Goal: Task Accomplishment & Management: Manage account settings

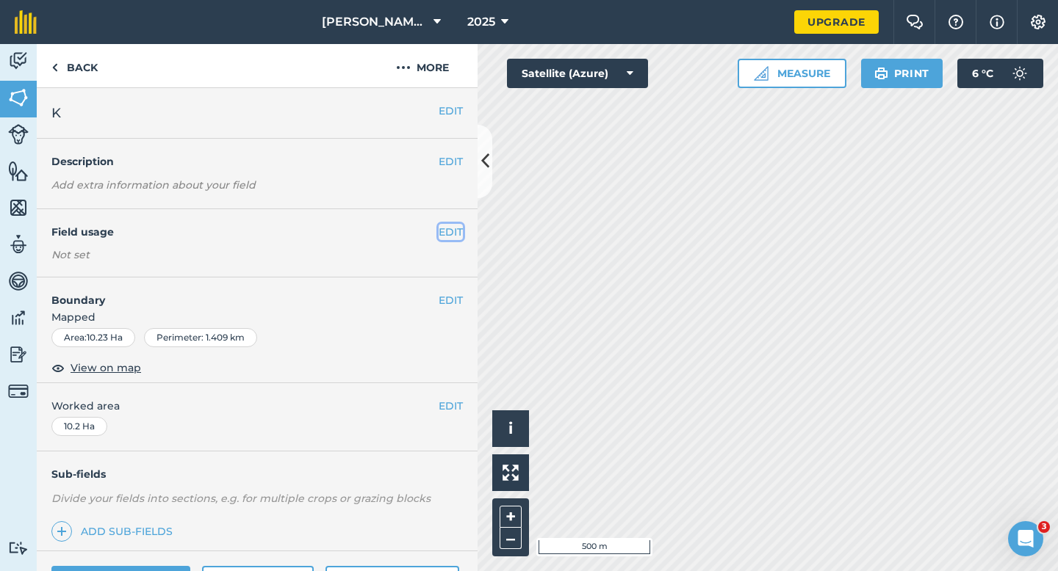
click at [446, 233] on button "EDIT" at bounding box center [450, 232] width 24 height 16
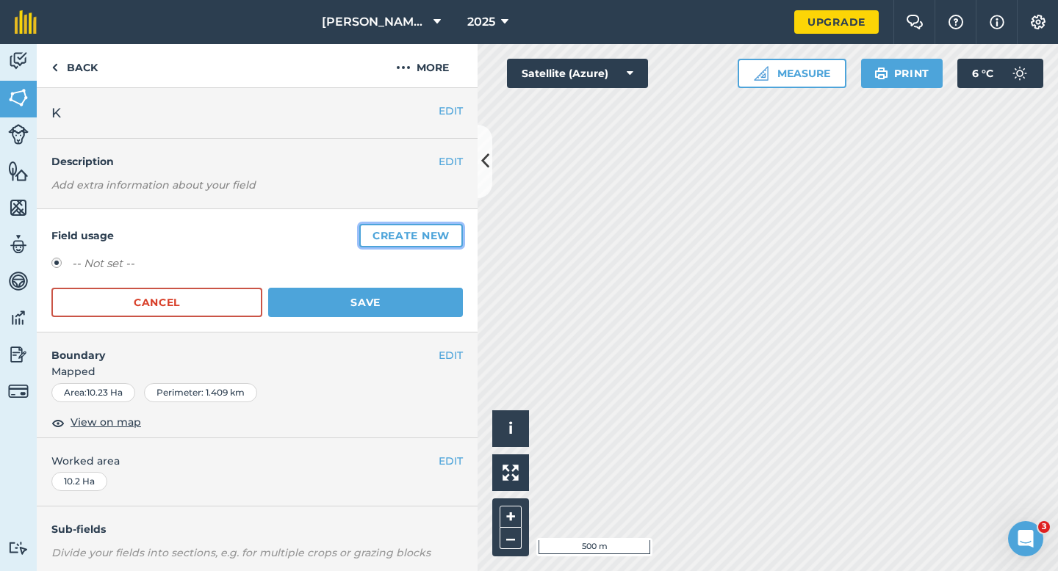
click at [446, 233] on button "Create new" at bounding box center [411, 236] width 104 height 24
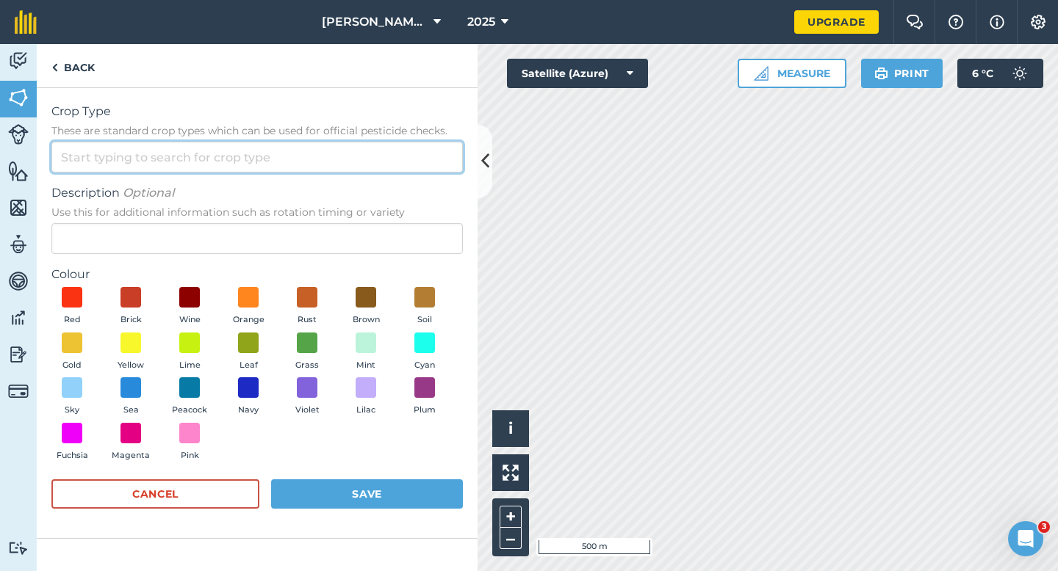
click at [394, 159] on input "Crop Type These are standard crop types which can be used for official pesticid…" at bounding box center [256, 157] width 411 height 31
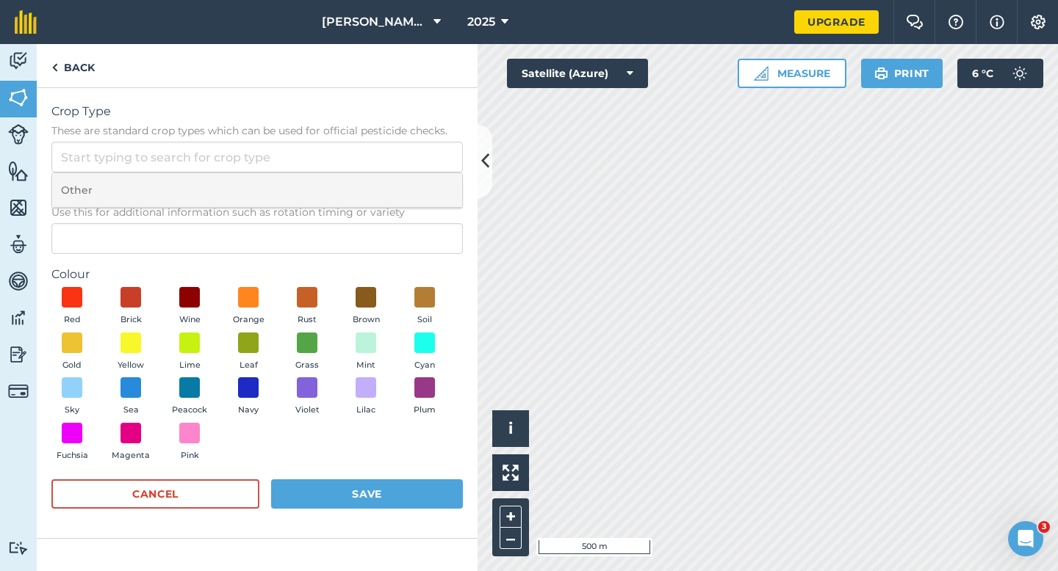
click at [394, 186] on li "Other" at bounding box center [257, 190] width 410 height 35
type input "Other"
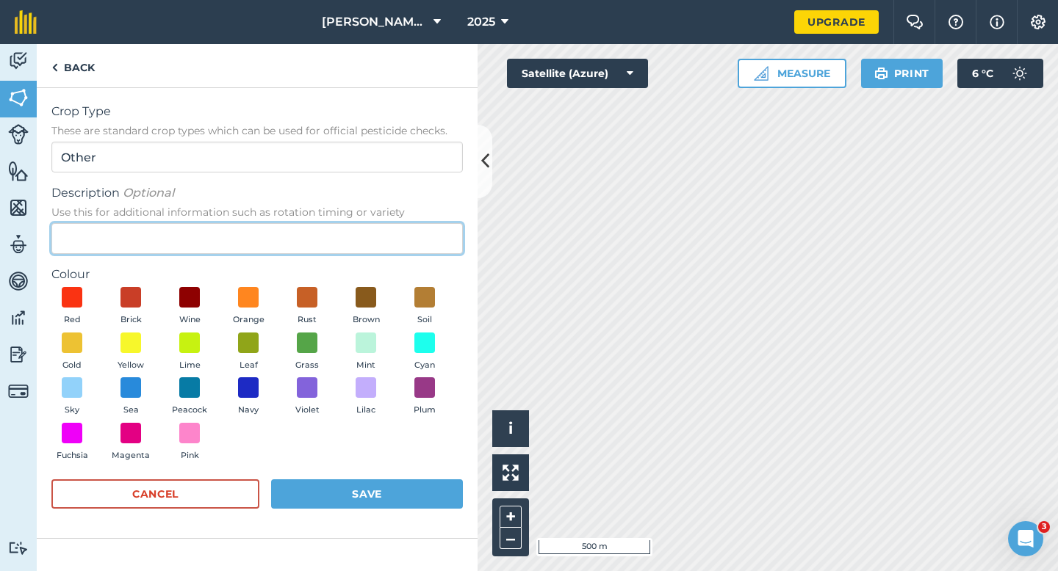
click at [394, 224] on input "Description Optional Use this for additional information such as rotation timin…" at bounding box center [256, 238] width 411 height 31
type input "Wheat"
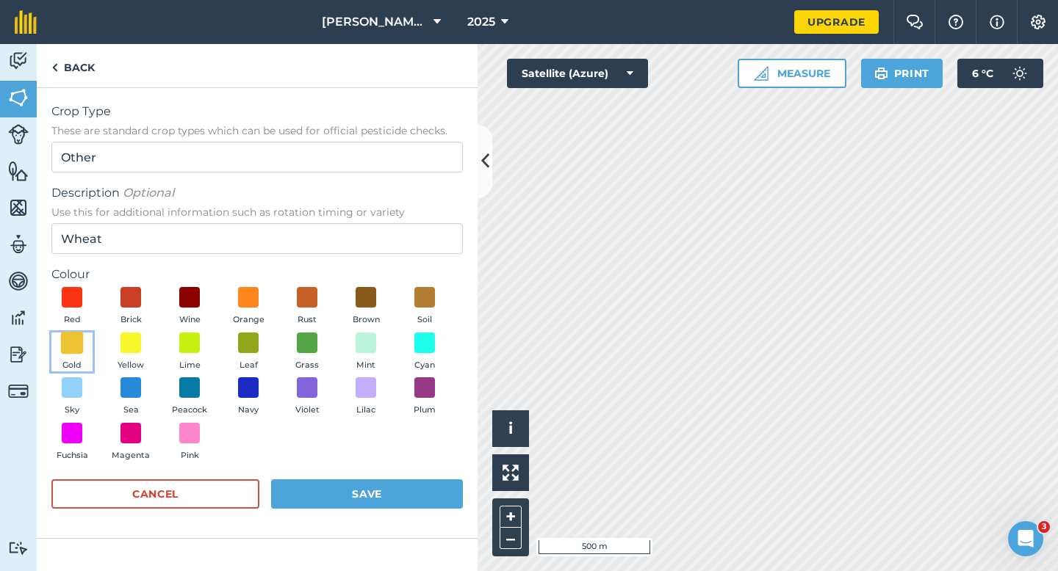
click at [70, 332] on span at bounding box center [72, 342] width 23 height 23
click at [382, 494] on button "Save" at bounding box center [367, 494] width 192 height 29
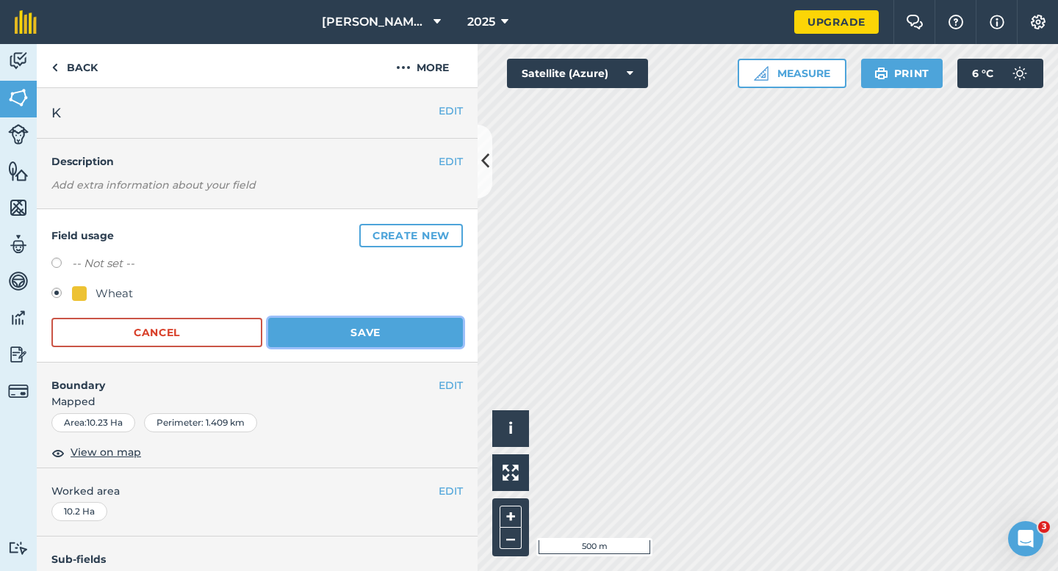
click at [372, 344] on button "Save" at bounding box center [365, 332] width 195 height 29
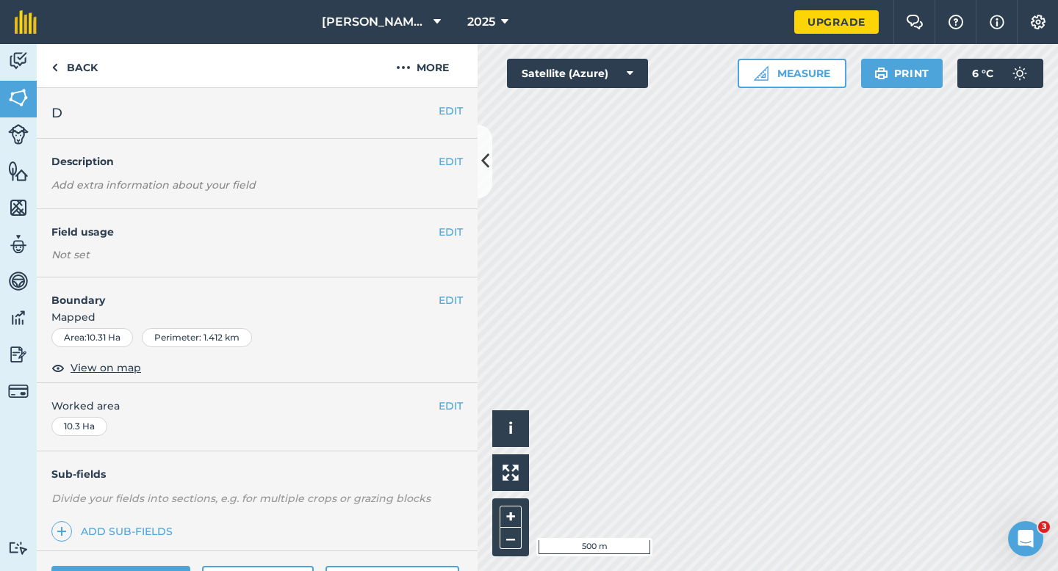
click at [464, 239] on div "EDIT Field usage Not set" at bounding box center [257, 243] width 441 height 68
click at [461, 239] on button "EDIT" at bounding box center [450, 232] width 24 height 16
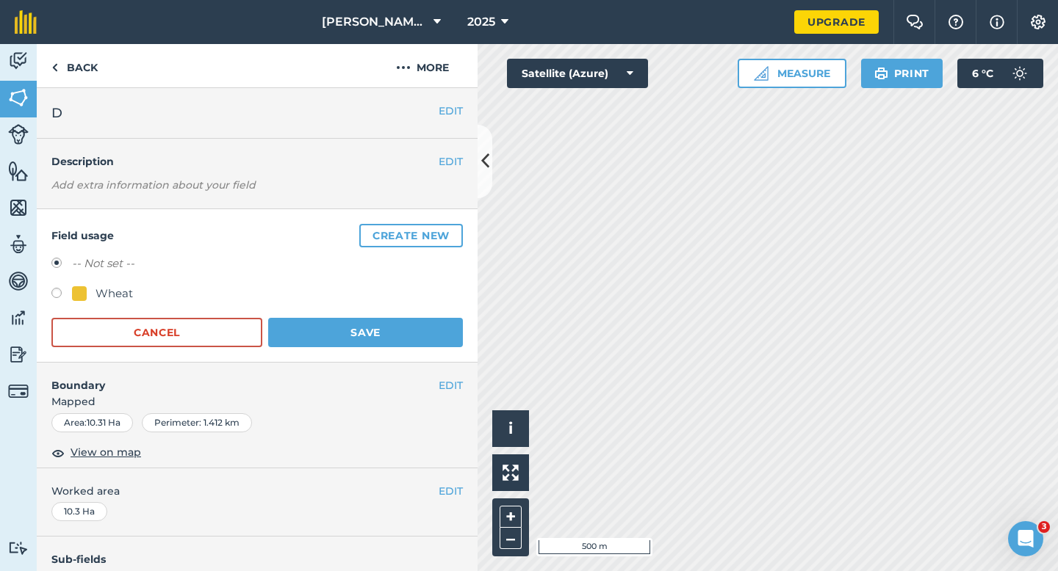
click at [131, 292] on div "Wheat" at bounding box center [113, 294] width 37 height 18
radio input "true"
radio input "false"
click at [297, 317] on form "-- Not set -- Wheat Cancel Save" at bounding box center [256, 301] width 411 height 93
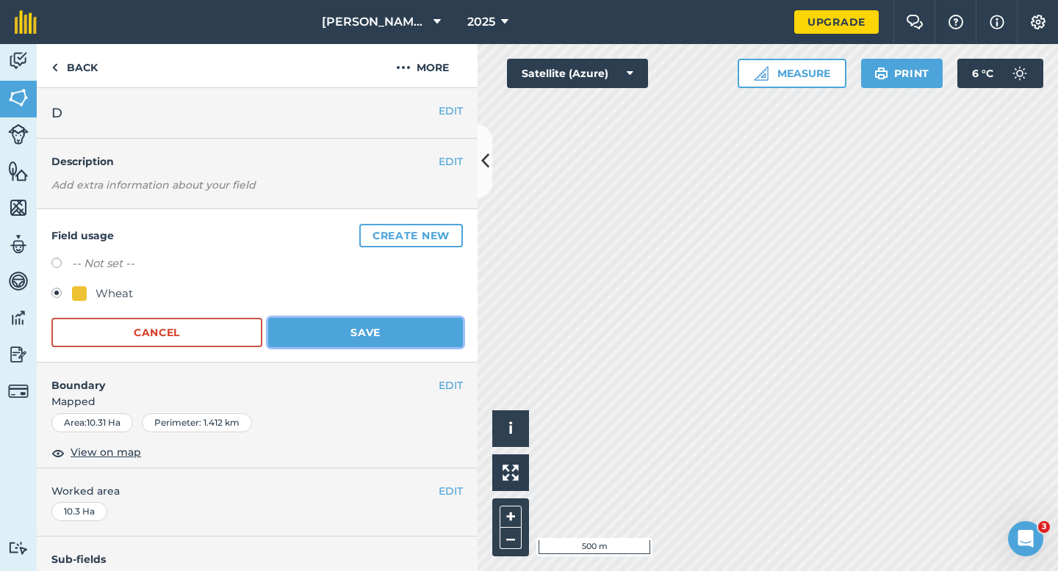
click at [317, 327] on button "Save" at bounding box center [365, 332] width 195 height 29
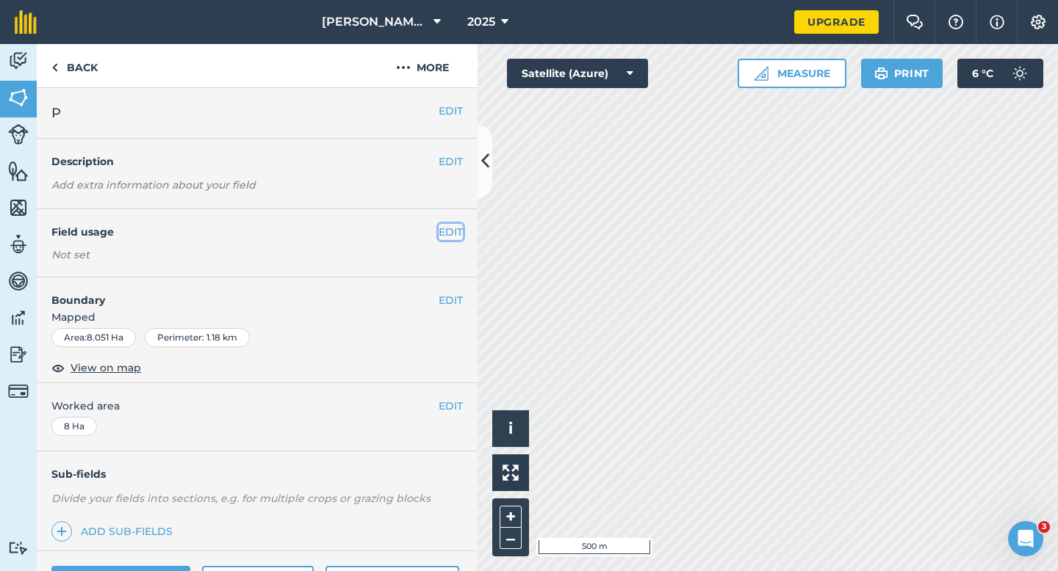
click at [453, 228] on button "EDIT" at bounding box center [450, 232] width 24 height 16
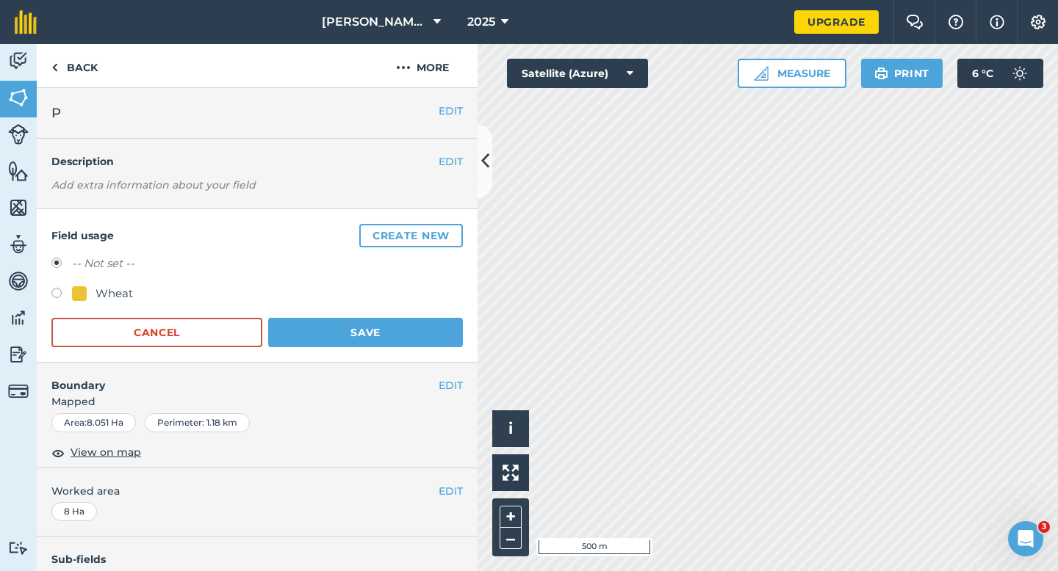
click at [96, 297] on div "Wheat" at bounding box center [113, 294] width 37 height 18
radio input "true"
radio input "false"
click at [373, 316] on form "-- Not set -- Wheat Cancel Save" at bounding box center [256, 301] width 411 height 93
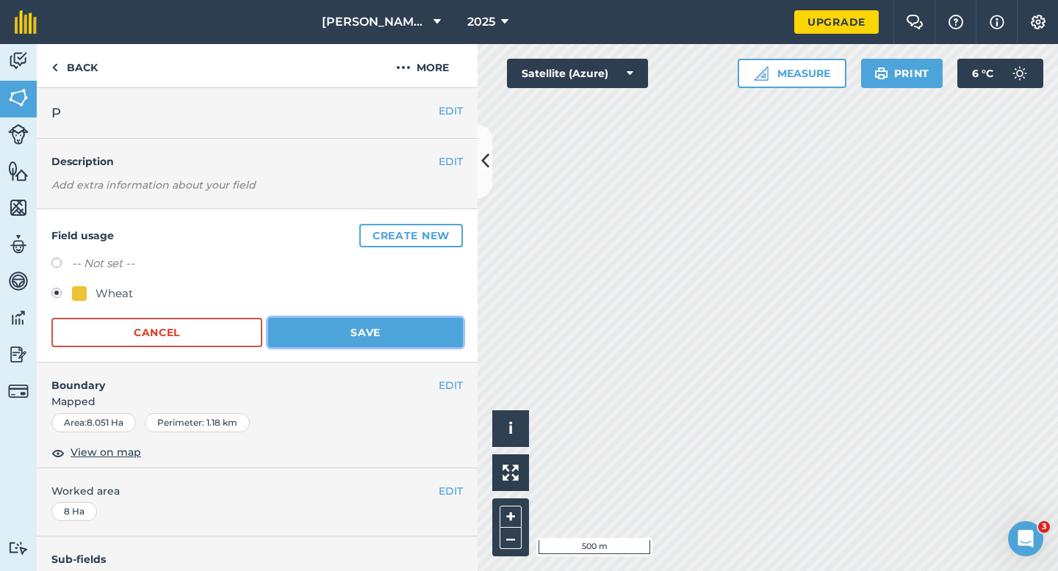
click at [373, 325] on button "Save" at bounding box center [365, 332] width 195 height 29
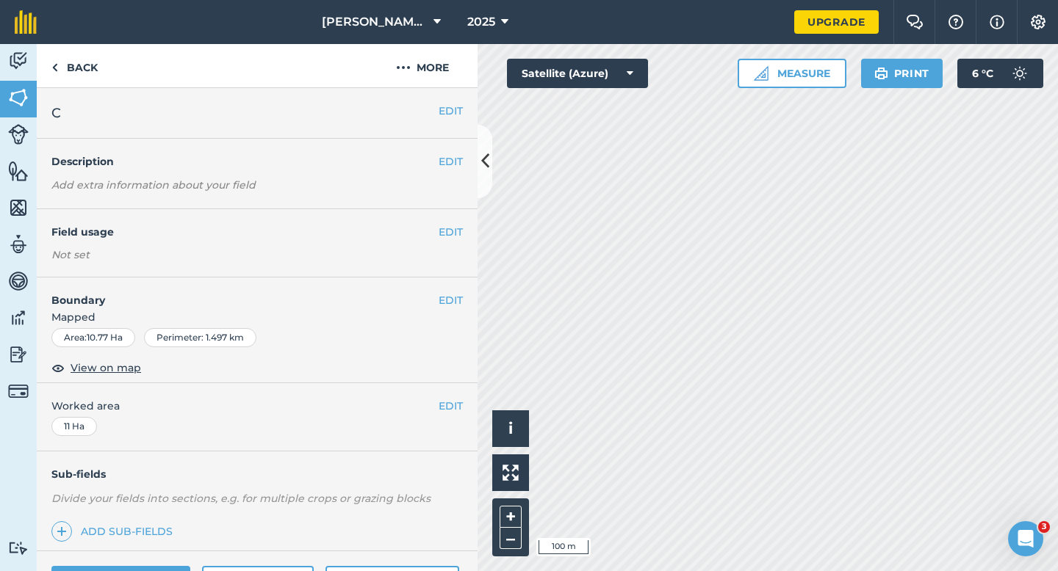
click at [461, 290] on div "EDIT Boundary Mapped Area : 10.77 Ha Perimeter : 1.497 km View on map" at bounding box center [257, 331] width 441 height 106
click at [454, 295] on button "EDIT" at bounding box center [450, 300] width 24 height 16
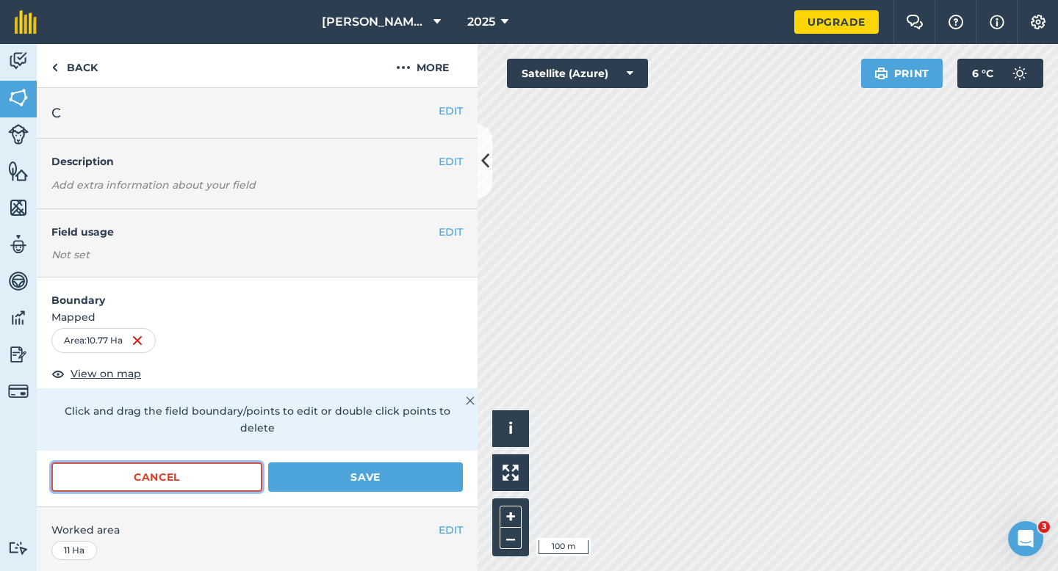
click at [215, 463] on button "Cancel" at bounding box center [156, 477] width 211 height 29
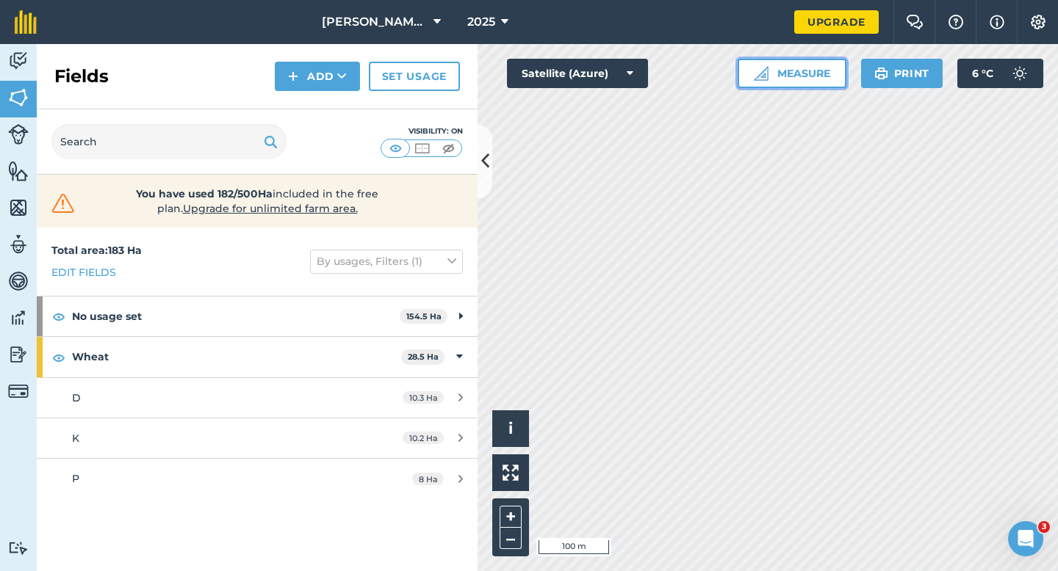
click at [792, 68] on button "Measure" at bounding box center [791, 73] width 109 height 29
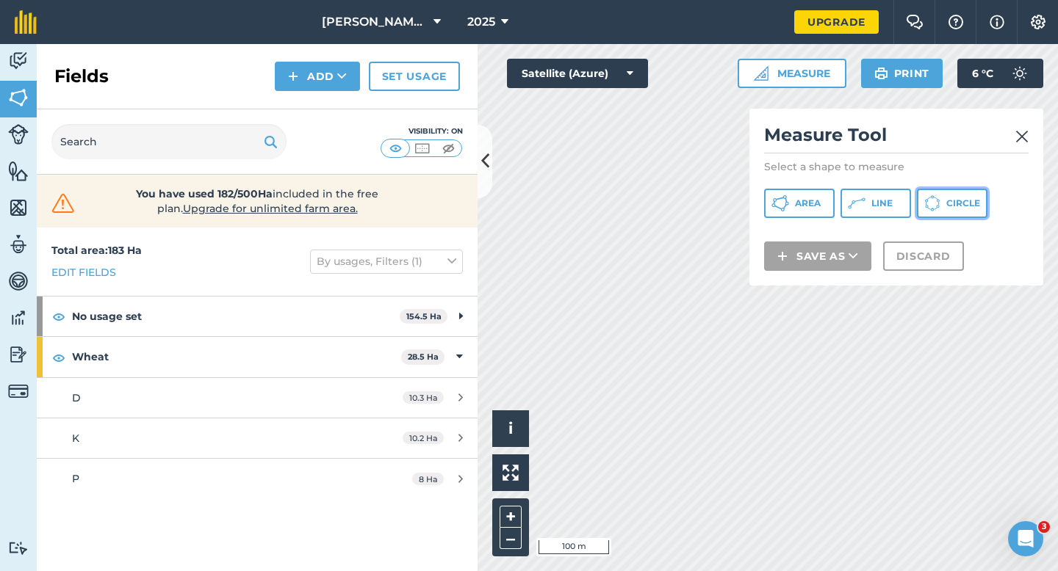
click at [931, 206] on icon at bounding box center [932, 203] width 16 height 16
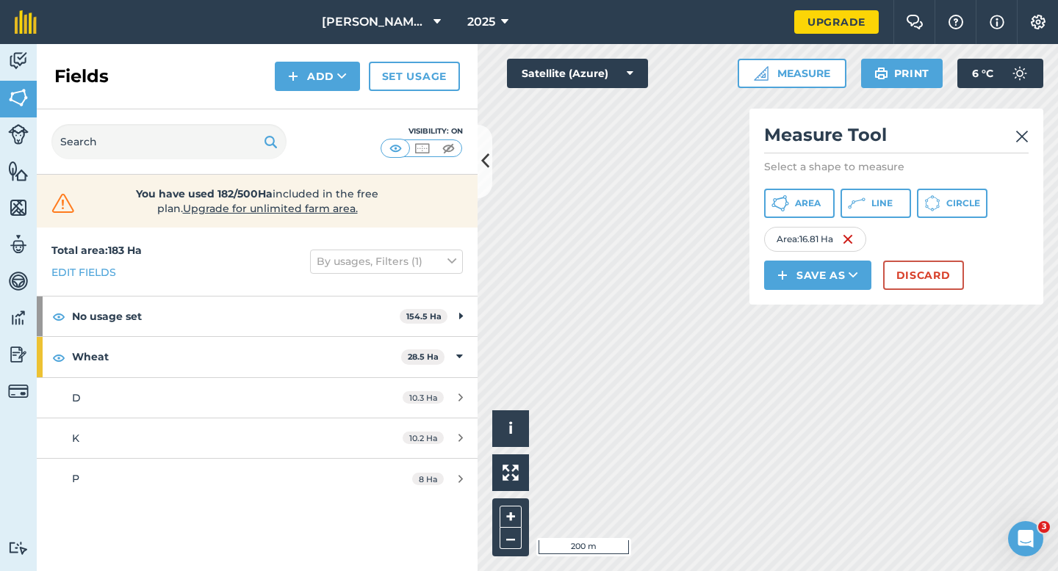
click at [936, 294] on div "Measure Tool Select a shape to measure Area Line Circle Area : 16.81 Ha Save as…" at bounding box center [896, 207] width 294 height 196
click at [911, 278] on button "Discard" at bounding box center [923, 275] width 81 height 29
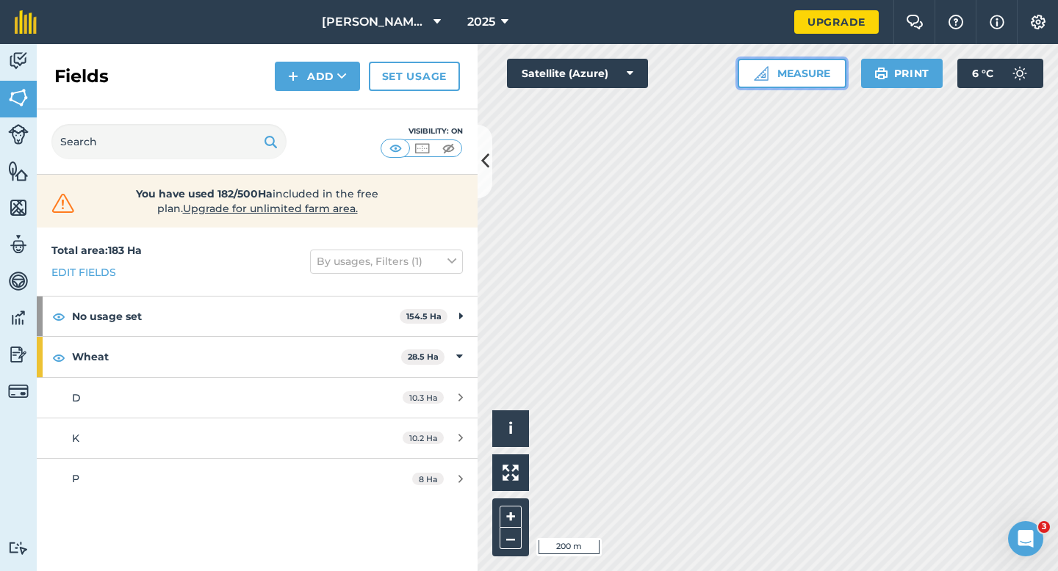
click at [808, 84] on button "Measure" at bounding box center [791, 73] width 109 height 29
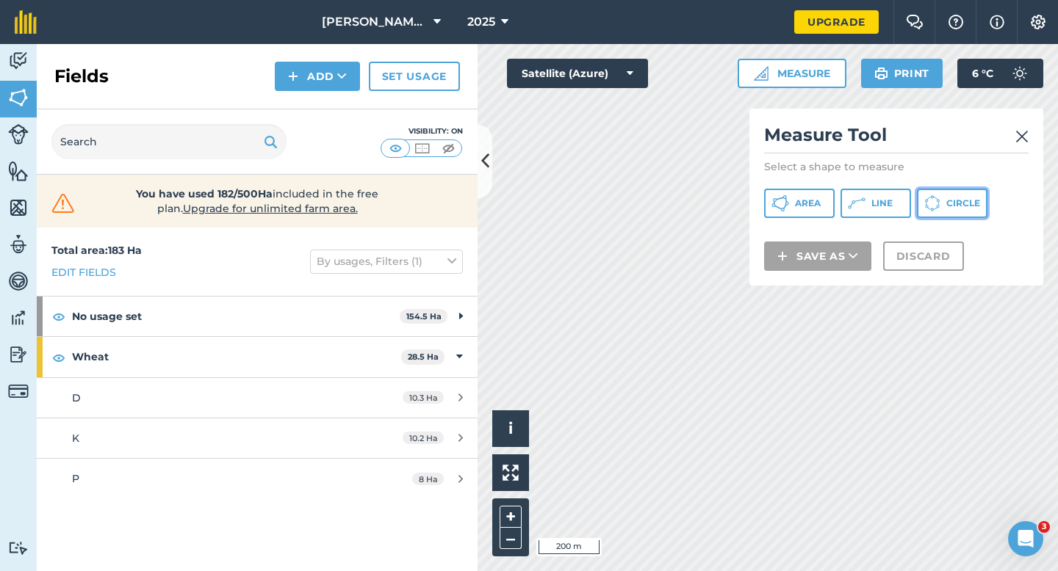
click at [973, 216] on button "Circle" at bounding box center [952, 203] width 71 height 29
click at [965, 209] on button "Circle" at bounding box center [952, 203] width 71 height 29
click at [1038, 120] on div "Measure Tool Select a shape to measure Area Line Circle Save as Discard" at bounding box center [896, 197] width 294 height 177
click at [870, 192] on button "Line" at bounding box center [875, 203] width 71 height 29
click at [968, 209] on span "Circle" at bounding box center [963, 204] width 34 height 12
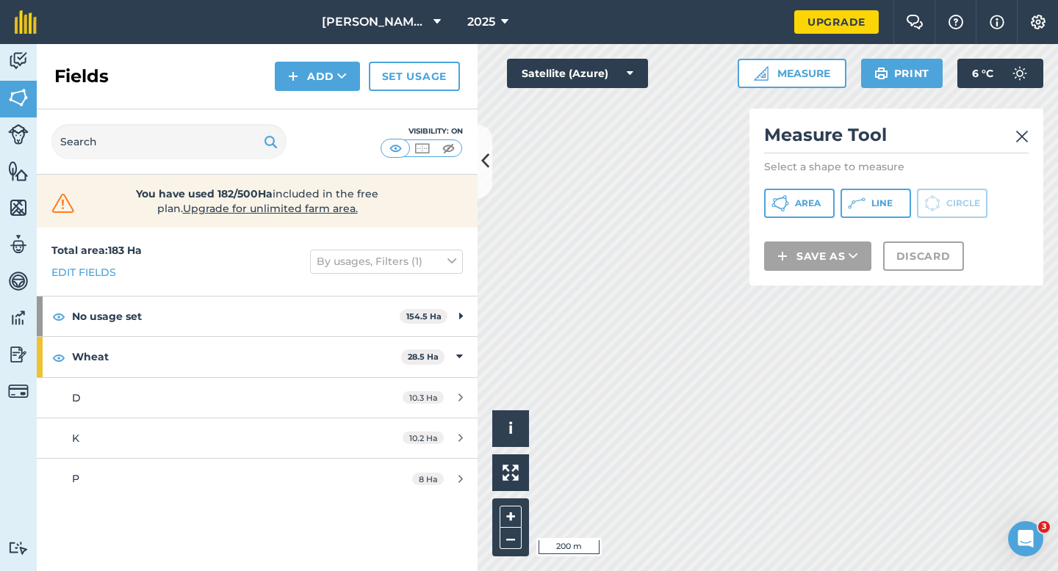
click at [1027, 137] on img at bounding box center [1021, 137] width 13 height 18
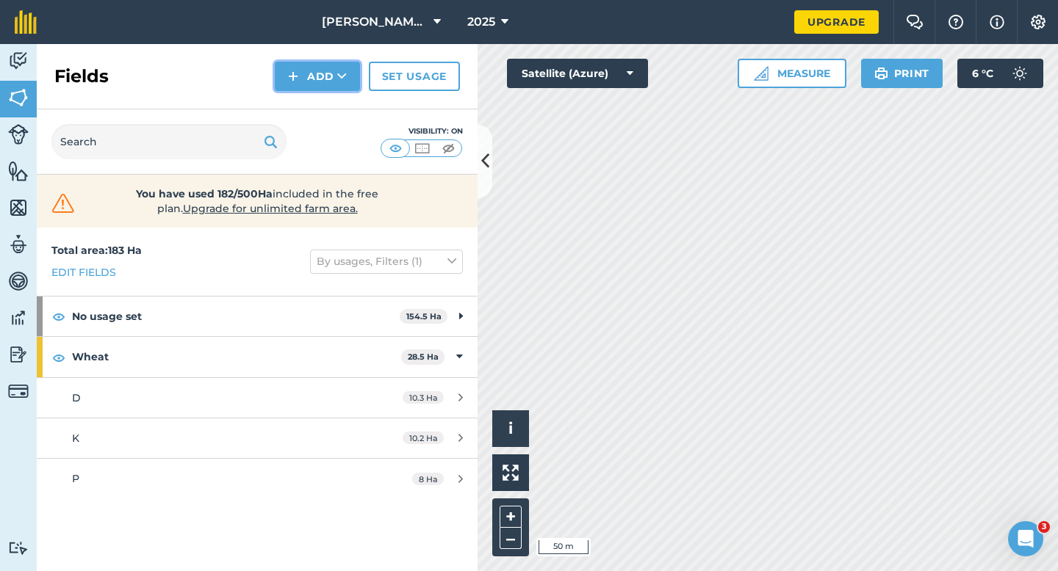
click at [331, 80] on button "Add" at bounding box center [317, 76] width 85 height 29
click at [331, 96] on link "Draw" at bounding box center [317, 109] width 81 height 32
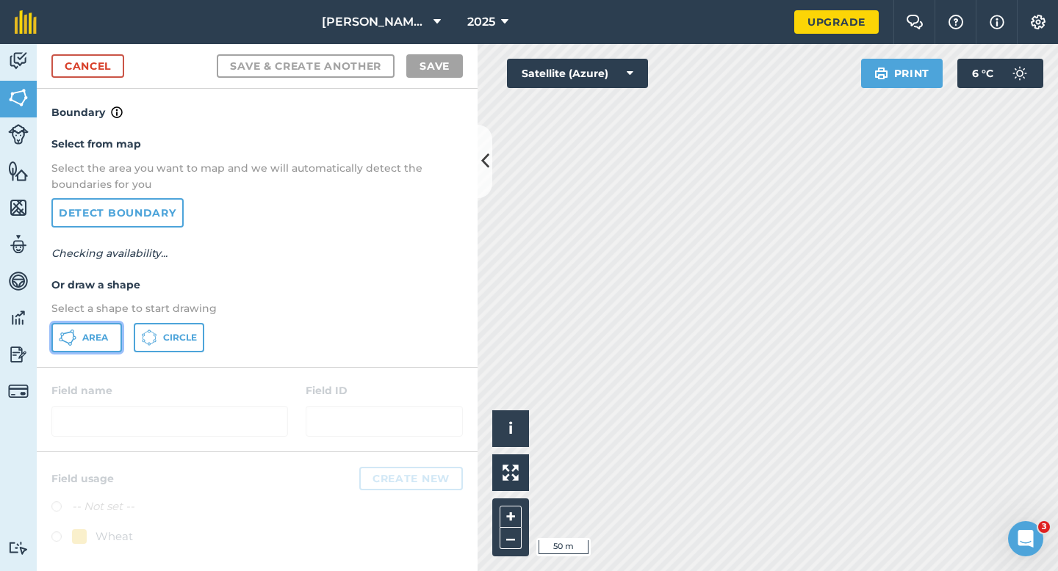
click at [109, 326] on button "Area" at bounding box center [86, 337] width 71 height 29
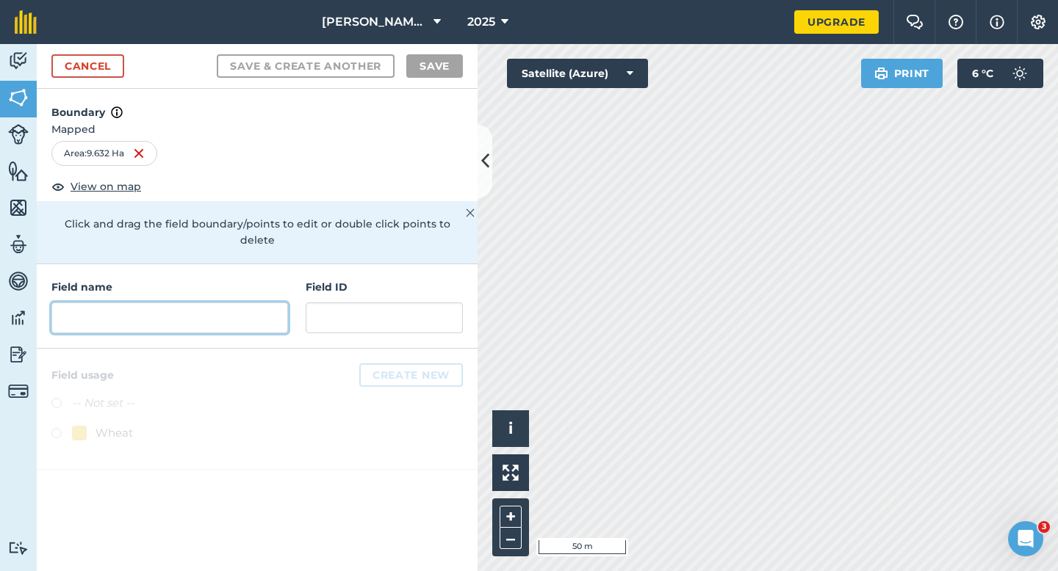
click at [231, 303] on input "text" at bounding box center [169, 318] width 236 height 31
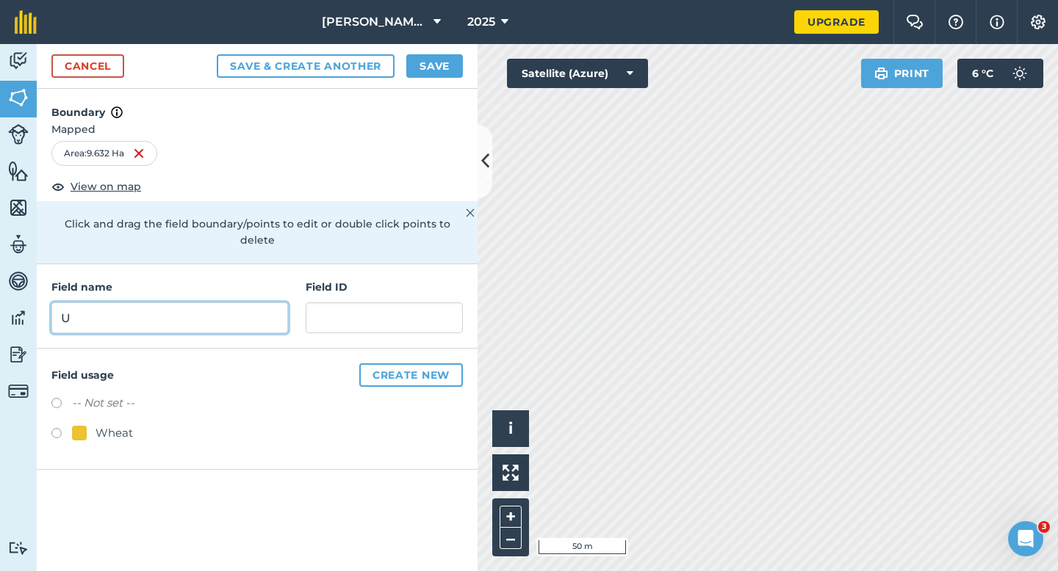
type input "U"
click at [441, 54] on button "Save" at bounding box center [434, 66] width 57 height 24
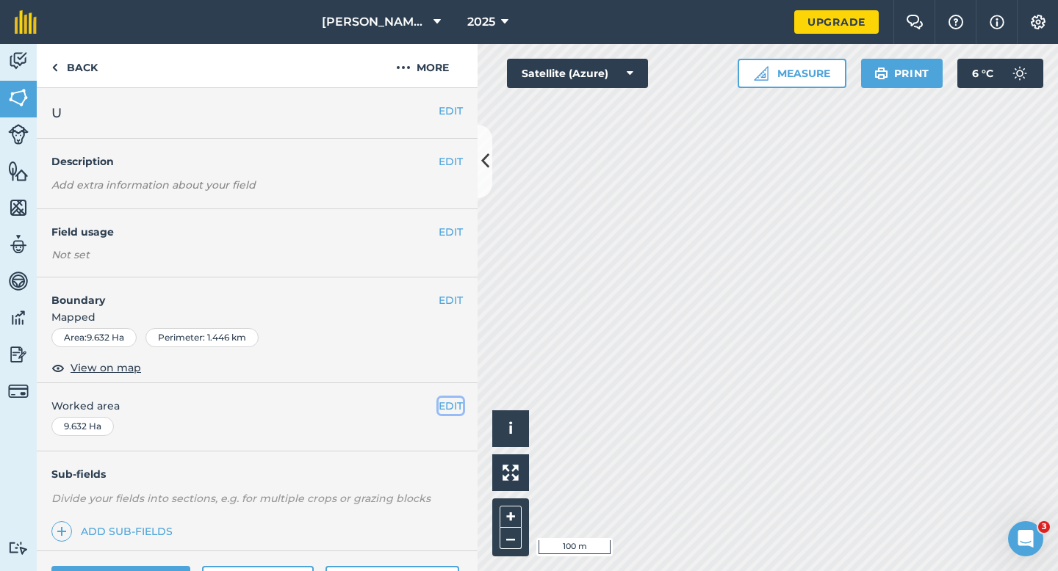
click at [444, 411] on button "EDIT" at bounding box center [450, 406] width 24 height 16
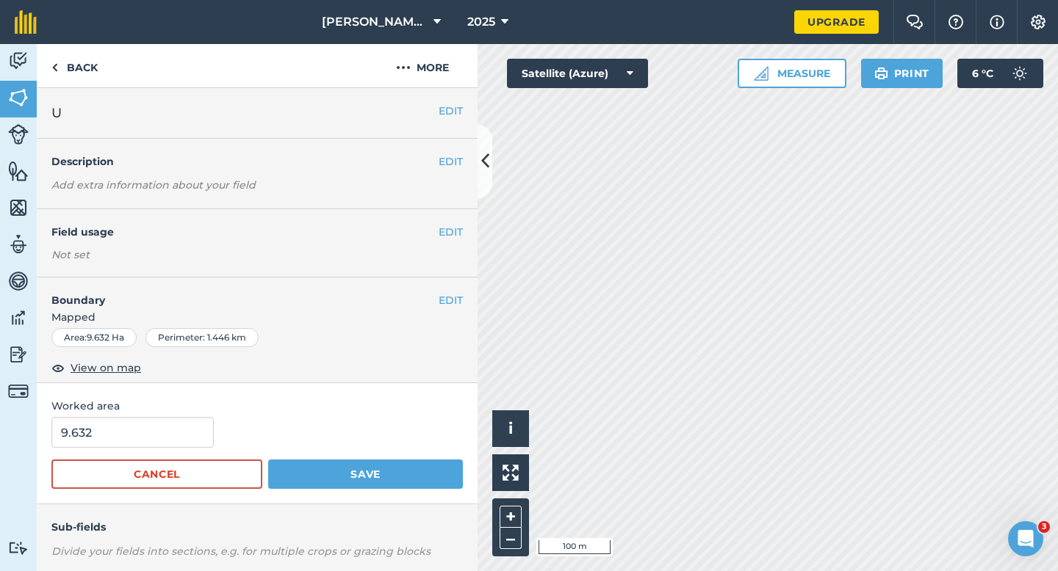
click at [213, 424] on div "9.632" at bounding box center [256, 432] width 411 height 31
click at [176, 433] on input "9.632" at bounding box center [132, 432] width 162 height 31
type input "10"
click at [268, 460] on button "Save" at bounding box center [365, 474] width 195 height 29
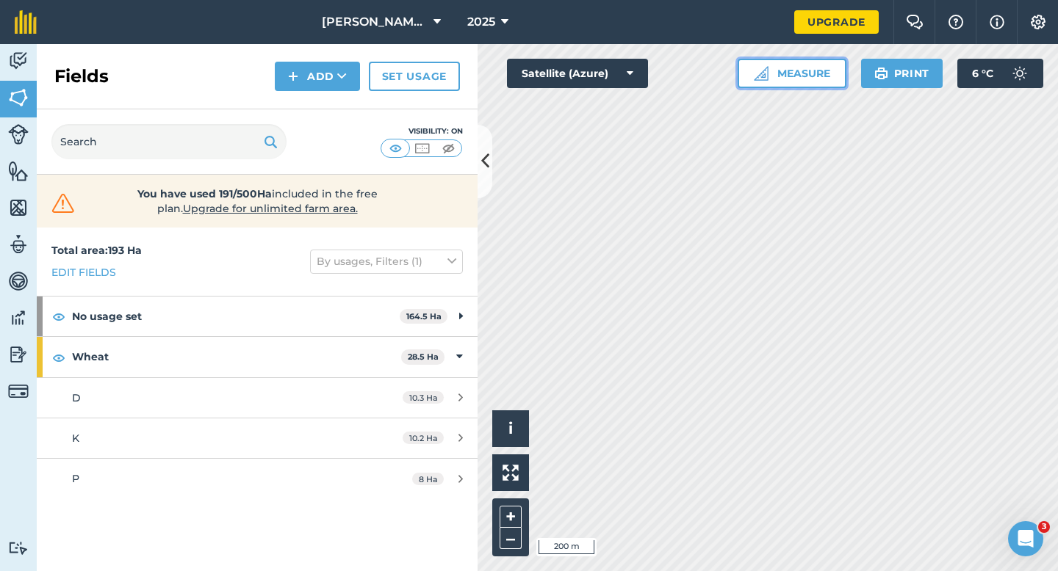
click at [772, 79] on button "Measure" at bounding box center [791, 73] width 109 height 29
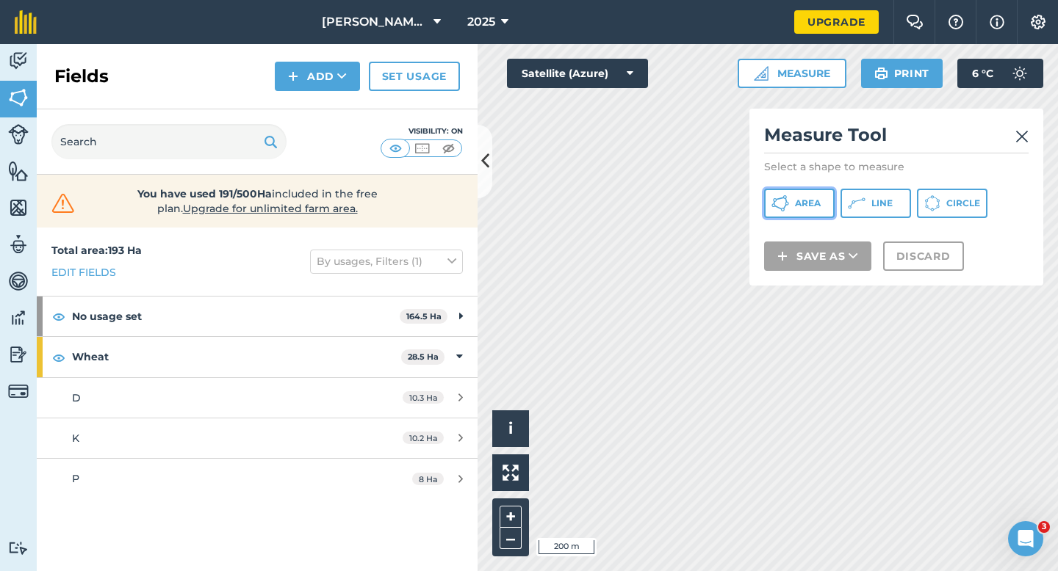
click at [783, 206] on icon at bounding box center [780, 204] width 18 height 18
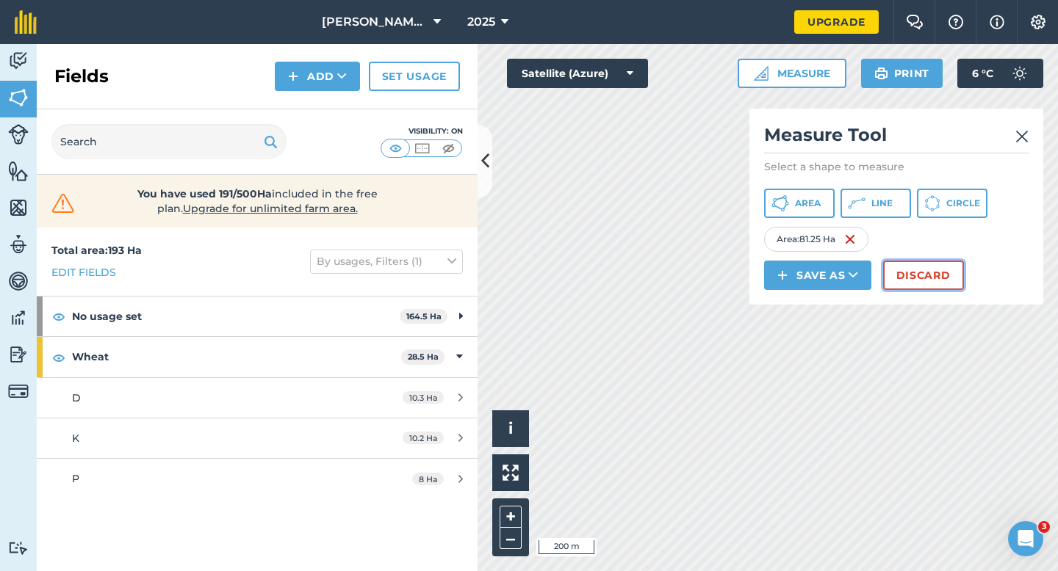
click at [889, 282] on button "Discard" at bounding box center [923, 275] width 81 height 29
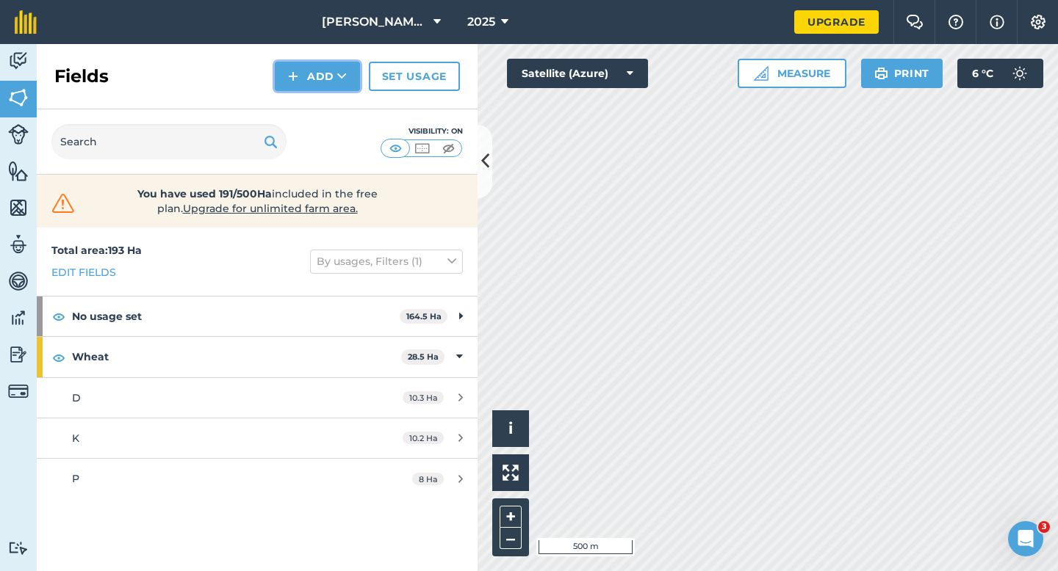
click at [317, 74] on button "Add" at bounding box center [317, 76] width 85 height 29
click at [320, 108] on link "Draw" at bounding box center [317, 109] width 81 height 32
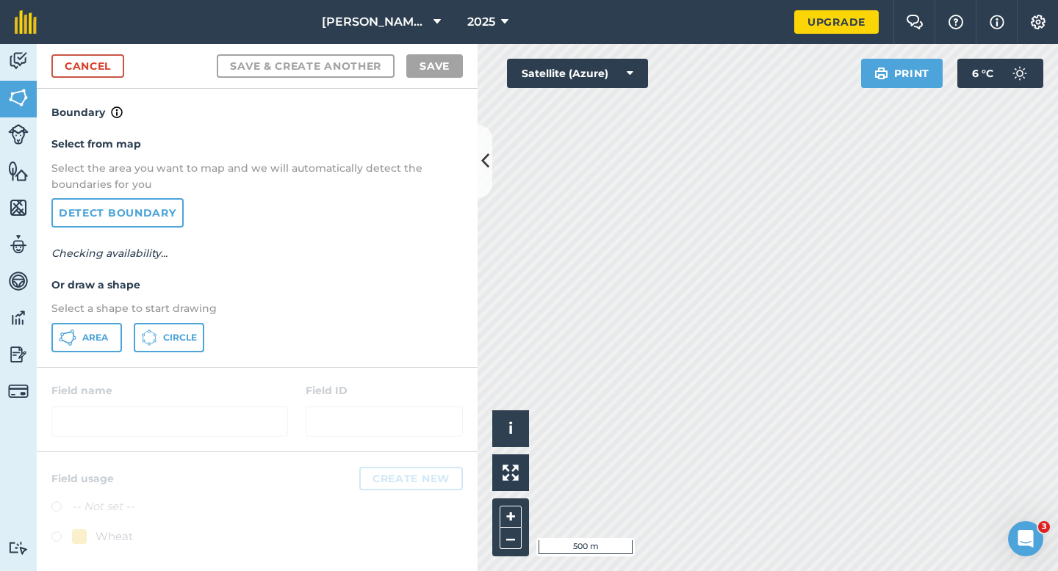
click at [84, 353] on div "Select from map Select the area you want to map and we will automatically detec…" at bounding box center [257, 243] width 441 height 245
click at [84, 342] on span "Area" at bounding box center [95, 338] width 26 height 12
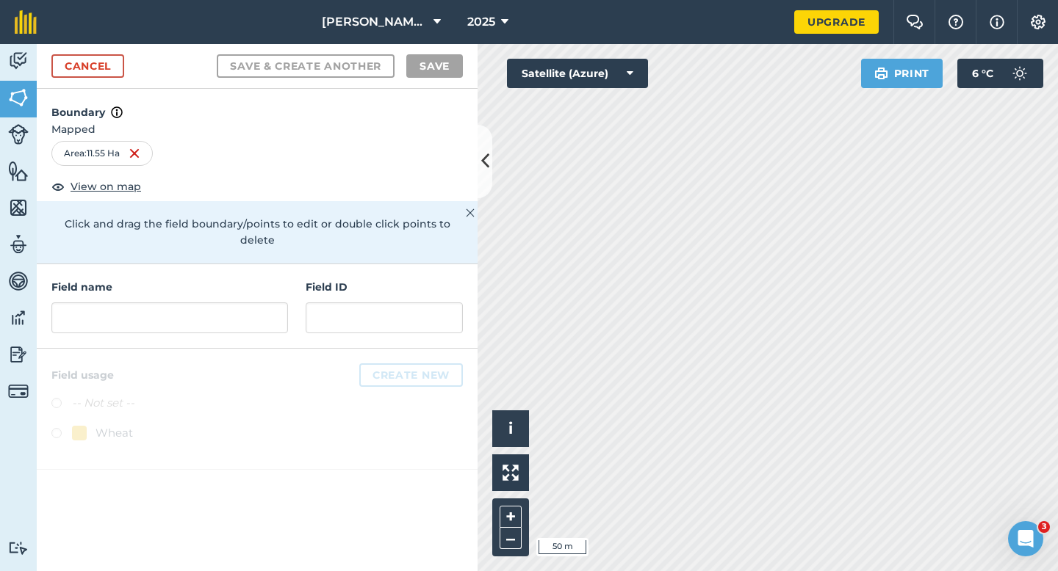
click at [262, 279] on h4 "Field name" at bounding box center [169, 287] width 236 height 16
click at [262, 283] on div "Field name" at bounding box center [169, 306] width 236 height 54
click at [262, 303] on input "text" at bounding box center [169, 318] width 236 height 31
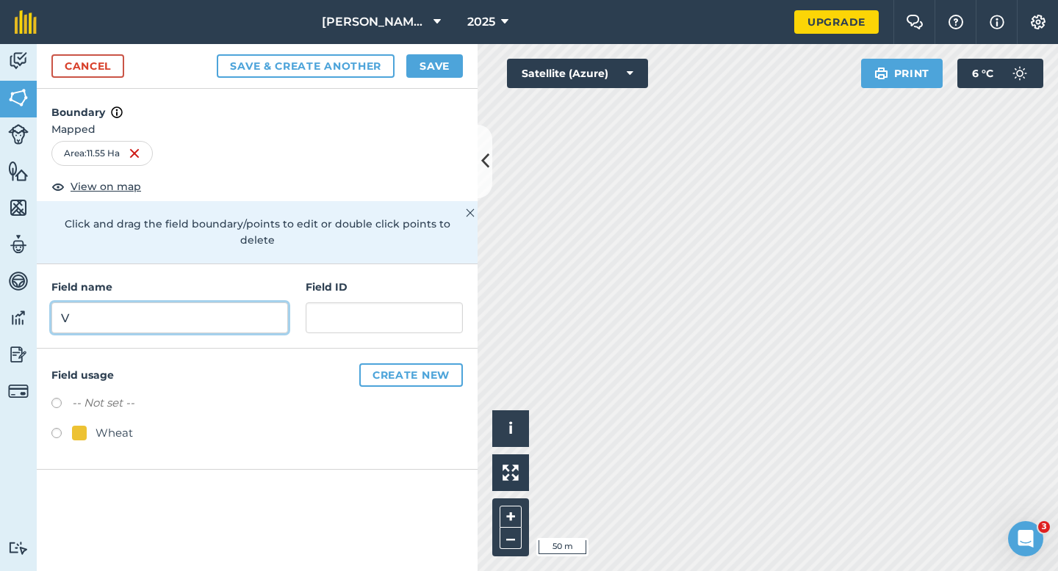
type input "V"
click at [444, 71] on button "Save" at bounding box center [434, 66] width 57 height 24
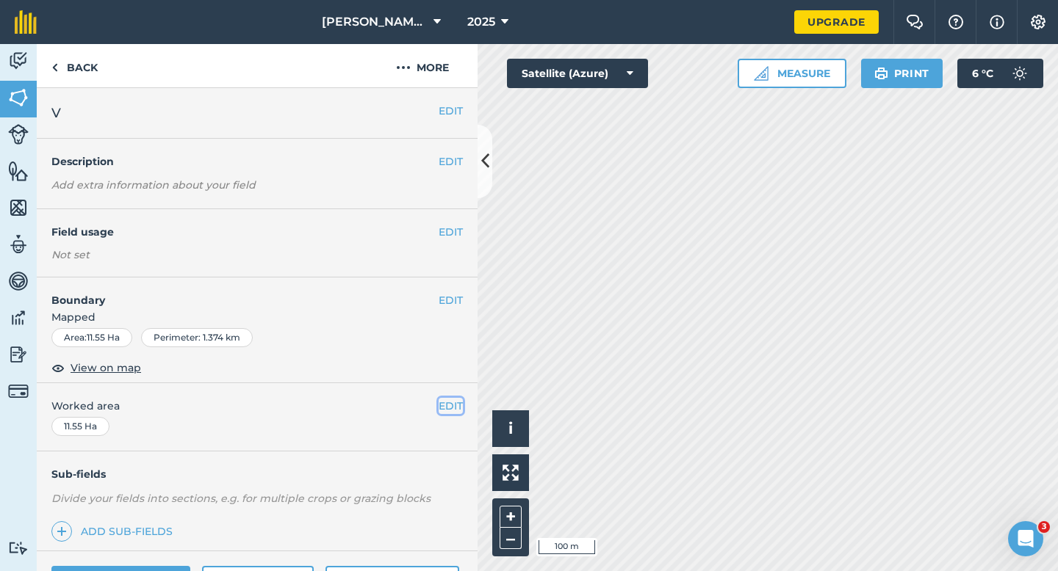
click at [447, 408] on button "EDIT" at bounding box center [450, 406] width 24 height 16
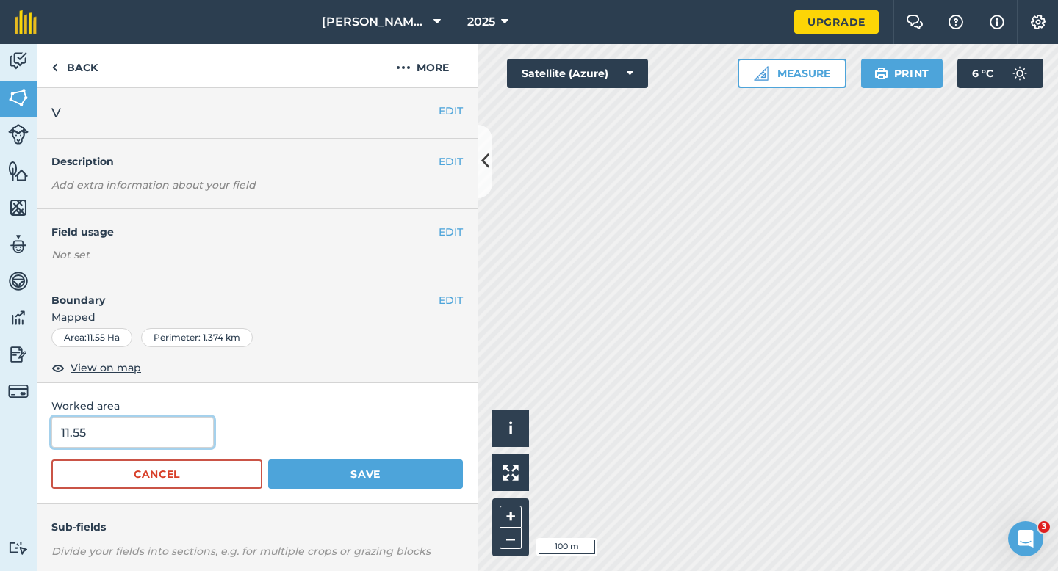
click at [134, 430] on input "11.55" at bounding box center [132, 432] width 162 height 31
type input "11.5"
click at [268, 460] on button "Save" at bounding box center [365, 474] width 195 height 29
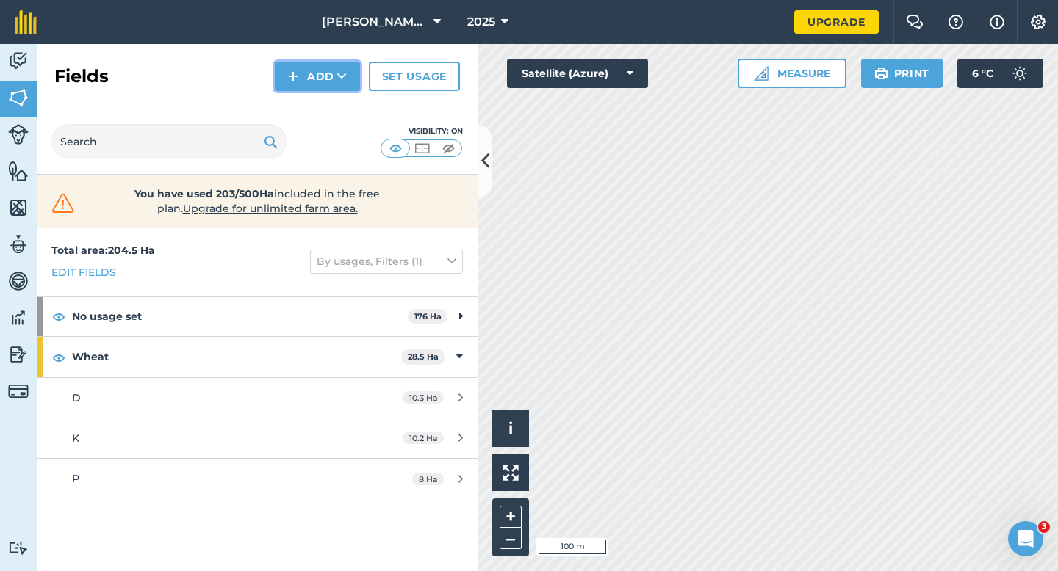
click at [295, 80] on img at bounding box center [293, 77] width 10 height 18
click at [300, 99] on link "Draw" at bounding box center [317, 109] width 81 height 32
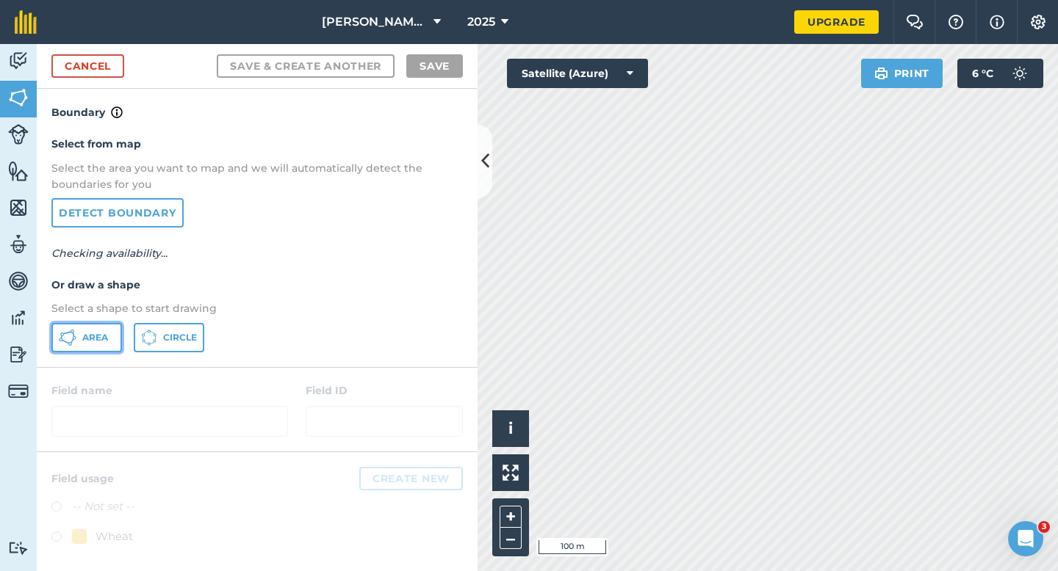
click at [79, 326] on button "Area" at bounding box center [86, 337] width 71 height 29
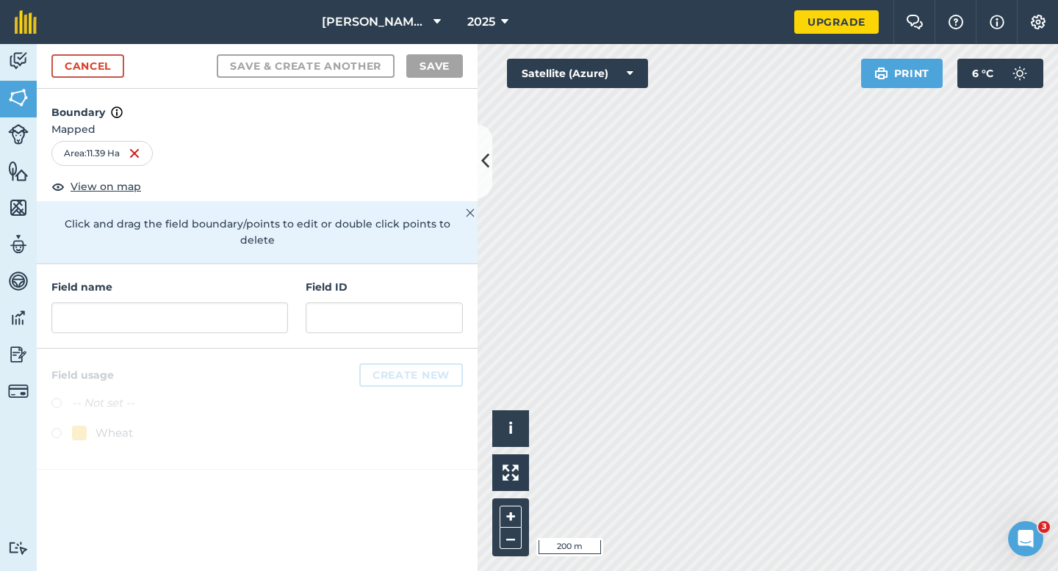
click at [203, 282] on div "Field name" at bounding box center [169, 306] width 236 height 54
click at [203, 304] on input "text" at bounding box center [169, 318] width 236 height 31
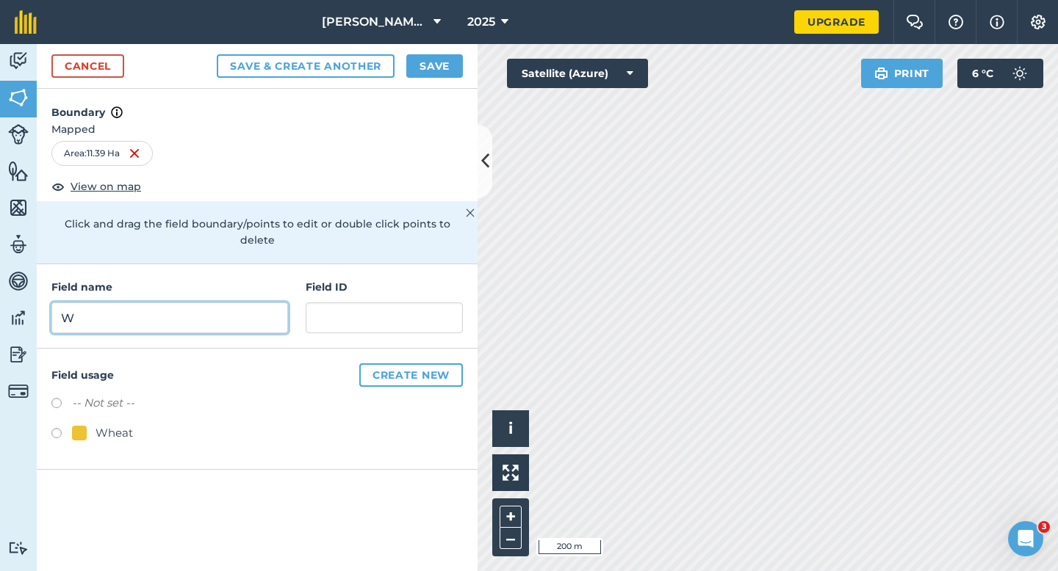
type input "W"
click at [415, 63] on button "Save" at bounding box center [434, 66] width 57 height 24
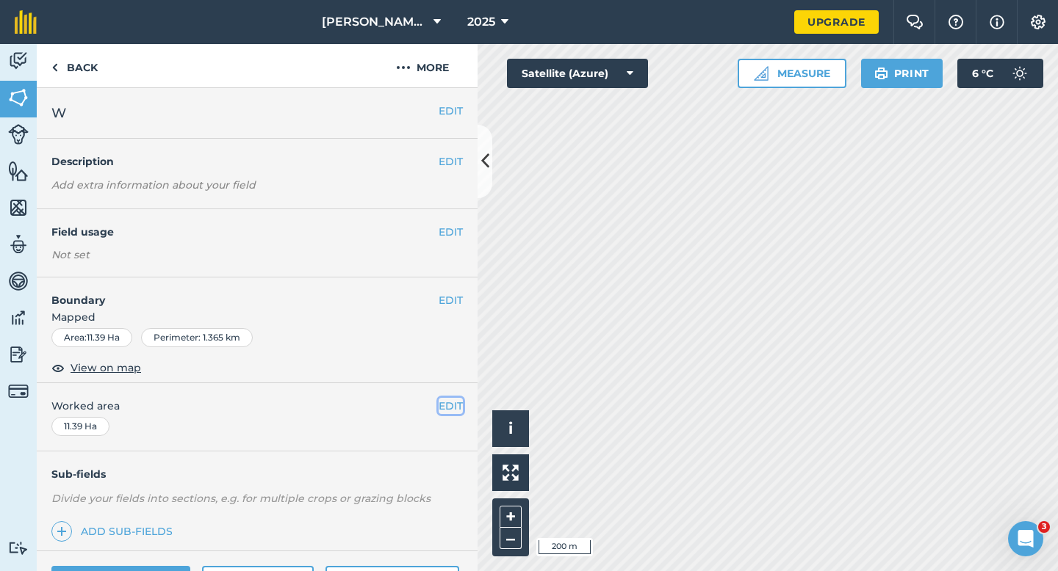
click at [452, 412] on button "EDIT" at bounding box center [450, 406] width 24 height 16
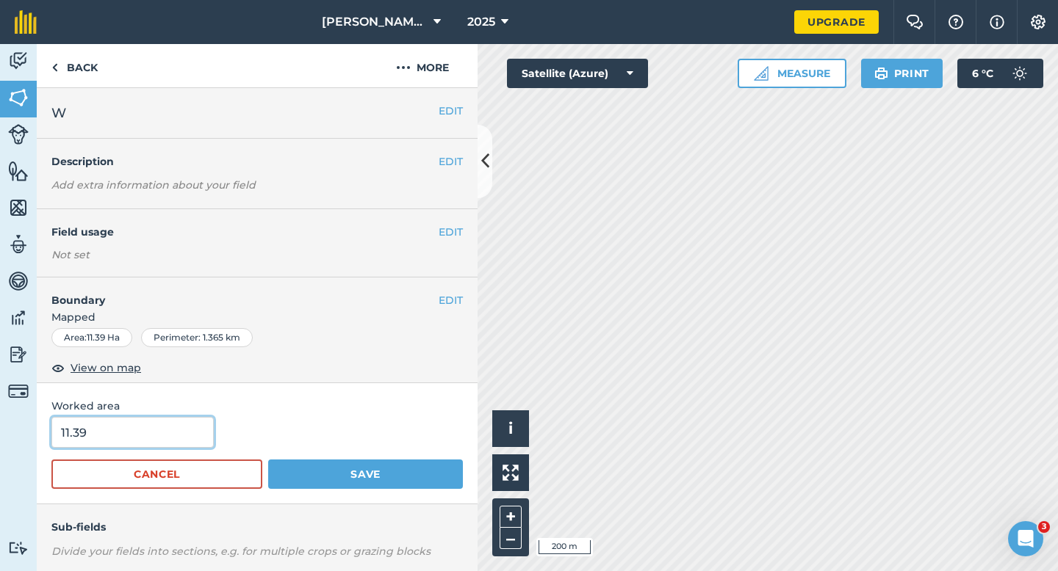
click at [175, 436] on input "11.39" at bounding box center [132, 432] width 162 height 31
type input "11.5"
click at [268, 460] on button "Save" at bounding box center [365, 474] width 195 height 29
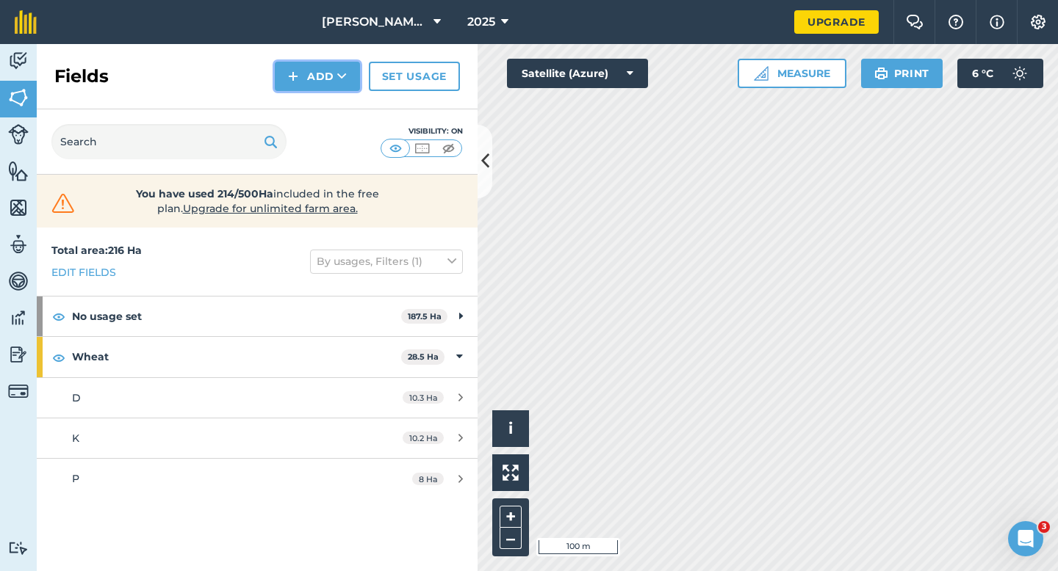
click at [316, 73] on button "Add" at bounding box center [317, 76] width 85 height 29
click at [316, 102] on link "Draw" at bounding box center [317, 109] width 81 height 32
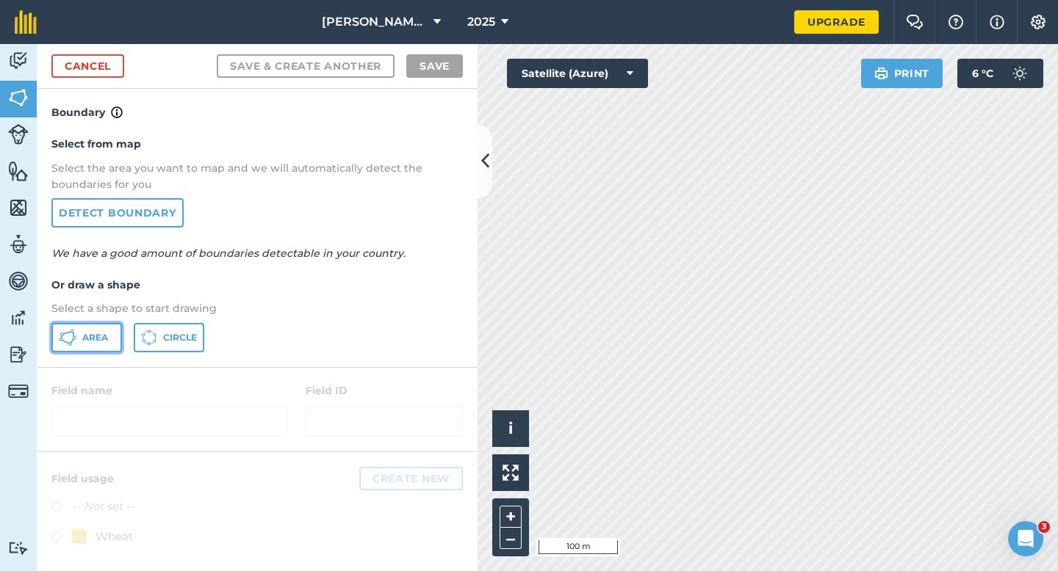
click at [102, 340] on span "Area" at bounding box center [95, 338] width 26 height 12
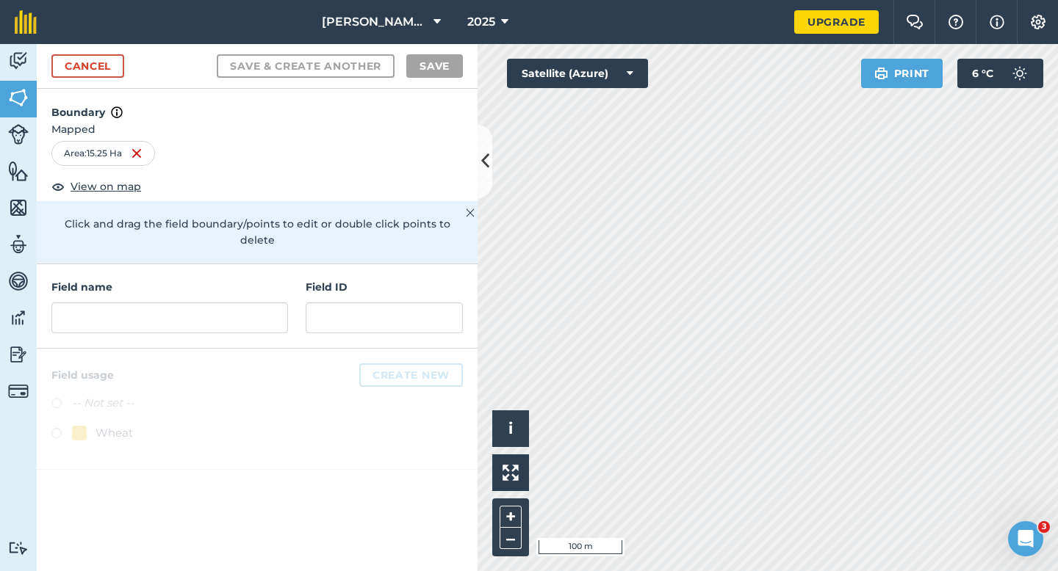
click at [246, 324] on div "Field name Field ID" at bounding box center [257, 306] width 441 height 84
click at [246, 305] on input "text" at bounding box center [169, 318] width 236 height 31
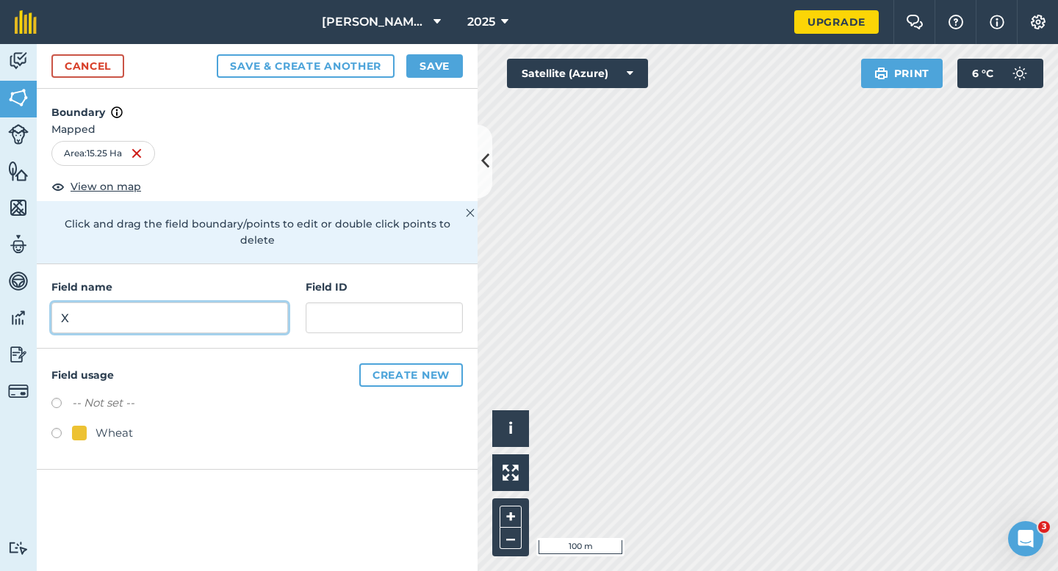
type input "X"
click at [430, 71] on button "Save" at bounding box center [434, 66] width 57 height 24
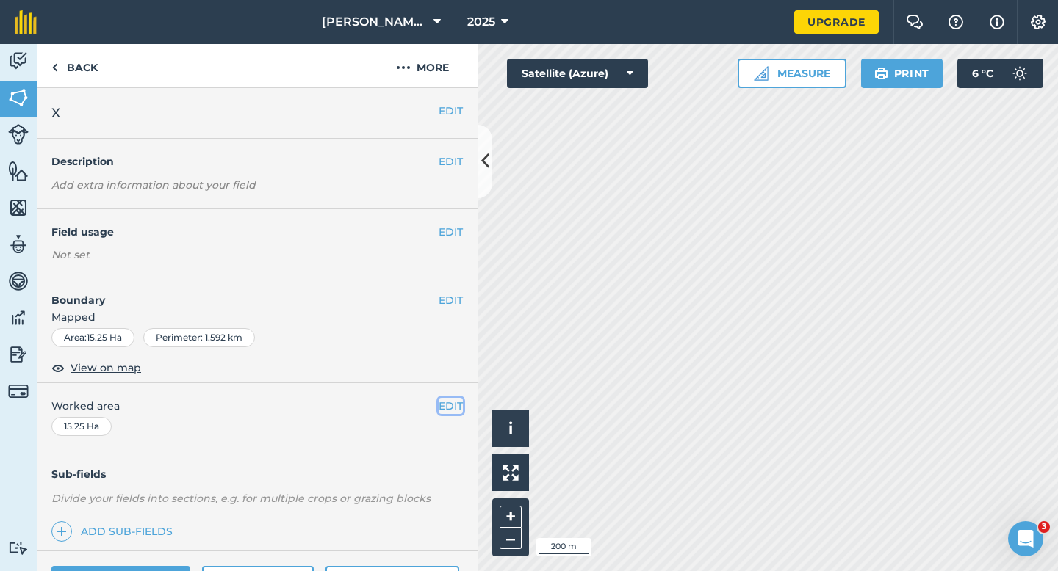
click at [448, 405] on button "EDIT" at bounding box center [450, 406] width 24 height 16
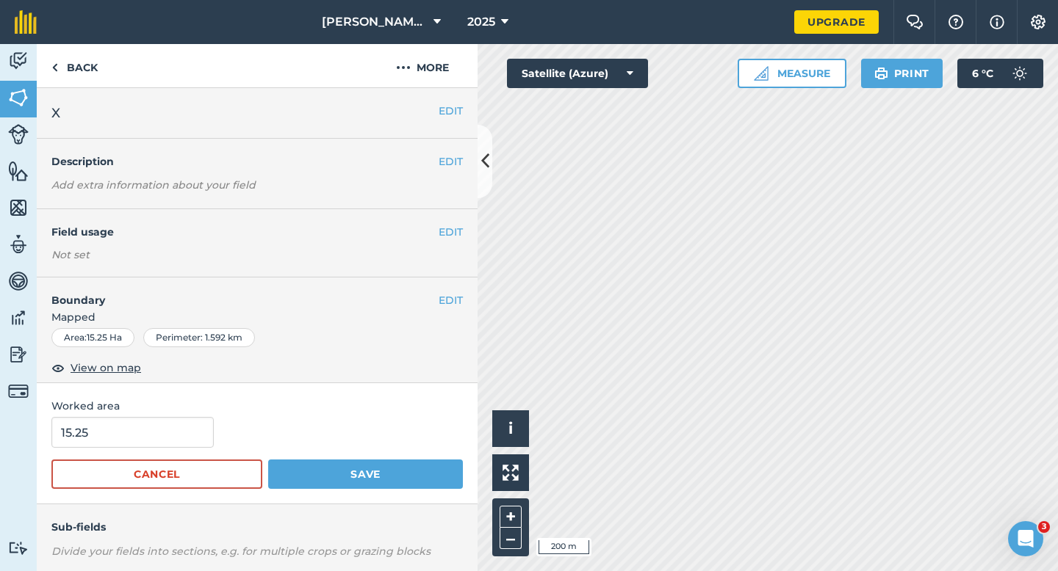
click at [192, 415] on div "Worked area 15.25 Cancel Save" at bounding box center [257, 443] width 441 height 121
click at [192, 429] on input "15.25" at bounding box center [132, 432] width 162 height 31
type input "15.3"
click at [268, 460] on button "Save" at bounding box center [365, 474] width 195 height 29
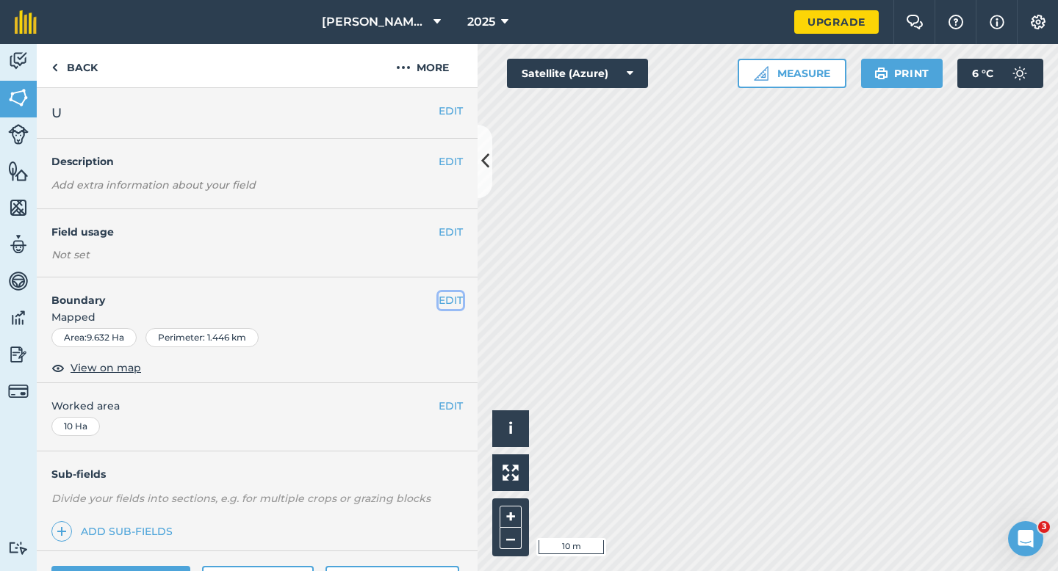
click at [452, 297] on button "EDIT" at bounding box center [450, 300] width 24 height 16
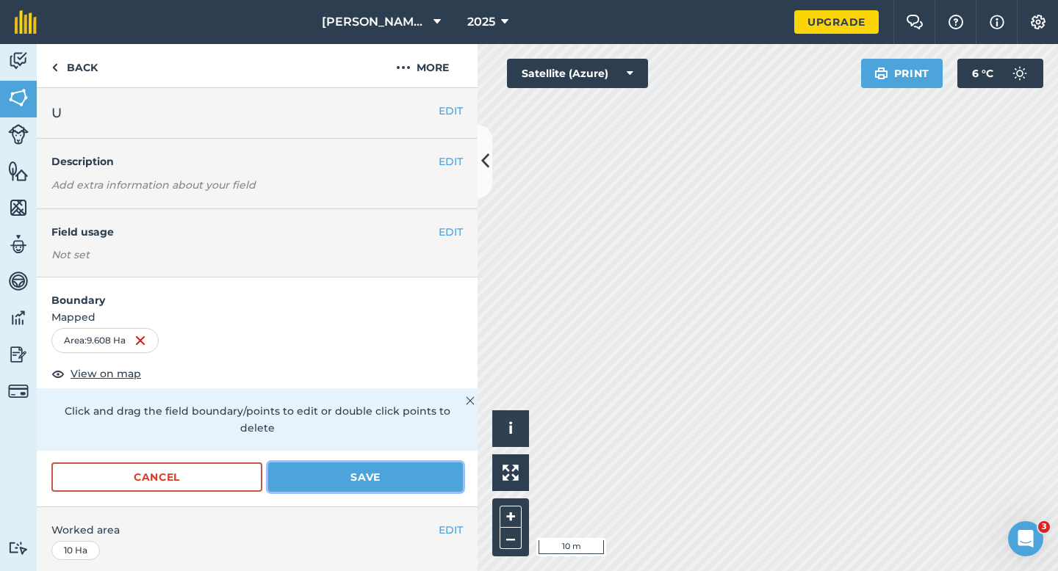
click at [384, 469] on button "Save" at bounding box center [365, 477] width 195 height 29
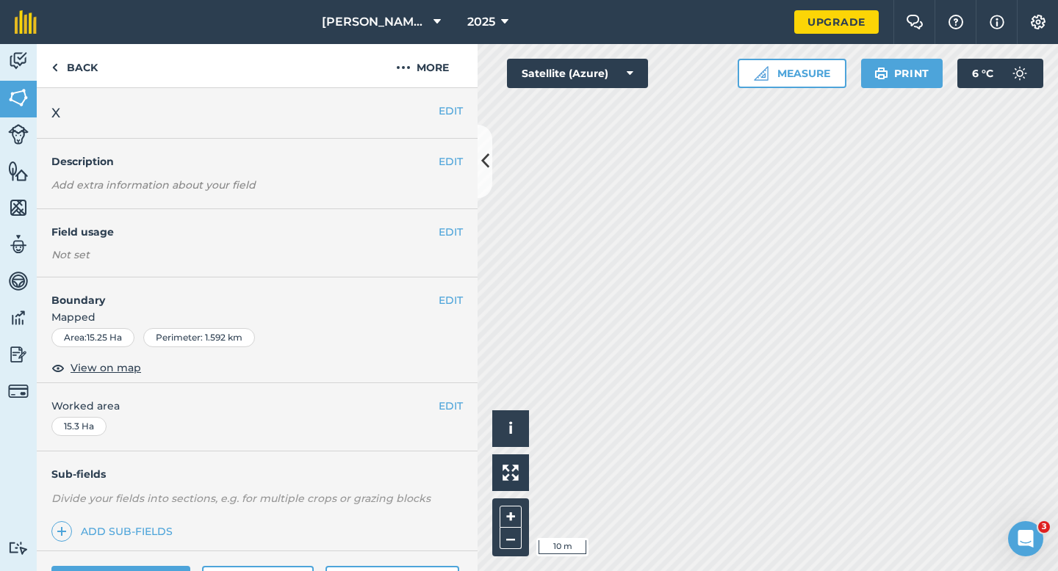
click at [465, 297] on div "EDIT Boundary Mapped Area : 15.25 Ha Perimeter : 1.592 km View on map" at bounding box center [257, 331] width 441 height 106
click at [460, 297] on button "EDIT" at bounding box center [450, 300] width 24 height 16
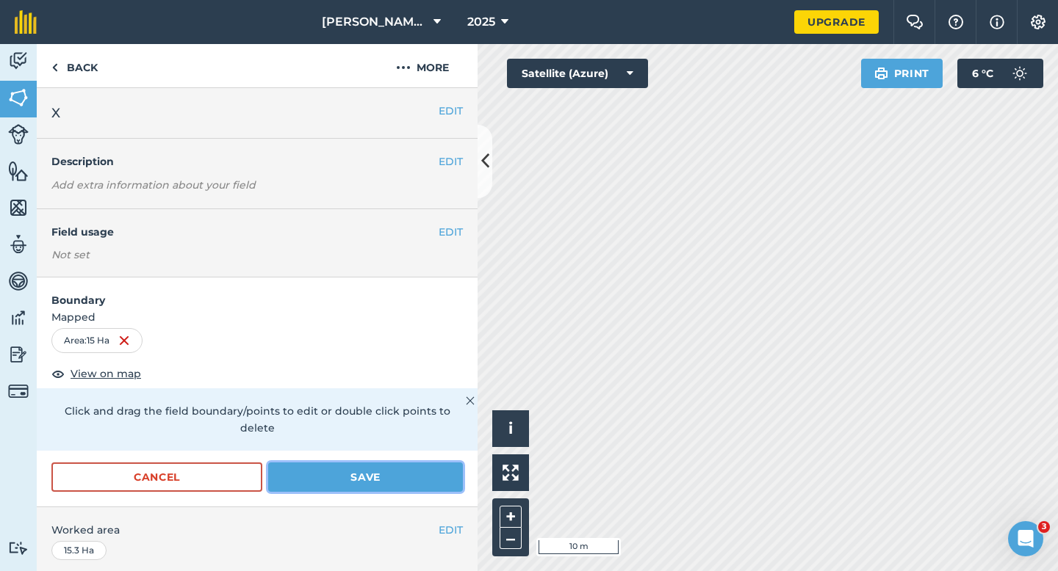
click at [409, 463] on button "Save" at bounding box center [365, 477] width 195 height 29
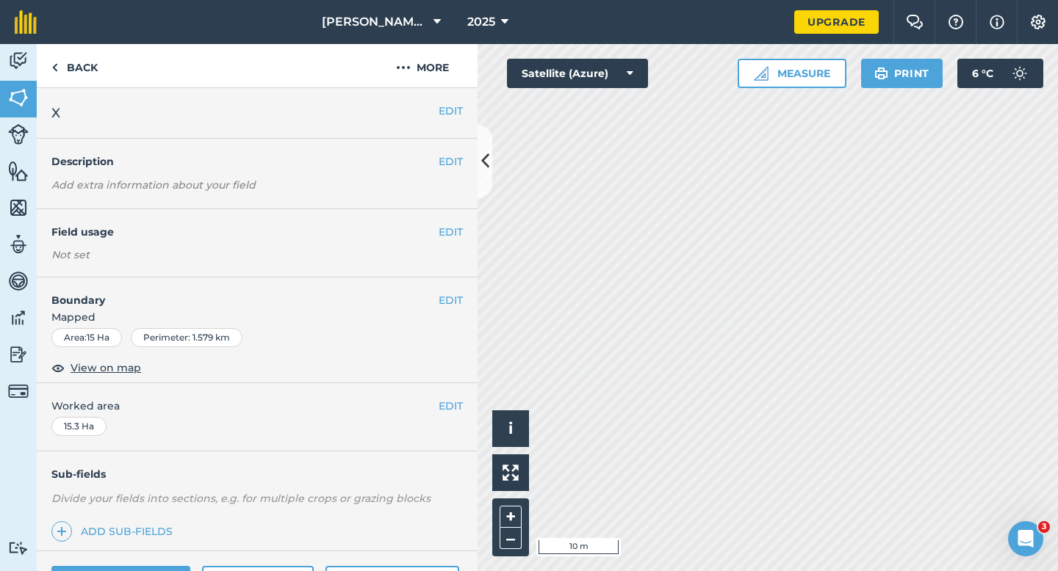
click at [457, 395] on div "EDIT Worked area 15.3 Ha" at bounding box center [257, 417] width 441 height 68
click at [457, 408] on button "EDIT" at bounding box center [450, 406] width 24 height 16
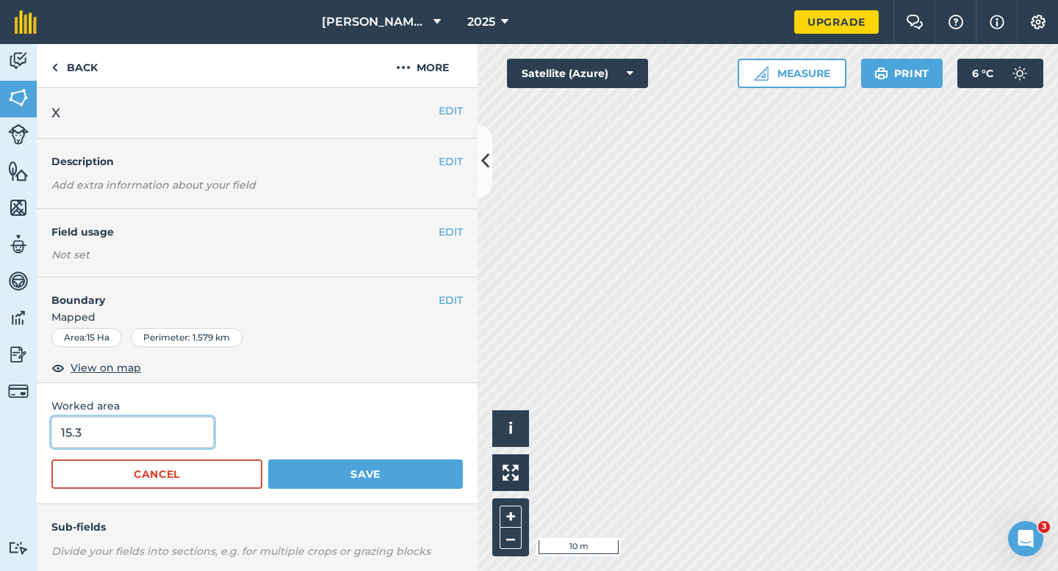
click at [140, 433] on input "15.3" at bounding box center [132, 432] width 162 height 31
type input "15"
click at [268, 460] on button "Save" at bounding box center [365, 474] width 195 height 29
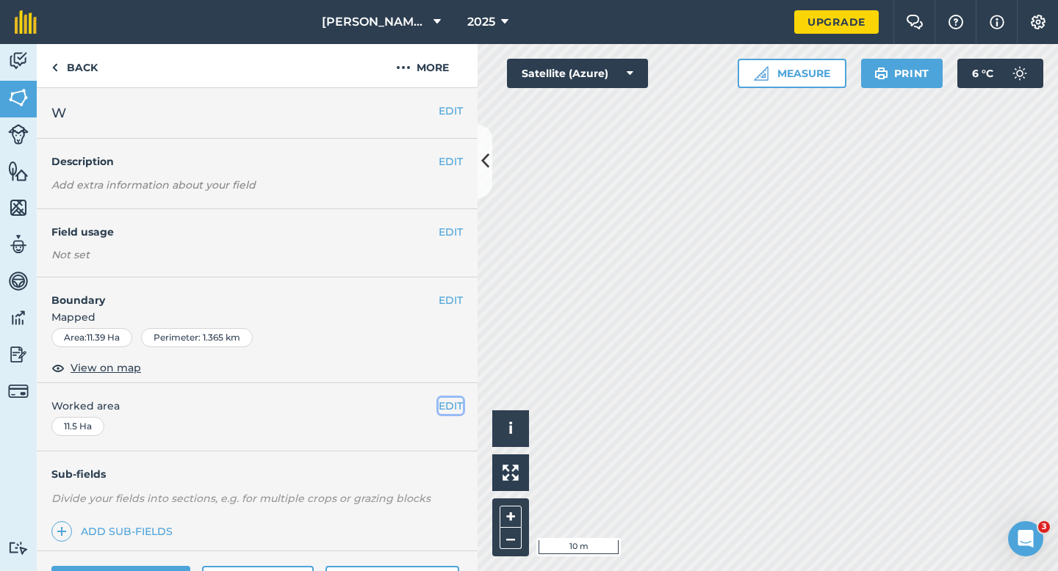
click at [444, 413] on button "EDIT" at bounding box center [450, 406] width 24 height 16
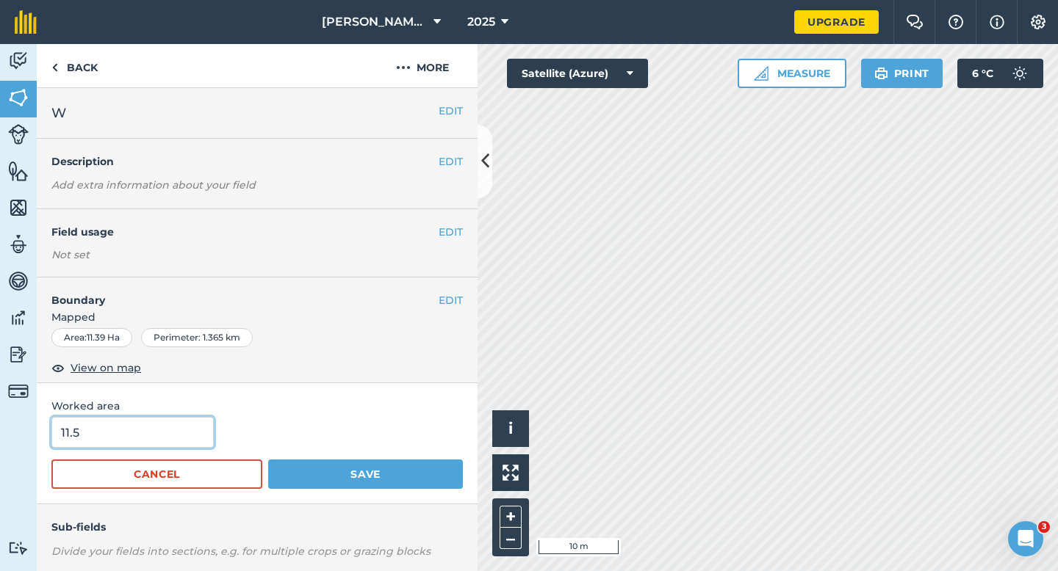
click at [176, 418] on input "11.5" at bounding box center [132, 432] width 162 height 31
click at [268, 460] on button "Save" at bounding box center [365, 474] width 195 height 29
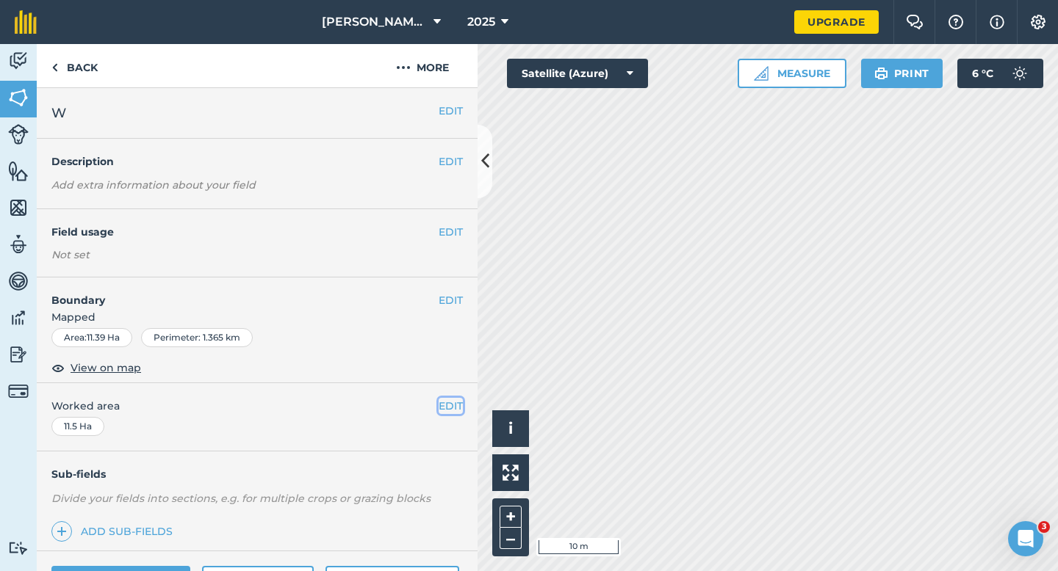
click at [452, 405] on button "EDIT" at bounding box center [450, 406] width 24 height 16
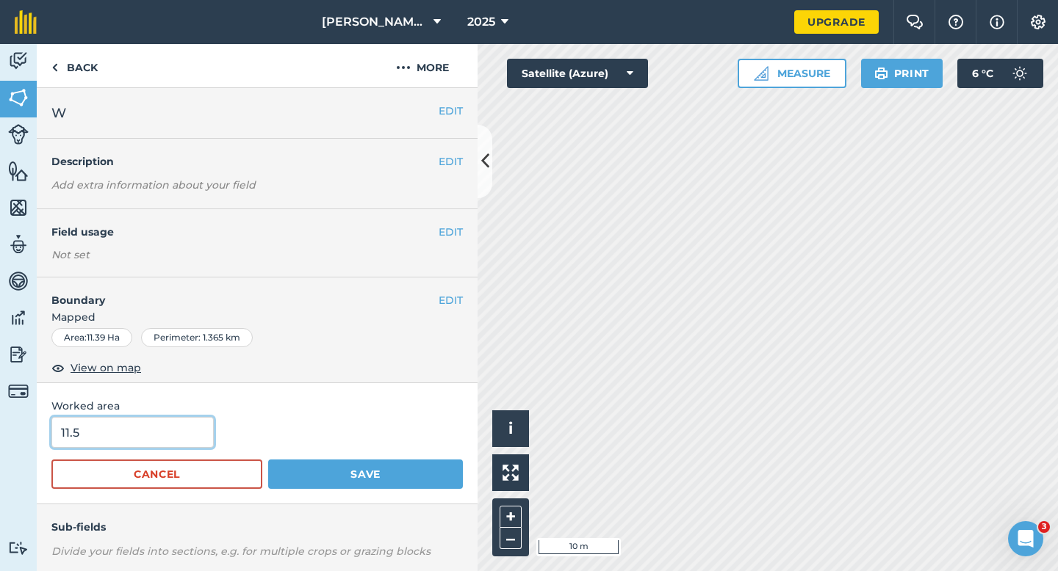
click at [205, 427] on input "11.5" at bounding box center [132, 432] width 162 height 31
type input "11"
click at [268, 460] on button "Save" at bounding box center [365, 474] width 195 height 29
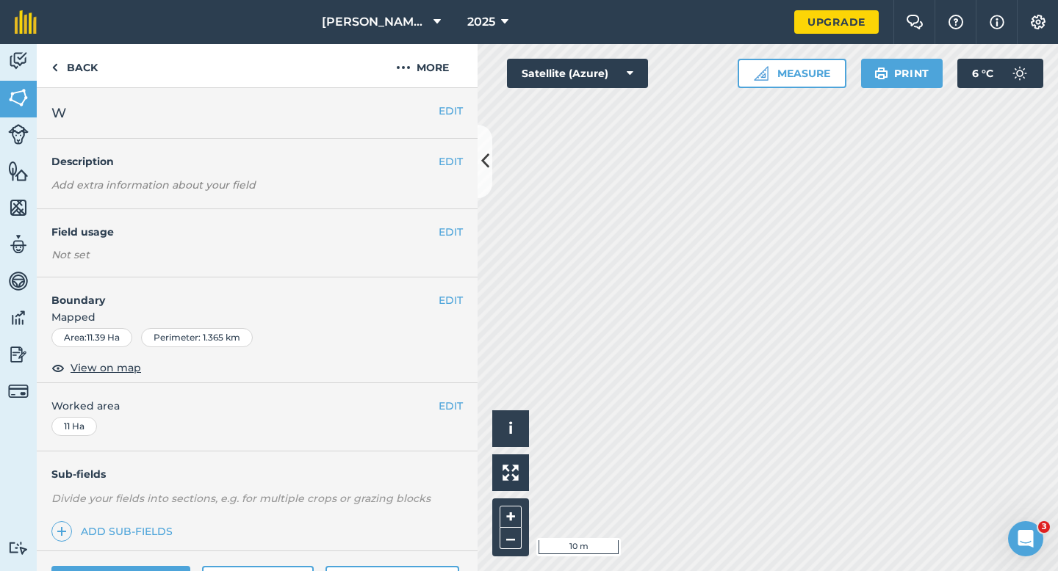
click at [448, 311] on span "Mapped" at bounding box center [257, 317] width 441 height 16
click at [448, 303] on button "EDIT" at bounding box center [450, 300] width 24 height 16
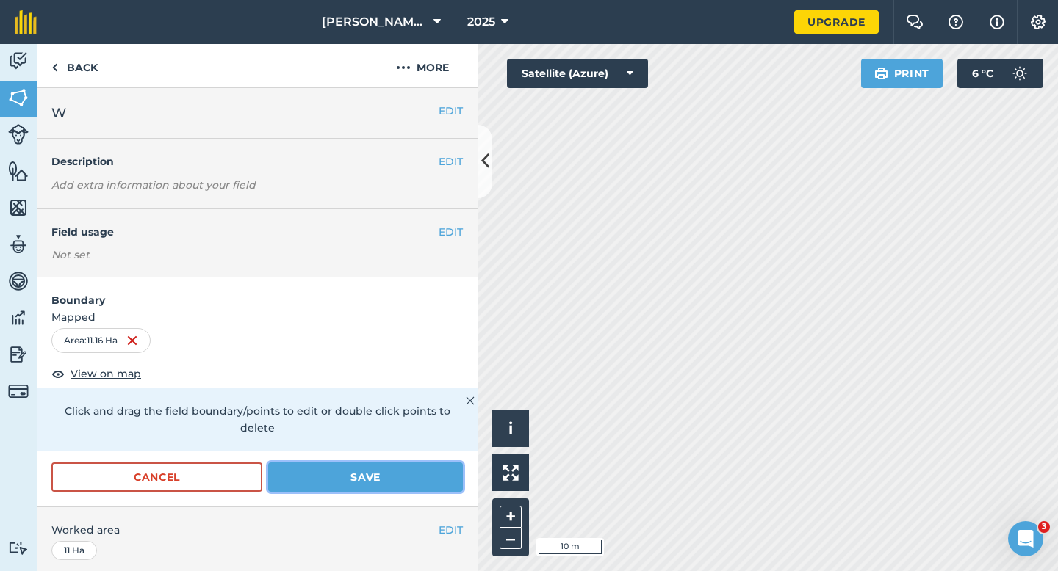
click at [387, 471] on button "Save" at bounding box center [365, 477] width 195 height 29
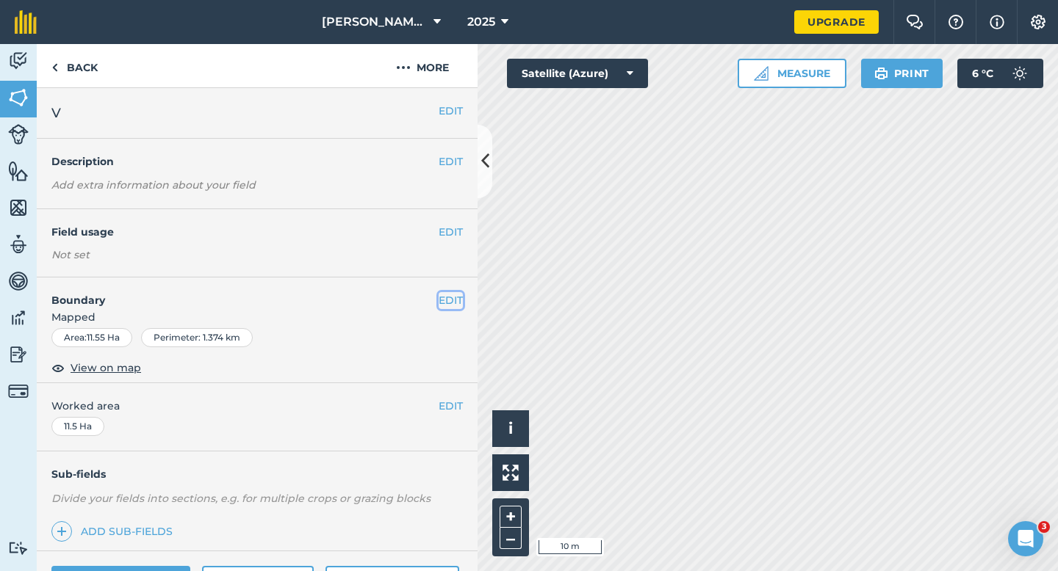
click at [441, 304] on button "EDIT" at bounding box center [450, 300] width 24 height 16
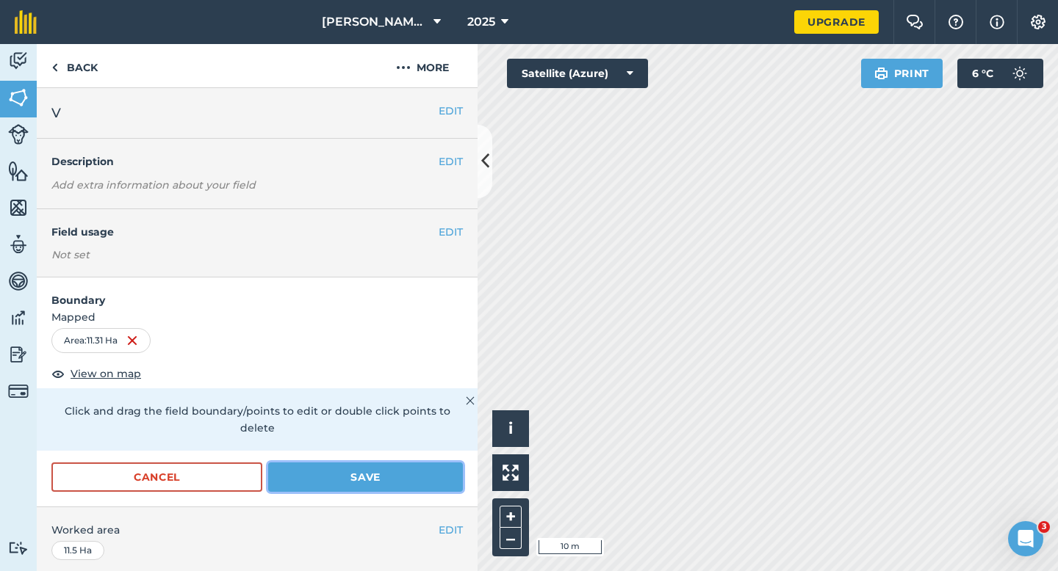
click at [439, 471] on button "Save" at bounding box center [365, 477] width 195 height 29
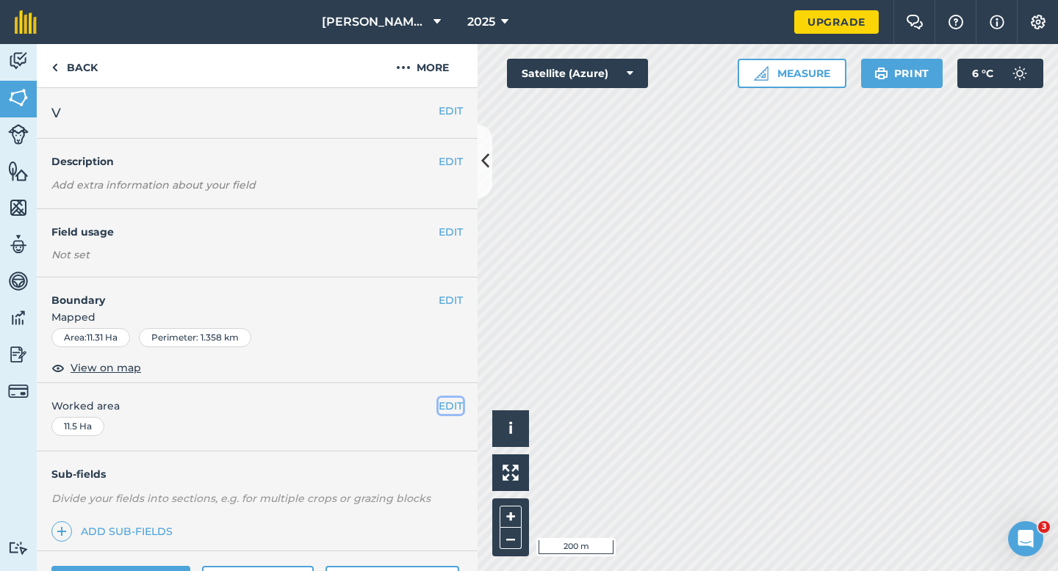
click at [450, 409] on button "EDIT" at bounding box center [450, 406] width 24 height 16
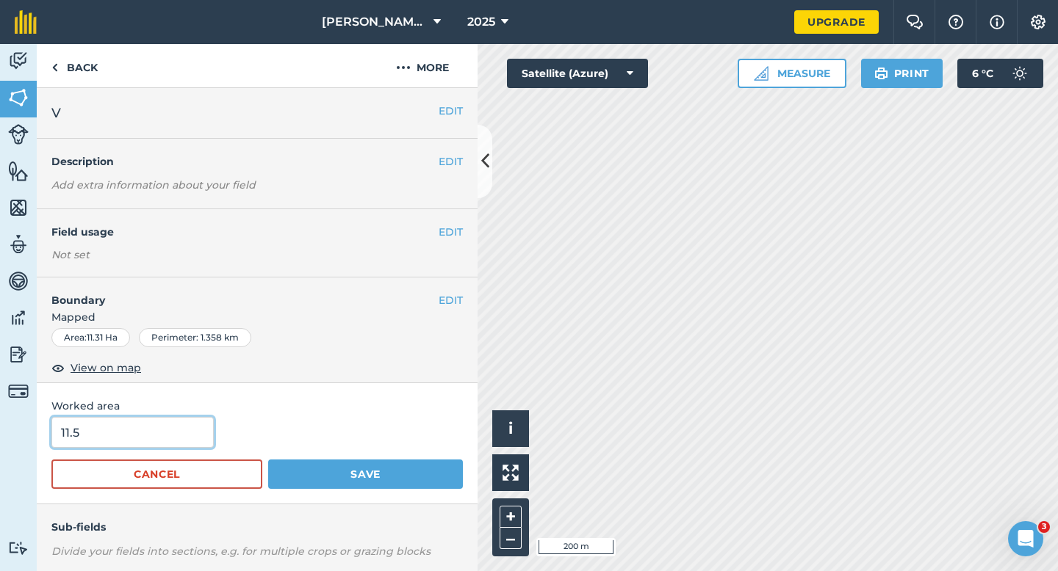
click at [159, 428] on input "11.5" at bounding box center [132, 432] width 162 height 31
type input "11"
click at [268, 460] on button "Save" at bounding box center [365, 474] width 195 height 29
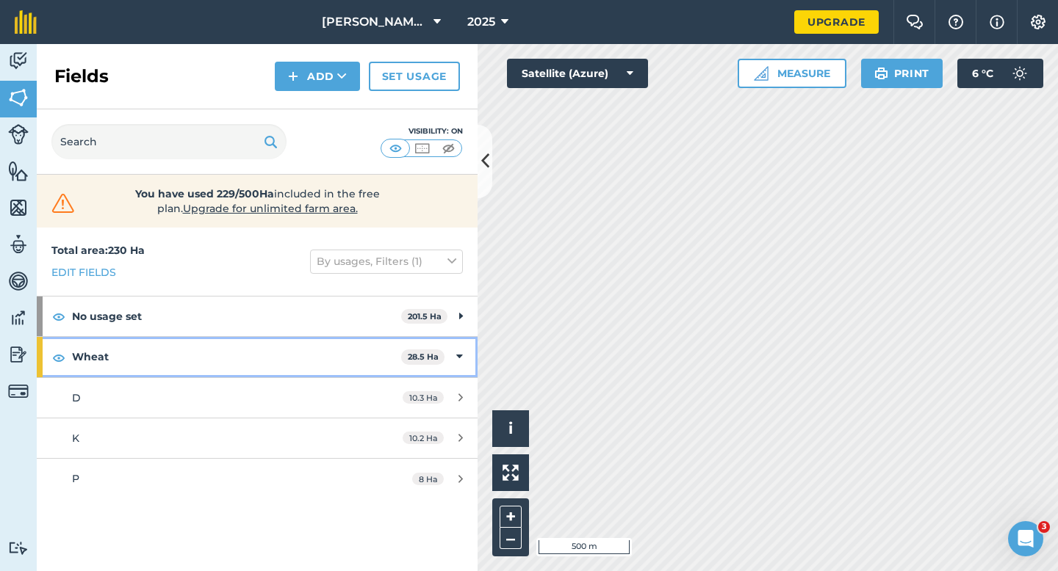
click at [467, 364] on div "Wheat 28.5 Ha" at bounding box center [257, 357] width 441 height 40
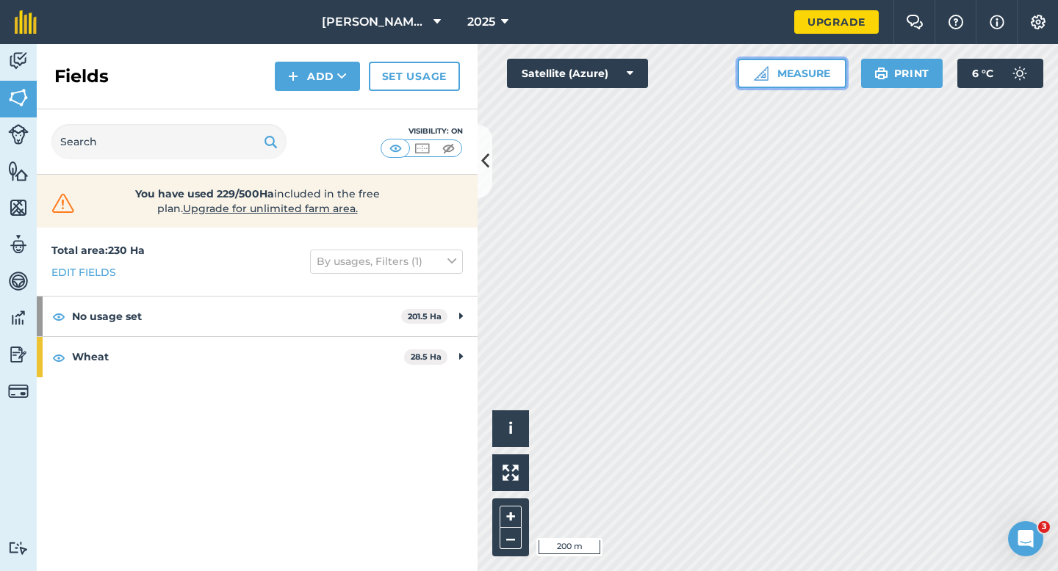
click at [776, 74] on button "Measure" at bounding box center [791, 73] width 109 height 29
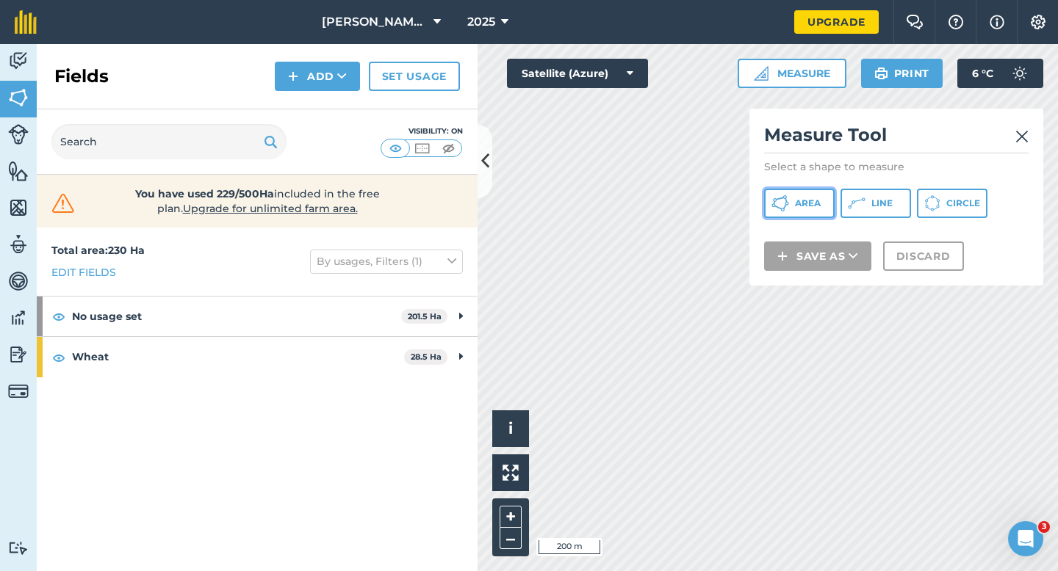
click at [778, 195] on icon at bounding box center [780, 204] width 18 height 18
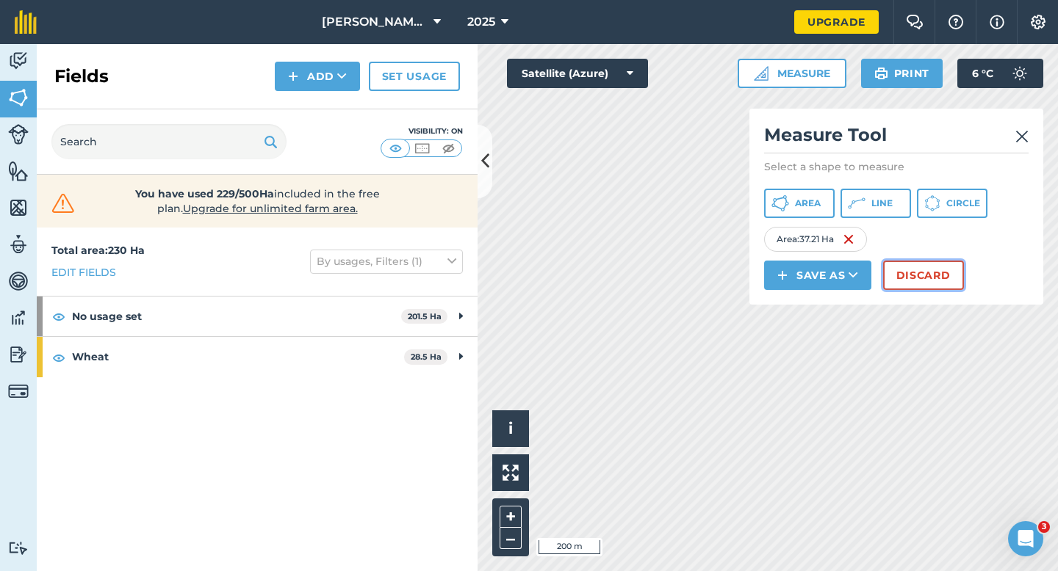
click at [932, 272] on button "Discard" at bounding box center [923, 275] width 81 height 29
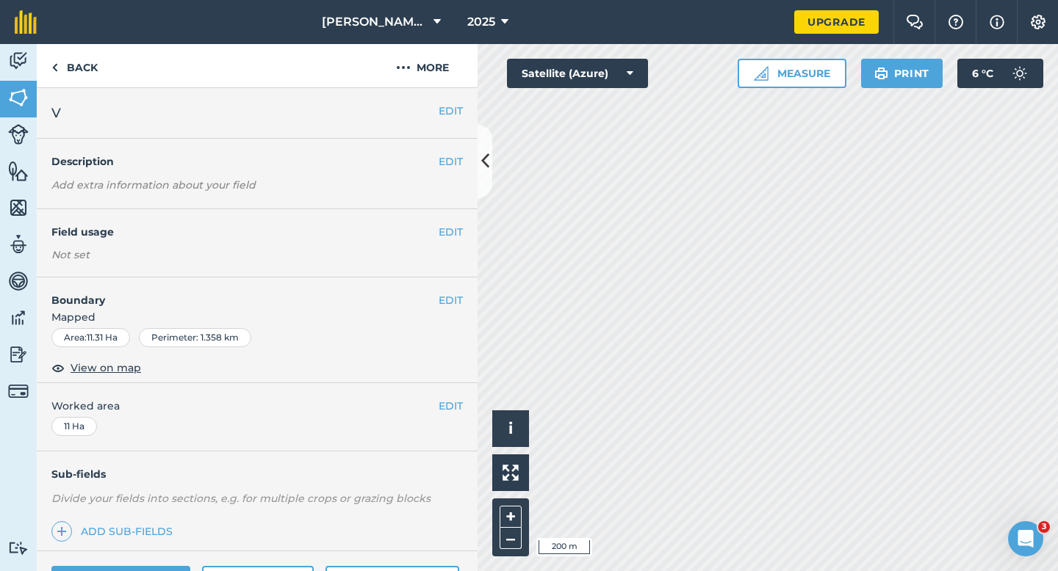
click at [466, 233] on div "EDIT Field usage Not set" at bounding box center [257, 243] width 441 height 68
click at [459, 233] on button "EDIT" at bounding box center [450, 232] width 24 height 16
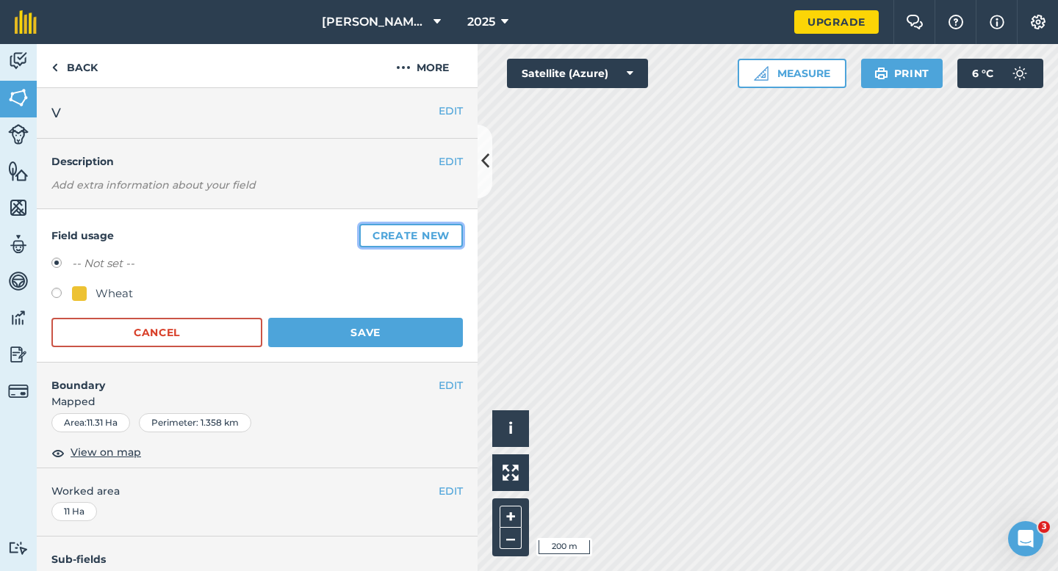
click at [459, 233] on button "Create new" at bounding box center [411, 236] width 104 height 24
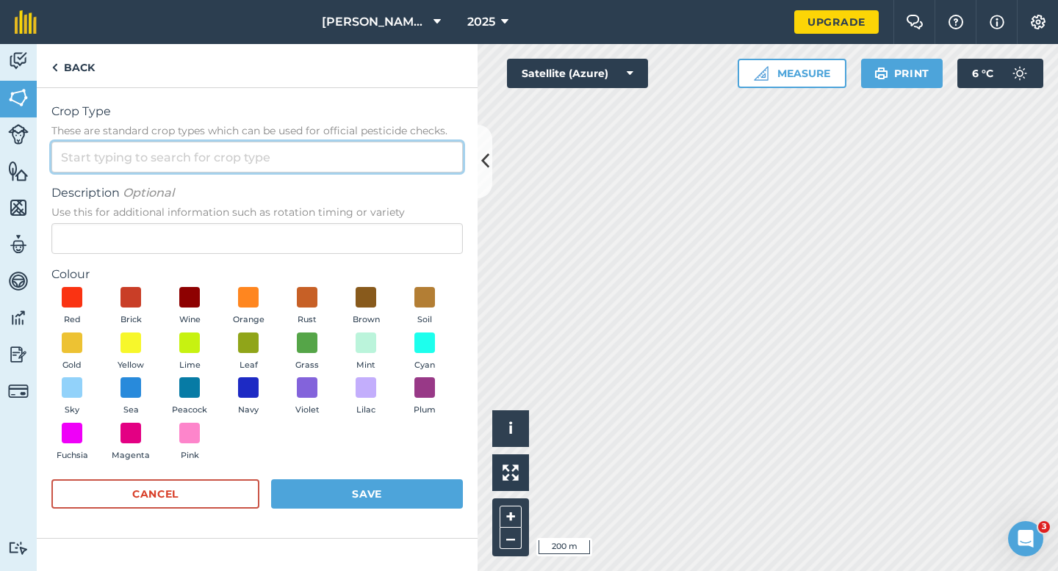
click at [400, 154] on input "Crop Type These are standard crop types which can be used for official pesticid…" at bounding box center [256, 157] width 411 height 31
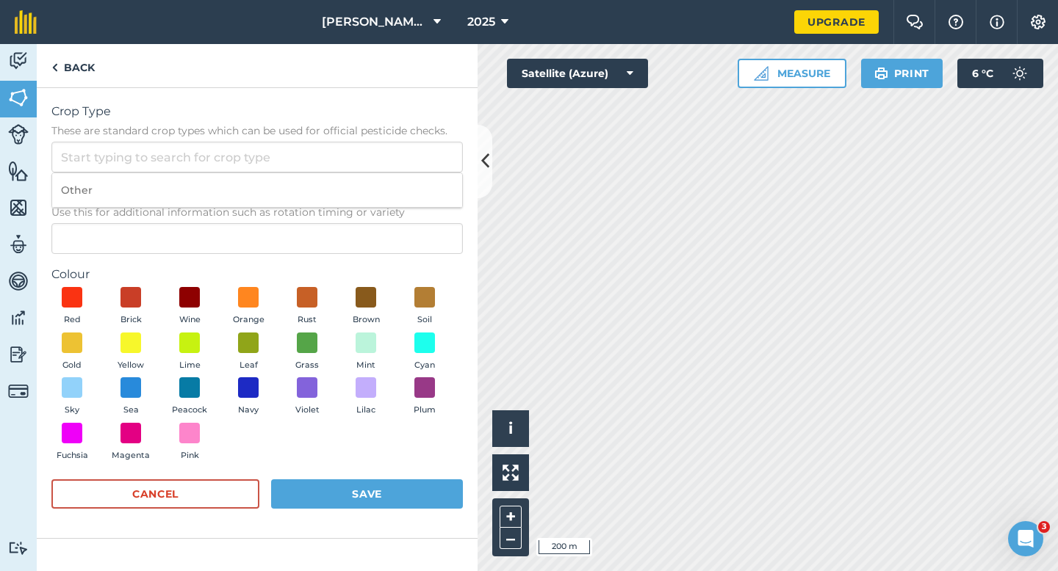
click at [400, 184] on li "Other" at bounding box center [257, 190] width 410 height 35
type input "Other"
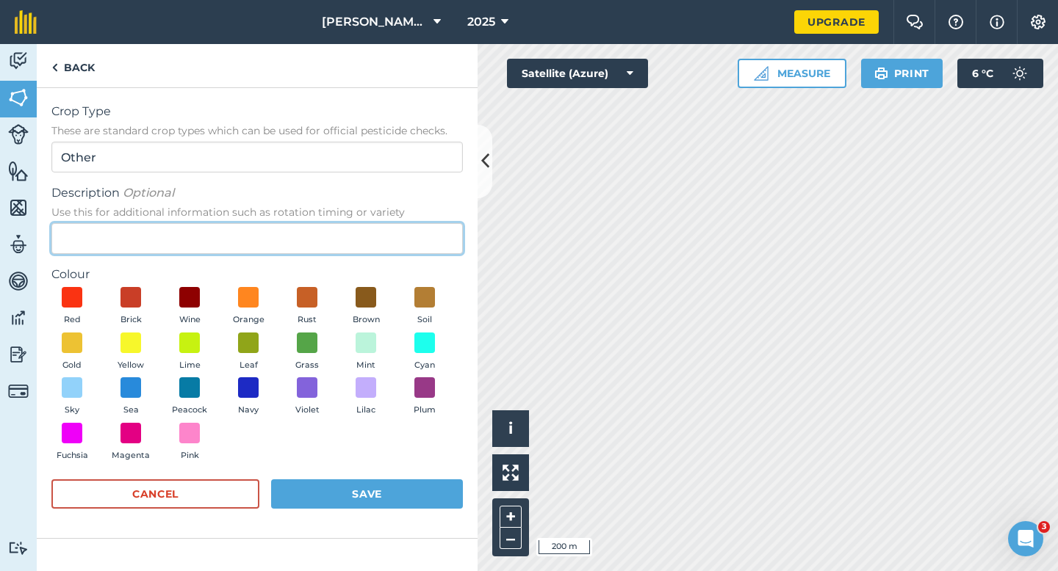
click at [406, 223] on input "Description Optional Use this for additional information such as rotation timin…" at bounding box center [256, 238] width 411 height 31
type input "Chard Seed"
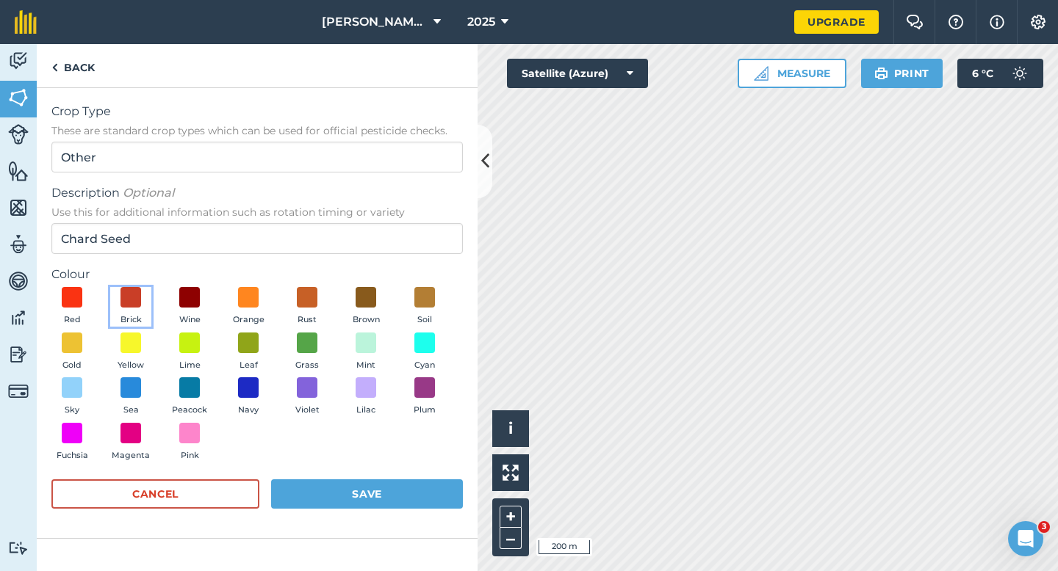
click at [142, 303] on button "Brick" at bounding box center [130, 307] width 41 height 40
click at [404, 477] on form "Crop Type These are standard crop types which can be used for official pesticid…" at bounding box center [256, 313] width 411 height 421
click at [405, 484] on button "Save" at bounding box center [367, 494] width 192 height 29
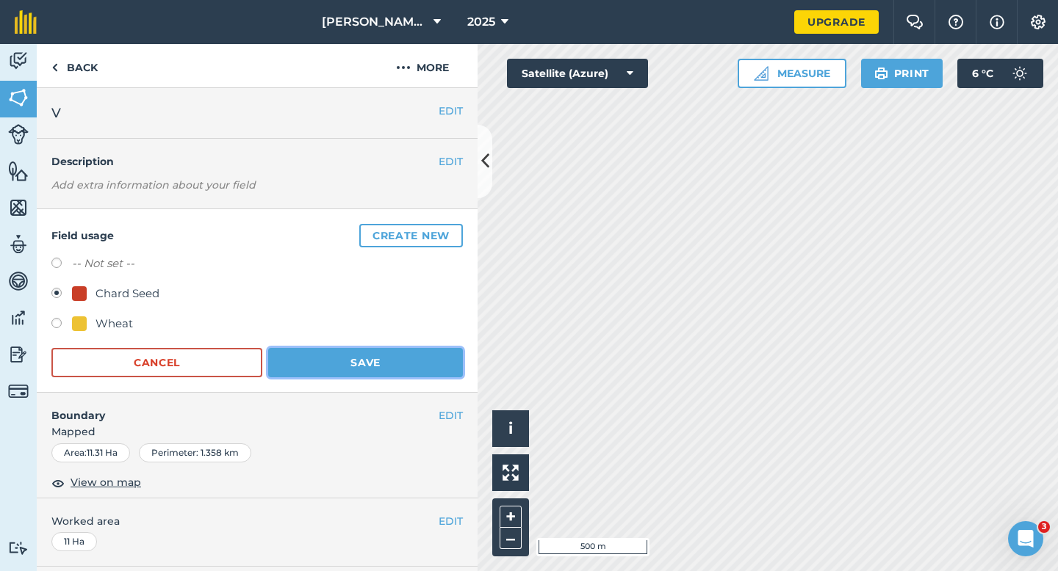
click at [404, 372] on button "Save" at bounding box center [365, 362] width 195 height 29
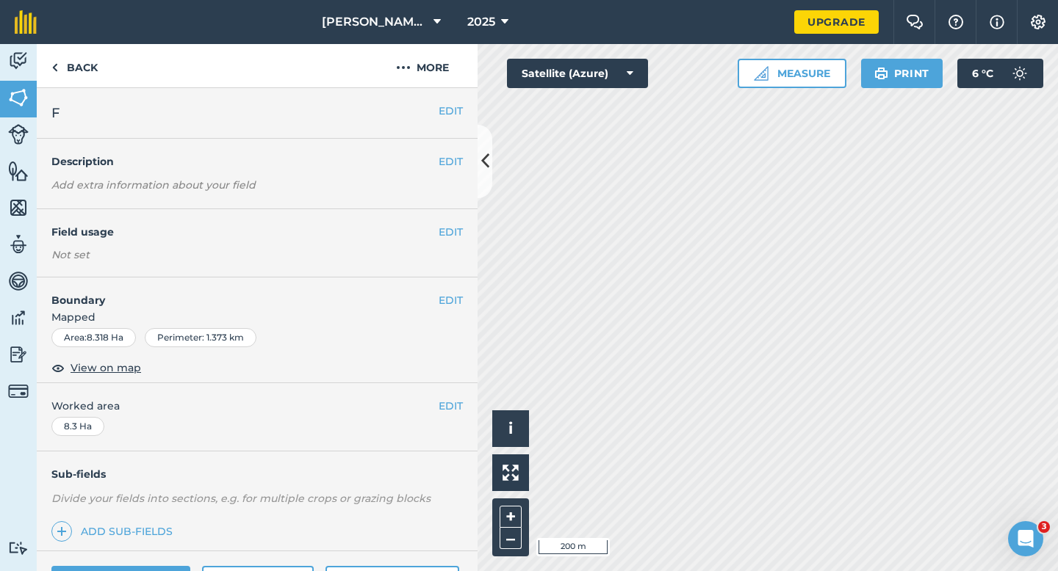
click at [452, 242] on div "EDIT Field usage Not set" at bounding box center [257, 243] width 441 height 68
click at [452, 232] on button "EDIT" at bounding box center [450, 232] width 24 height 16
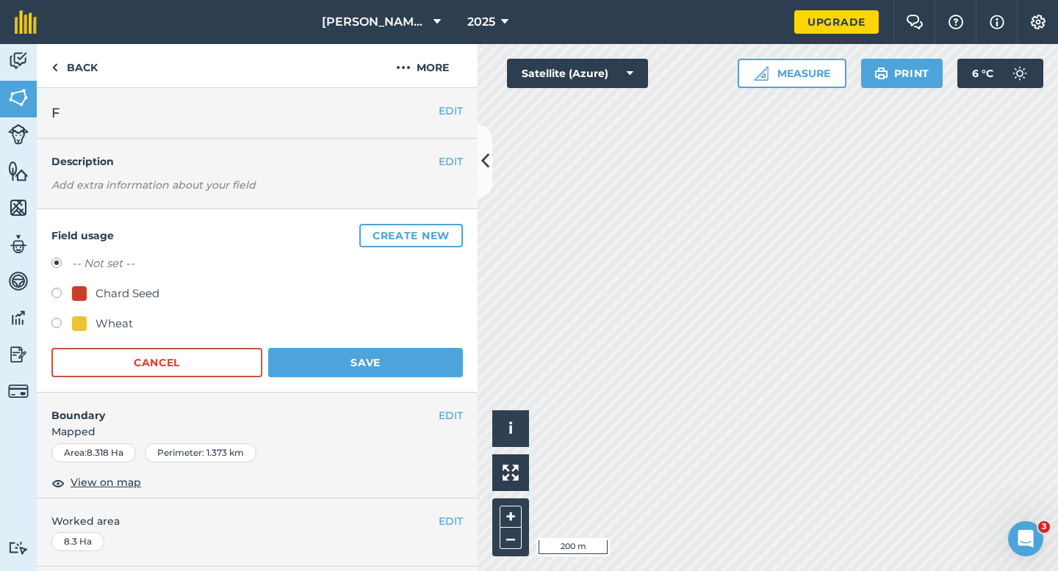
click at [107, 314] on div "-- Not set -- Chard Seed Wheat" at bounding box center [256, 296] width 411 height 82
click at [129, 328] on div "Wheat" at bounding box center [113, 324] width 37 height 18
radio input "true"
radio input "false"
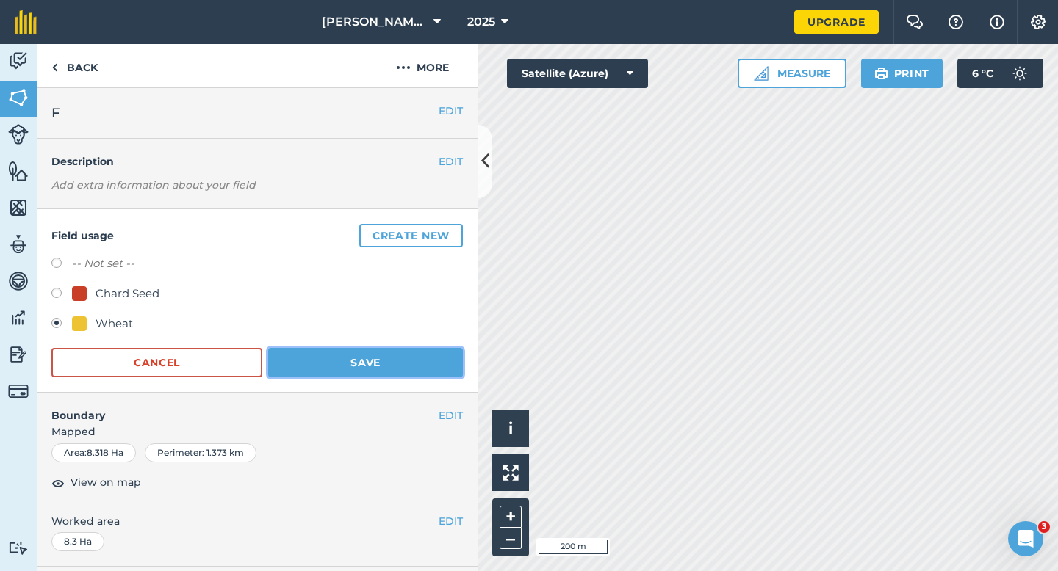
click at [320, 351] on button "Save" at bounding box center [365, 362] width 195 height 29
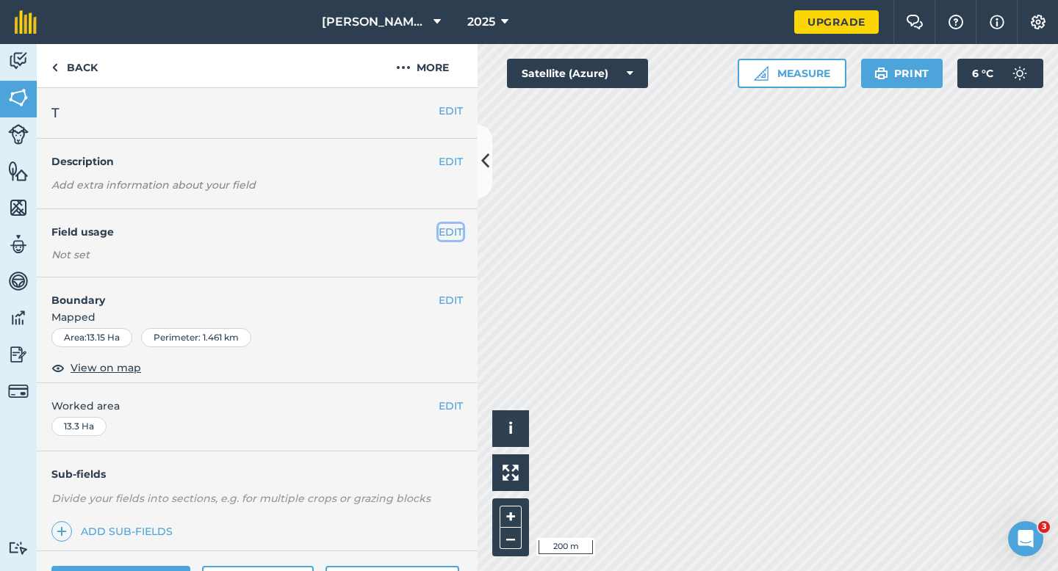
click at [460, 234] on button "EDIT" at bounding box center [450, 232] width 24 height 16
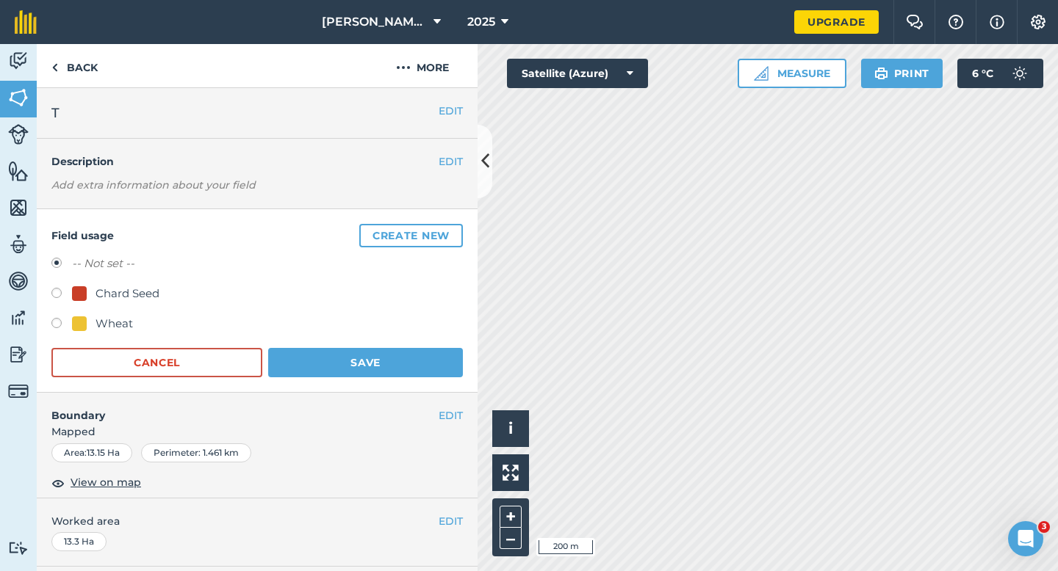
click at [460, 234] on button "Create new" at bounding box center [411, 236] width 104 height 24
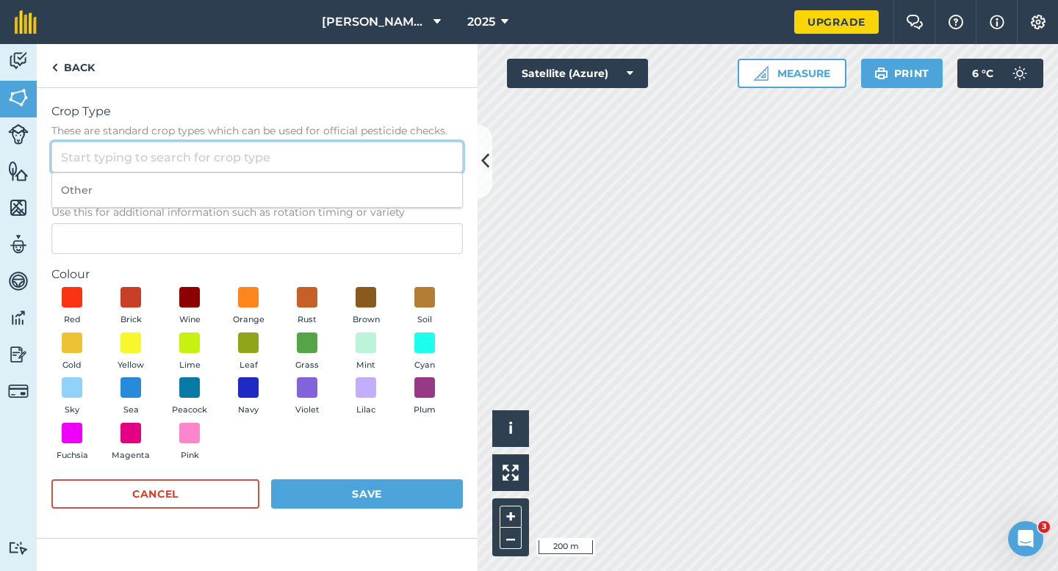
click at [424, 168] on input "Crop Type These are standard crop types which can be used for official pesticid…" at bounding box center [256, 157] width 411 height 31
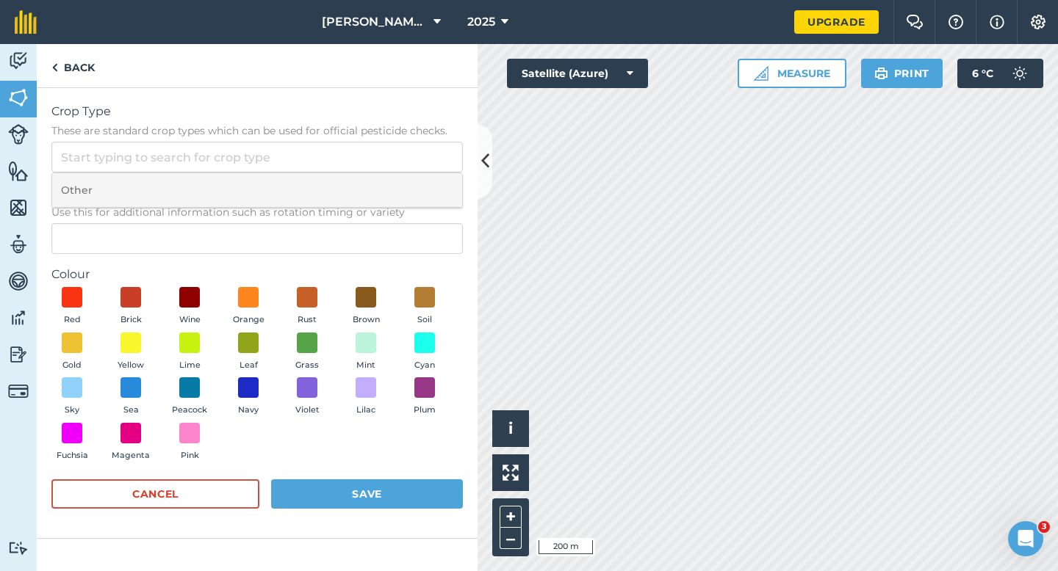
click at [424, 186] on li "Other" at bounding box center [257, 190] width 410 height 35
type input "Other"
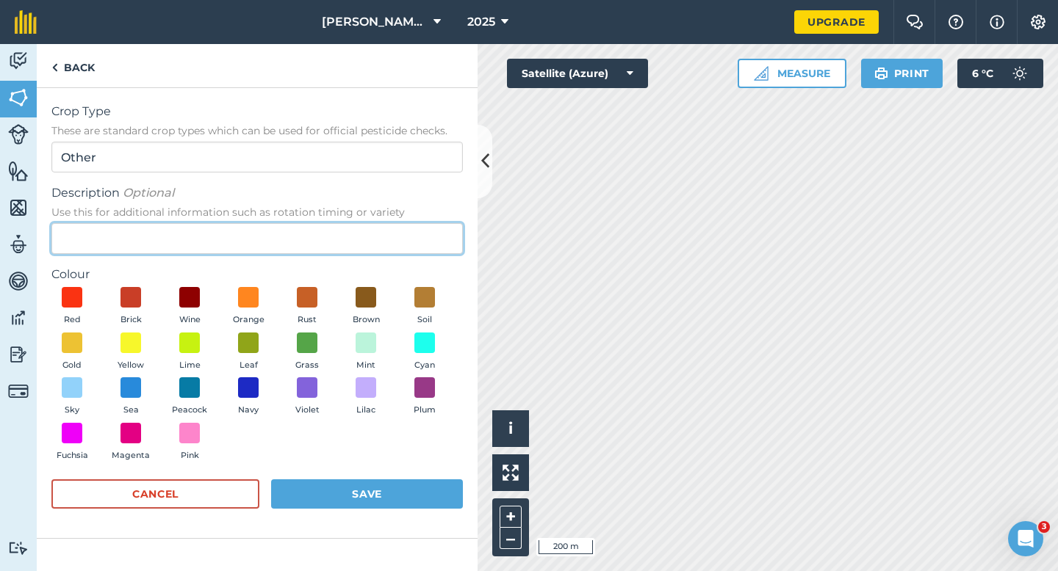
click at [424, 234] on input "Description Optional Use this for additional information such as rotation timin…" at bounding box center [256, 238] width 411 height 31
type input "Grass Seed"
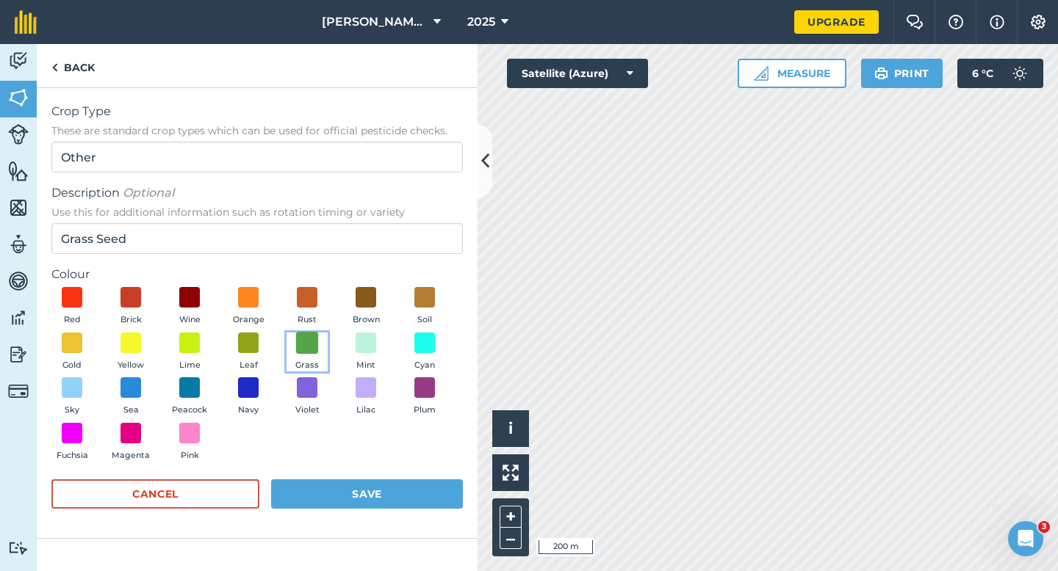
click at [297, 352] on span at bounding box center [307, 342] width 23 height 23
click at [387, 494] on button "Save" at bounding box center [367, 494] width 192 height 29
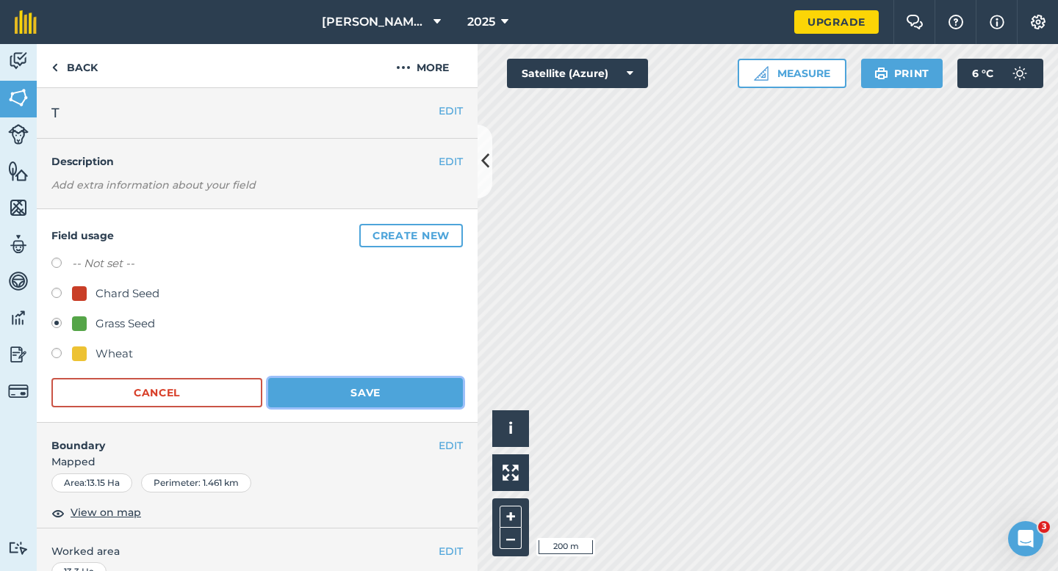
click at [391, 395] on button "Save" at bounding box center [365, 392] width 195 height 29
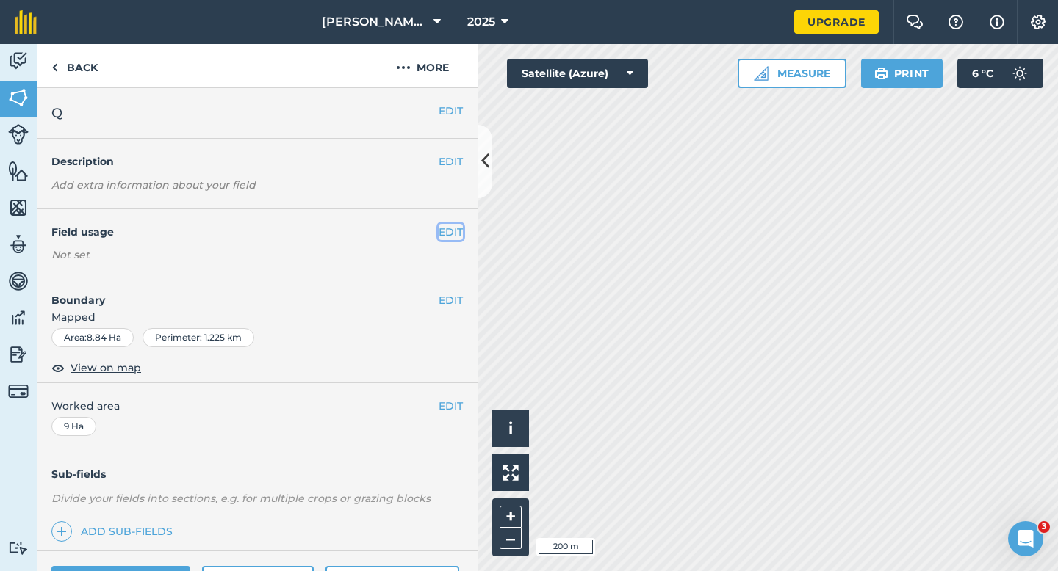
click at [449, 237] on button "EDIT" at bounding box center [450, 232] width 24 height 16
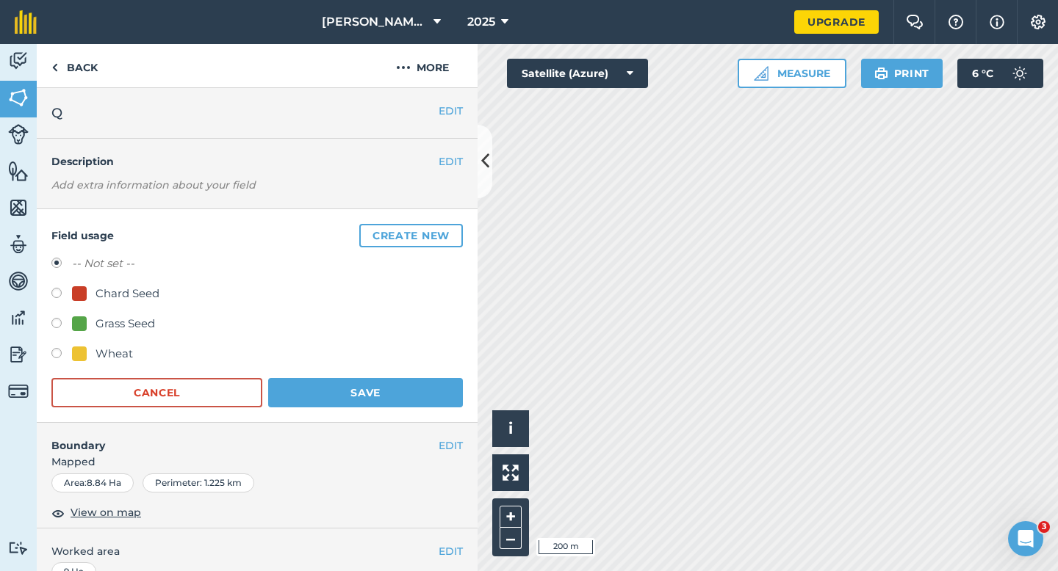
click at [128, 315] on div "Grass Seed" at bounding box center [124, 324] width 59 height 18
radio input "true"
radio input "false"
click at [355, 388] on button "Save" at bounding box center [365, 392] width 195 height 29
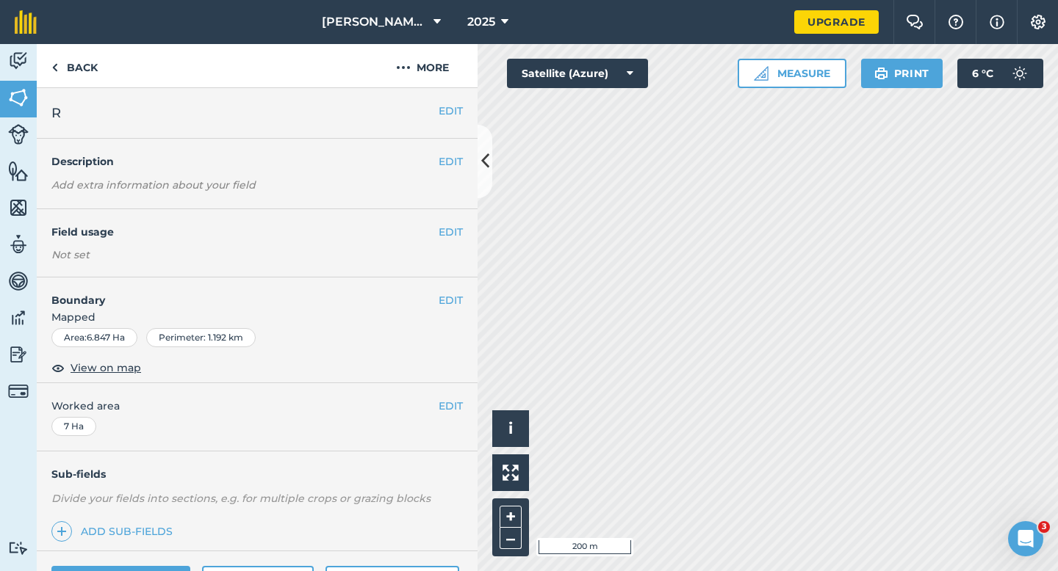
click at [463, 227] on div "EDIT Field usage Not set" at bounding box center [257, 243] width 441 height 68
click at [457, 227] on button "EDIT" at bounding box center [450, 232] width 24 height 16
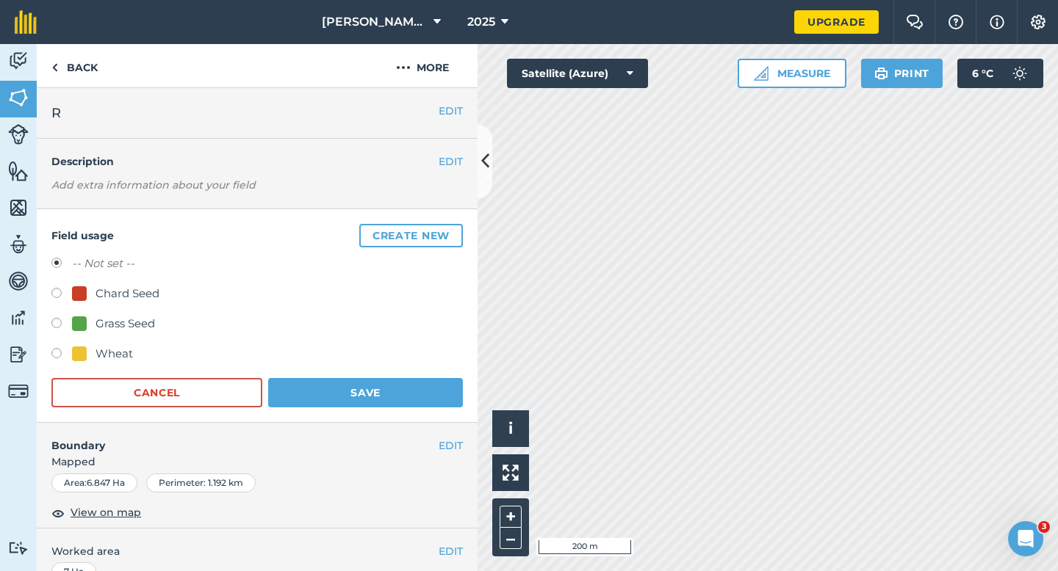
click at [457, 227] on button "Create new" at bounding box center [411, 236] width 104 height 24
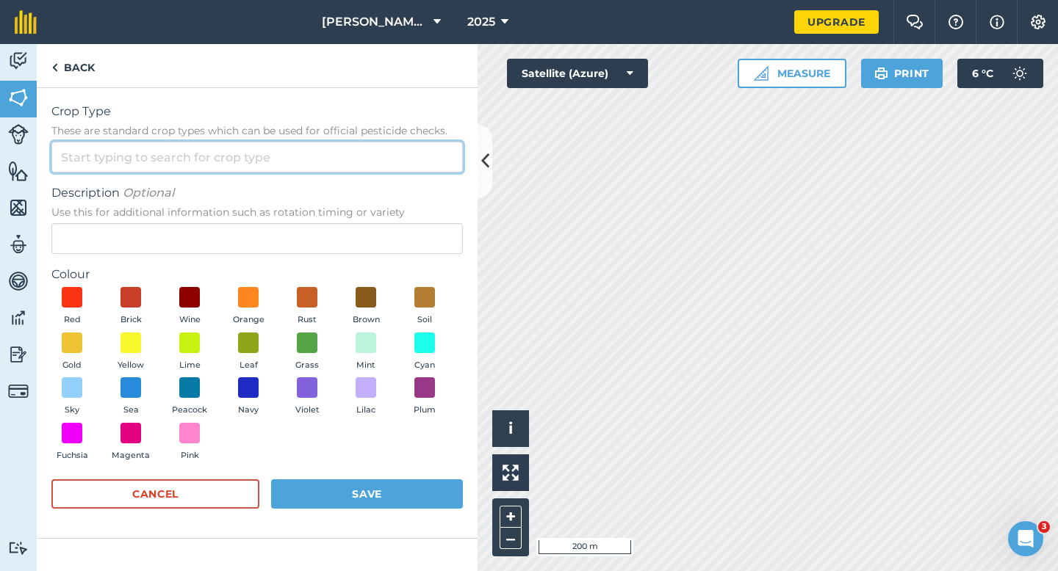
click at [381, 143] on input "Crop Type These are standard crop types which can be used for official pesticid…" at bounding box center [256, 157] width 411 height 31
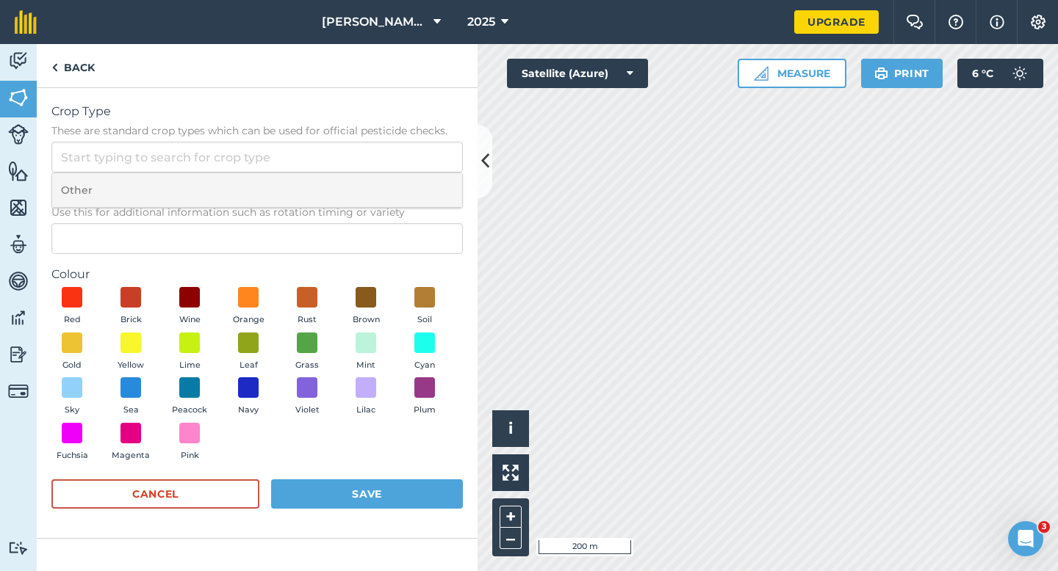
click at [381, 185] on li "Other" at bounding box center [257, 190] width 410 height 35
type input "Other"
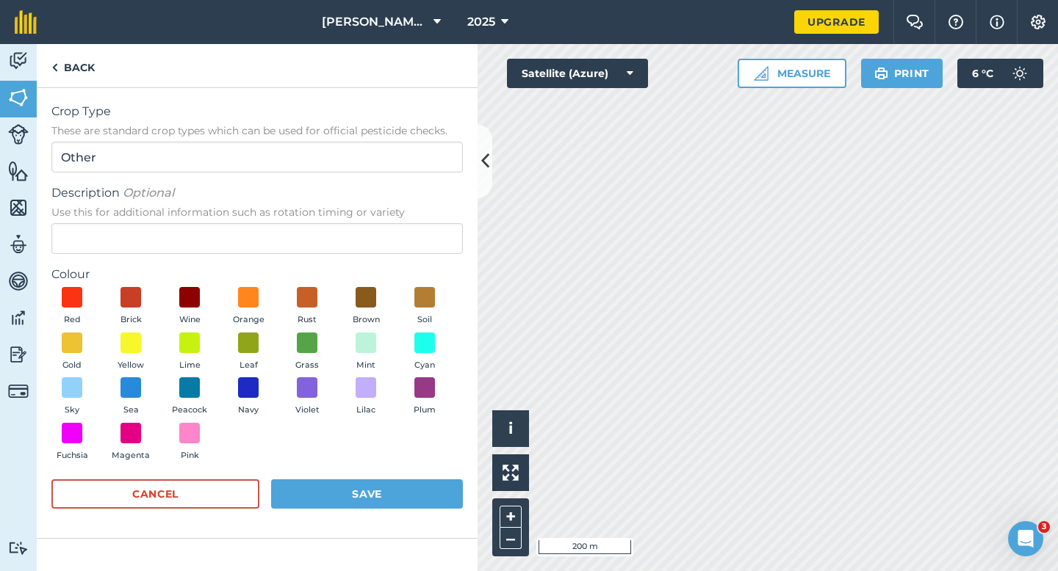
click at [381, 216] on span "Use this for additional information such as rotation timing or variety" at bounding box center [256, 212] width 411 height 15
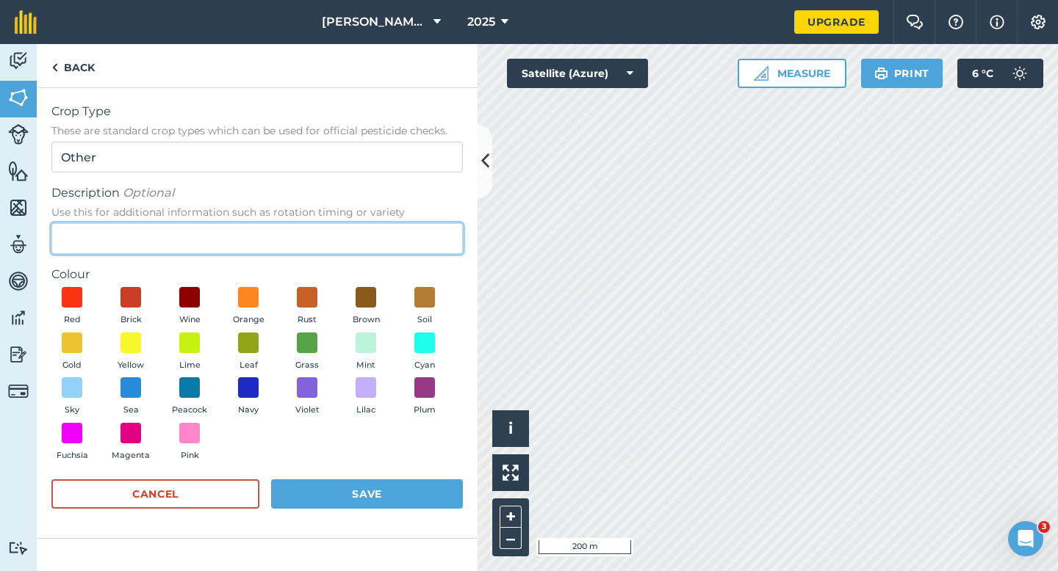
click at [381, 223] on input "Description Optional Use this for additional information such as rotation timin…" at bounding box center [256, 238] width 411 height 31
type input "Watties Beans"
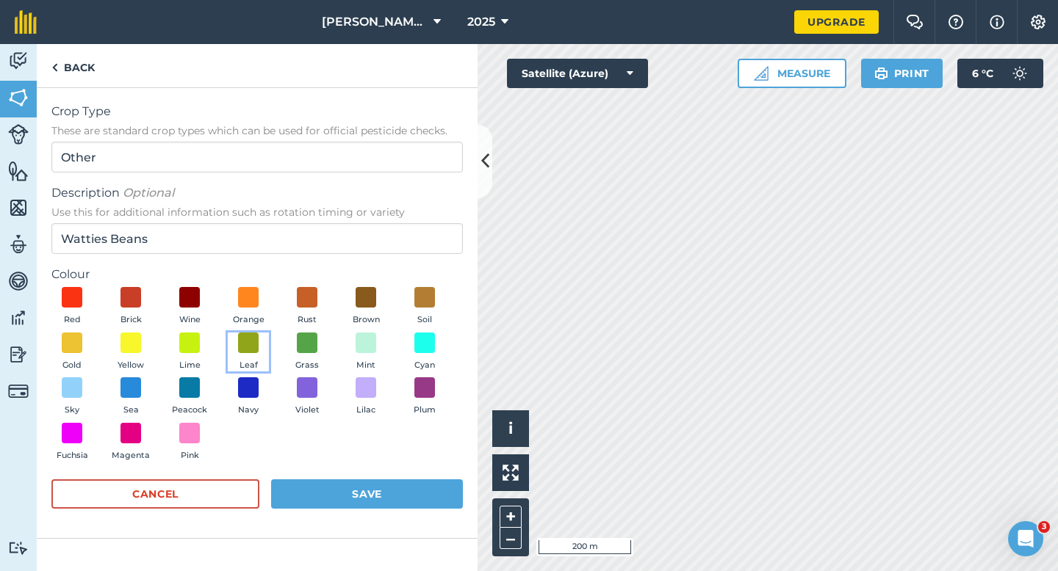
click at [237, 365] on button "Leaf" at bounding box center [248, 353] width 41 height 40
click at [370, 512] on div "Cancel Save" at bounding box center [256, 502] width 411 height 44
click at [370, 499] on button "Save" at bounding box center [367, 494] width 192 height 29
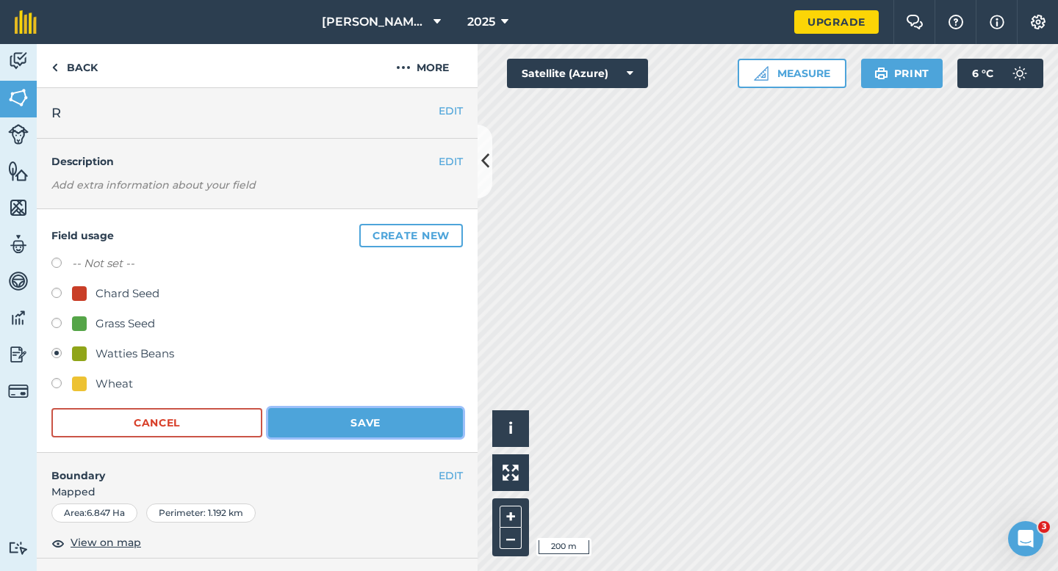
click at [387, 411] on button "Save" at bounding box center [365, 422] width 195 height 29
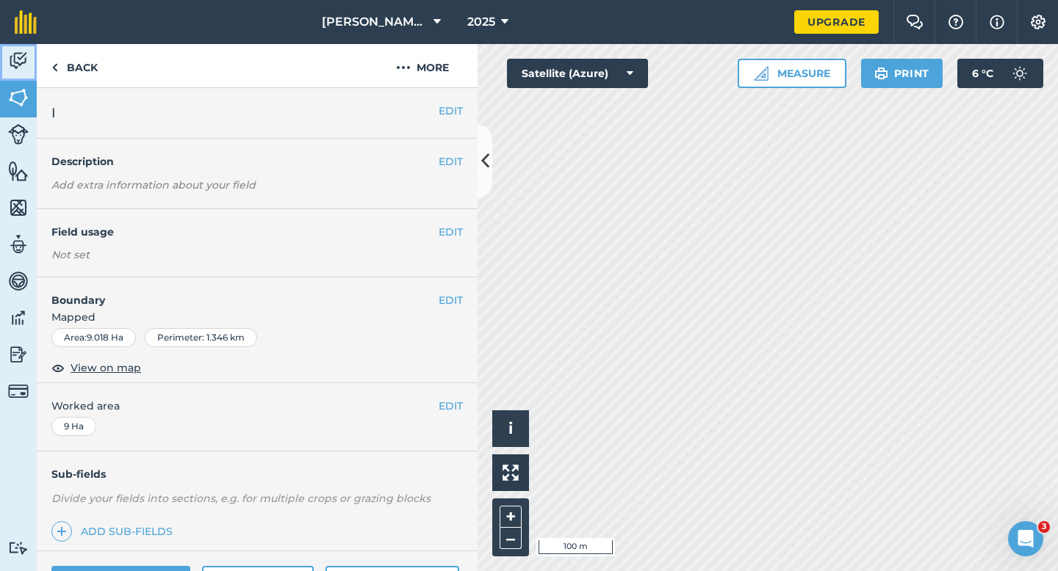
click at [4, 78] on link "Activity" at bounding box center [18, 62] width 37 height 37
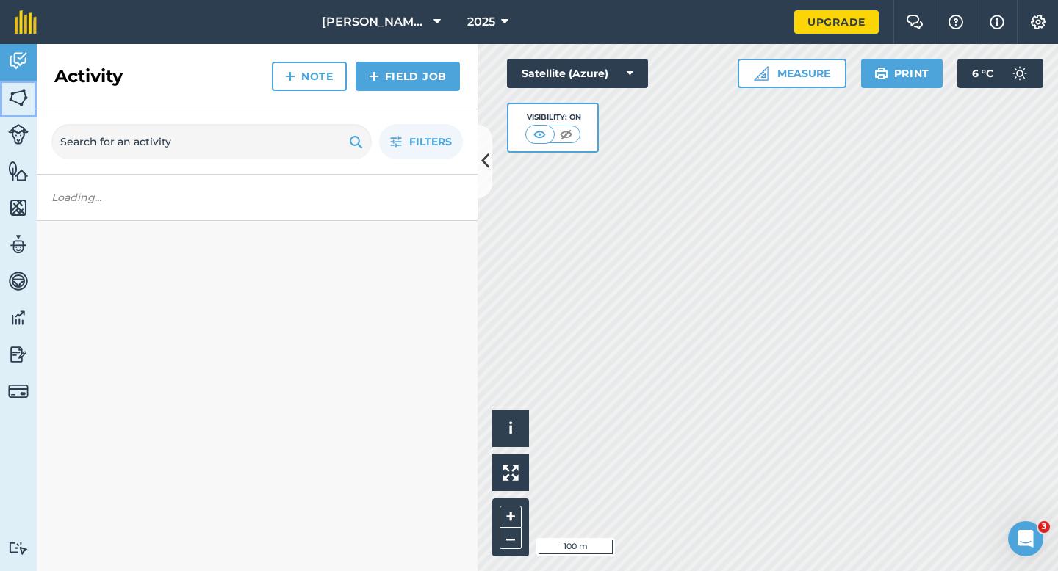
click at [5, 104] on link "Fields" at bounding box center [18, 99] width 37 height 37
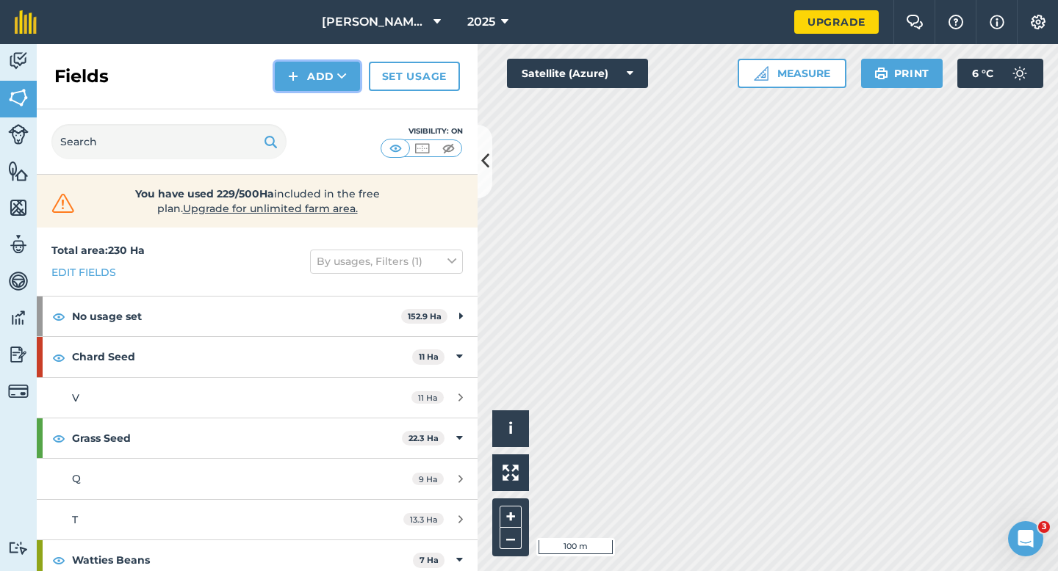
click at [287, 82] on button "Add" at bounding box center [317, 76] width 85 height 29
click at [297, 107] on link "Draw" at bounding box center [317, 109] width 81 height 32
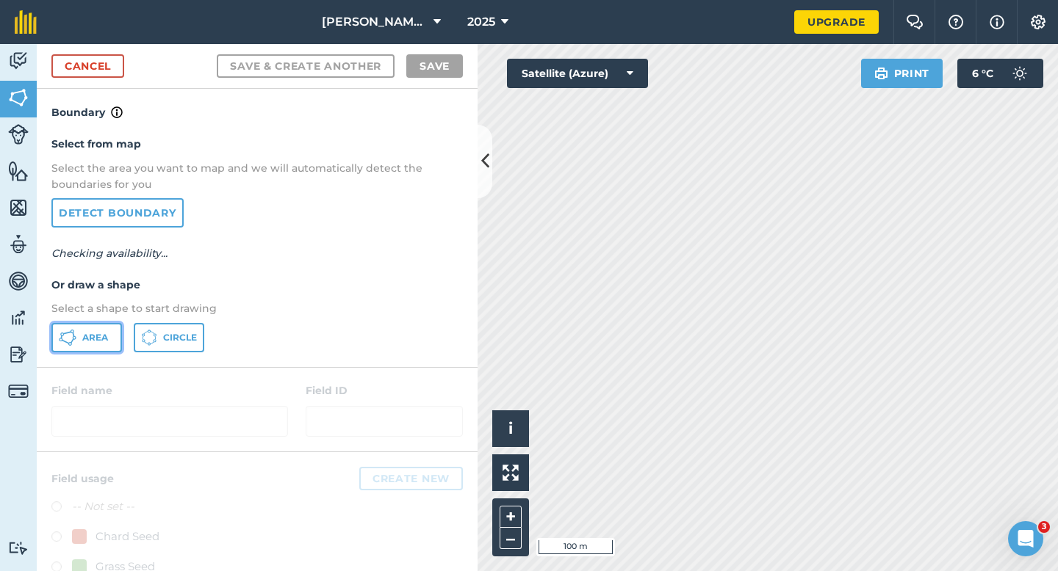
click at [95, 343] on span "Area" at bounding box center [95, 338] width 26 height 12
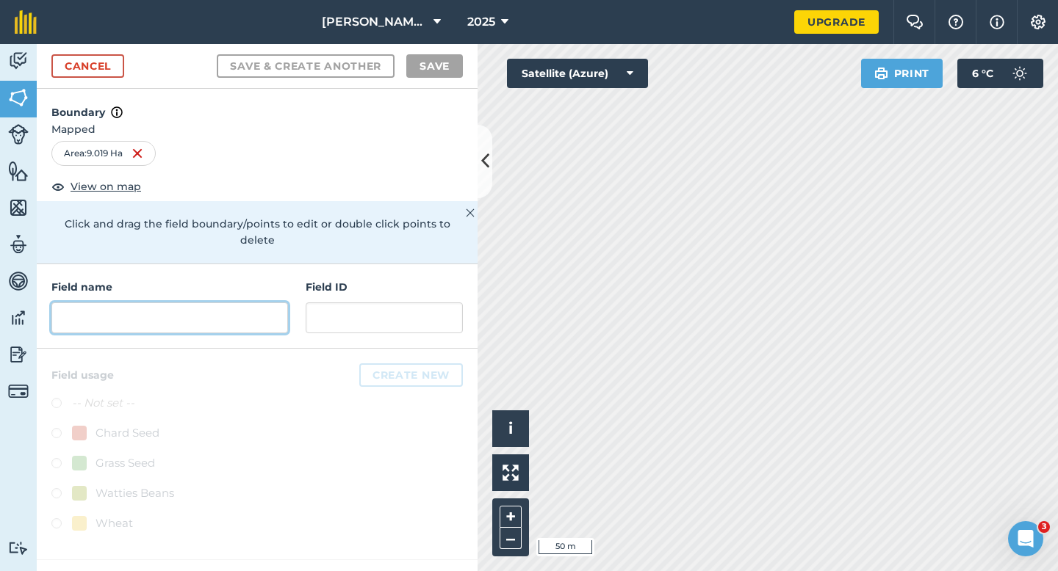
click at [269, 304] on input "text" at bounding box center [169, 318] width 236 height 31
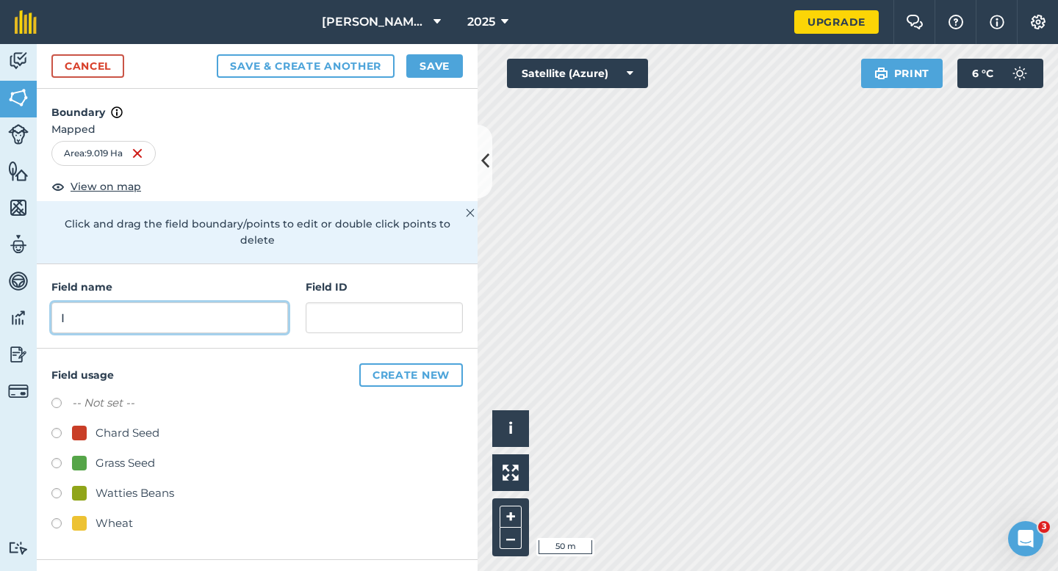
type input "I"
click at [441, 71] on button "Save" at bounding box center [434, 66] width 57 height 24
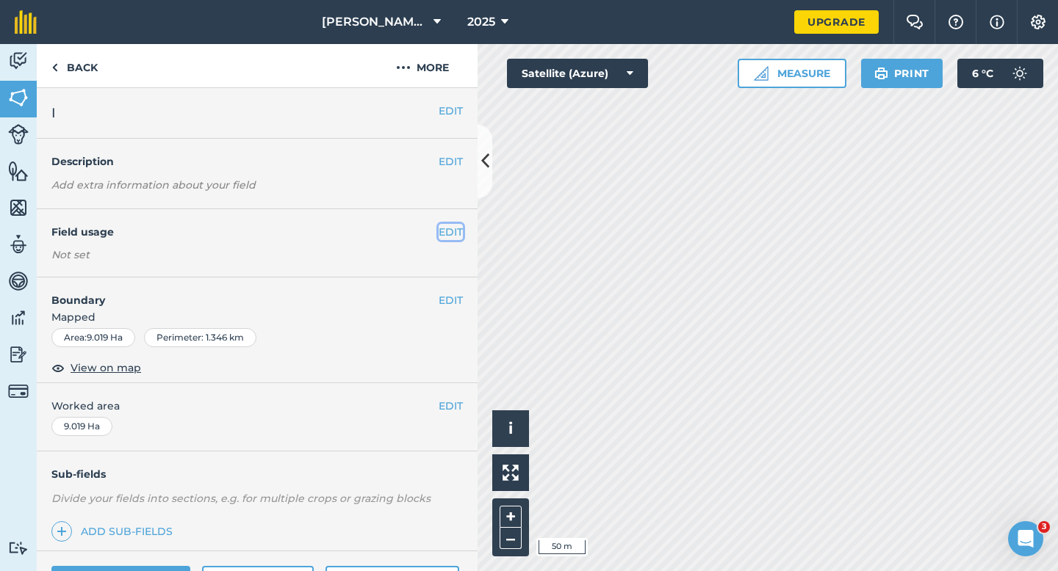
click at [449, 228] on button "EDIT" at bounding box center [450, 232] width 24 height 16
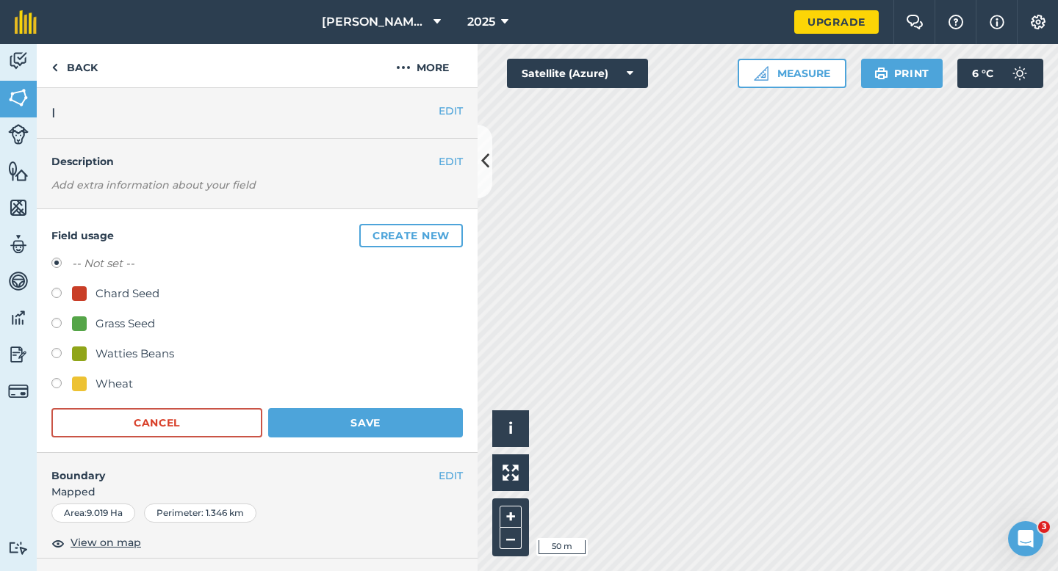
click at [118, 350] on div "Watties Beans" at bounding box center [134, 354] width 79 height 18
radio input "true"
radio input "false"
click at [347, 424] on button "Save" at bounding box center [365, 422] width 195 height 29
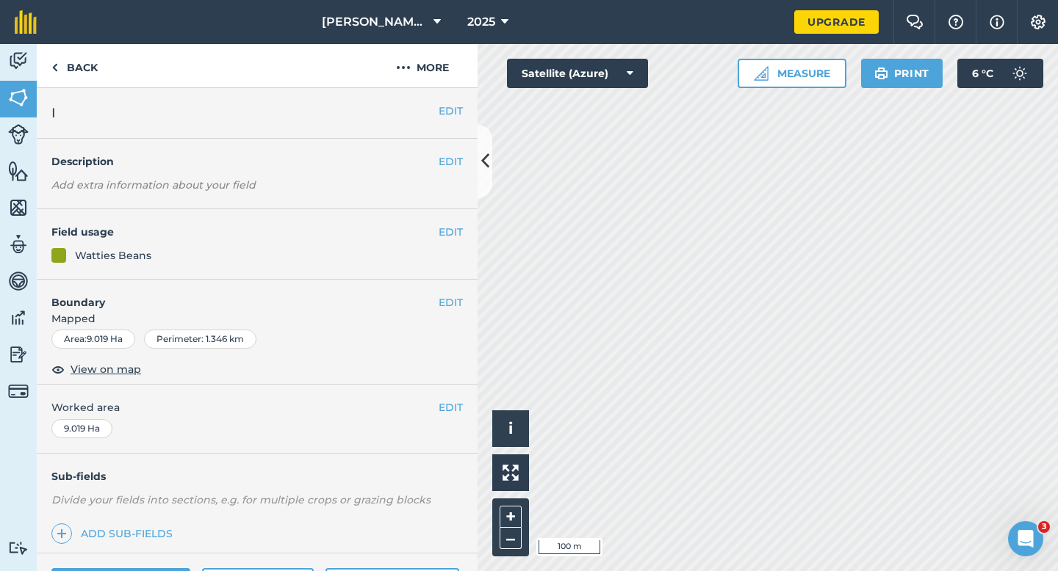
click at [437, 405] on span "Worked area" at bounding box center [256, 408] width 411 height 16
click at [443, 405] on button "EDIT" at bounding box center [450, 408] width 24 height 16
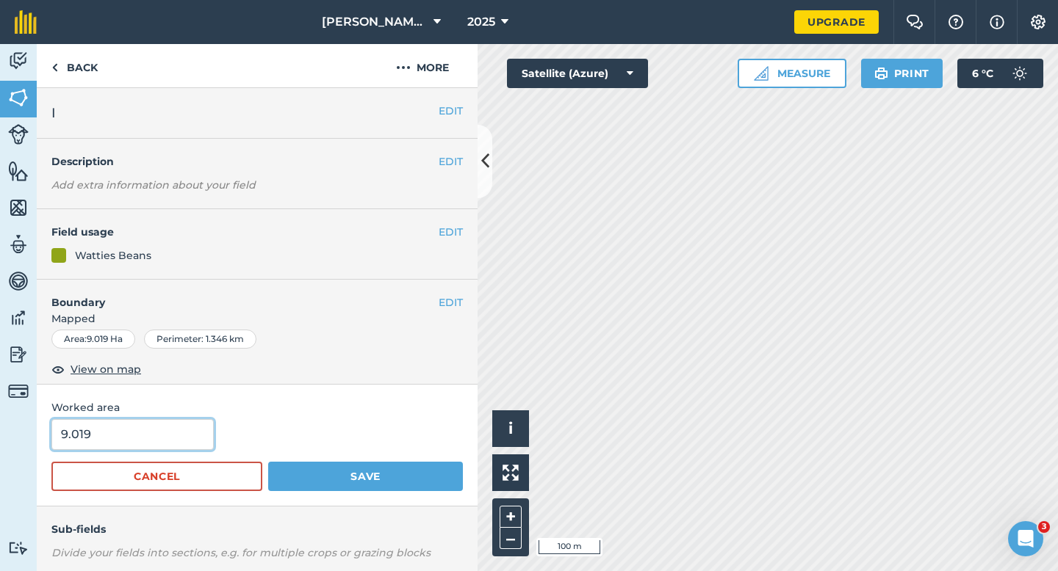
click at [126, 444] on input "9.019" at bounding box center [132, 434] width 162 height 31
type input "9"
click at [268, 462] on button "Save" at bounding box center [365, 476] width 195 height 29
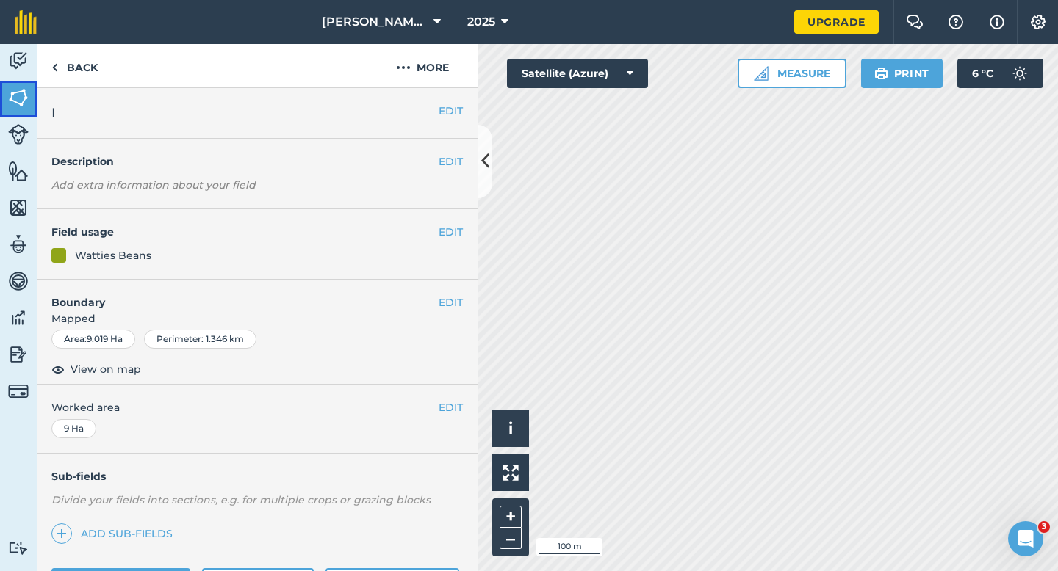
click at [0, 115] on link "Fields" at bounding box center [18, 99] width 37 height 37
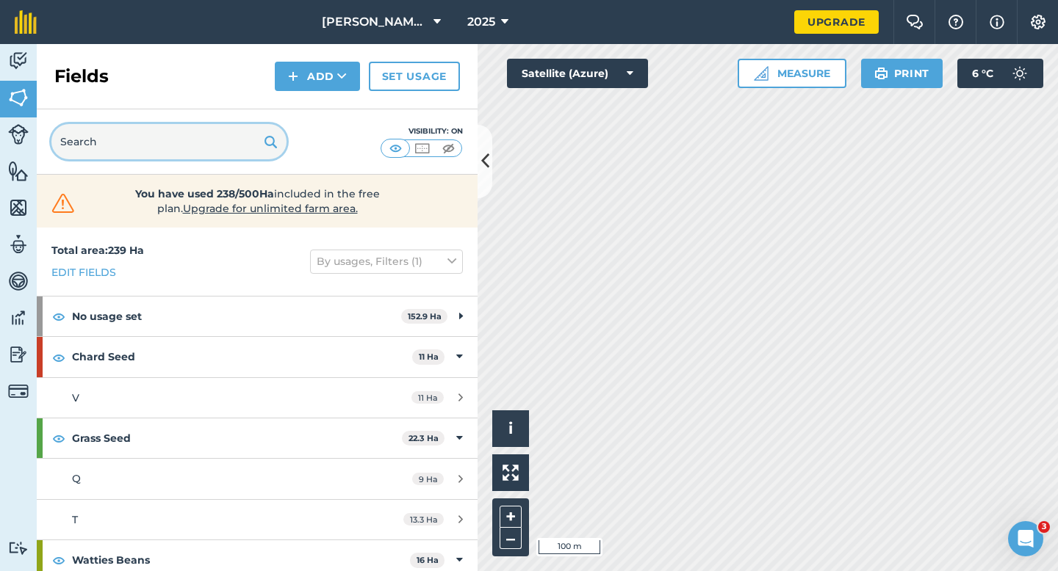
click at [139, 131] on input "text" at bounding box center [168, 141] width 235 height 35
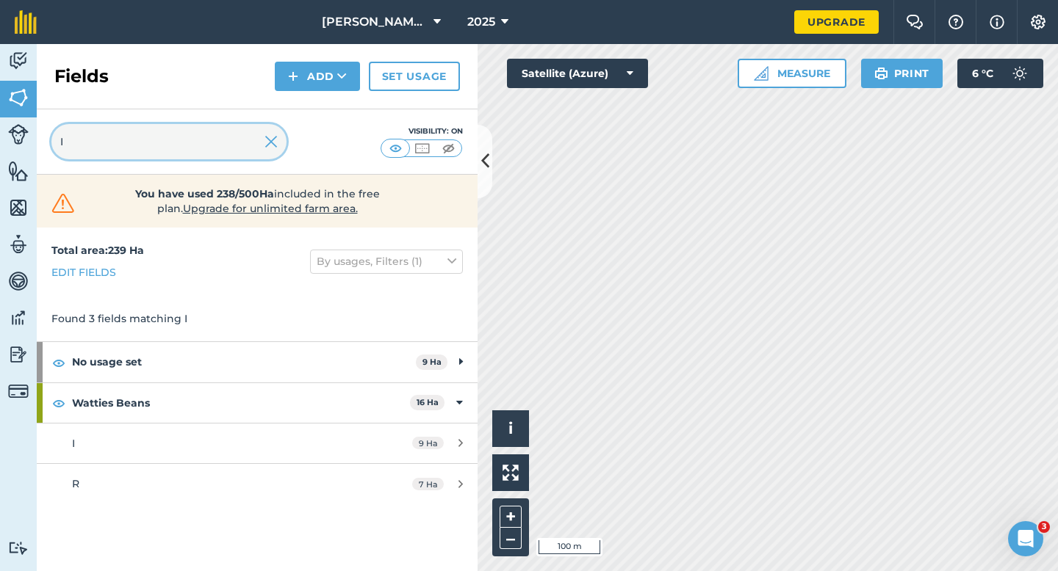
type input "I"
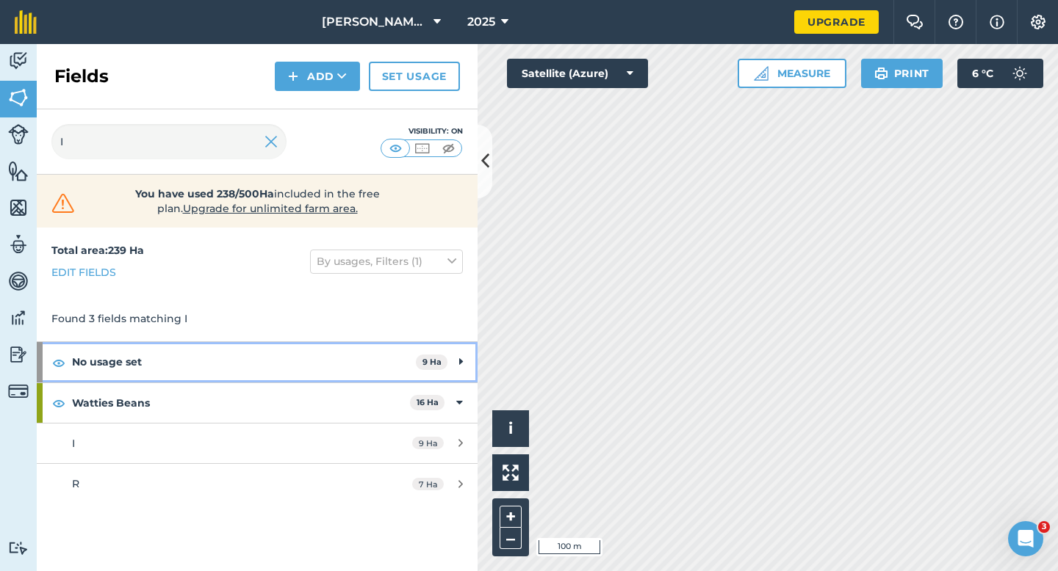
click at [306, 368] on strong "No usage set" at bounding box center [244, 362] width 344 height 40
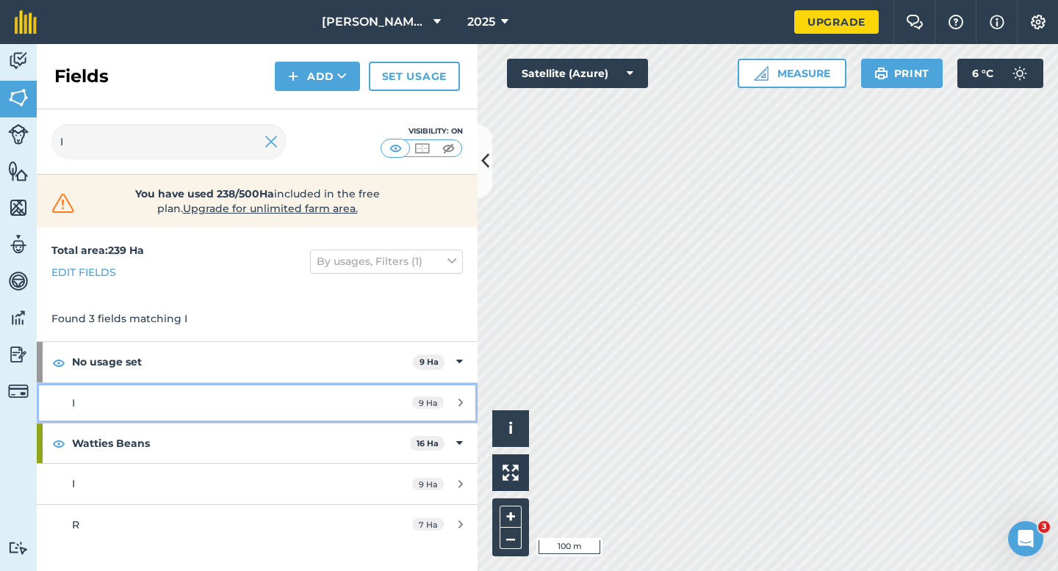
click at [318, 417] on link "I 9 Ha" at bounding box center [257, 403] width 441 height 40
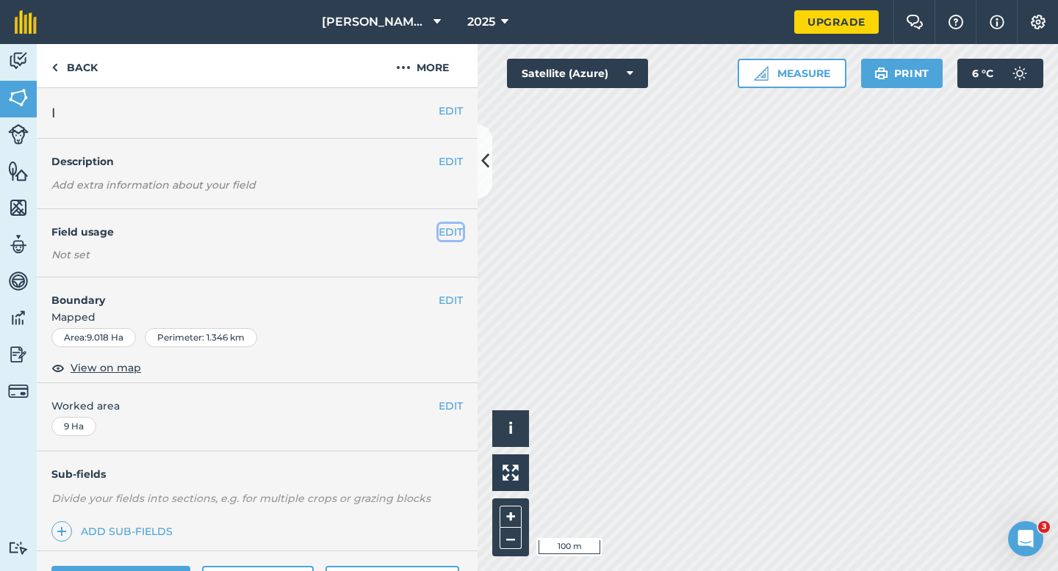
click at [452, 229] on button "EDIT" at bounding box center [450, 232] width 24 height 16
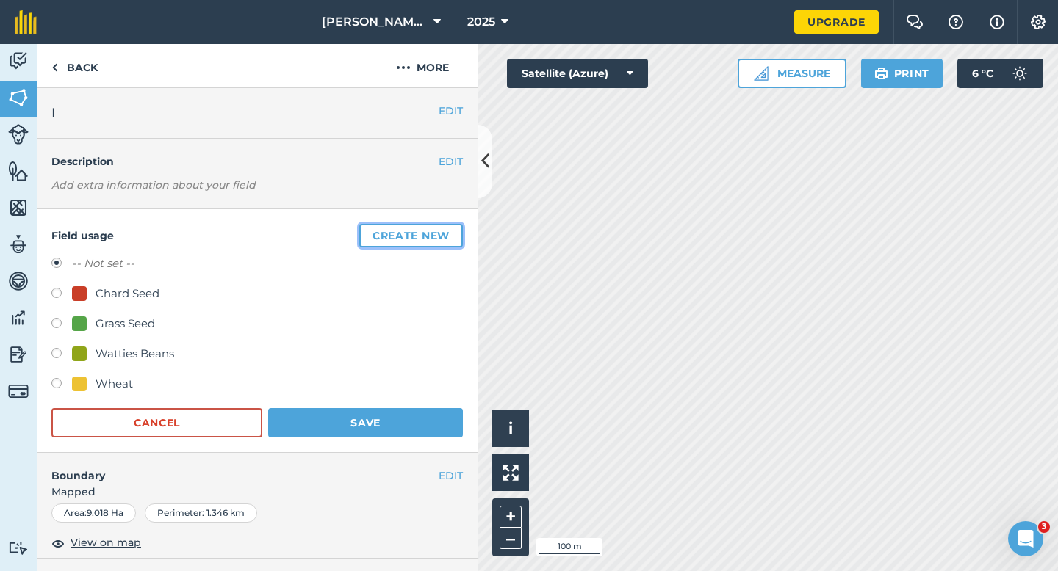
click at [452, 229] on button "Create new" at bounding box center [411, 236] width 104 height 24
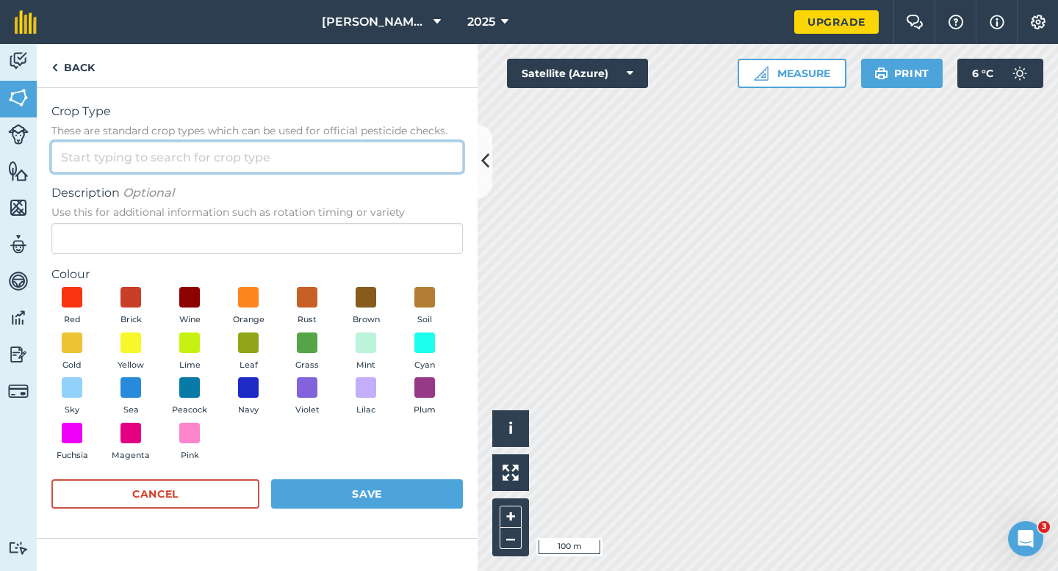
click at [418, 163] on input "Crop Type These are standard crop types which can be used for official pesticid…" at bounding box center [256, 157] width 411 height 31
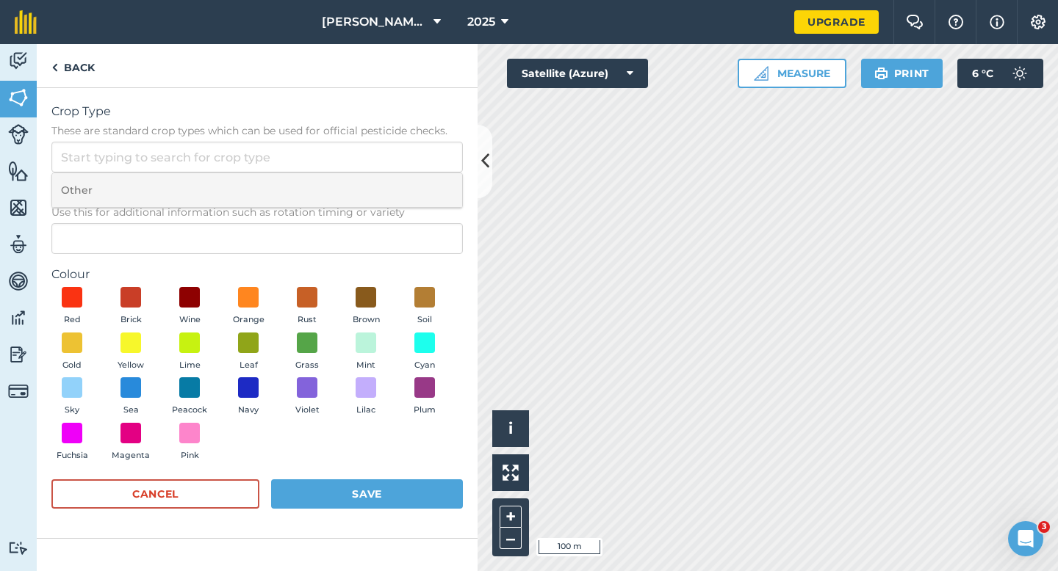
click at [418, 176] on li "Other" at bounding box center [257, 190] width 410 height 35
type input "Other"
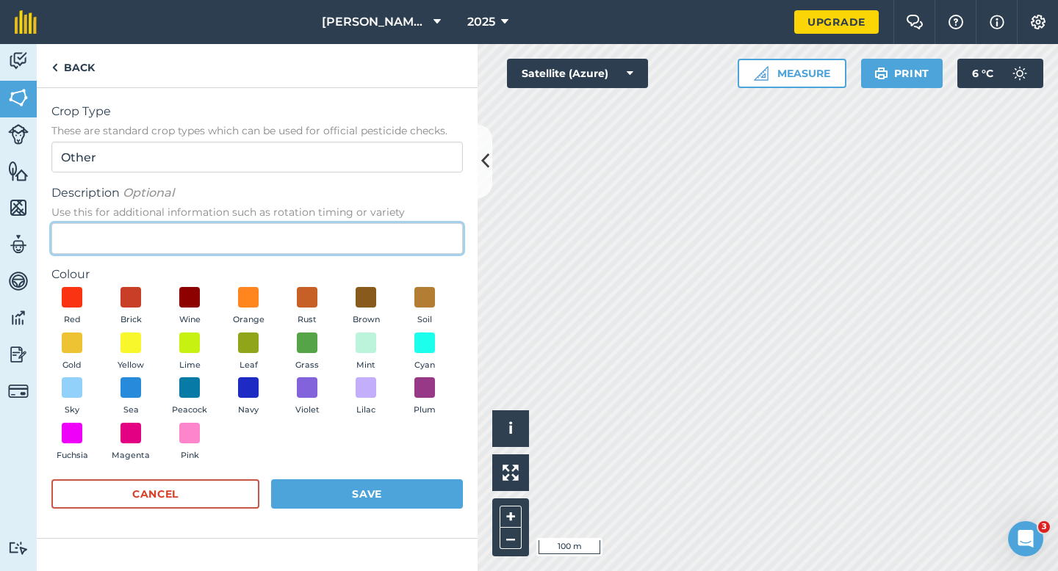
click at [418, 228] on input "Description Optional Use this for additional information such as rotation timin…" at bounding box center [256, 238] width 411 height 31
type input "Watties Broad Beans"
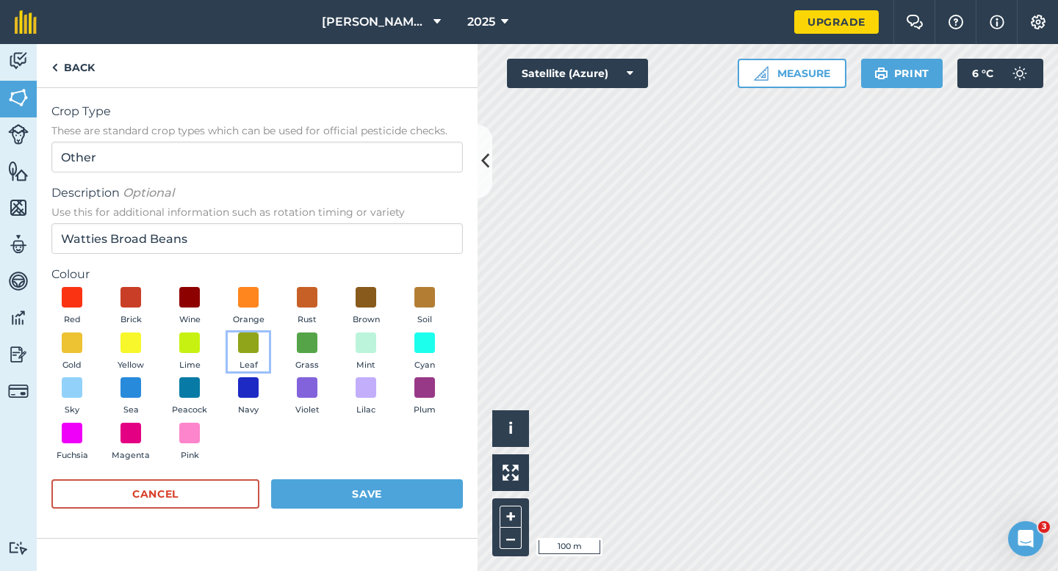
click at [241, 355] on button "Leaf" at bounding box center [248, 353] width 41 height 40
click at [368, 496] on button "Save" at bounding box center [367, 494] width 192 height 29
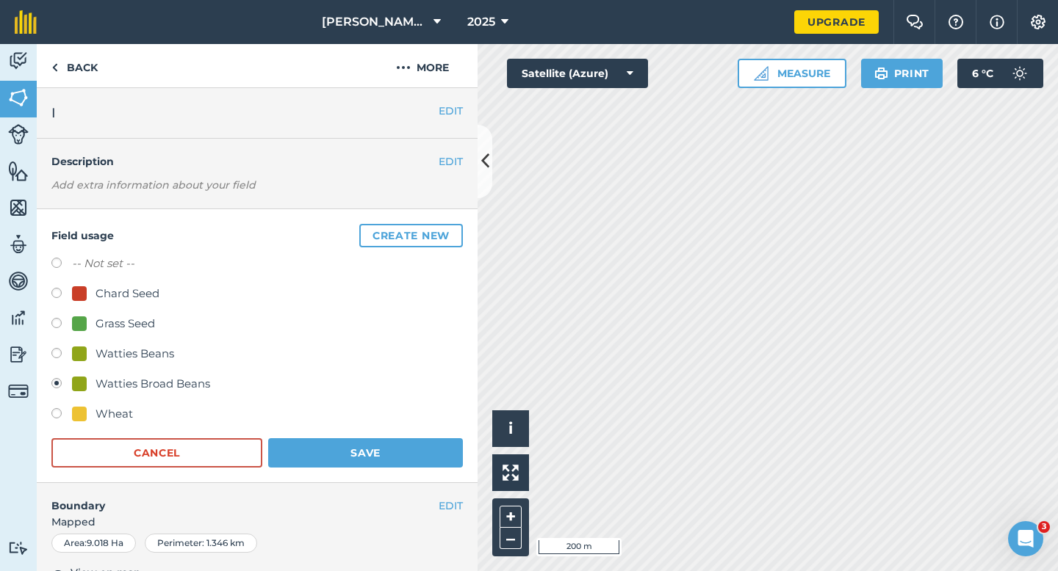
click at [420, 474] on div "Field usage Create new -- Not set -- Chard Seed Grass Seed Watties Beans Wattie…" at bounding box center [257, 346] width 441 height 274
click at [420, 463] on button "Save" at bounding box center [365, 452] width 195 height 29
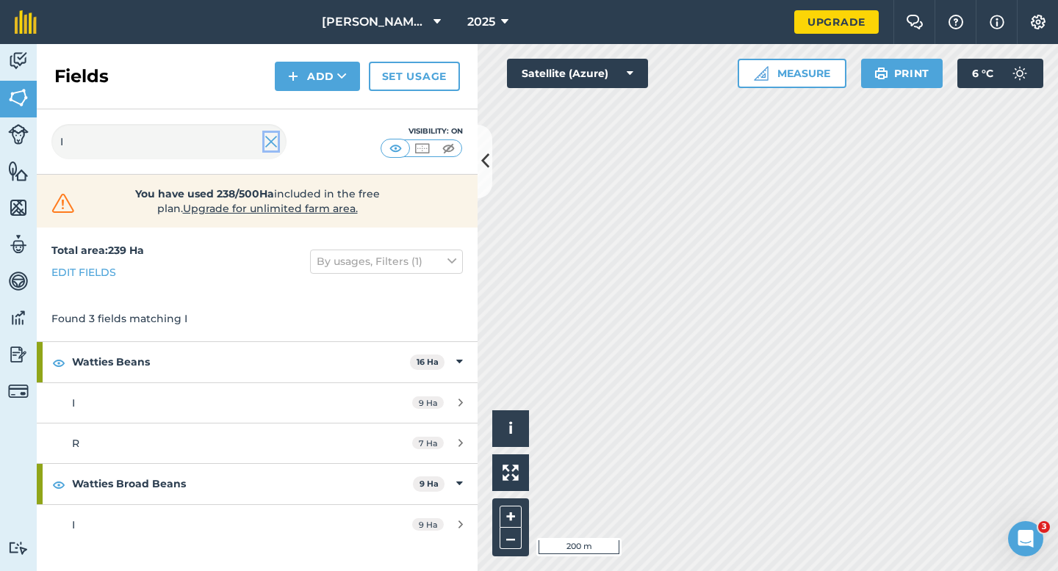
click at [277, 145] on img at bounding box center [270, 142] width 13 height 18
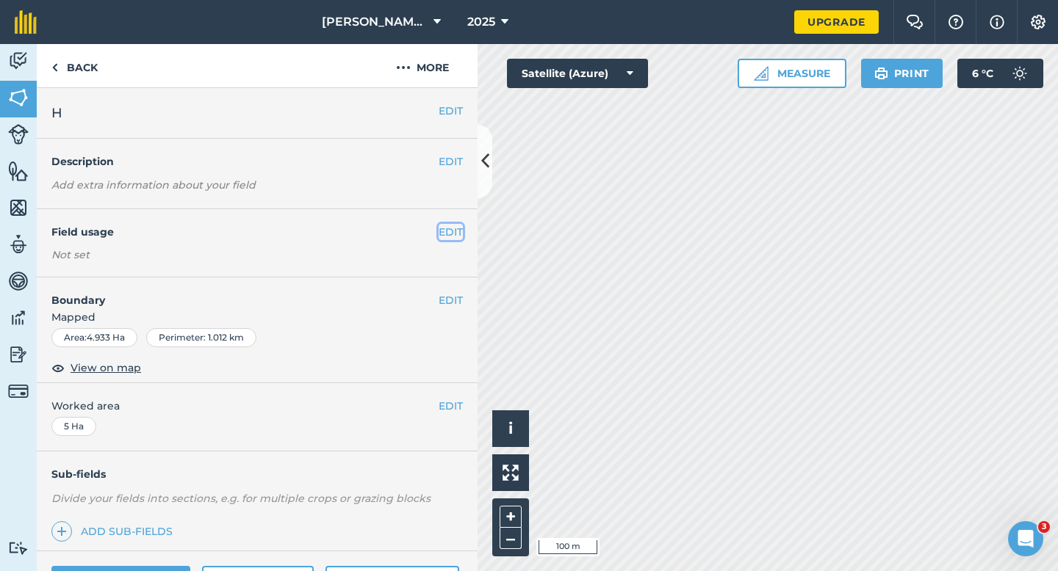
click at [453, 228] on button "EDIT" at bounding box center [450, 232] width 24 height 16
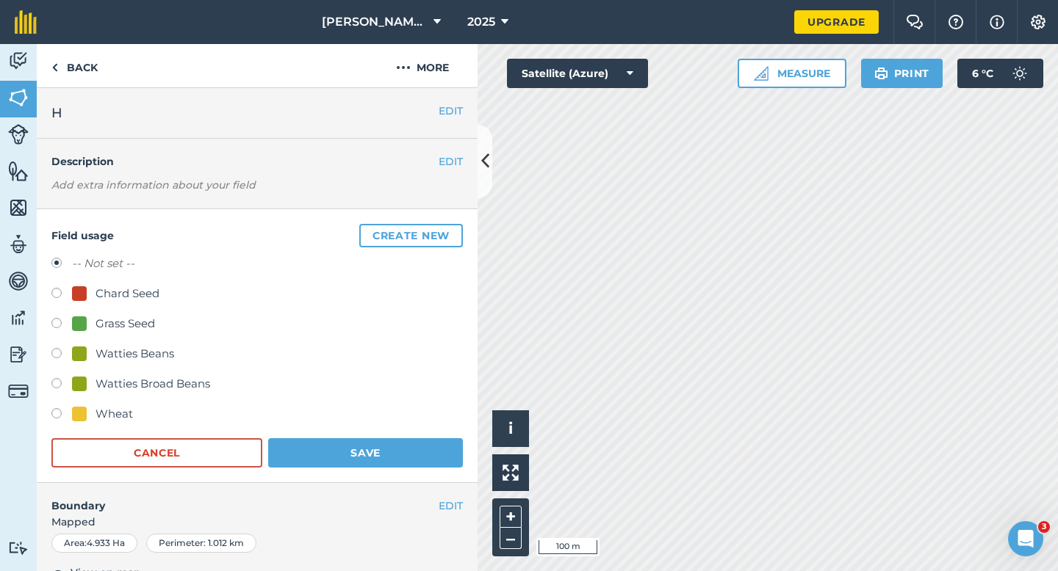
click at [434, 222] on div "Field usage Create new -- Not set -- Chard Seed Grass Seed Watties Beans Wattie…" at bounding box center [257, 346] width 441 height 274
click at [417, 253] on div "Field usage Create new -- Not set -- Chard Seed Grass Seed Watties Beans Wattie…" at bounding box center [257, 346] width 441 height 274
click at [417, 238] on button "Create new" at bounding box center [411, 236] width 104 height 24
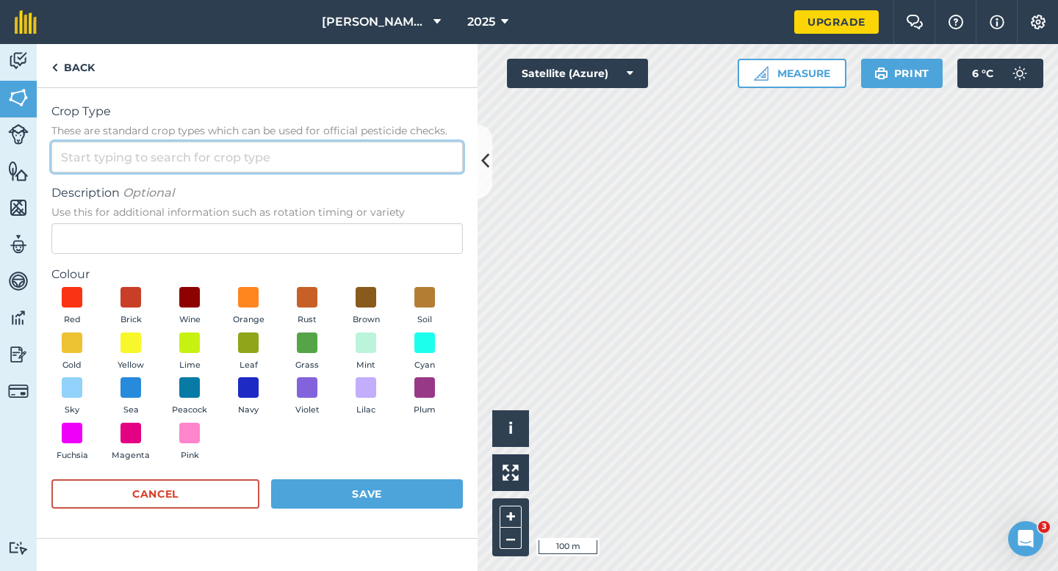
click at [395, 159] on input "Crop Type These are standard crop types which can be used for official pesticid…" at bounding box center [256, 157] width 411 height 31
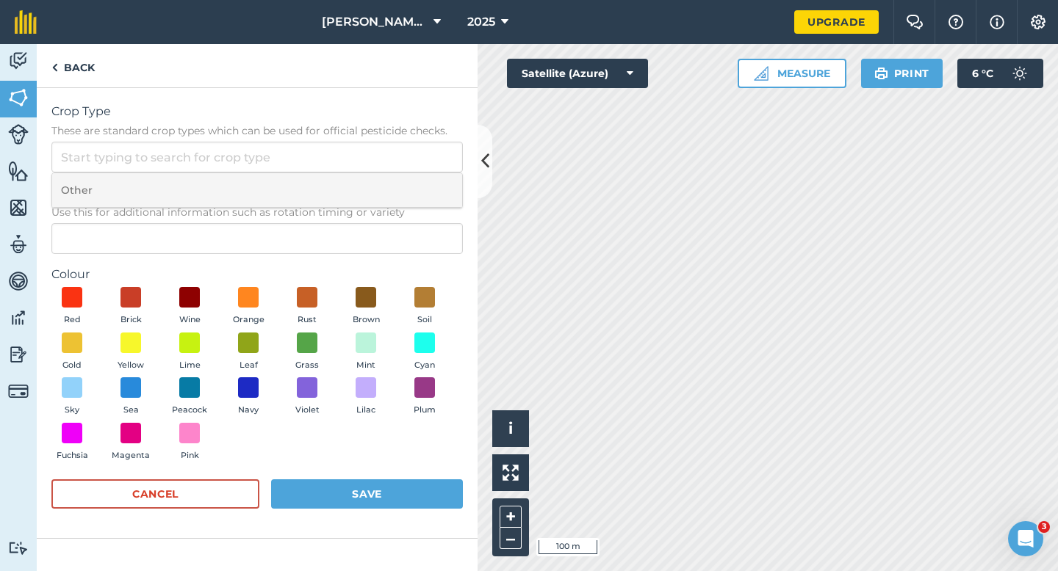
click at [395, 175] on li "Other" at bounding box center [257, 190] width 410 height 35
type input "Other"
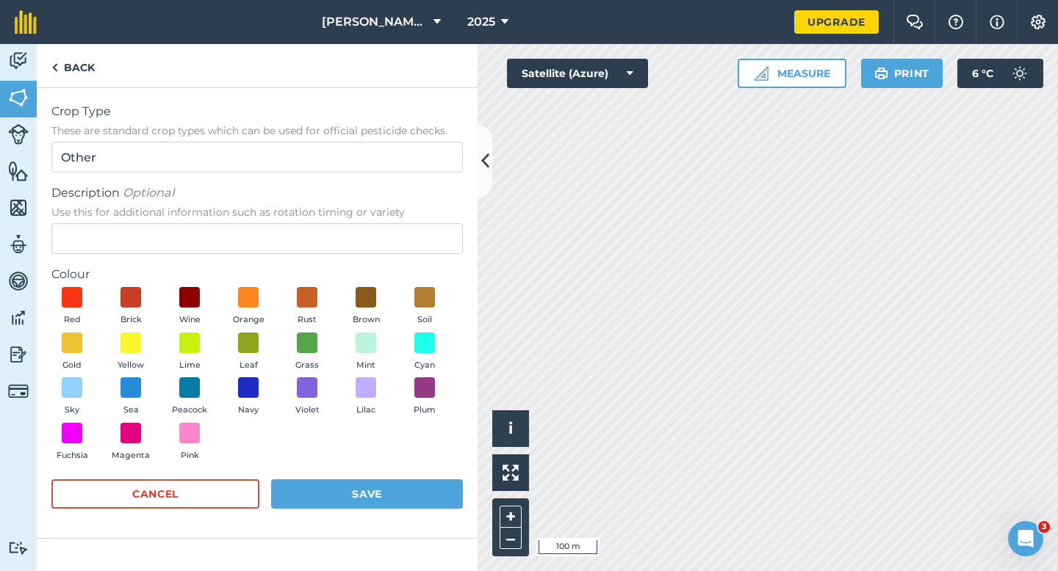
click at [395, 223] on div "Description Optional Use this for additional information such as rotation timin…" at bounding box center [256, 219] width 411 height 70
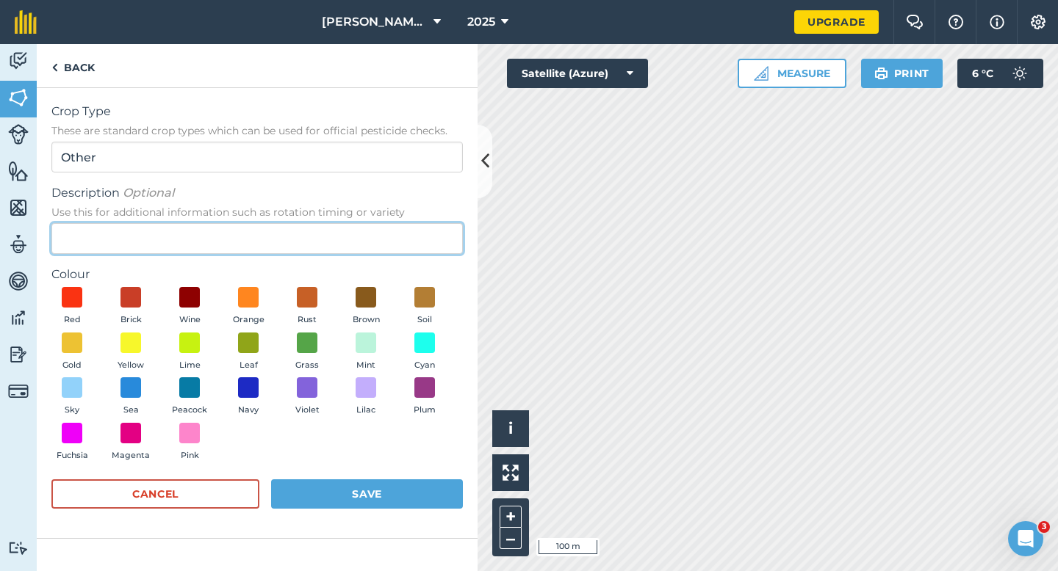
click at [393, 234] on input "Description Optional Use this for additional information such as rotation timin…" at bounding box center [256, 238] width 411 height 31
type input "Clover Seed"
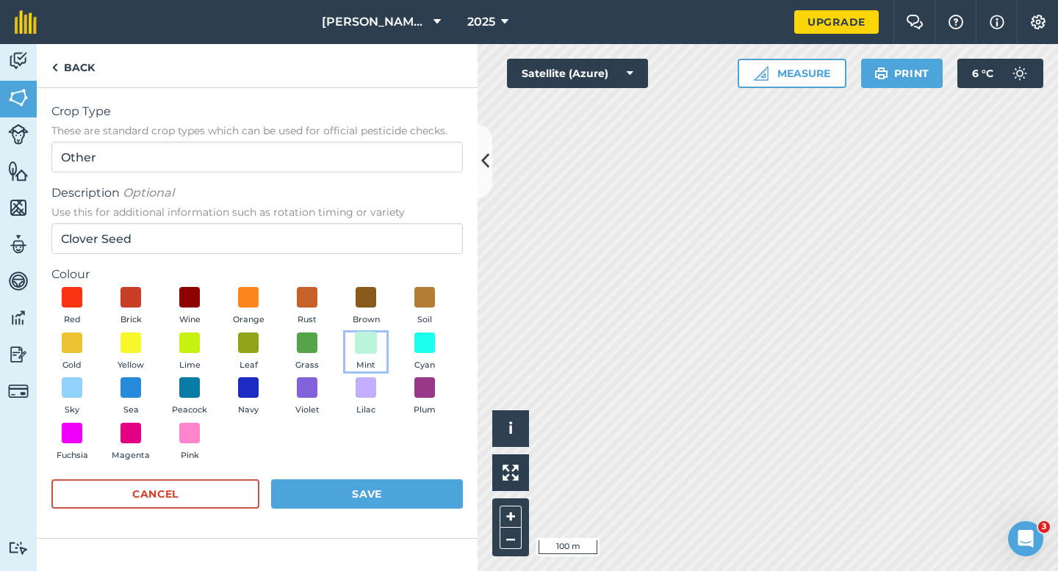
click at [370, 343] on span at bounding box center [366, 342] width 23 height 23
click at [364, 465] on div "Red Brick Wine Orange Rust Brown Soil Gold Yellow Lime Leaf Grass Mint Cyan Sky…" at bounding box center [256, 377] width 411 height 181
click at [384, 507] on button "Save" at bounding box center [367, 494] width 192 height 29
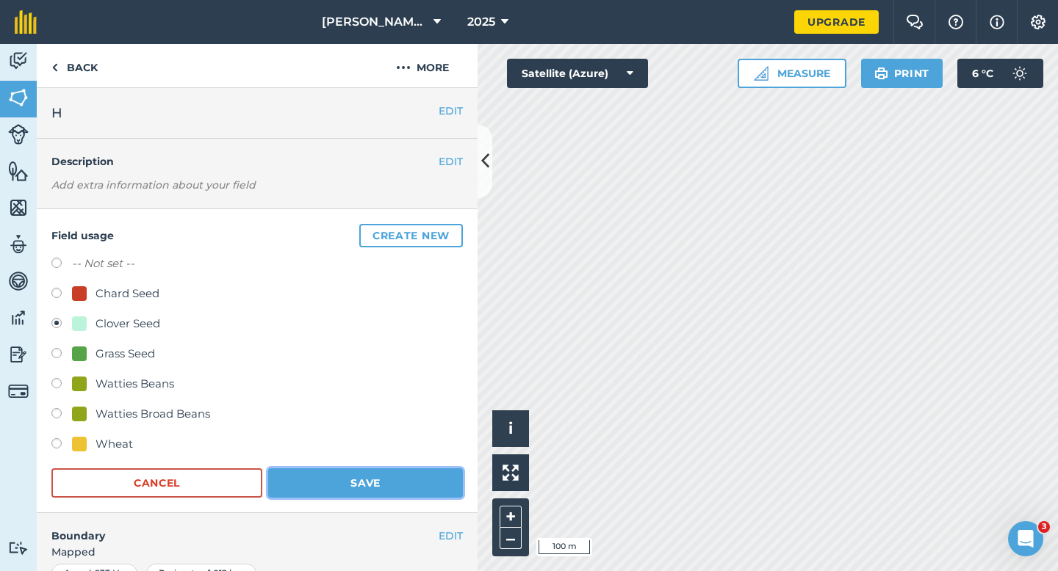
click at [391, 469] on button "Save" at bounding box center [365, 483] width 195 height 29
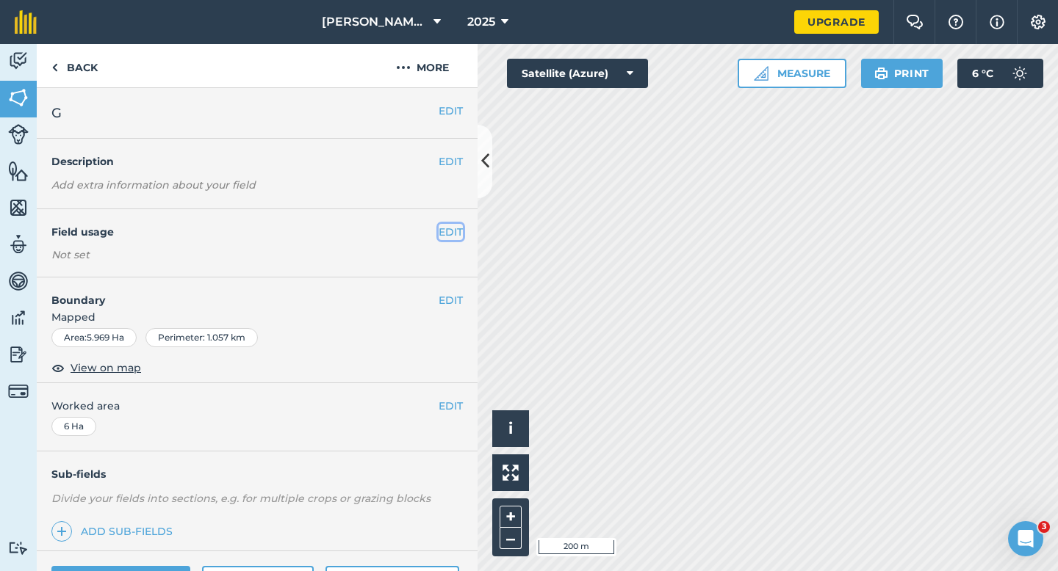
click at [452, 232] on button "EDIT" at bounding box center [450, 232] width 24 height 16
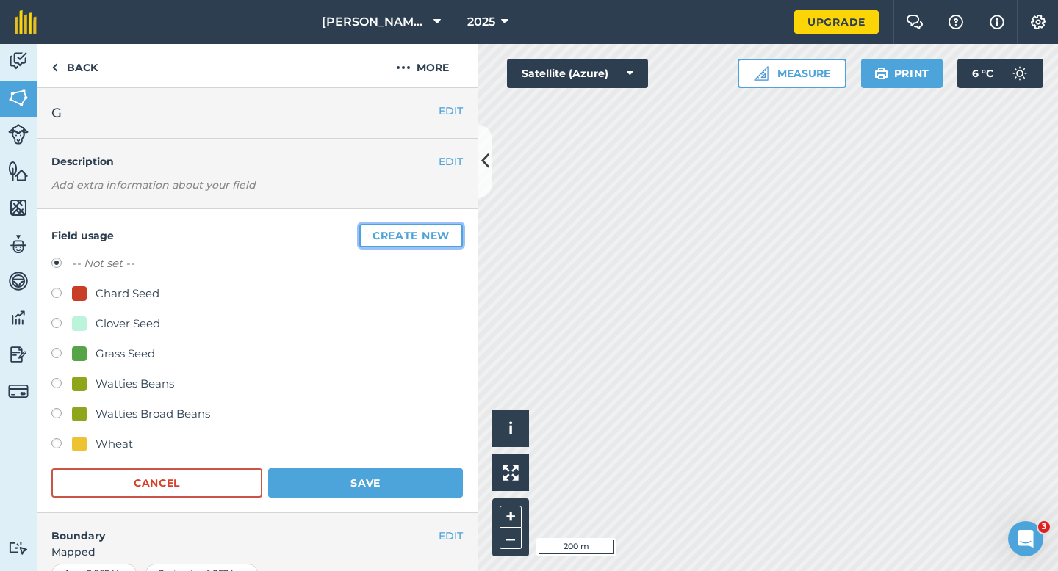
click at [452, 232] on button "Create new" at bounding box center [411, 236] width 104 height 24
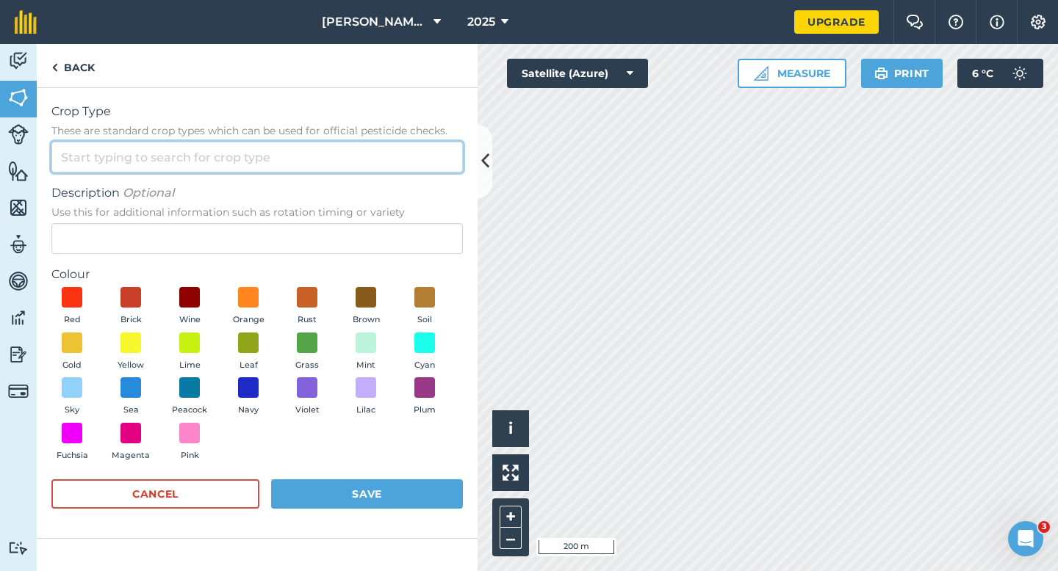
click at [414, 157] on input "Crop Type These are standard crop types which can be used for official pesticid…" at bounding box center [256, 157] width 411 height 31
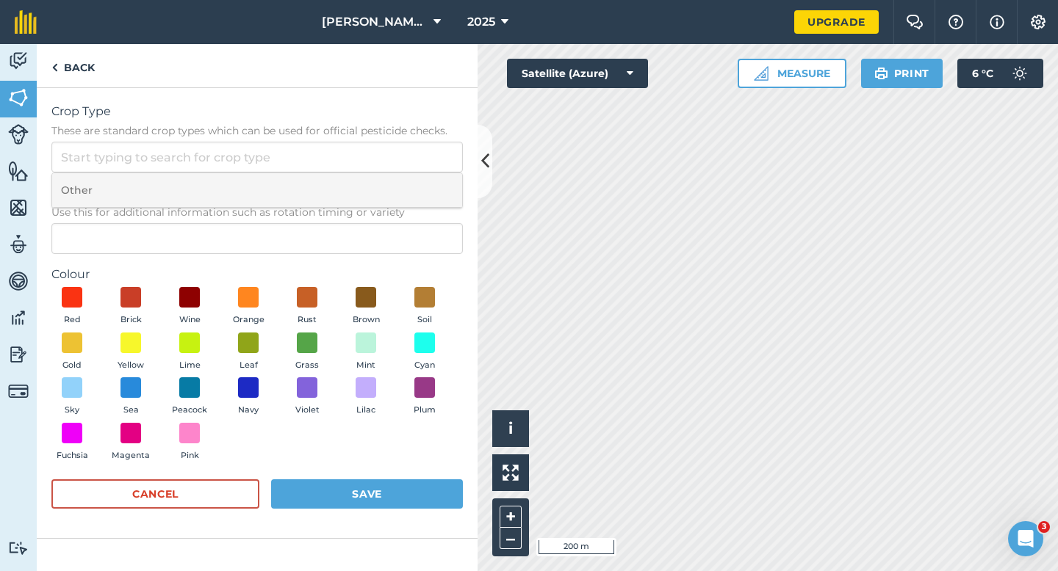
click at [414, 180] on li "Other" at bounding box center [257, 190] width 410 height 35
type input "Other"
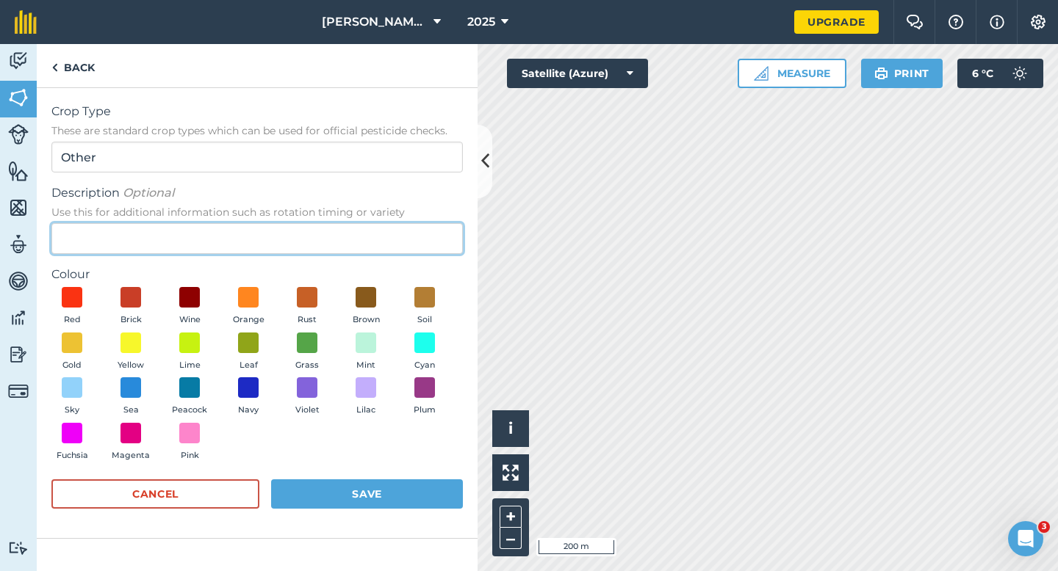
click at [414, 229] on input "Description Optional Use this for additional information such as rotation timin…" at bounding box center [256, 238] width 411 height 31
type input "Barley"
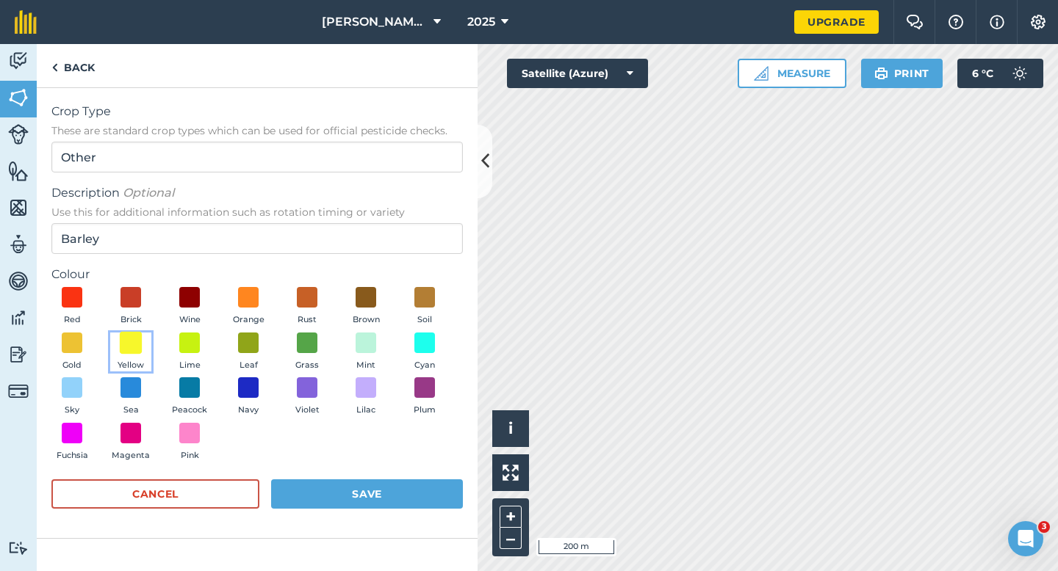
click at [125, 344] on span at bounding box center [131, 342] width 23 height 23
click at [336, 479] on form "Crop Type These are standard crop types which can be used for official pesticid…" at bounding box center [256, 313] width 411 height 421
click at [393, 491] on button "Save" at bounding box center [367, 494] width 192 height 29
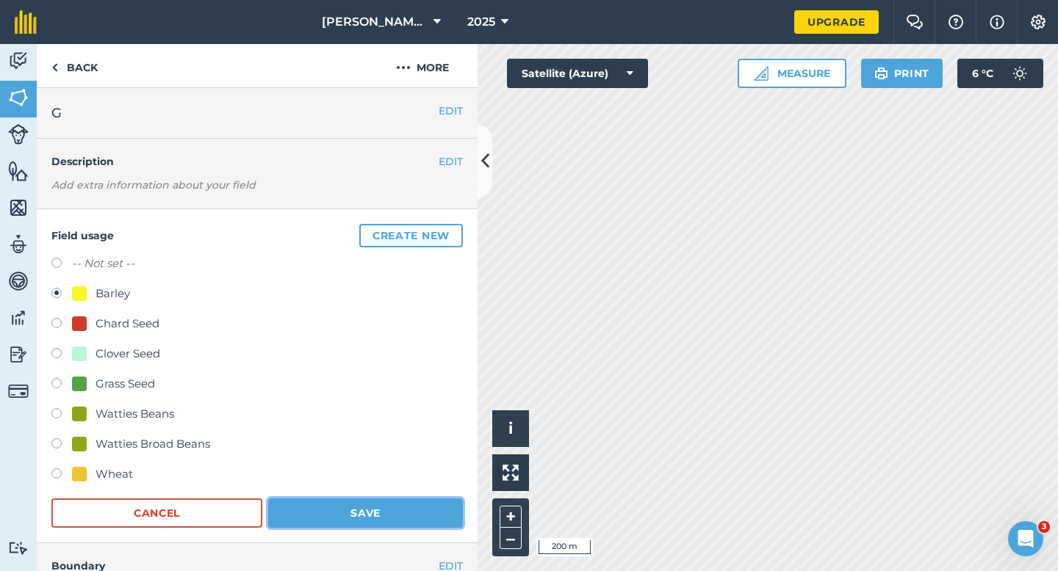
click at [438, 501] on button "Save" at bounding box center [365, 513] width 195 height 29
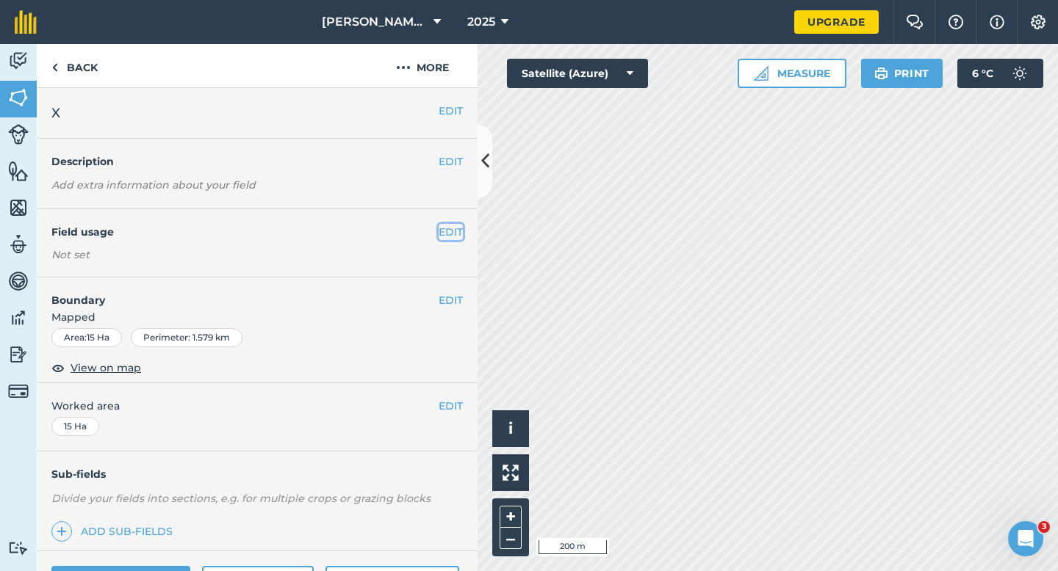
click at [452, 234] on button "EDIT" at bounding box center [450, 232] width 24 height 16
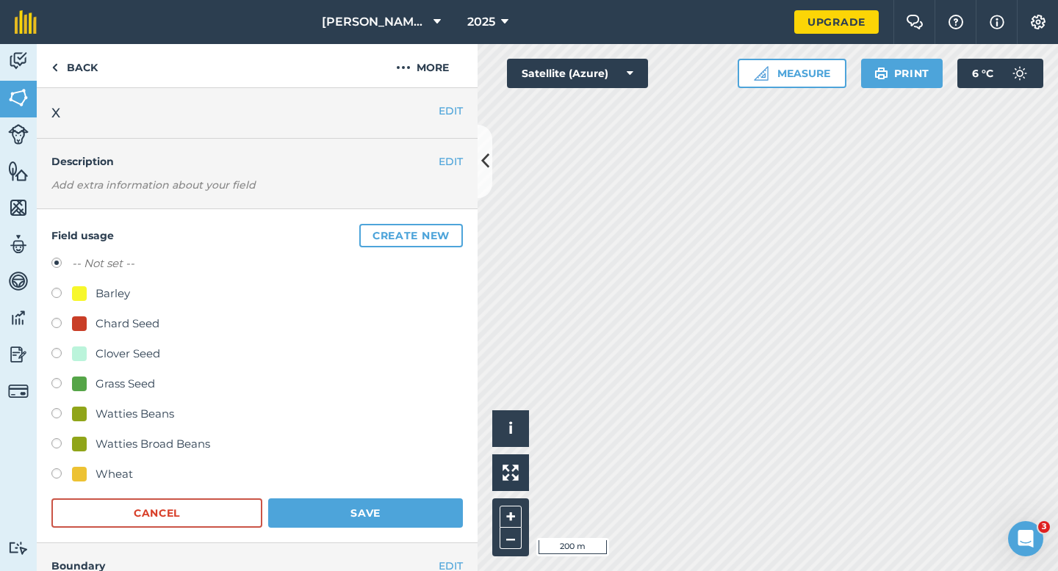
click at [113, 385] on div "Grass Seed" at bounding box center [124, 384] width 59 height 18
radio input "true"
radio input "false"
click at [280, 491] on form "-- Not set -- Barley Chard Seed Clover Seed Grass Seed Watties Beans Watties Br…" at bounding box center [256, 391] width 411 height 273
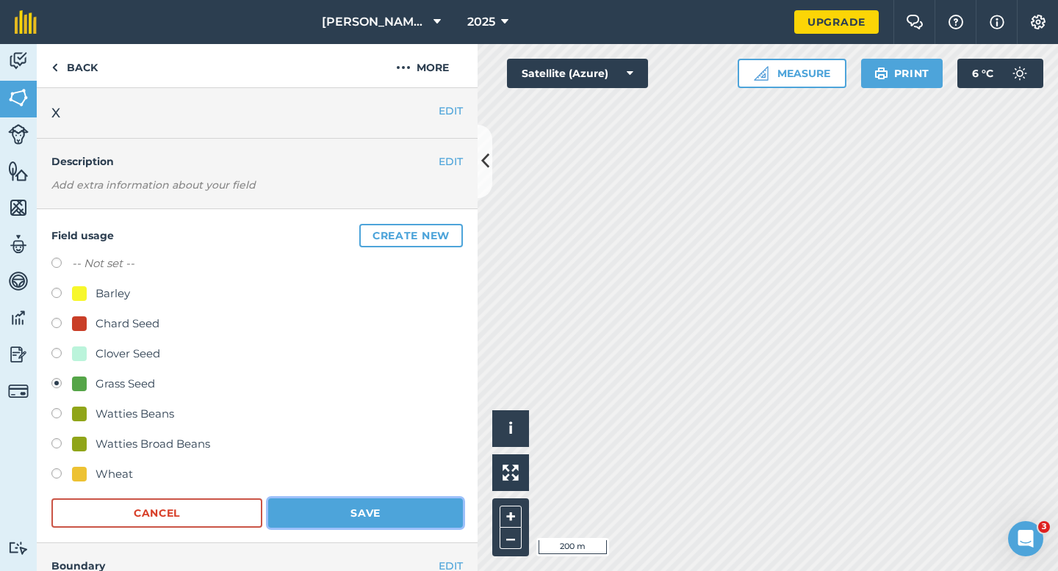
click at [330, 513] on button "Save" at bounding box center [365, 513] width 195 height 29
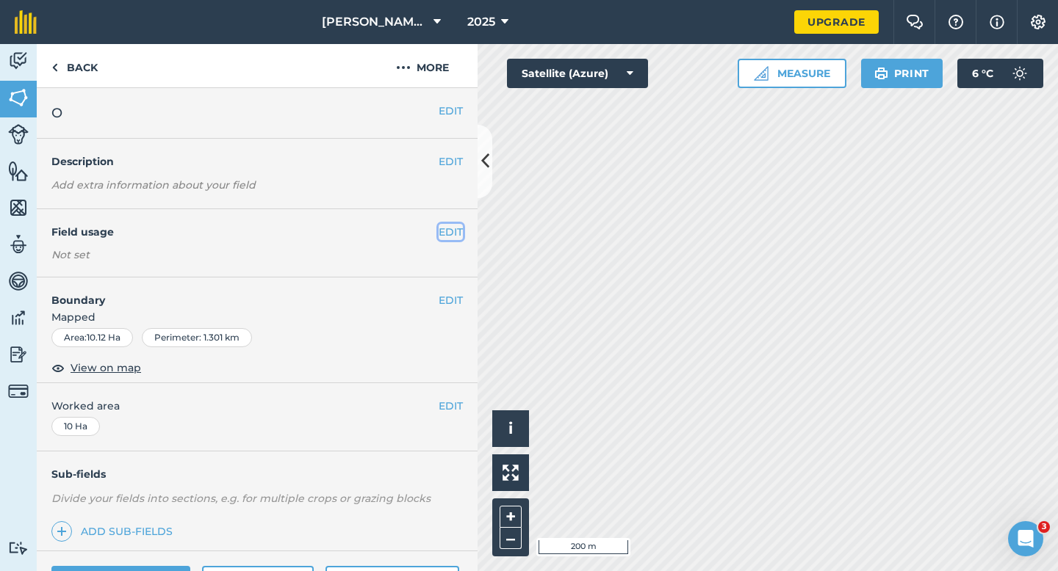
click at [445, 237] on button "EDIT" at bounding box center [450, 232] width 24 height 16
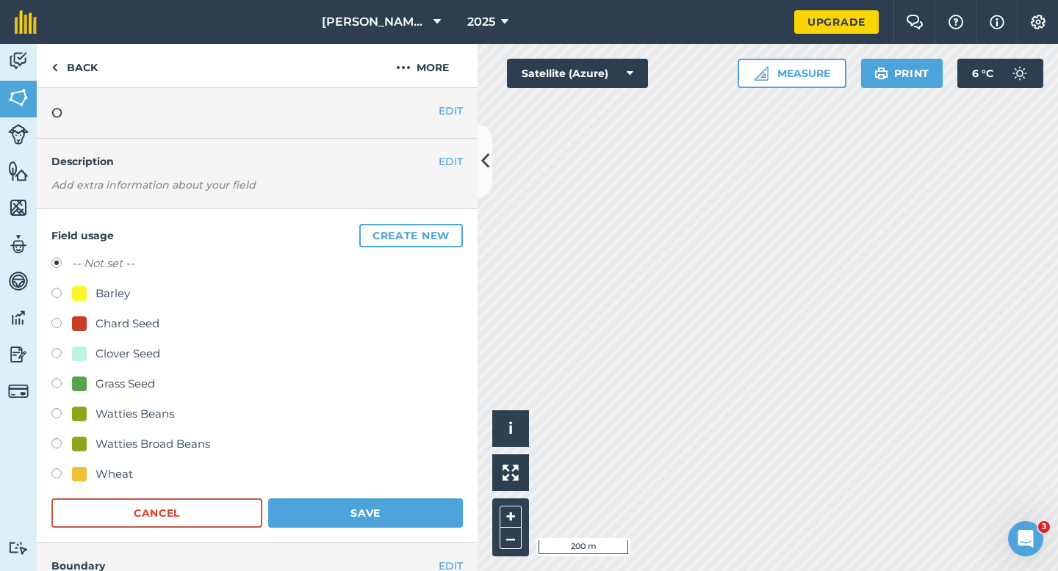
click at [95, 364] on div "Clover Seed" at bounding box center [256, 355] width 411 height 21
click at [95, 361] on div "Clover Seed" at bounding box center [127, 354] width 65 height 18
radio input "true"
radio input "false"
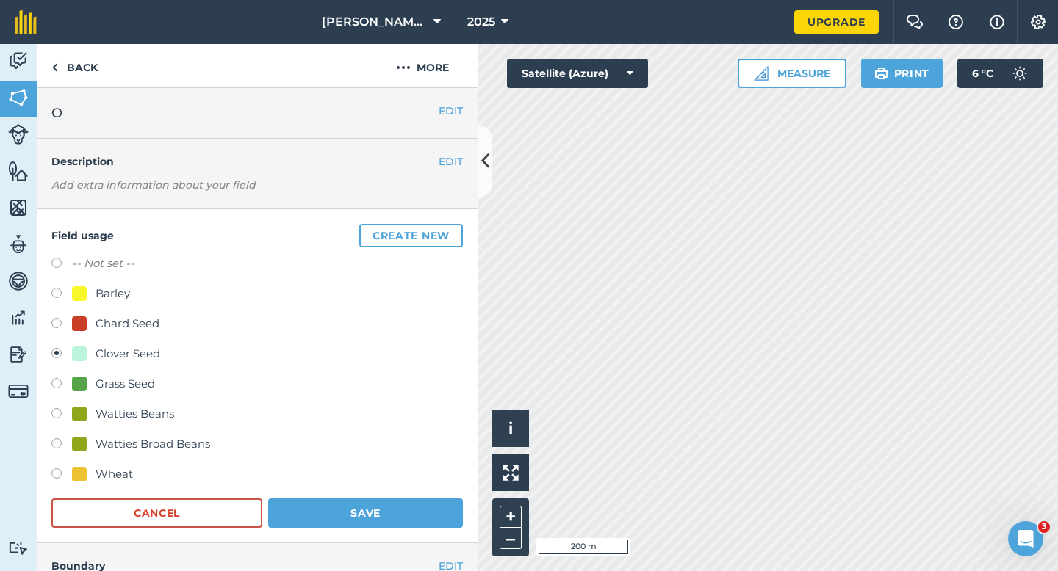
click at [375, 551] on h4 "Boundary" at bounding box center [238, 558] width 402 height 31
click at [376, 517] on button "Save" at bounding box center [365, 513] width 195 height 29
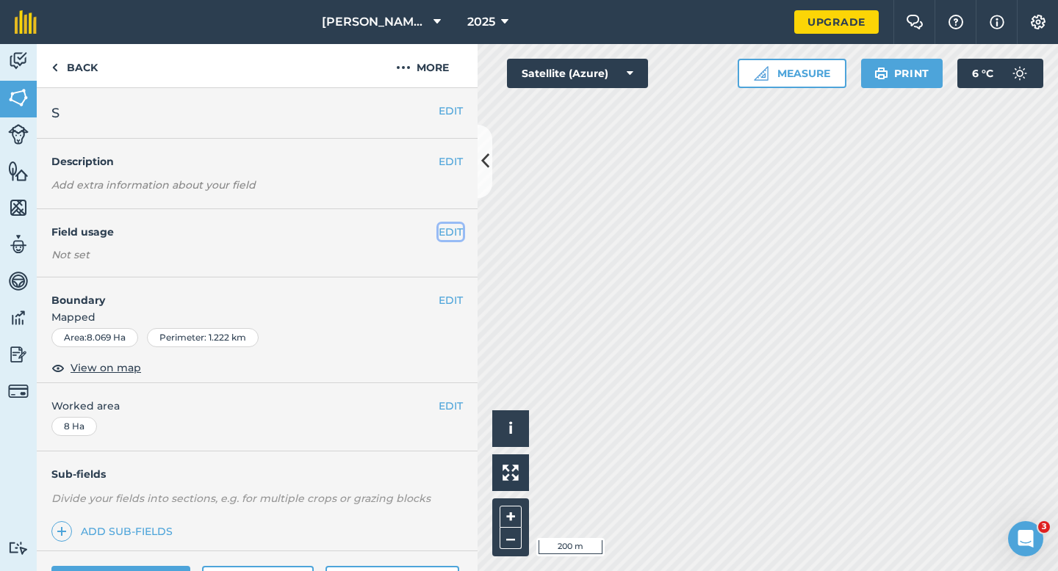
click at [460, 227] on button "EDIT" at bounding box center [450, 232] width 24 height 16
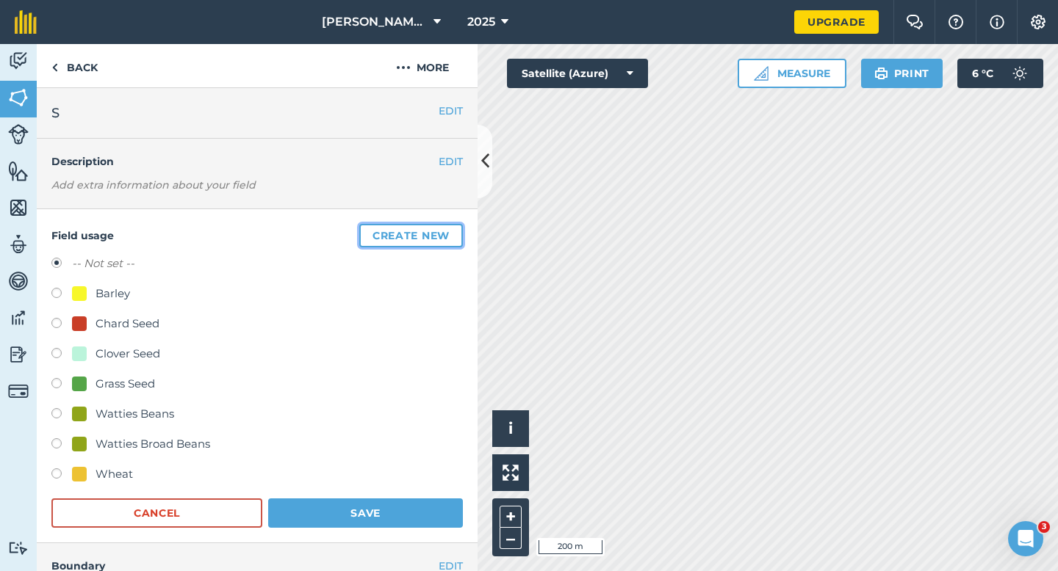
click at [460, 225] on button "Create new" at bounding box center [411, 236] width 104 height 24
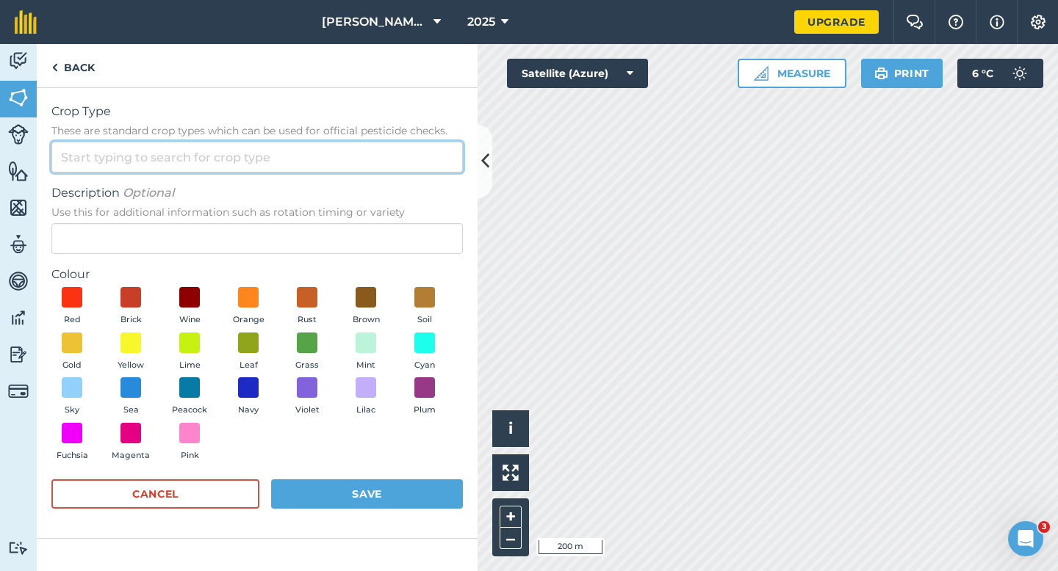
click at [386, 153] on input "Crop Type These are standard crop types which can be used for official pesticid…" at bounding box center [256, 157] width 411 height 31
click at [386, 170] on input "Crop Type These are standard crop types which can be used for official pesticid…" at bounding box center [256, 157] width 411 height 31
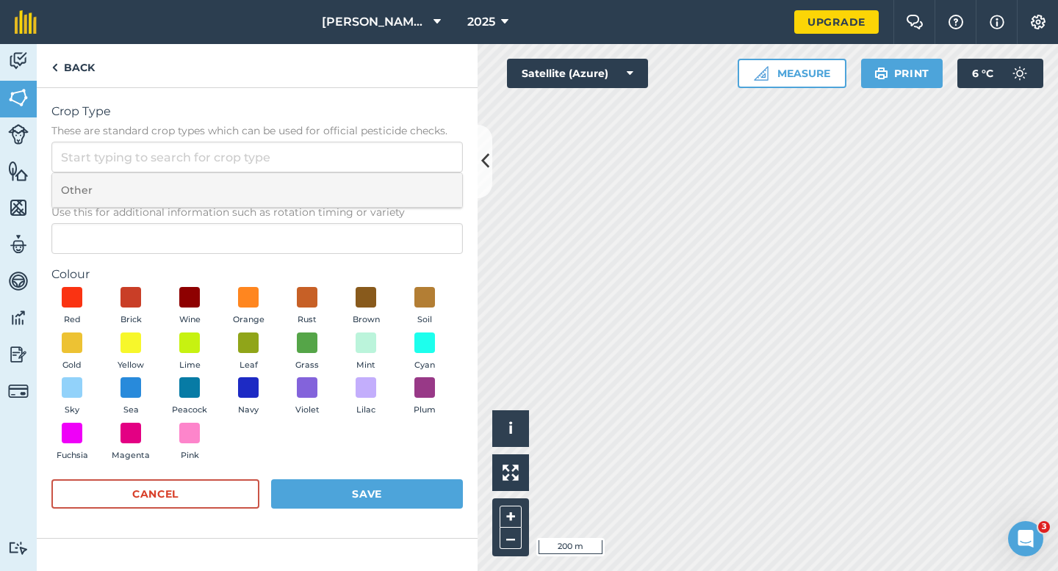
click at [385, 207] on li "Other" at bounding box center [257, 190] width 410 height 35
type input "Other"
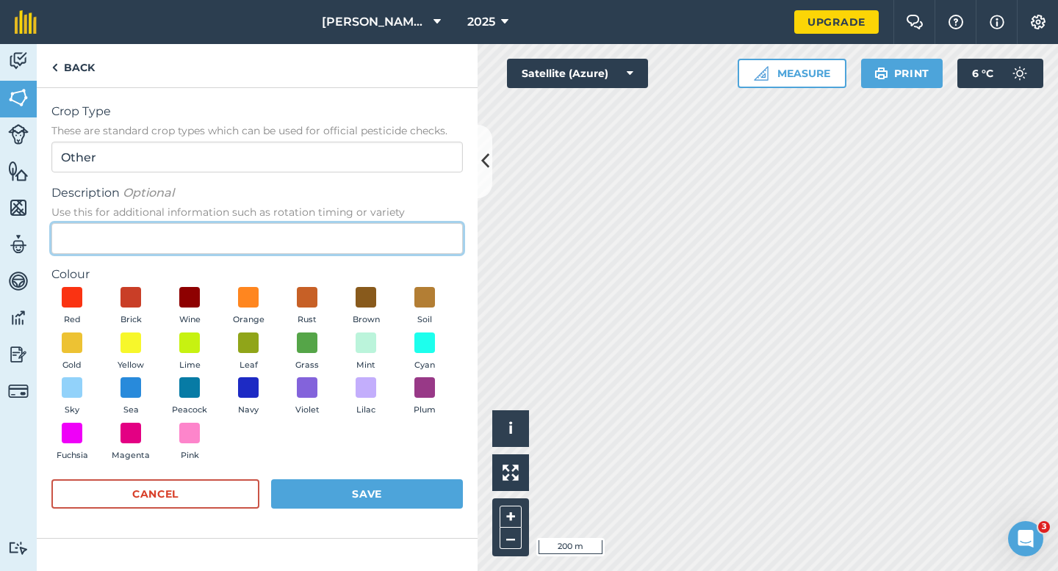
click at [358, 241] on input "Description Optional Use this for additional information such as rotation timin…" at bounding box center [256, 238] width 411 height 31
type input "Barley"
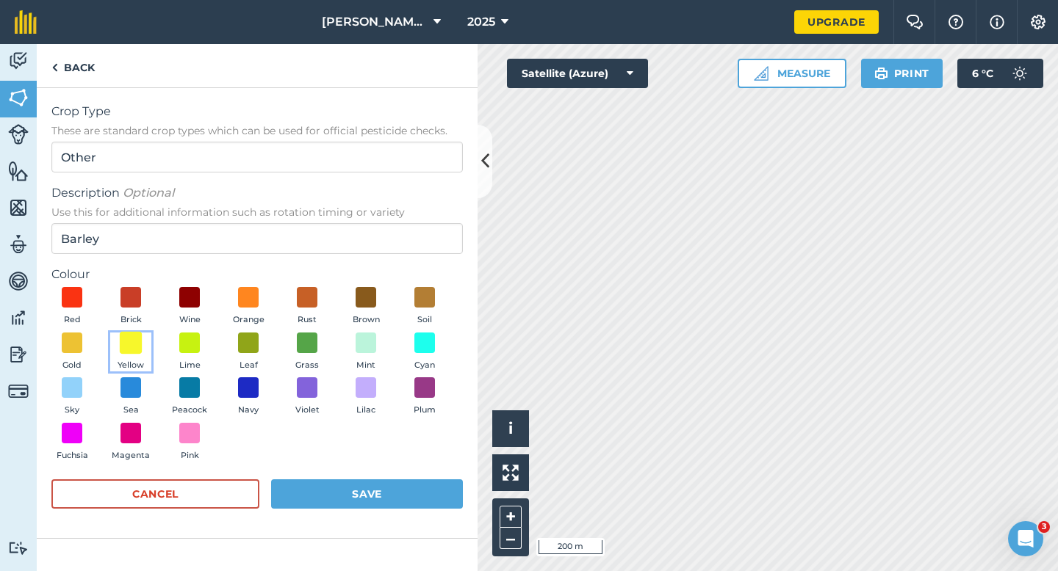
click at [129, 346] on span at bounding box center [131, 342] width 23 height 23
click at [393, 475] on form "Crop Type These are standard crop types which can be used for official pesticid…" at bounding box center [256, 313] width 411 height 421
click at [394, 481] on button "Save" at bounding box center [367, 494] width 192 height 29
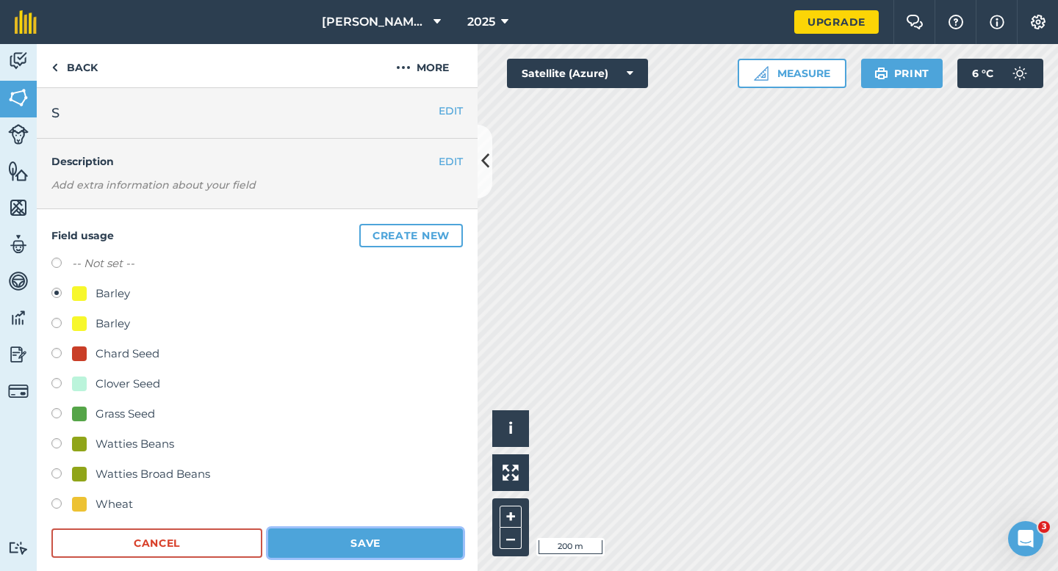
click at [438, 542] on button "Save" at bounding box center [365, 543] width 195 height 29
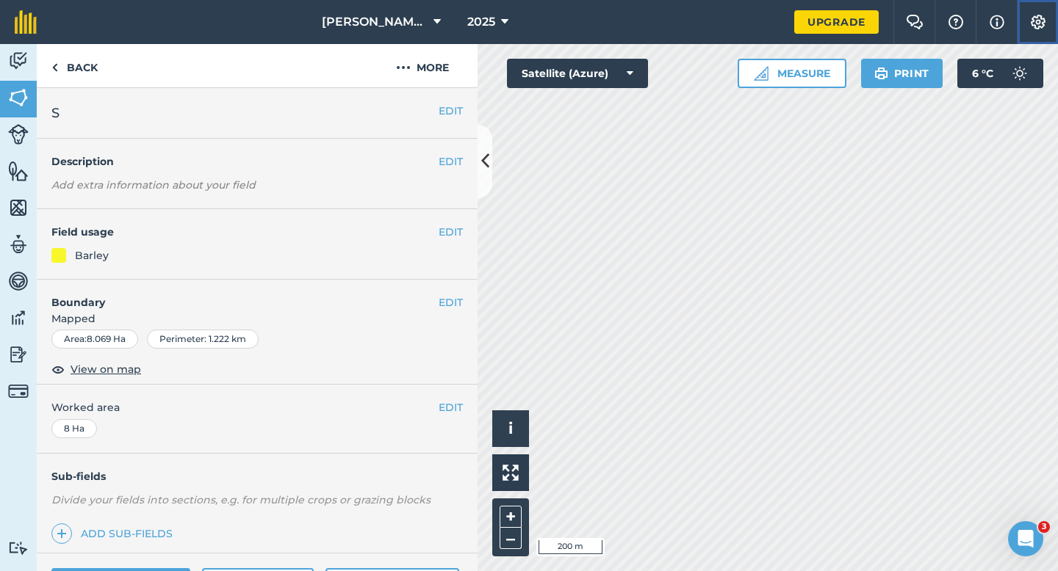
click at [1054, 28] on button "Settings" at bounding box center [1036, 22] width 41 height 44
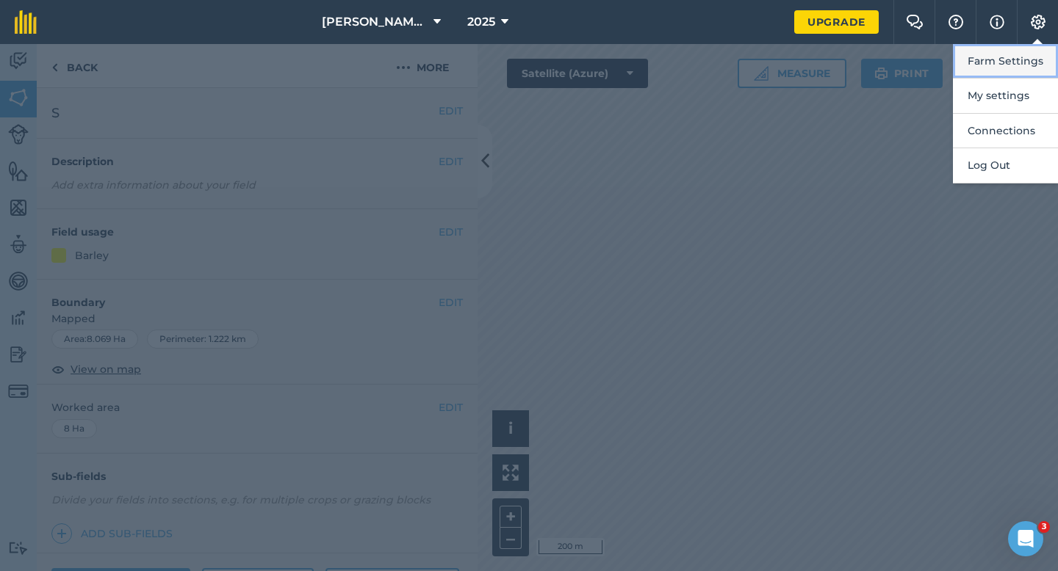
click at [1052, 44] on button "Farm Settings" at bounding box center [1004, 61] width 105 height 35
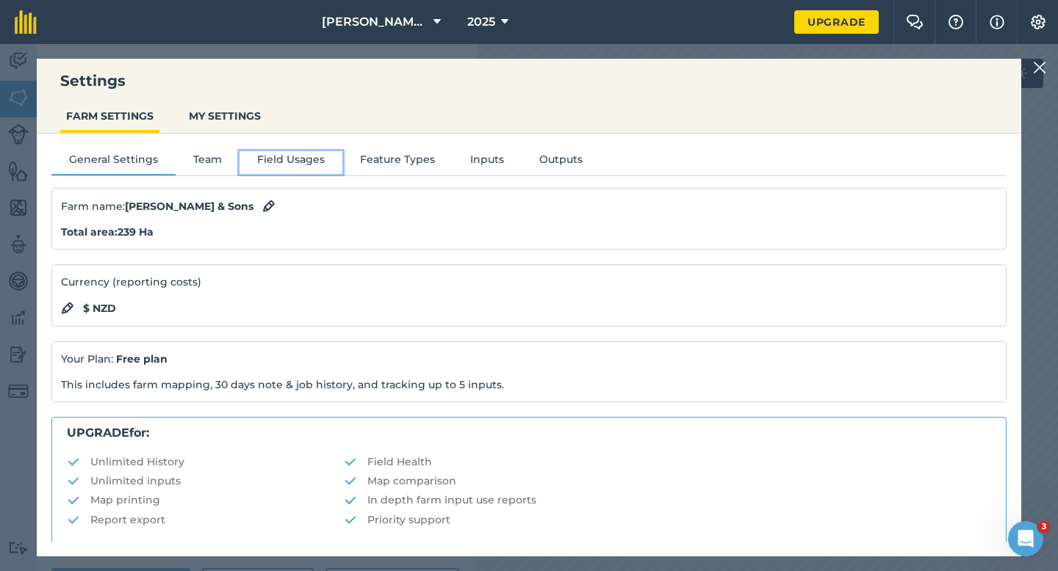
click at [275, 156] on button "Field Usages" at bounding box center [290, 162] width 103 height 22
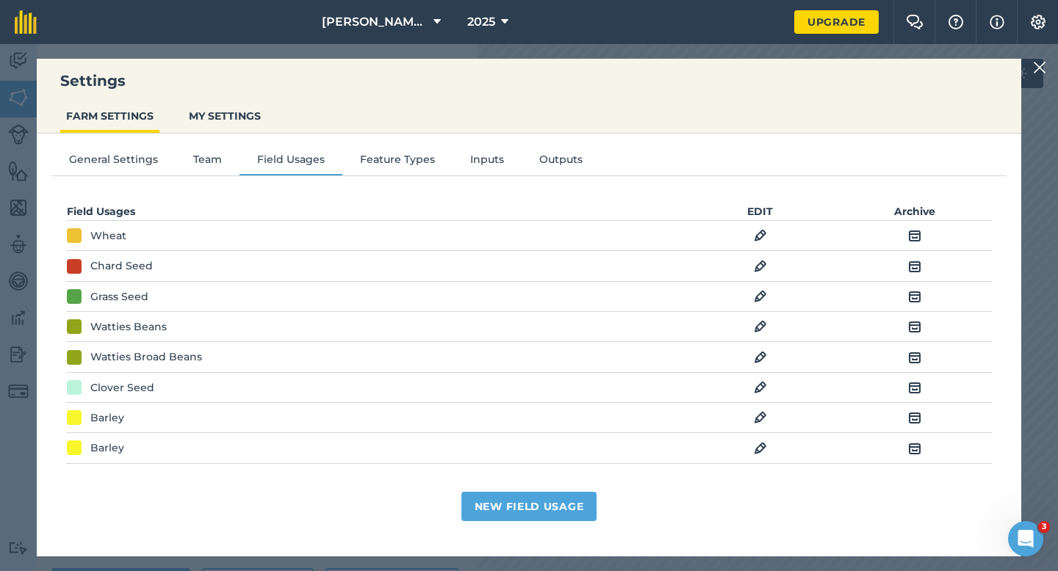
click at [762, 447] on img at bounding box center [759, 449] width 13 height 18
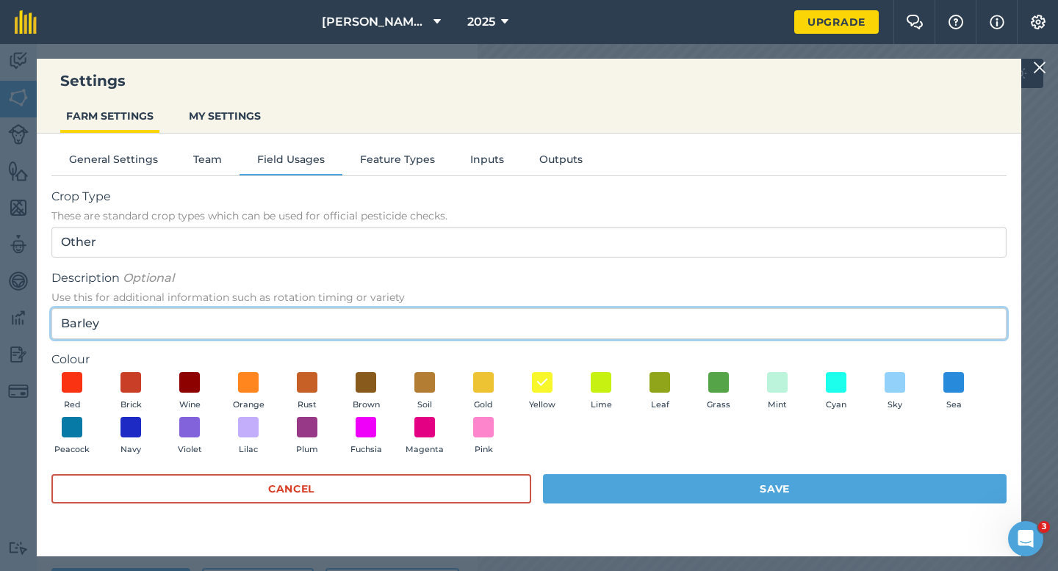
drag, startPoint x: 107, startPoint y: 315, endPoint x: 80, endPoint y: 317, distance: 27.2
click at [80, 317] on input "Barley" at bounding box center [528, 323] width 955 height 31
click at [97, 320] on input "Barley" at bounding box center [528, 323] width 955 height 31
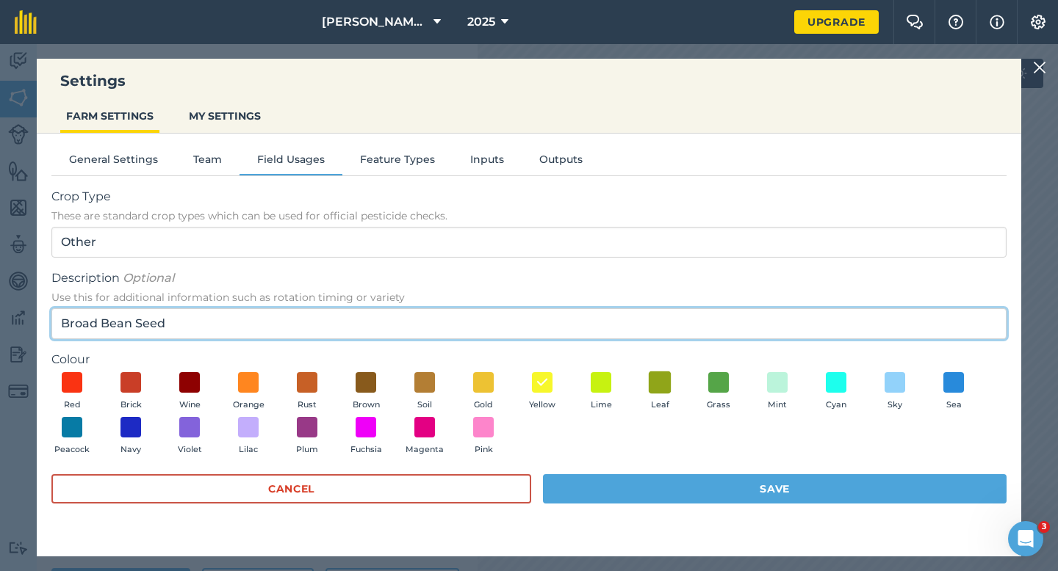
type input "Broad Bean Seed"
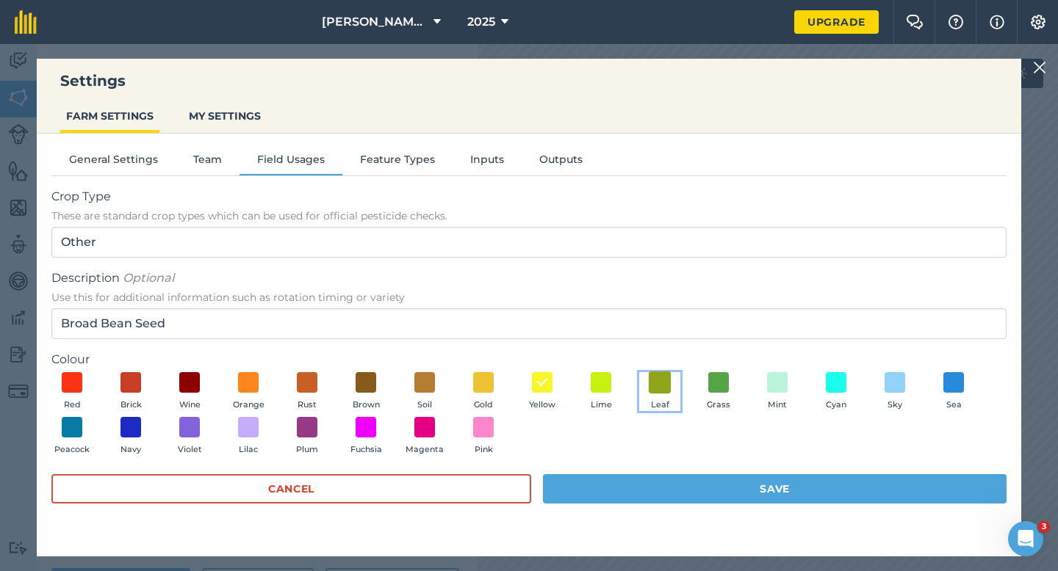
click at [665, 391] on span at bounding box center [659, 382] width 23 height 23
click at [666, 471] on form "Crop Type These are standard crop types which can be used for official pesticid…" at bounding box center [528, 353] width 955 height 330
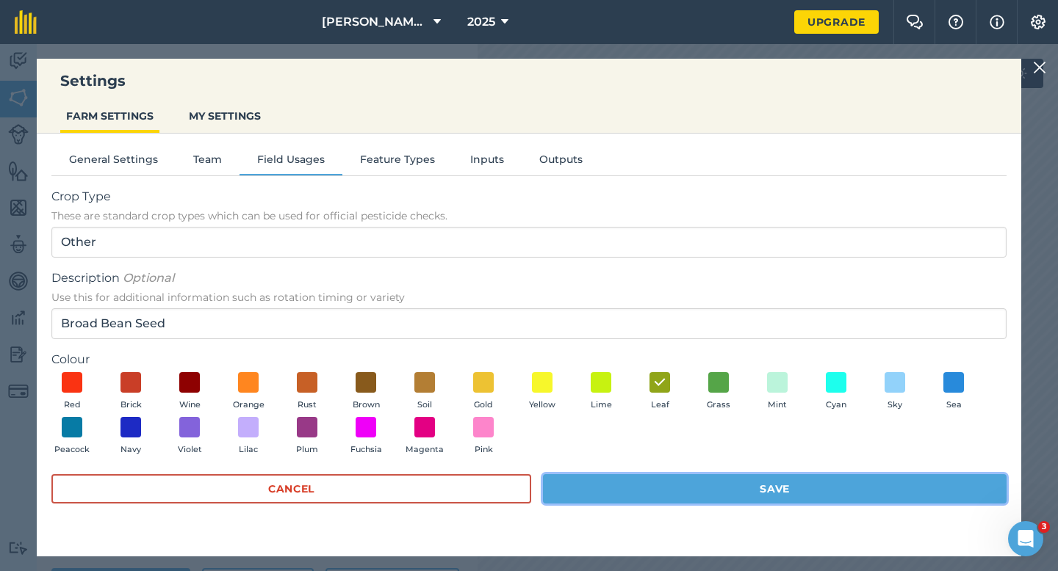
click at [666, 476] on button "Save" at bounding box center [774, 488] width 463 height 29
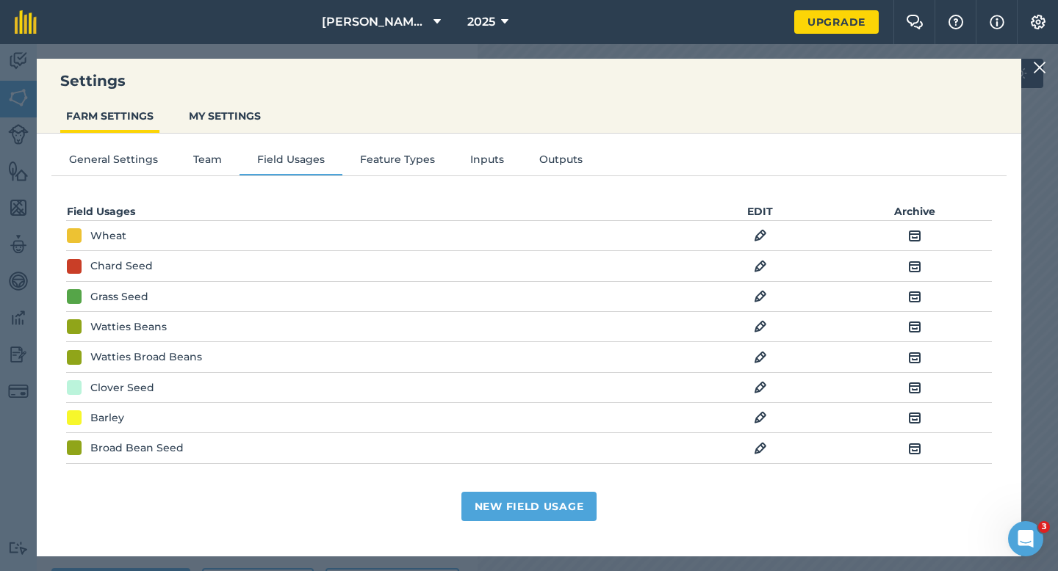
click at [1035, 69] on img at bounding box center [1039, 68] width 13 height 18
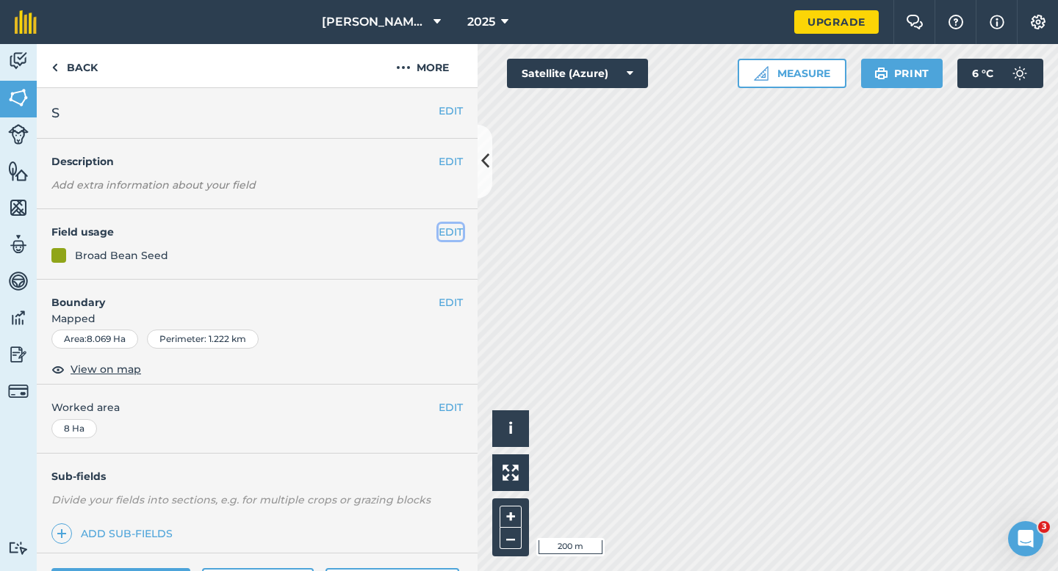
click at [444, 226] on button "EDIT" at bounding box center [450, 232] width 24 height 16
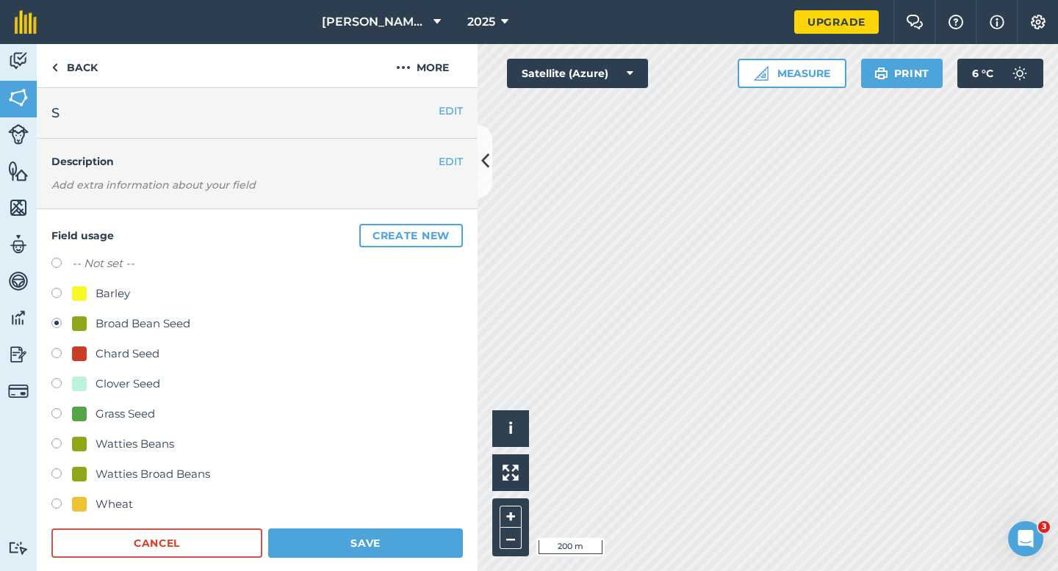
click at [65, 297] on label at bounding box center [61, 295] width 21 height 15
radio input "true"
radio input "false"
click at [372, 560] on div "Field usage Create new -- Not set -- Barley Broad Bean Seed Chard Seed Clover S…" at bounding box center [257, 391] width 441 height 364
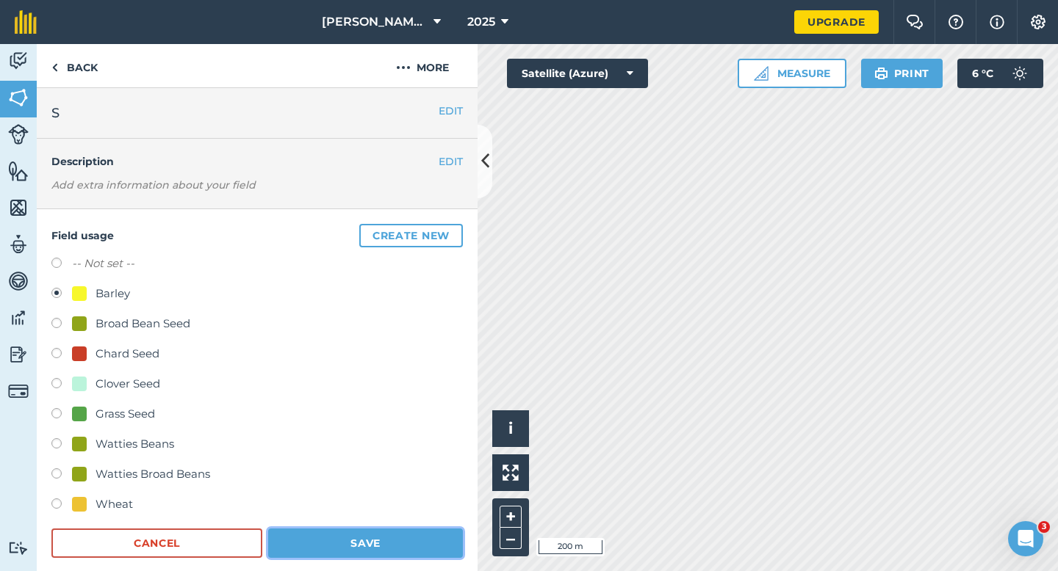
click at [372, 546] on button "Save" at bounding box center [365, 543] width 195 height 29
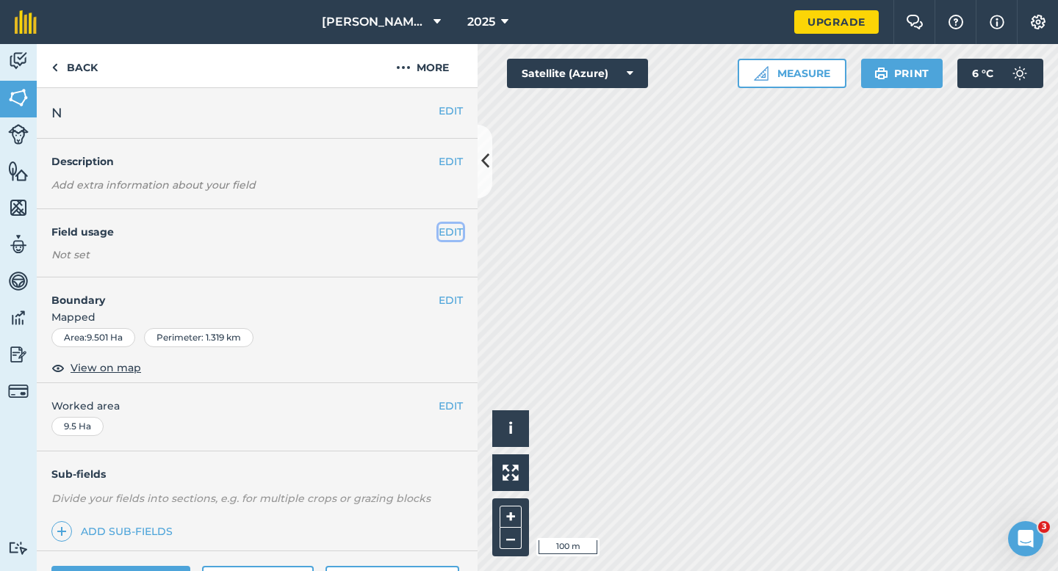
click at [449, 236] on button "EDIT" at bounding box center [450, 232] width 24 height 16
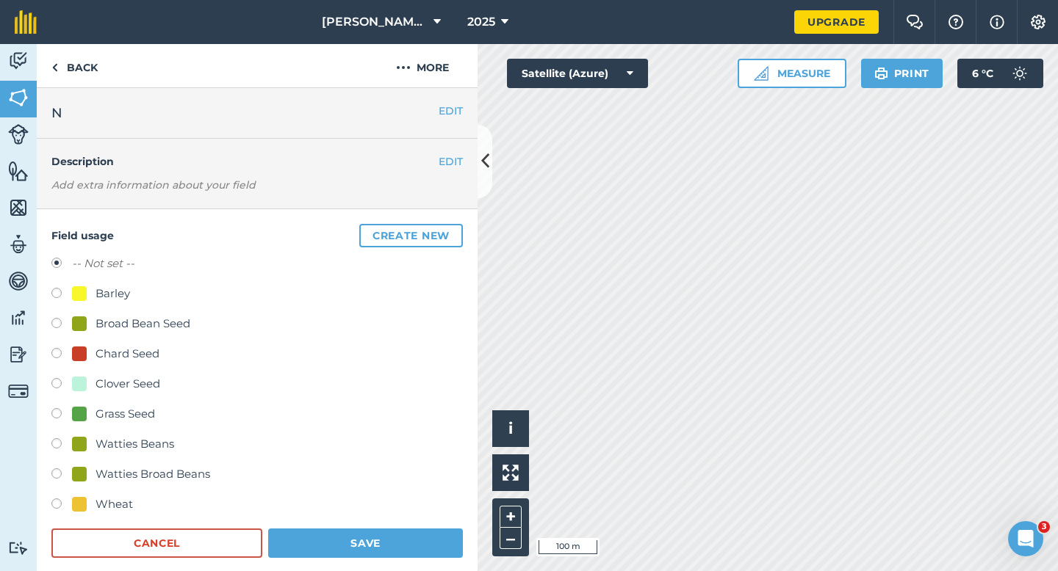
click at [118, 283] on div "-- Not set -- Barley Broad Bean Seed Chard Seed Clover Seed Grass Seed Watties …" at bounding box center [256, 386] width 411 height 262
click at [120, 304] on div "Barley" at bounding box center [256, 295] width 411 height 21
click at [119, 293] on div "Barley" at bounding box center [112, 294] width 35 height 18
radio input "true"
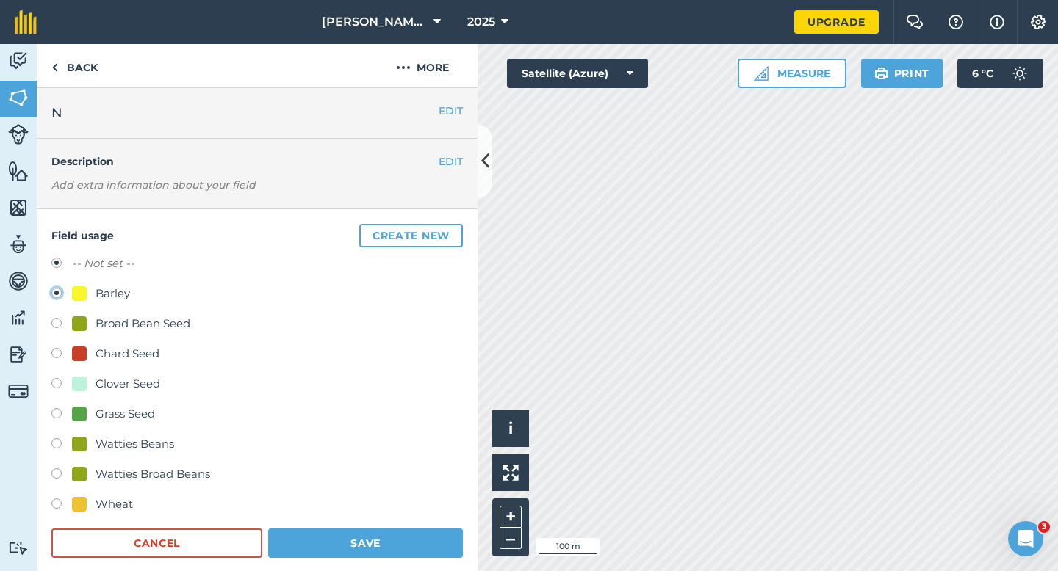
radio input "false"
click at [414, 561] on div "Field usage Create new -- Not set -- Barley Broad Bean Seed Chard Seed Clover S…" at bounding box center [257, 391] width 441 height 364
click at [416, 537] on button "Save" at bounding box center [365, 543] width 195 height 29
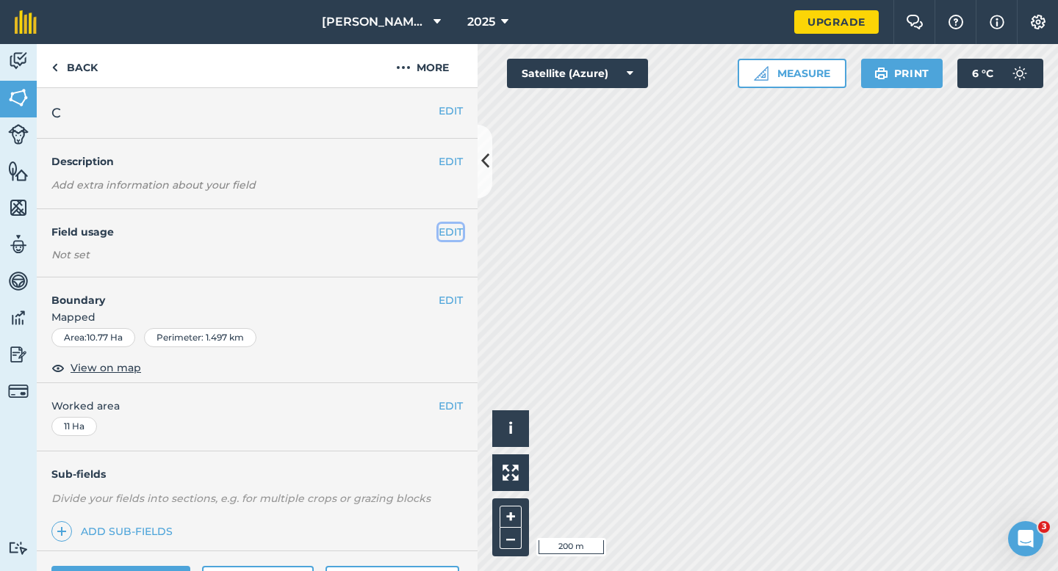
click at [441, 228] on button "EDIT" at bounding box center [450, 232] width 24 height 16
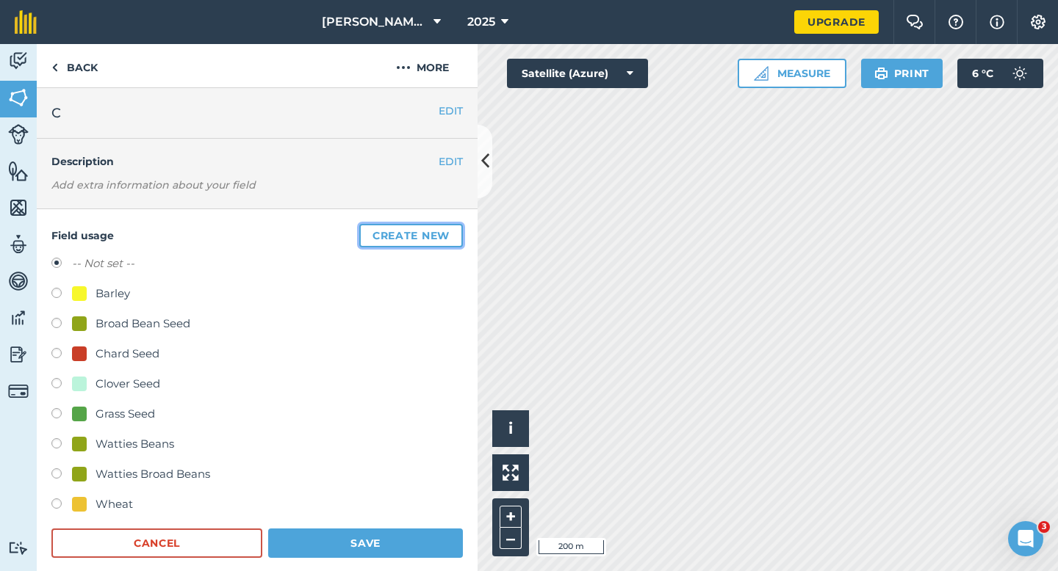
click at [411, 233] on button "Create new" at bounding box center [411, 236] width 104 height 24
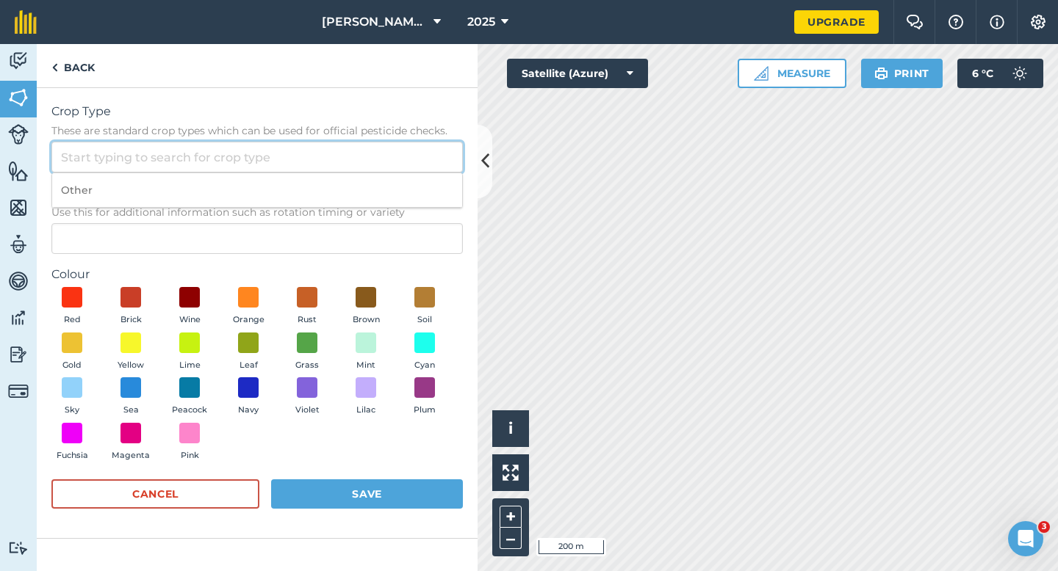
click at [348, 148] on input "Crop Type These are standard crop types which can be used for official pesticid…" at bounding box center [256, 157] width 411 height 31
click at [349, 170] on input "Crop Type These are standard crop types which can be used for official pesticid…" at bounding box center [256, 157] width 411 height 31
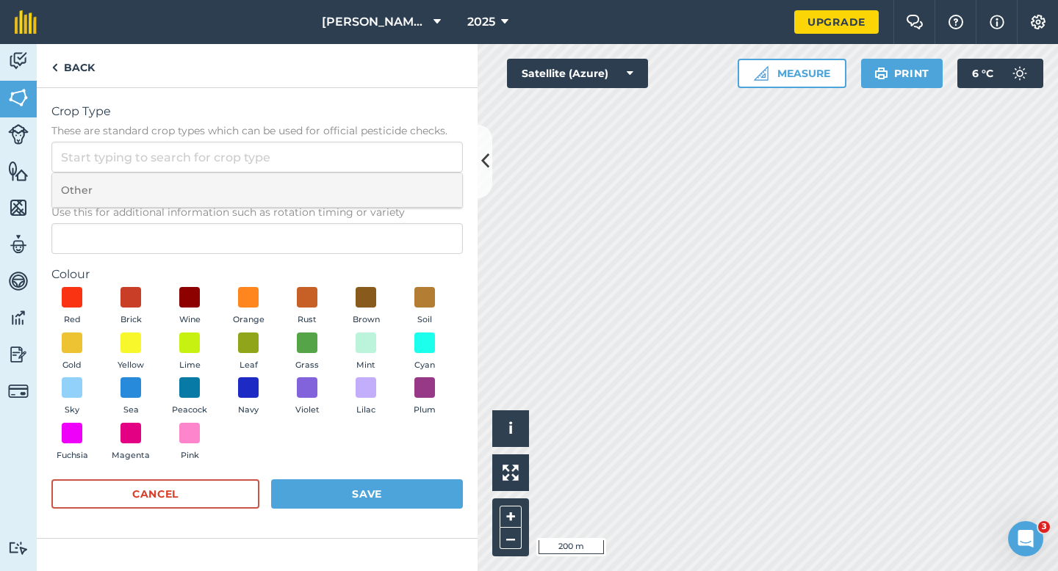
click at [349, 180] on li "Other" at bounding box center [257, 190] width 410 height 35
type input "Other"
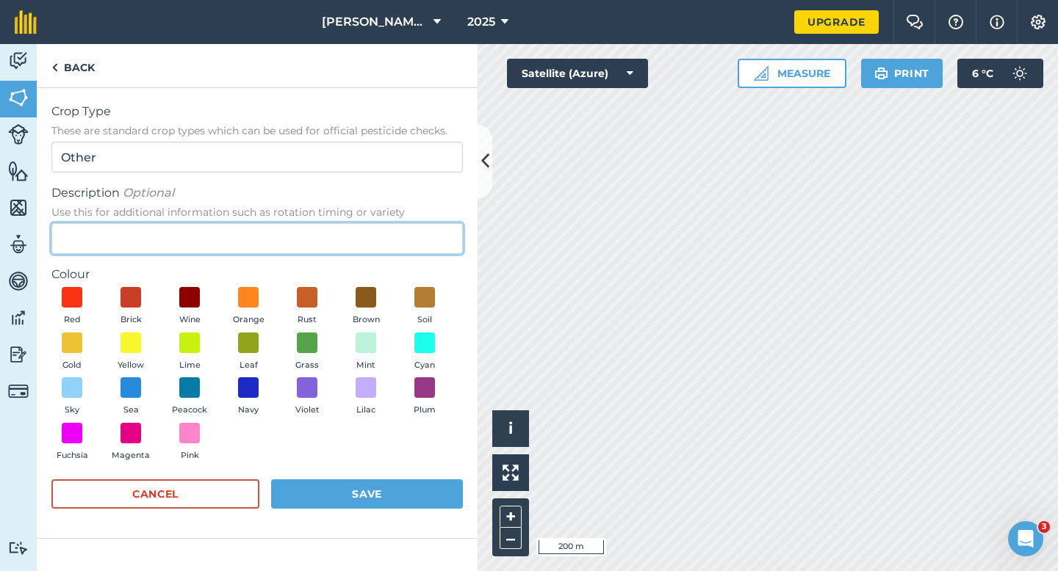
click at [347, 234] on input "Description Optional Use this for additional information such as rotation timin…" at bounding box center [256, 238] width 411 height 31
type input "Watties Peas"
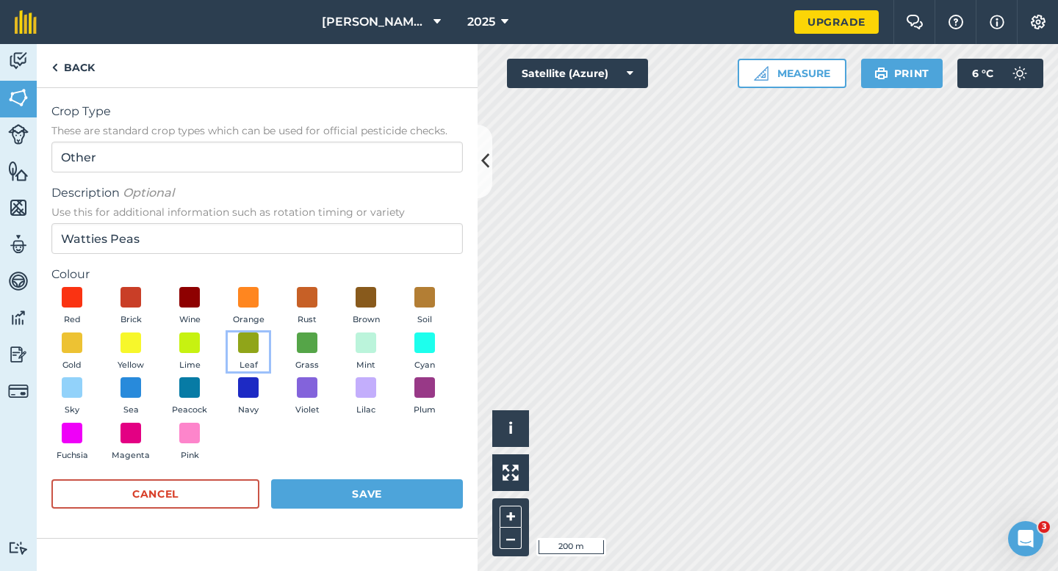
click at [235, 346] on button "Leaf" at bounding box center [248, 353] width 41 height 40
click at [328, 474] on form "Crop Type These are standard crop types which can be used for official pesticid…" at bounding box center [256, 313] width 411 height 421
click at [334, 482] on button "Save" at bounding box center [367, 494] width 192 height 29
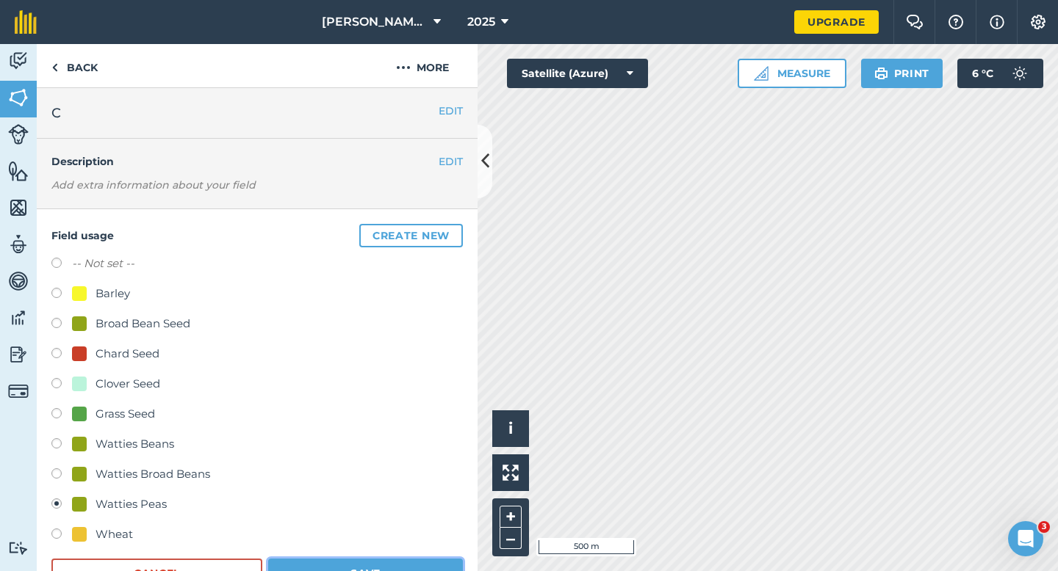
click at [405, 559] on button "Save" at bounding box center [365, 573] width 195 height 29
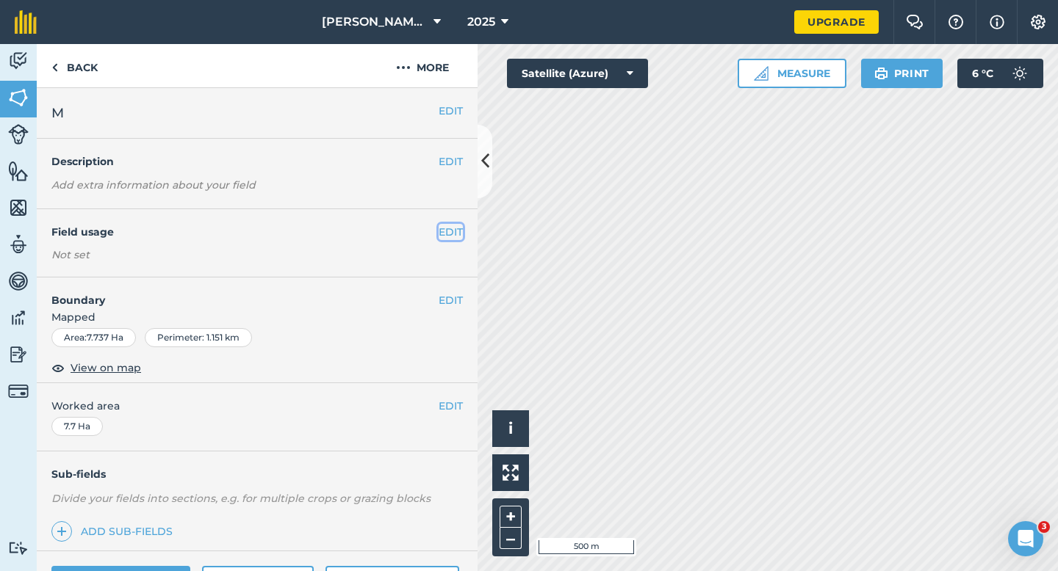
click at [447, 228] on button "EDIT" at bounding box center [450, 232] width 24 height 16
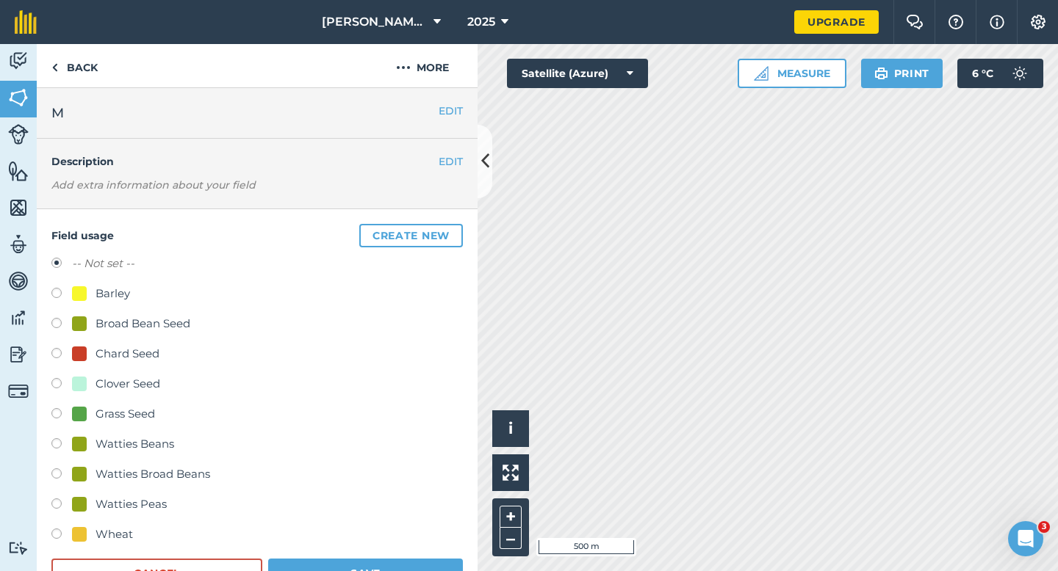
click at [133, 497] on div "Watties Peas" at bounding box center [130, 505] width 71 height 18
radio input "true"
radio input "false"
click at [391, 571] on button "Save" at bounding box center [365, 573] width 195 height 29
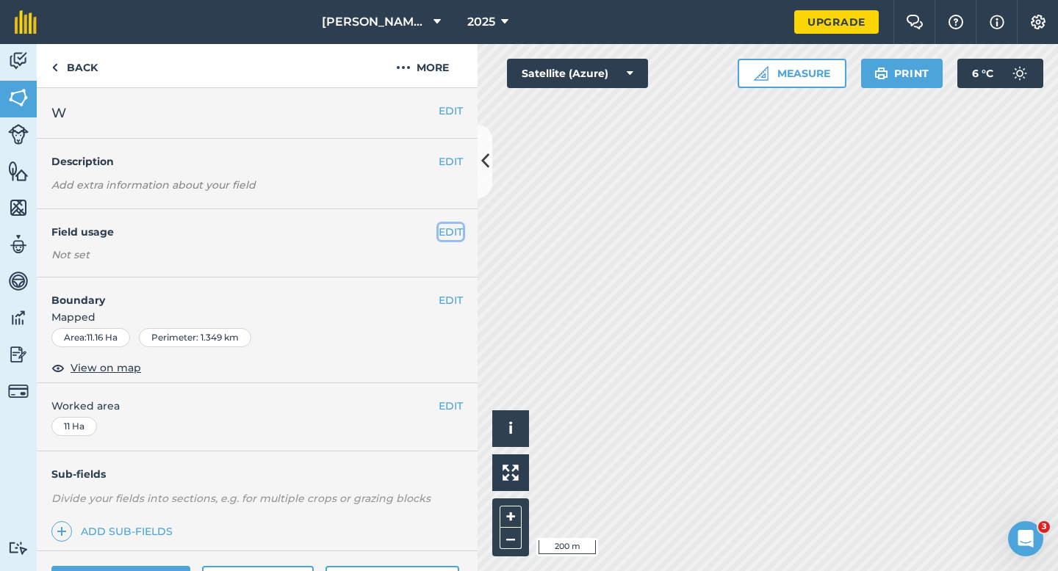
click at [449, 225] on button "EDIT" at bounding box center [450, 232] width 24 height 16
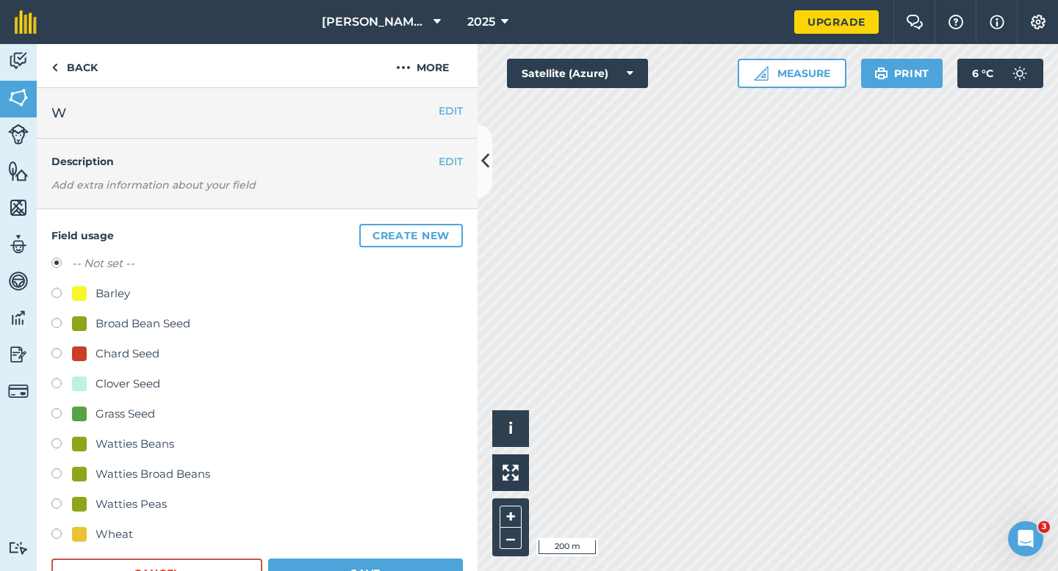
click at [136, 503] on div "Watties Peas" at bounding box center [130, 505] width 71 height 18
radio input "true"
radio input "false"
click at [369, 571] on button "Save" at bounding box center [365, 573] width 195 height 29
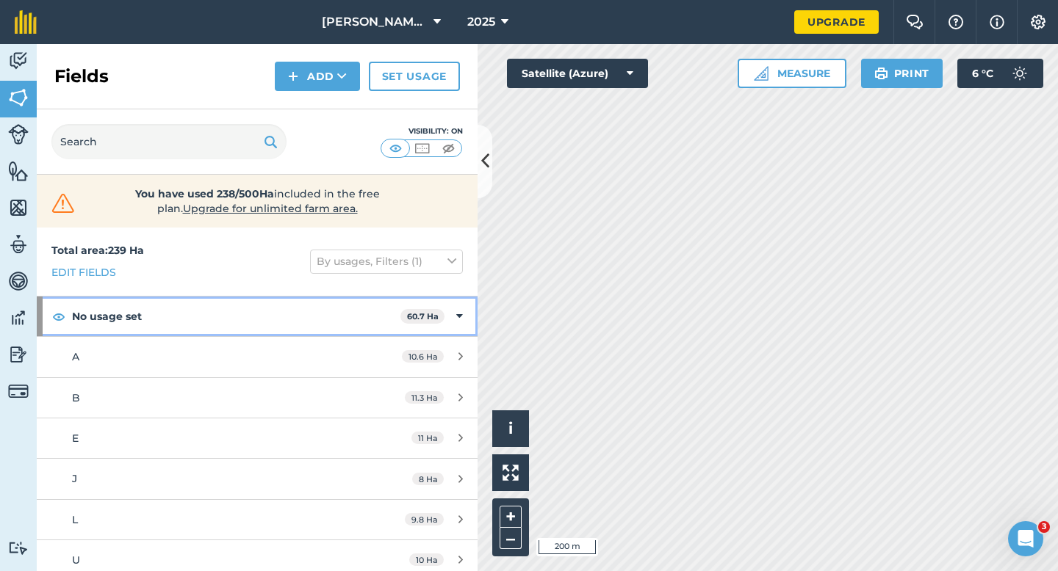
click at [476, 308] on div "No usage set 60.7 Ha" at bounding box center [257, 317] width 441 height 40
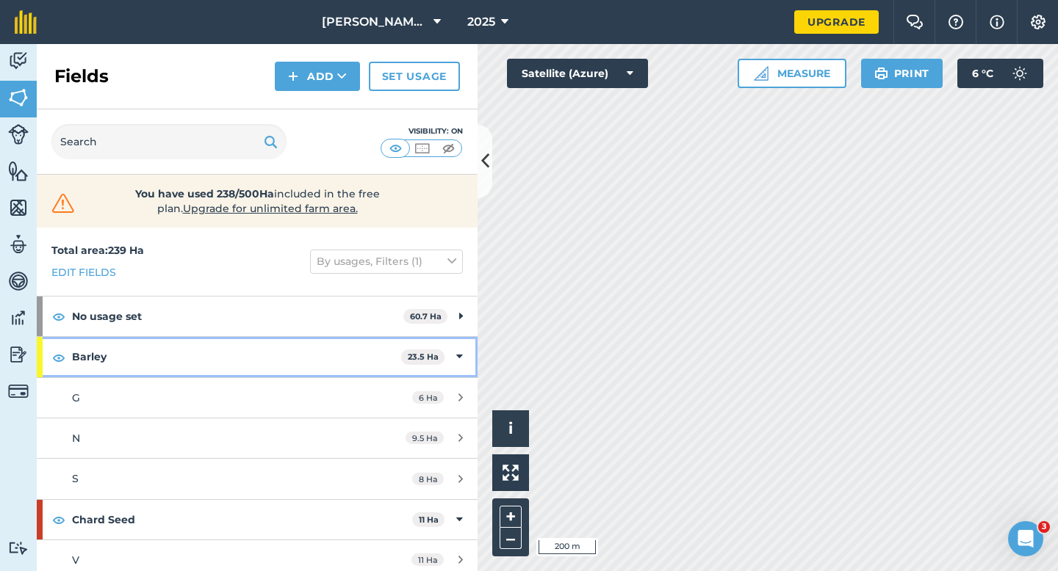
click at [452, 358] on div "Barley 23.5 Ha" at bounding box center [257, 357] width 441 height 40
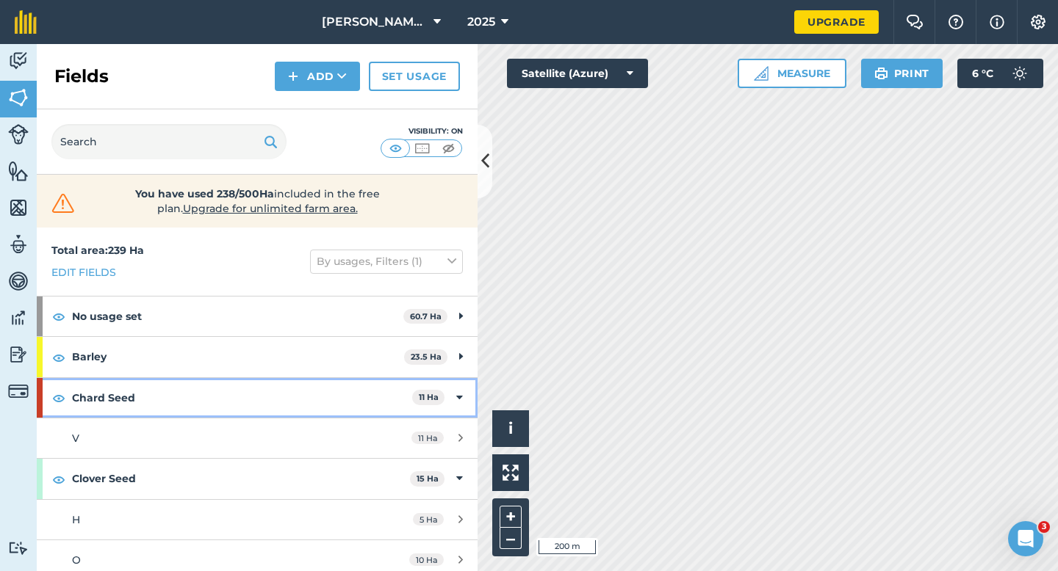
click at [457, 394] on icon at bounding box center [459, 398] width 7 height 16
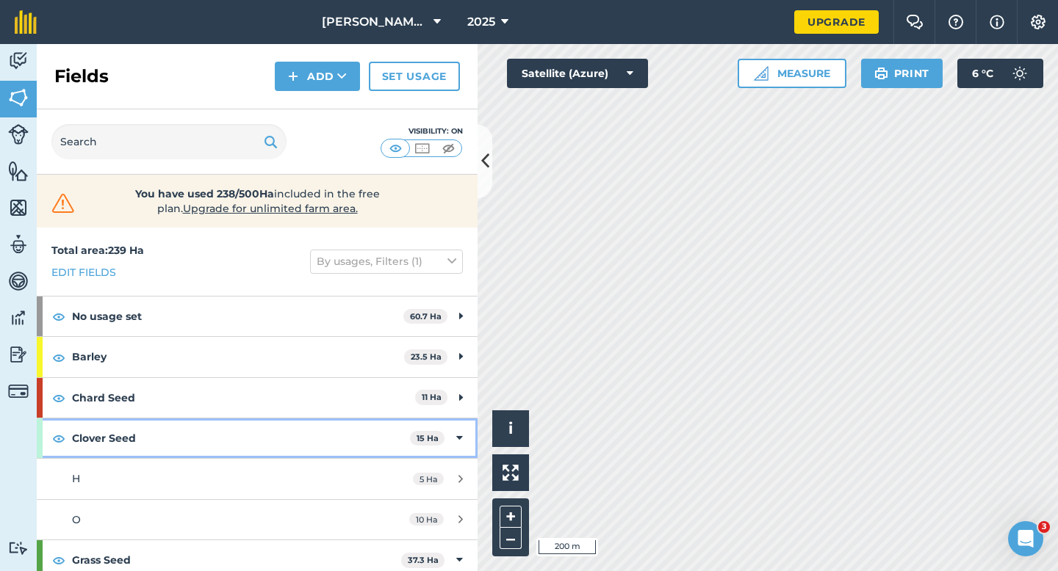
click at [460, 428] on div "Clover Seed 15 Ha" at bounding box center [257, 439] width 441 height 40
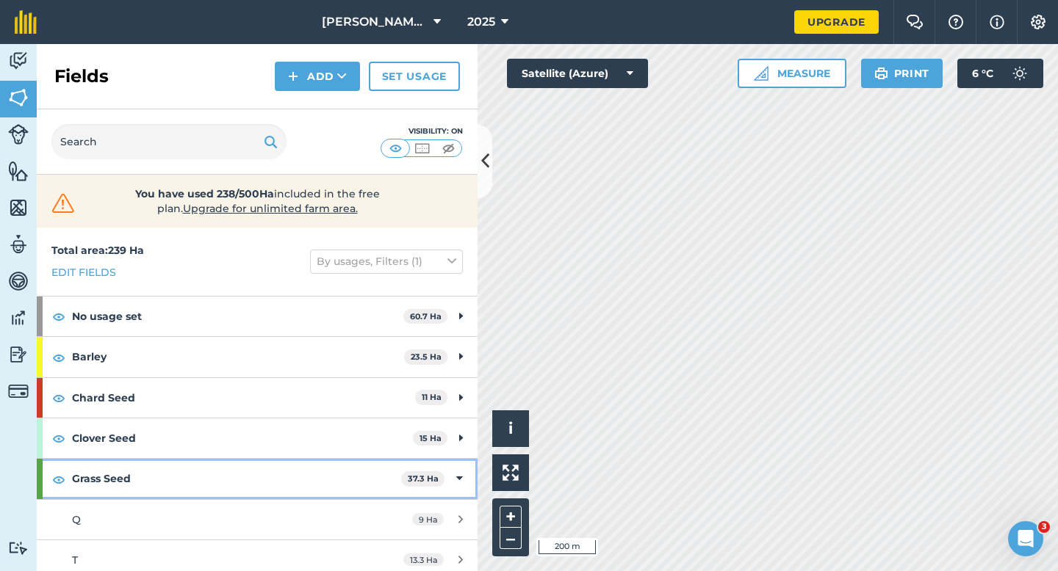
click at [460, 471] on icon at bounding box center [459, 479] width 7 height 16
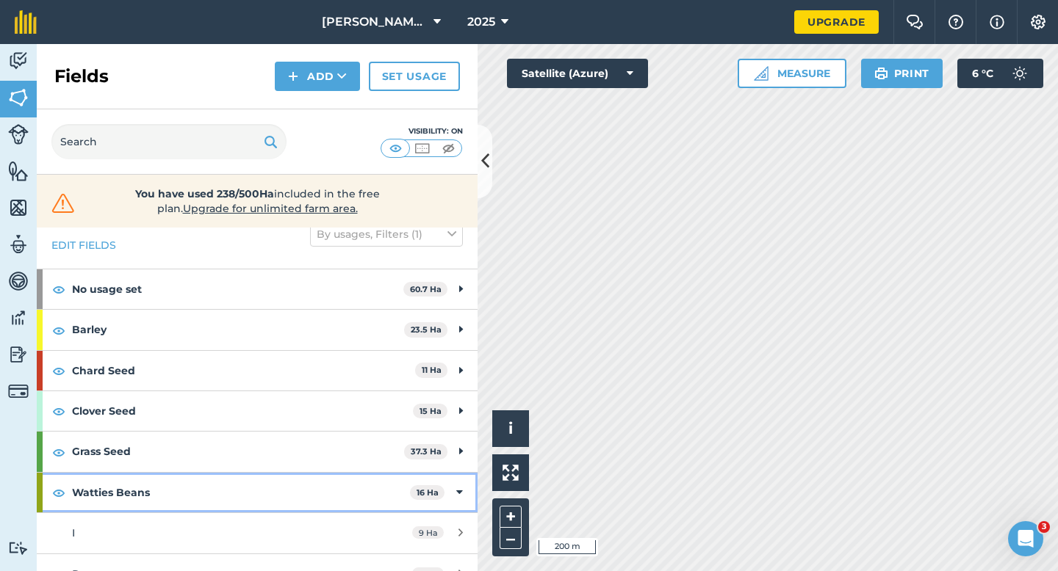
click at [460, 494] on icon at bounding box center [459, 493] width 7 height 16
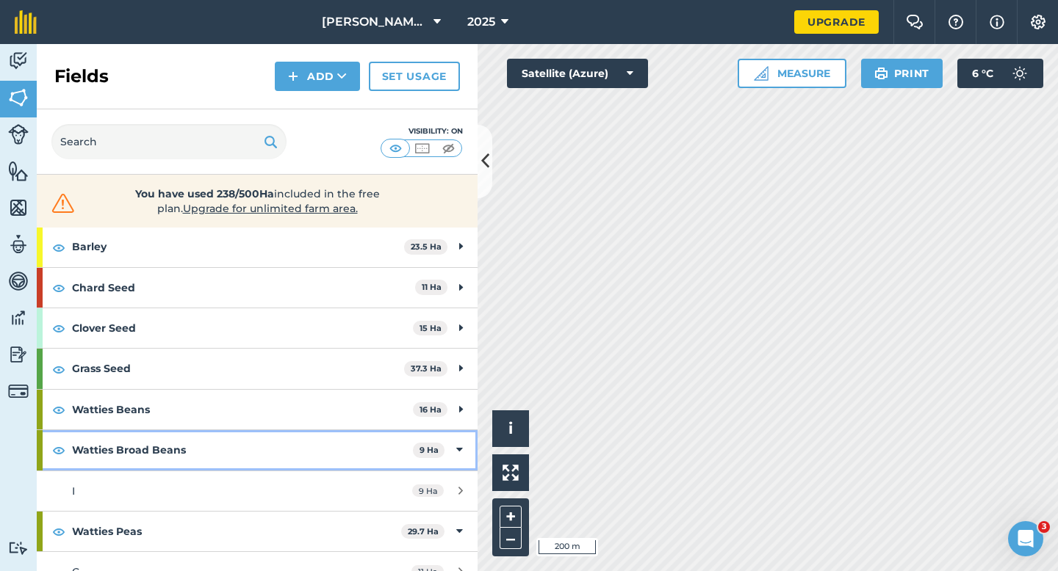
click at [456, 455] on icon at bounding box center [459, 450] width 7 height 16
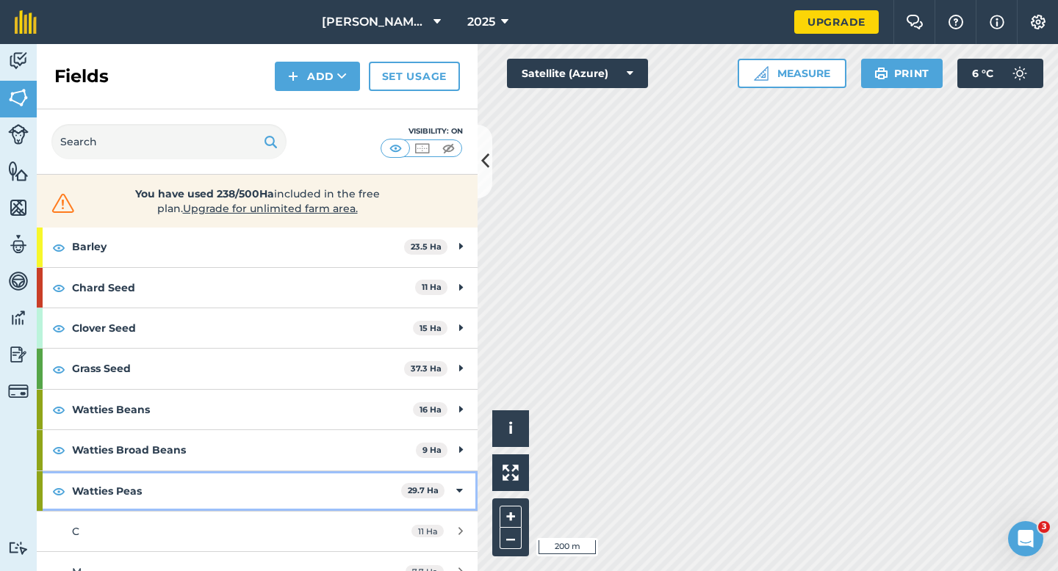
click at [456, 496] on icon at bounding box center [459, 491] width 7 height 16
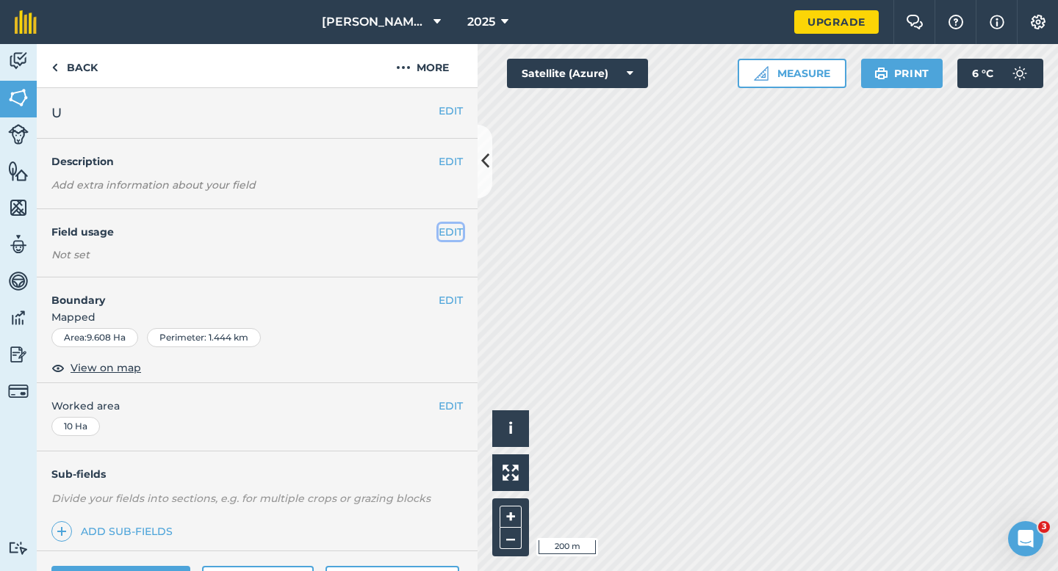
click at [449, 233] on button "EDIT" at bounding box center [450, 232] width 24 height 16
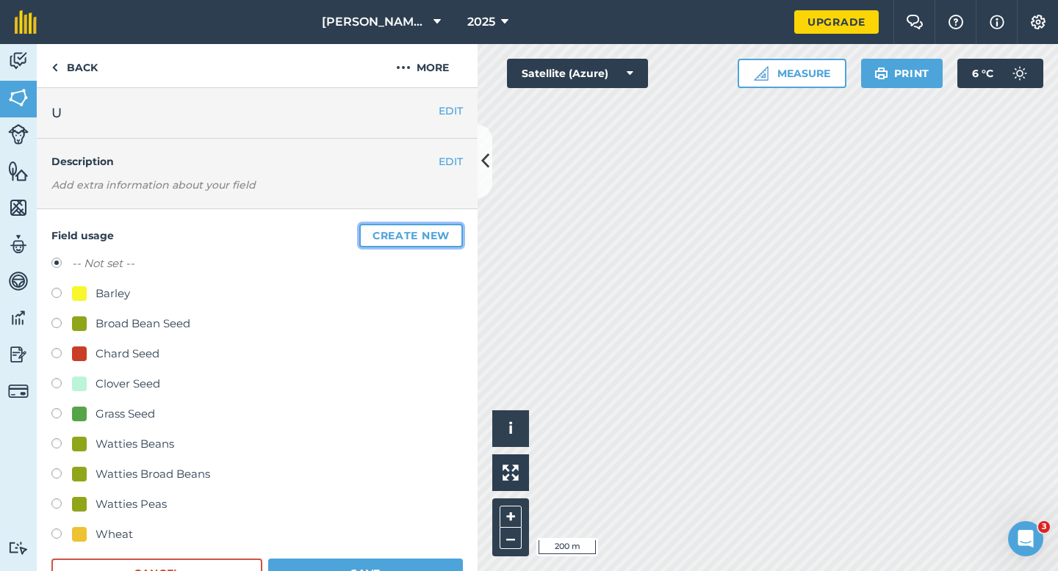
click at [449, 233] on button "Create new" at bounding box center [411, 236] width 104 height 24
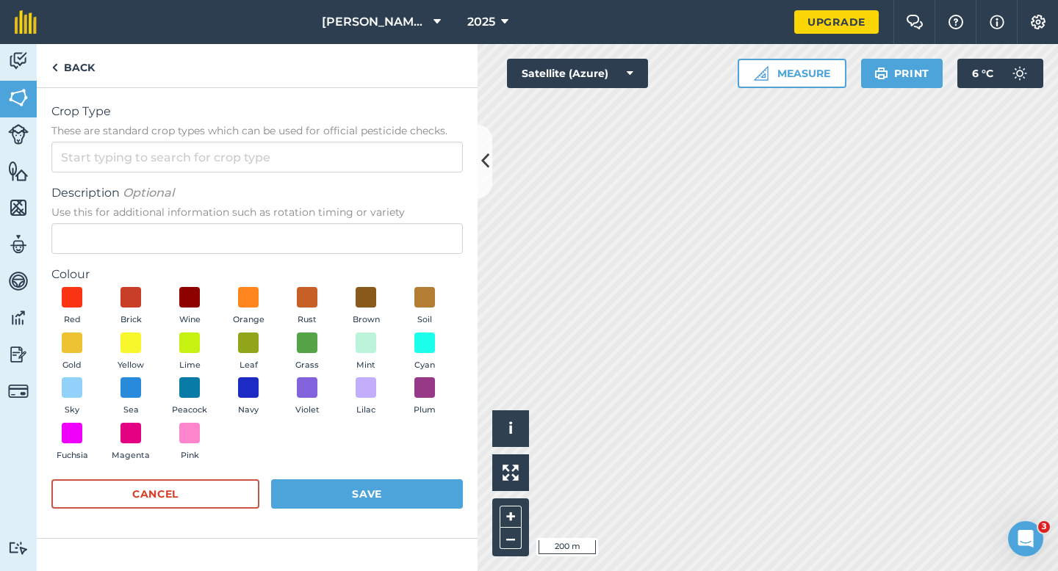
click at [409, 173] on form "Crop Type These are standard crop types which can be used for official pesticid…" at bounding box center [256, 313] width 411 height 421
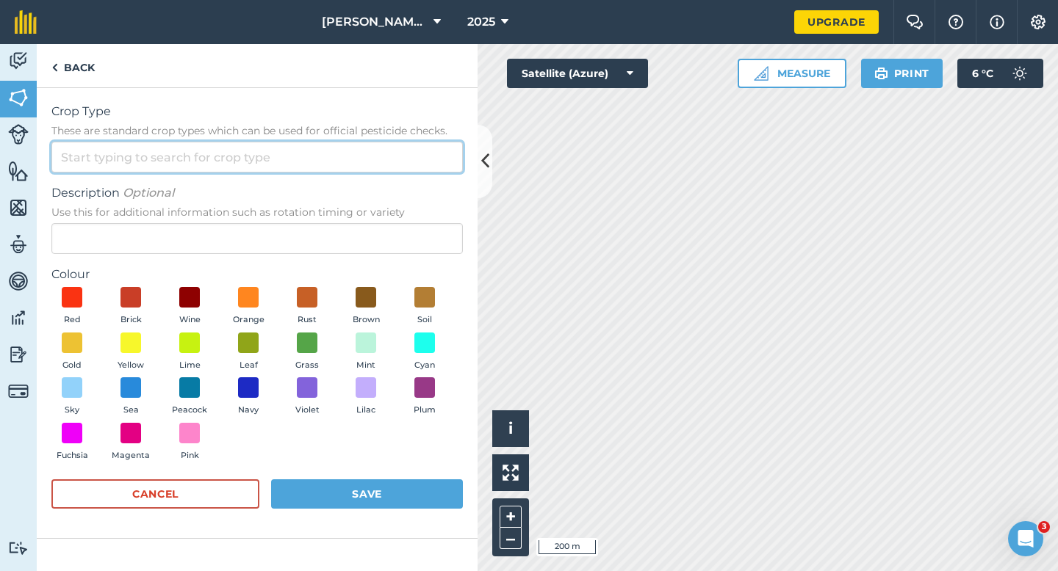
click at [409, 169] on input "Crop Type These are standard crop types which can be used for official pesticid…" at bounding box center [256, 157] width 411 height 31
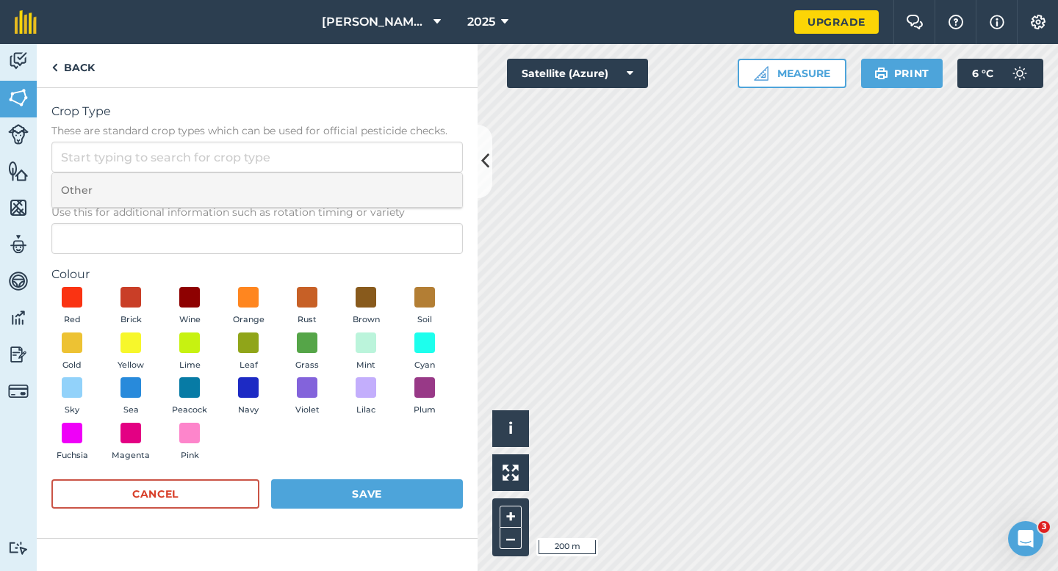
click at [409, 183] on li "Other" at bounding box center [257, 190] width 410 height 35
type input "Other"
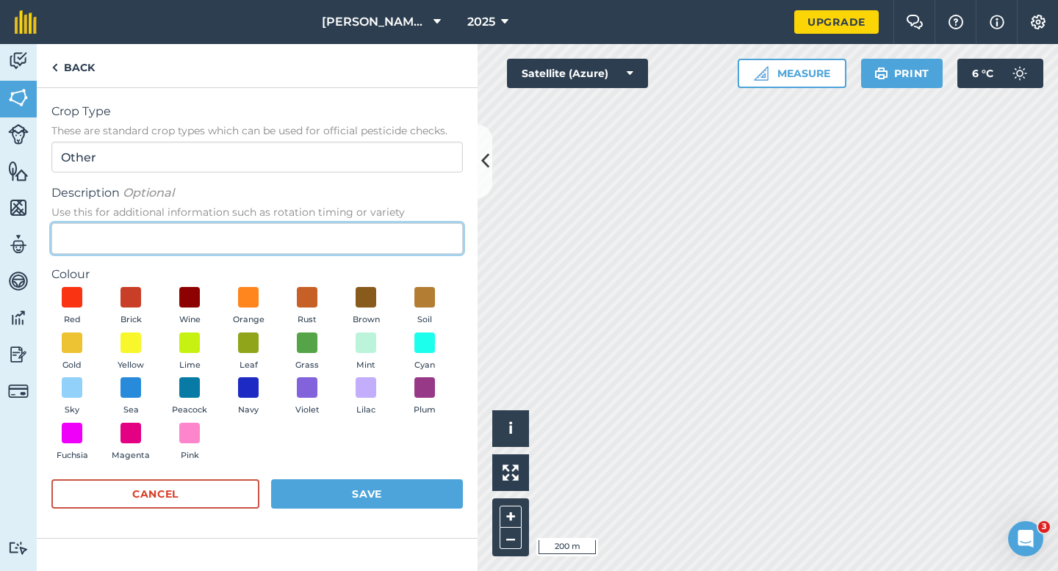
click at [409, 226] on input "Description Optional Use this for additional information such as rotation timin…" at bounding box center [256, 238] width 411 height 31
type input "Radish Seed"
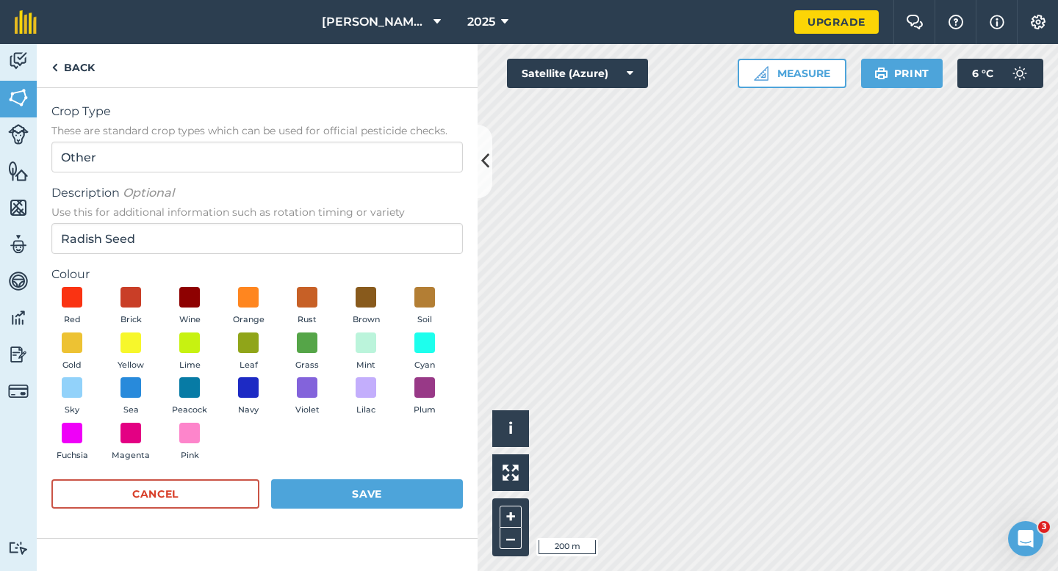
click at [162, 404] on div "Red Brick Wine Orange Rust Brown Soil Gold Yellow Lime Leaf Grass Mint Cyan Sky…" at bounding box center [256, 377] width 411 height 181
click at [196, 404] on span "Peacock" at bounding box center [189, 410] width 35 height 13
click at [324, 498] on button "Save" at bounding box center [367, 494] width 192 height 29
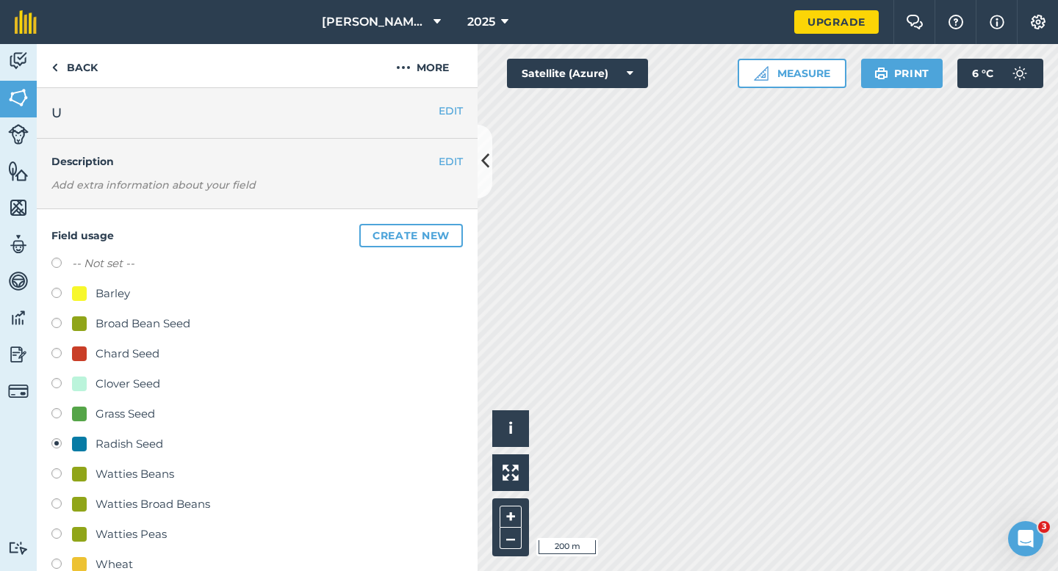
scroll to position [181, 0]
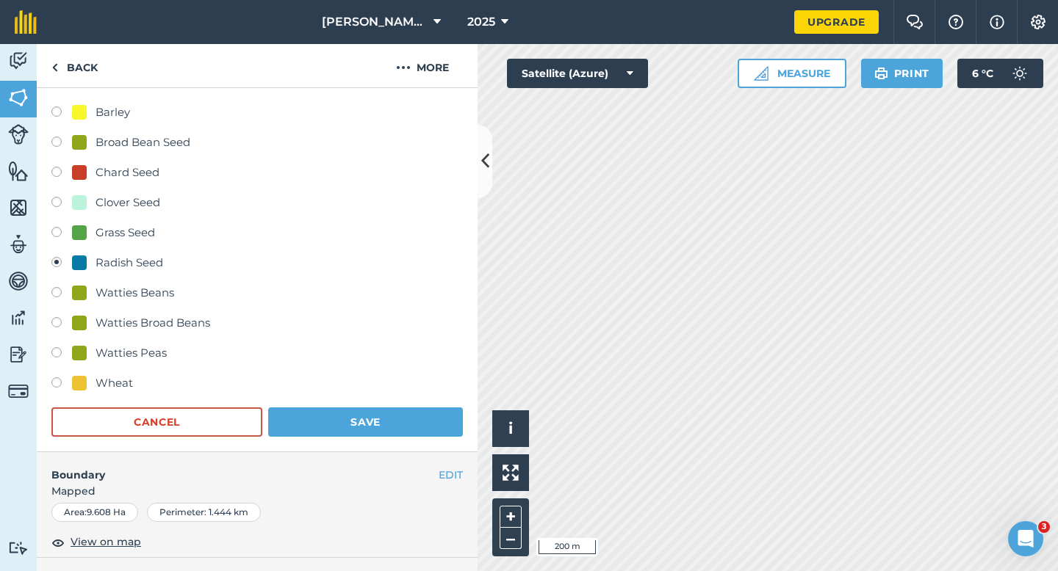
click at [394, 438] on div "Field usage Create new -- Not set -- Barley Broad Bean Seed Chard Seed Clover S…" at bounding box center [257, 240] width 441 height 424
click at [408, 433] on button "Save" at bounding box center [365, 422] width 195 height 29
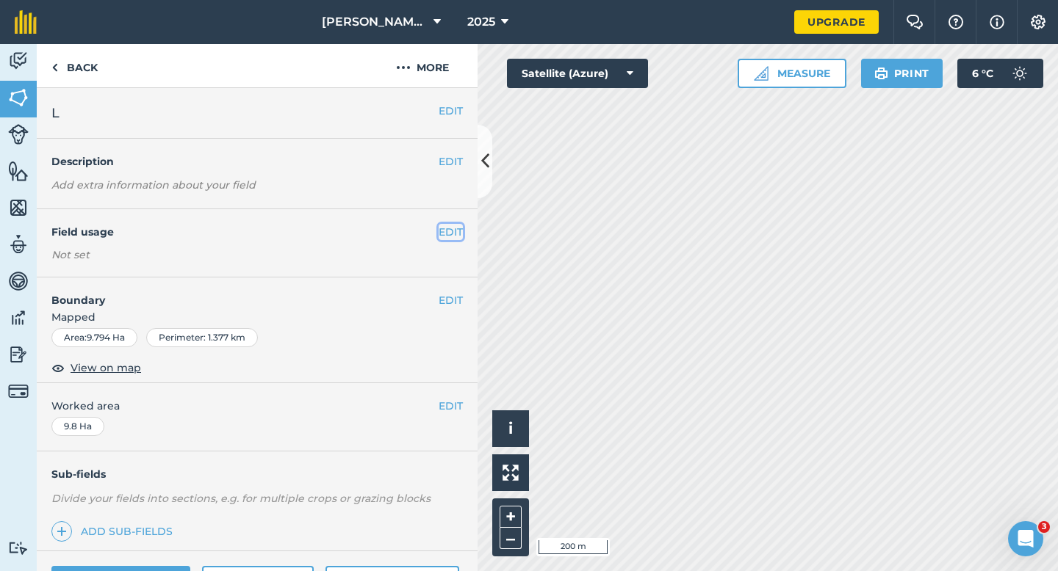
click at [439, 231] on button "EDIT" at bounding box center [450, 232] width 24 height 16
click at [450, 244] on div "EDIT Field usage Not set" at bounding box center [257, 243] width 441 height 68
click at [450, 241] on div "EDIT Field usage Not set" at bounding box center [257, 243] width 441 height 68
click at [433, 236] on h4 "Field usage" at bounding box center [244, 232] width 387 height 16
click at [456, 230] on button "EDIT" at bounding box center [450, 232] width 24 height 16
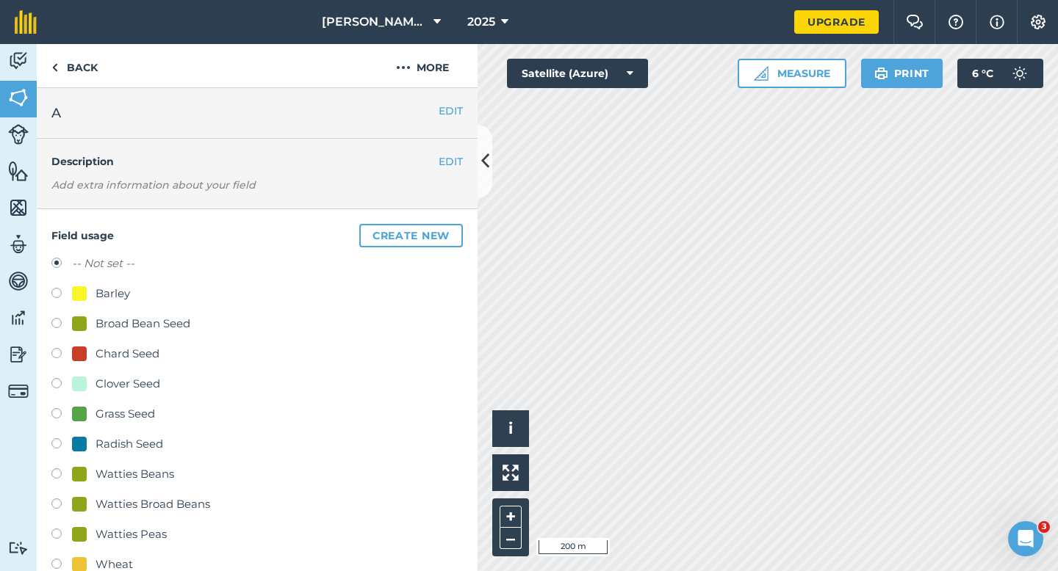
click at [115, 419] on div "Grass Seed" at bounding box center [124, 414] width 59 height 18
radio input "true"
radio input "false"
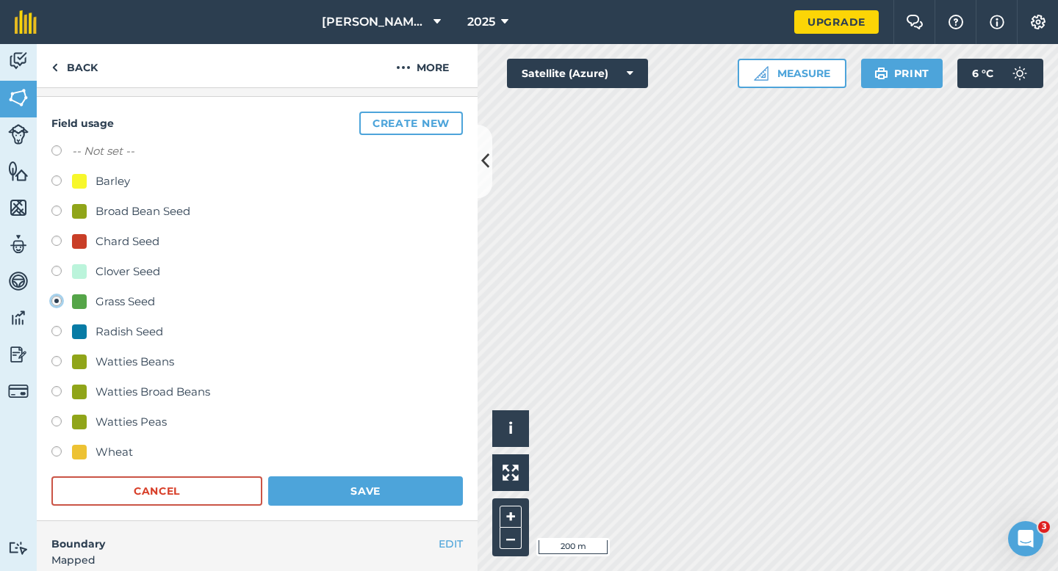
scroll to position [184, 0]
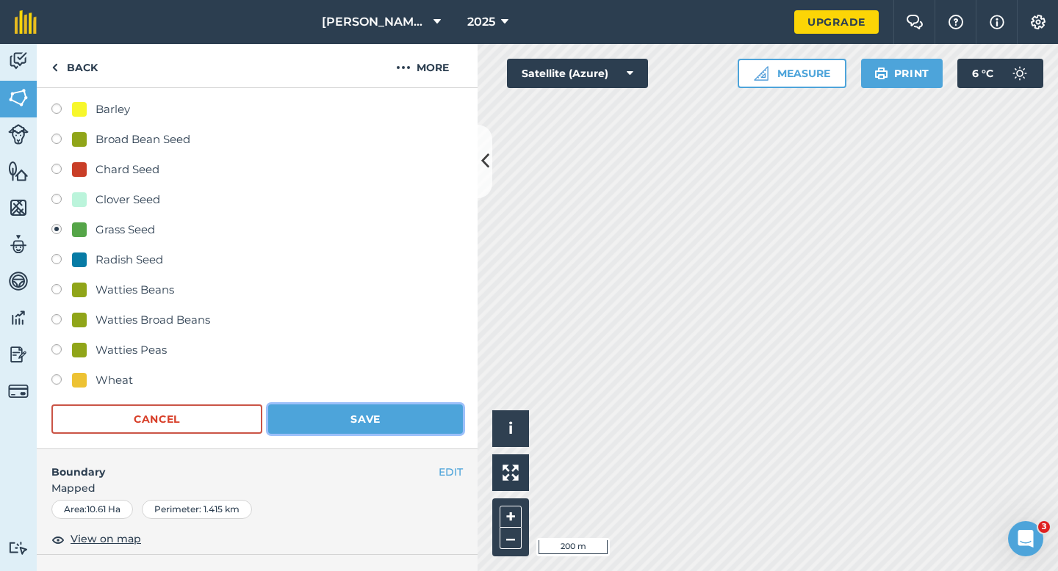
click at [347, 416] on button "Save" at bounding box center [365, 419] width 195 height 29
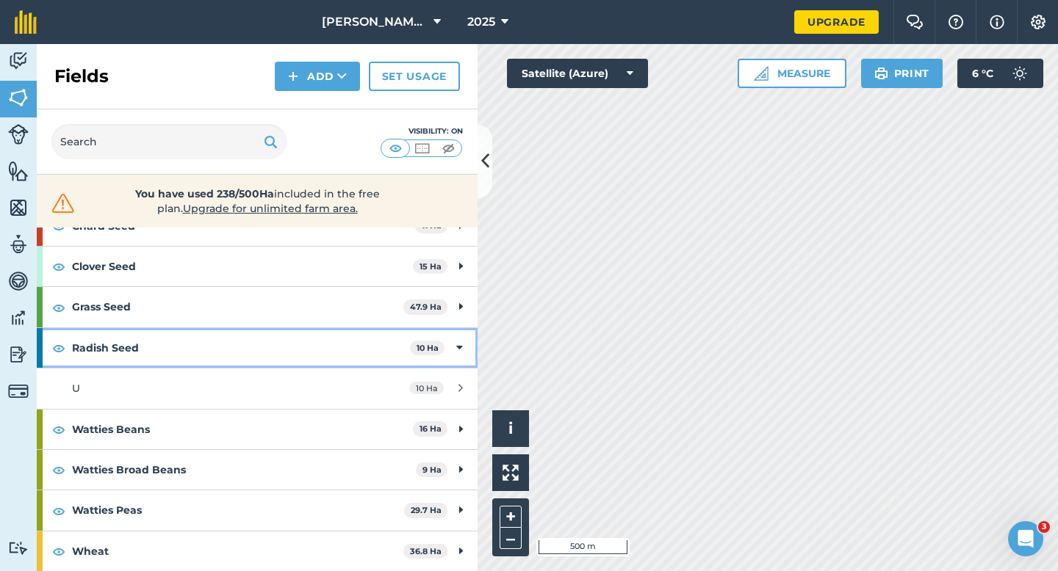
click at [394, 354] on strong "Radish Seed" at bounding box center [241, 348] width 338 height 40
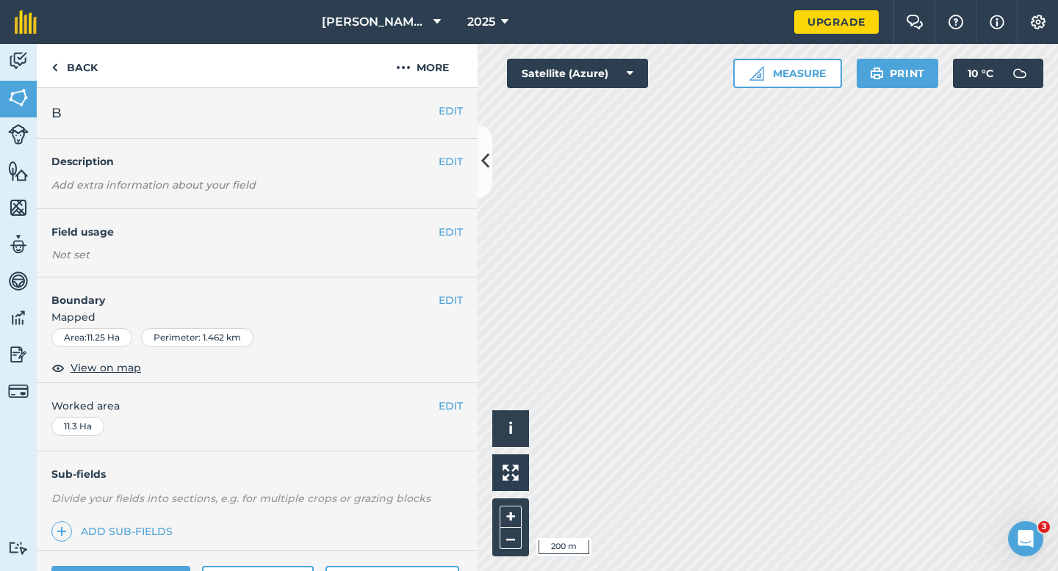
click at [454, 218] on div "EDIT Field usage Not set" at bounding box center [257, 243] width 441 height 68
click at [454, 230] on button "EDIT" at bounding box center [450, 232] width 24 height 16
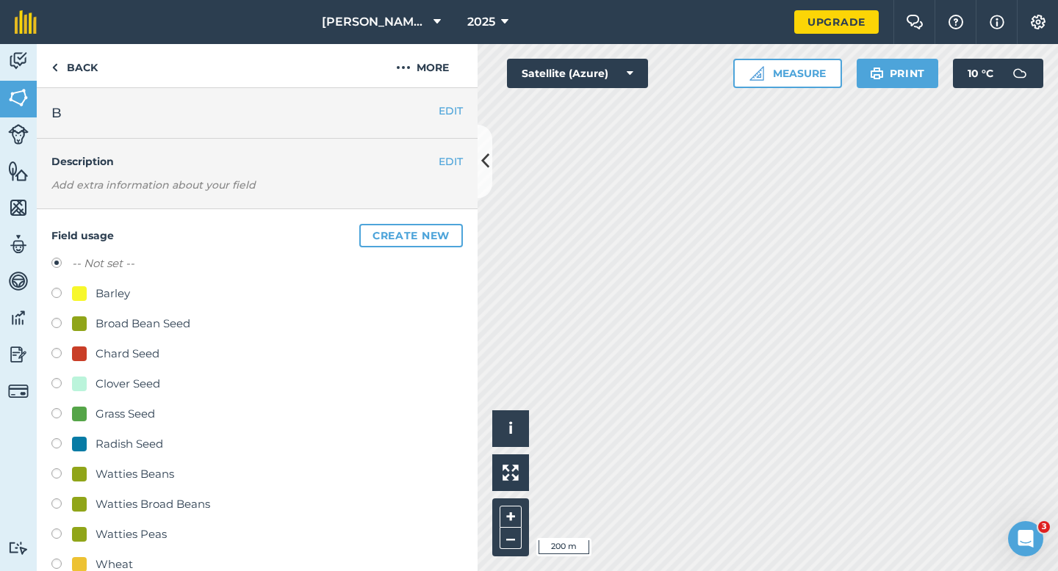
click at [125, 386] on div "Clover Seed" at bounding box center [127, 384] width 65 height 18
radio input "true"
radio input "false"
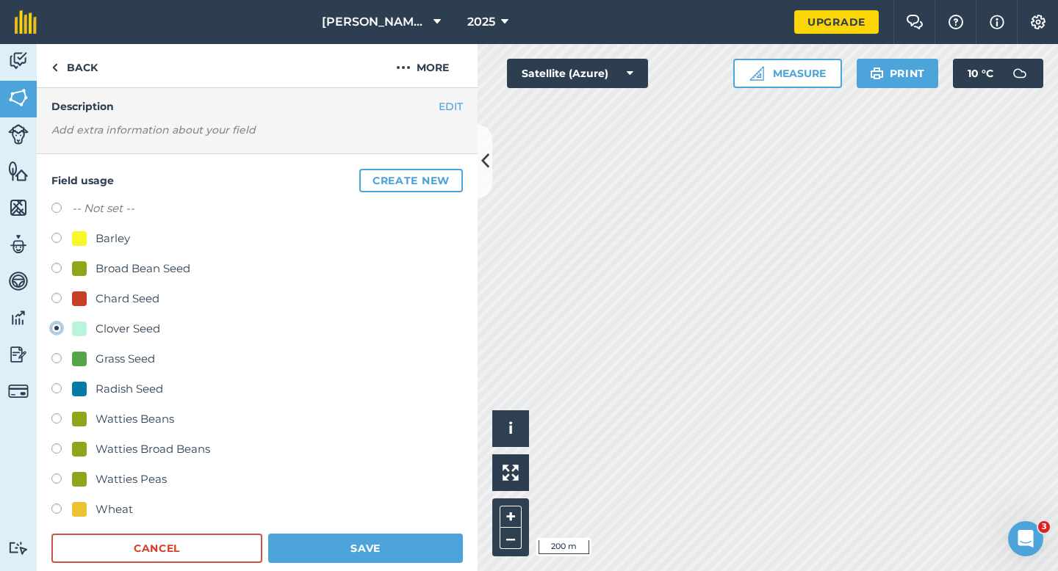
scroll to position [123, 0]
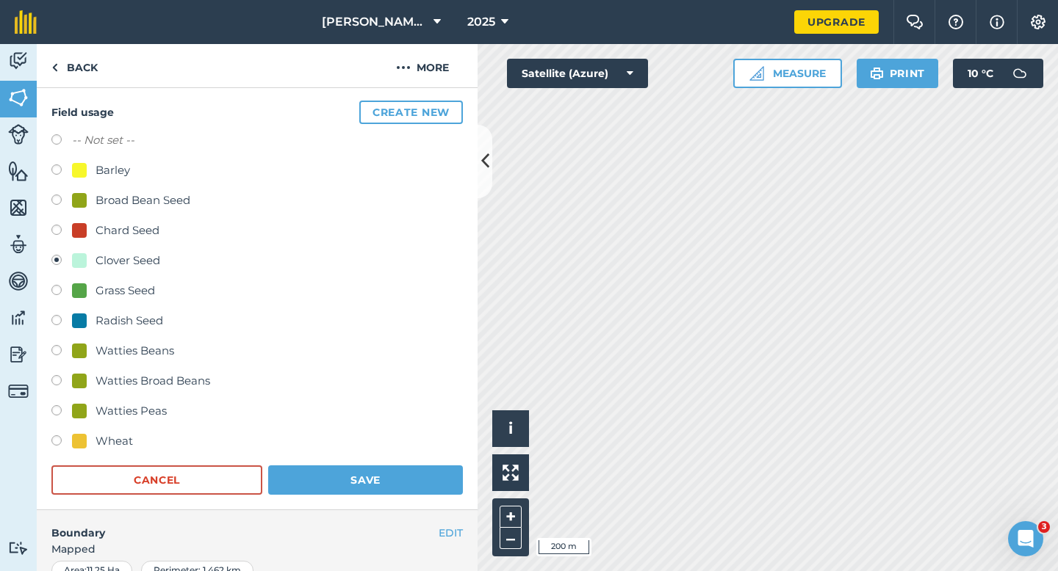
click at [351, 446] on div "Wheat" at bounding box center [256, 443] width 411 height 21
click at [351, 474] on button "Save" at bounding box center [365, 480] width 195 height 29
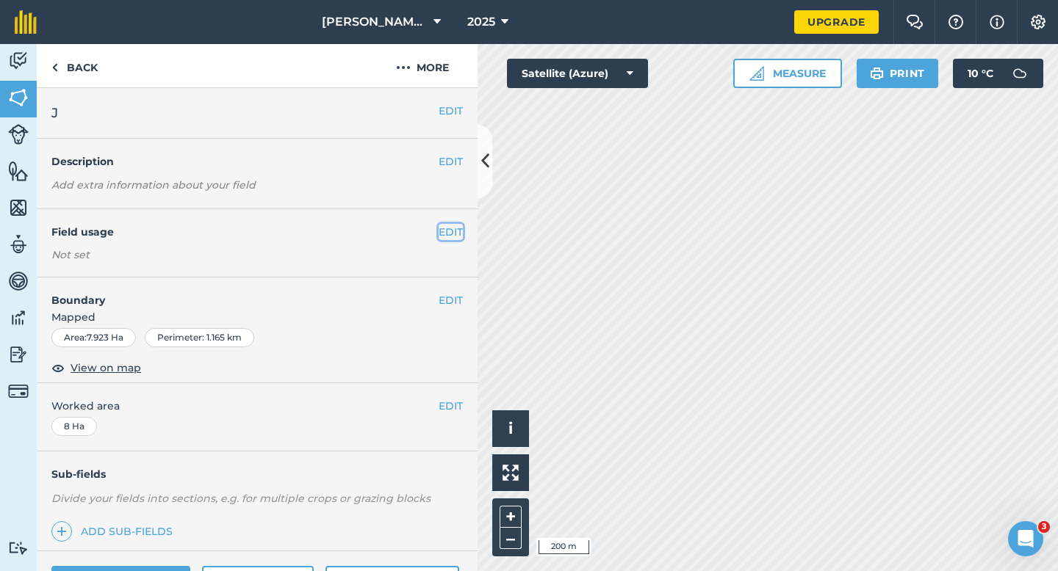
click at [459, 229] on button "EDIT" at bounding box center [450, 232] width 24 height 16
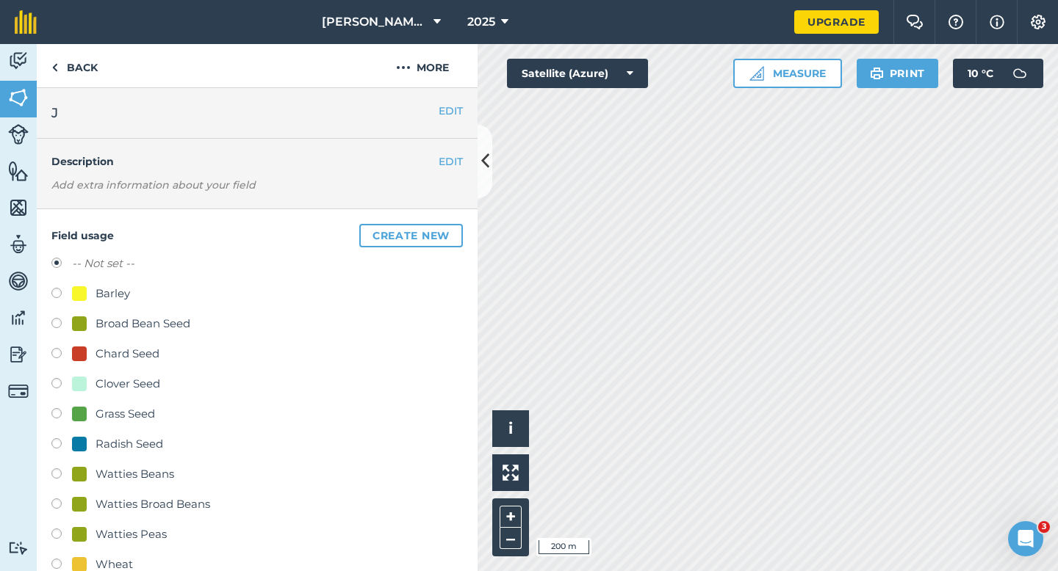
click at [459, 229] on button "Create new" at bounding box center [411, 236] width 104 height 24
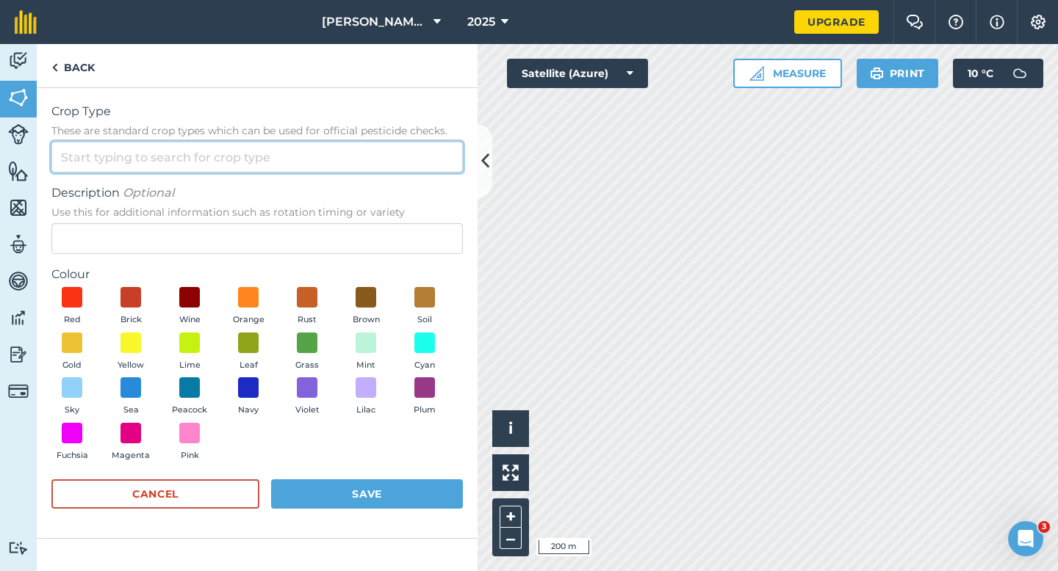
click at [445, 172] on input "Crop Type These are standard crop types which can be used for official pesticid…" at bounding box center [256, 157] width 411 height 31
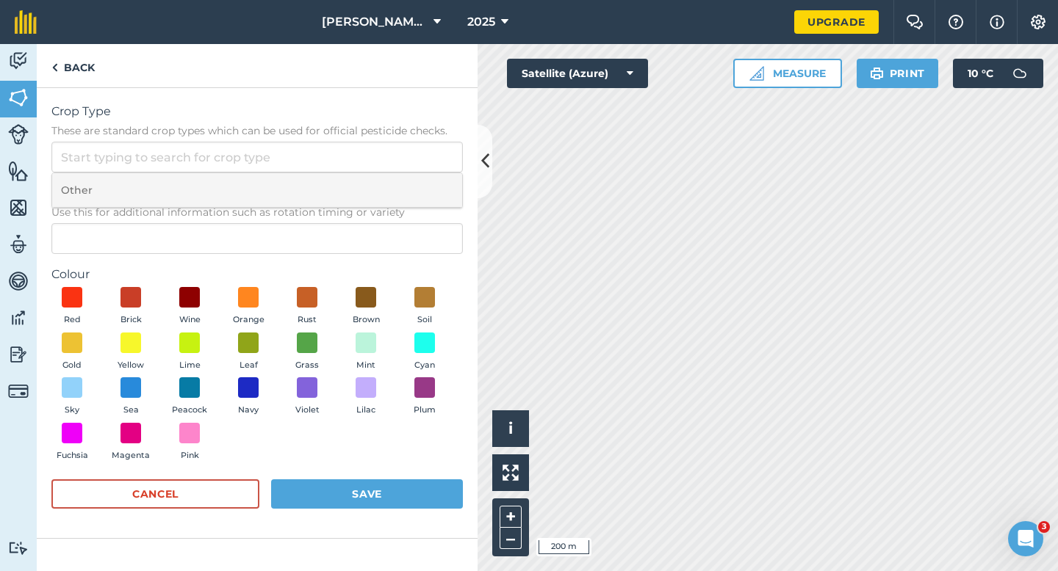
click at [445, 179] on li "Other" at bounding box center [257, 190] width 410 height 35
type input "Other"
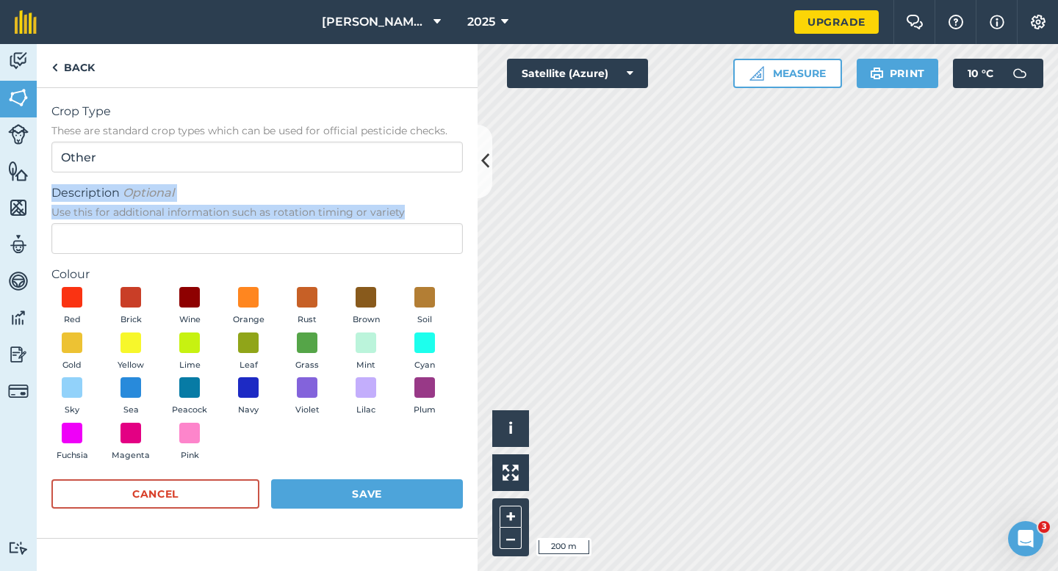
click at [445, 223] on div "Description Optional Use this for additional information such as rotation timin…" at bounding box center [256, 219] width 411 height 70
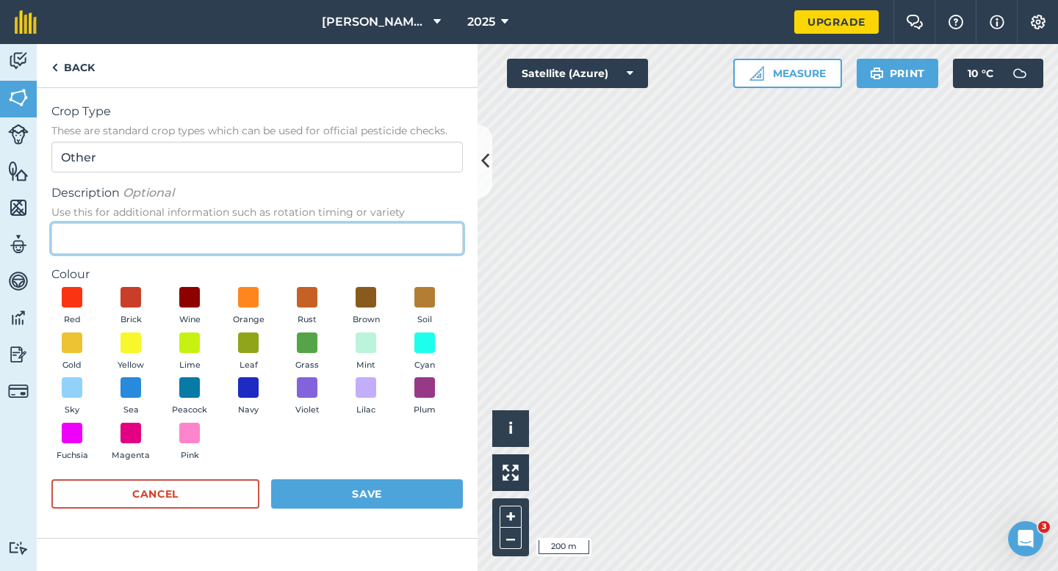
click at [448, 240] on input "Description Optional Use this for additional information such as rotation timin…" at bounding box center [256, 238] width 411 height 31
type input "Spinach Seed"
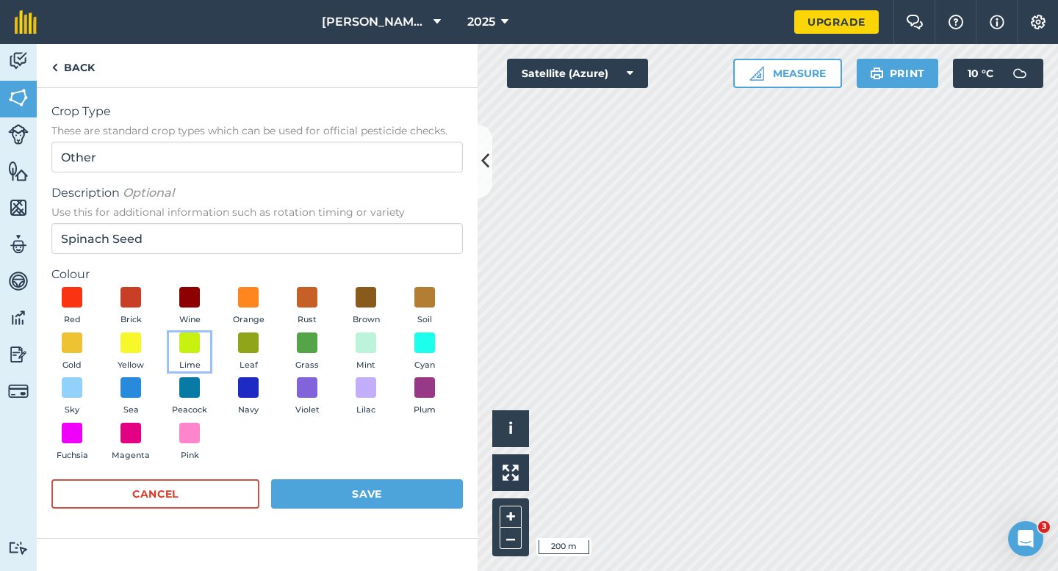
click at [203, 336] on button "Lime" at bounding box center [189, 353] width 41 height 40
click at [332, 484] on button "Save" at bounding box center [367, 494] width 192 height 29
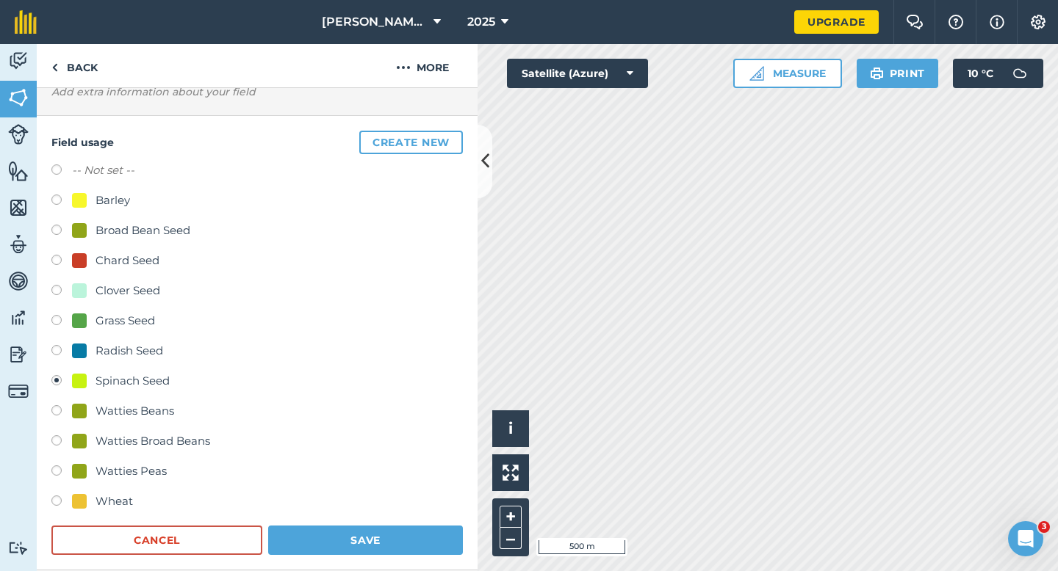
scroll to position [148, 0]
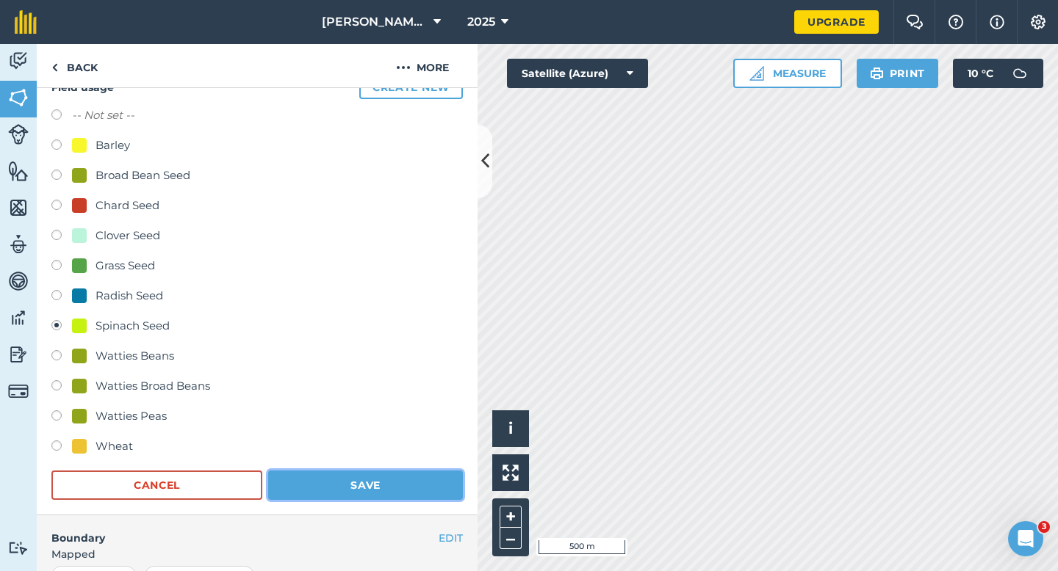
click at [438, 482] on button "Save" at bounding box center [365, 485] width 195 height 29
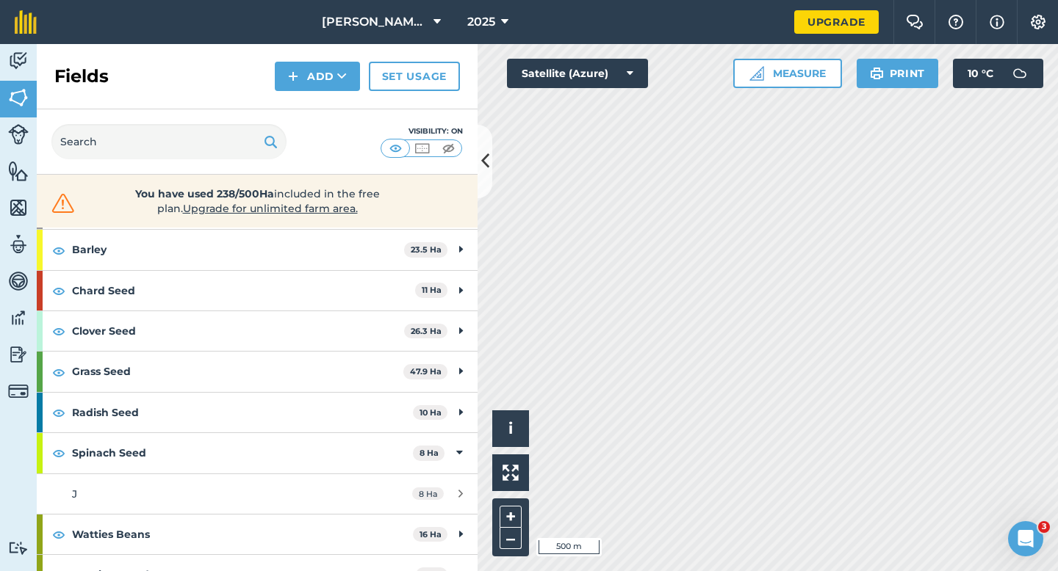
scroll to position [126, 0]
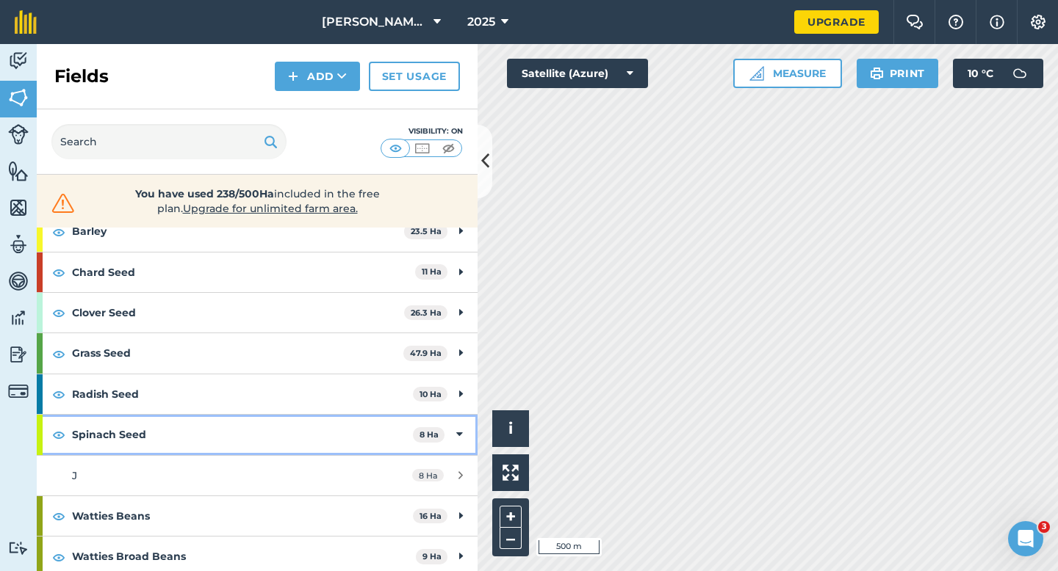
click at [343, 436] on strong "Spinach Seed" at bounding box center [242, 435] width 341 height 40
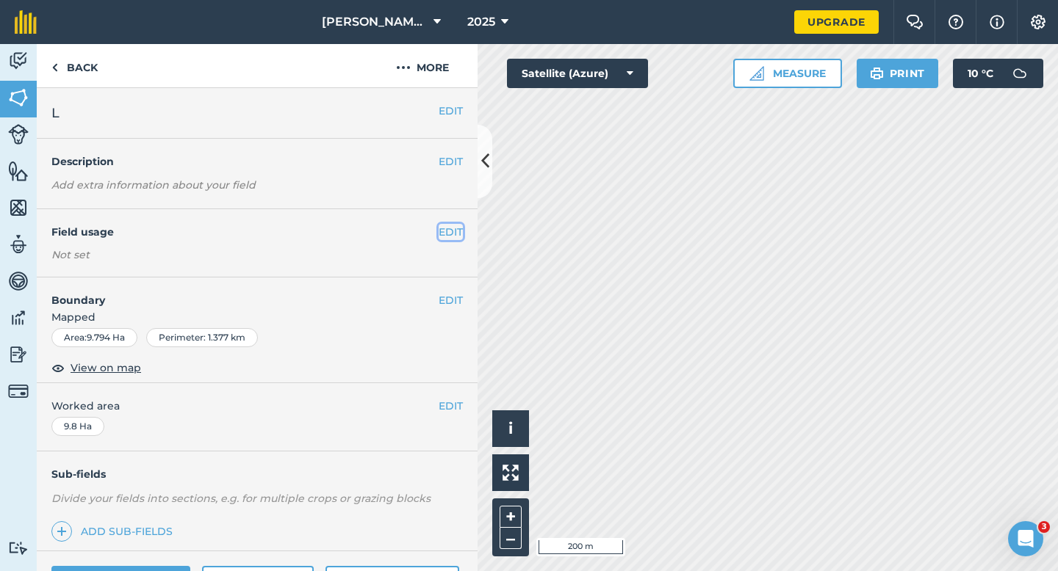
click at [440, 238] on button "EDIT" at bounding box center [450, 232] width 24 height 16
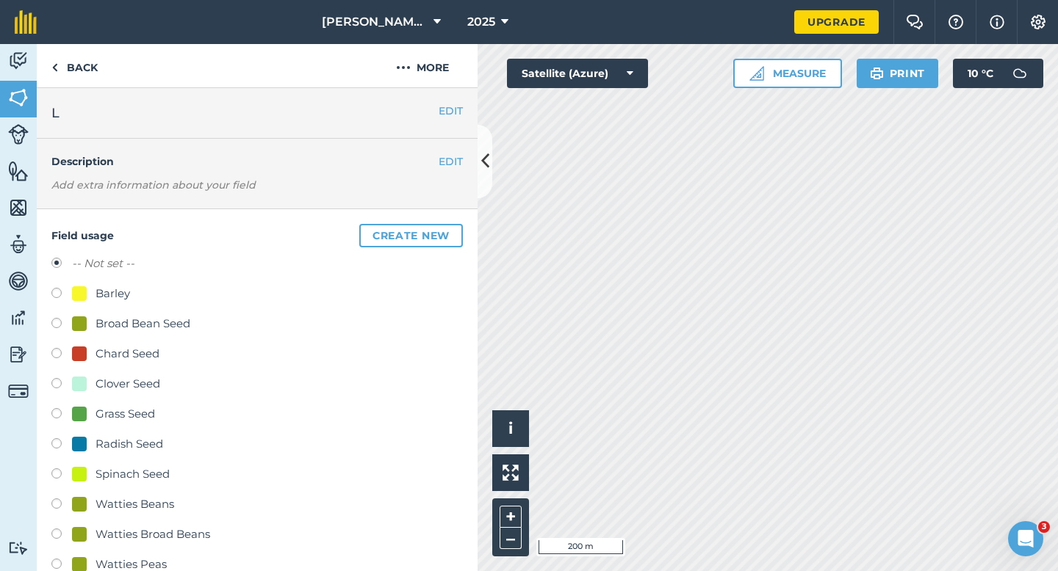
click at [146, 415] on div "Grass Seed" at bounding box center [124, 414] width 59 height 18
radio input "true"
radio input "false"
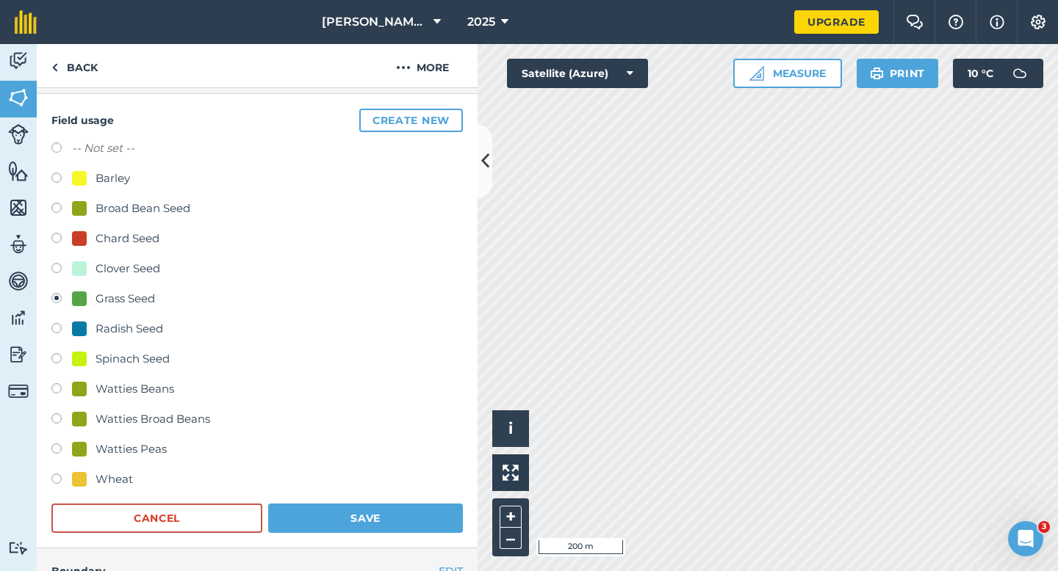
click at [357, 538] on div "Field usage Create new -- Not set -- Barley Broad Bean Seed Chard Seed Clover S…" at bounding box center [257, 321] width 441 height 455
click at [373, 507] on button "Save" at bounding box center [365, 518] width 195 height 29
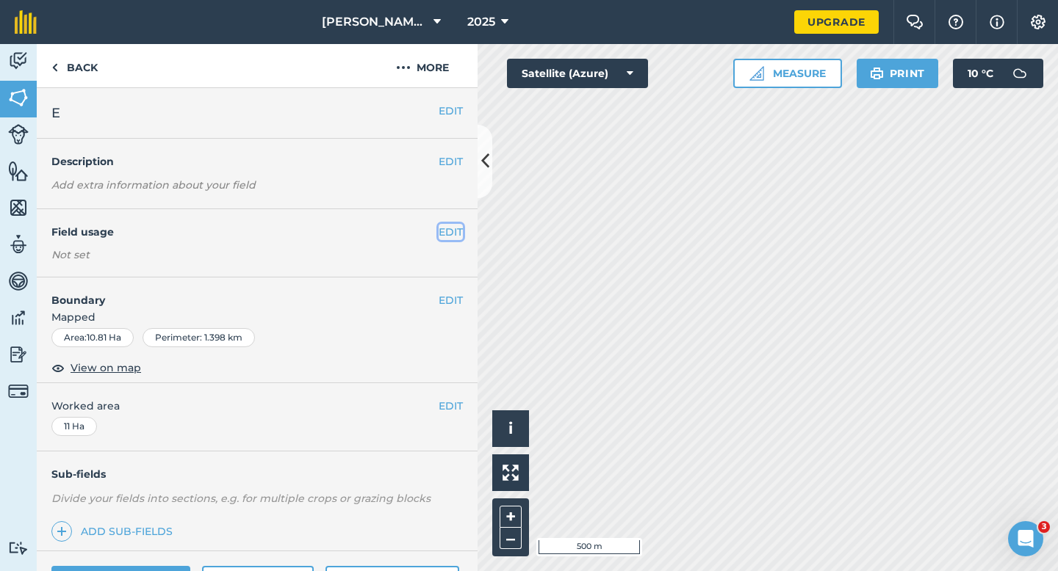
click at [449, 231] on button "EDIT" at bounding box center [450, 232] width 24 height 16
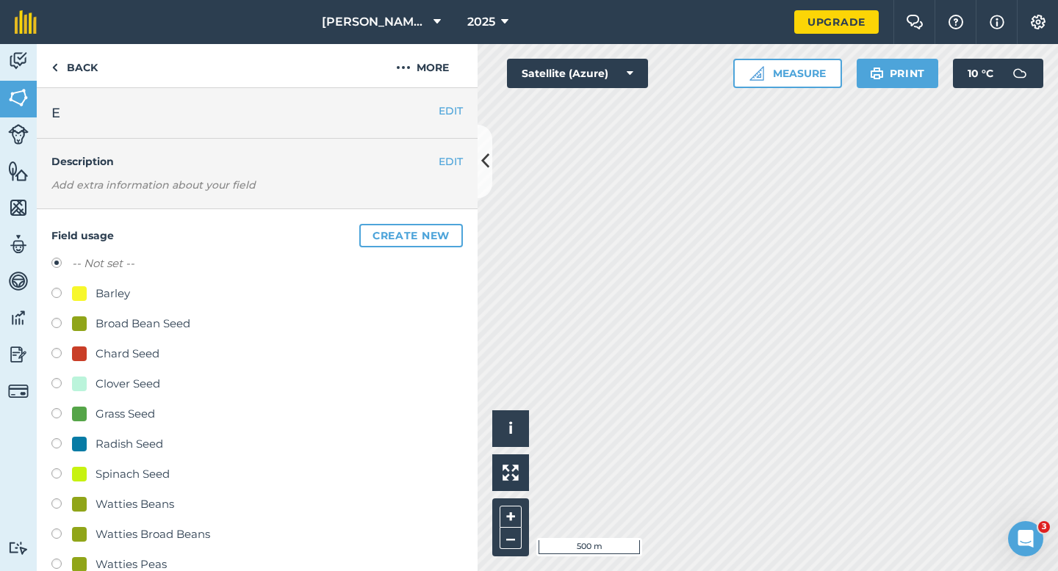
click at [101, 299] on div "Barley" at bounding box center [112, 294] width 35 height 18
radio input "true"
radio input "false"
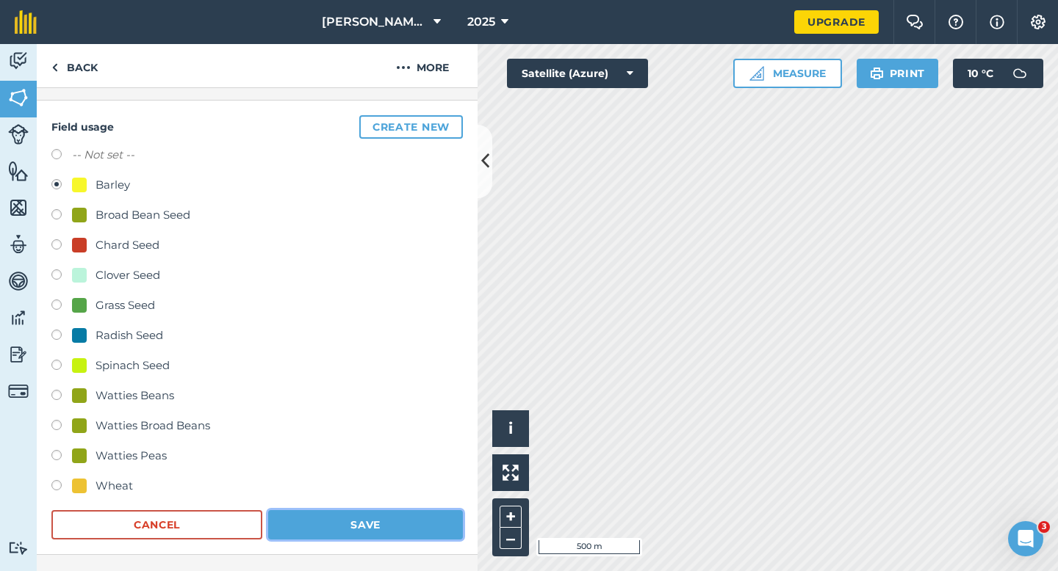
click at [391, 534] on button "Save" at bounding box center [365, 524] width 195 height 29
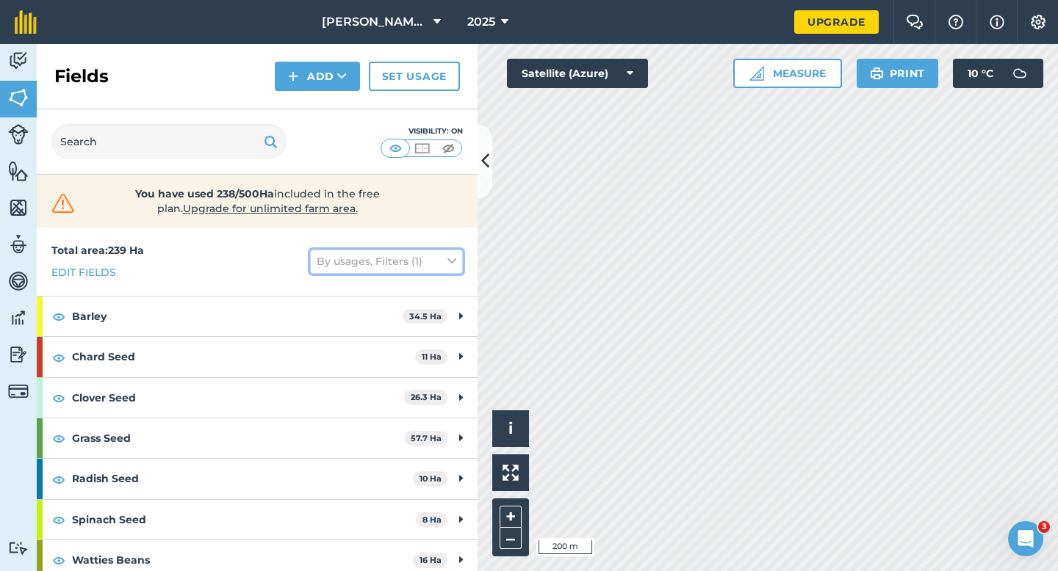
click at [408, 255] on button "By usages, Filters (1)" at bounding box center [386, 262] width 153 height 24
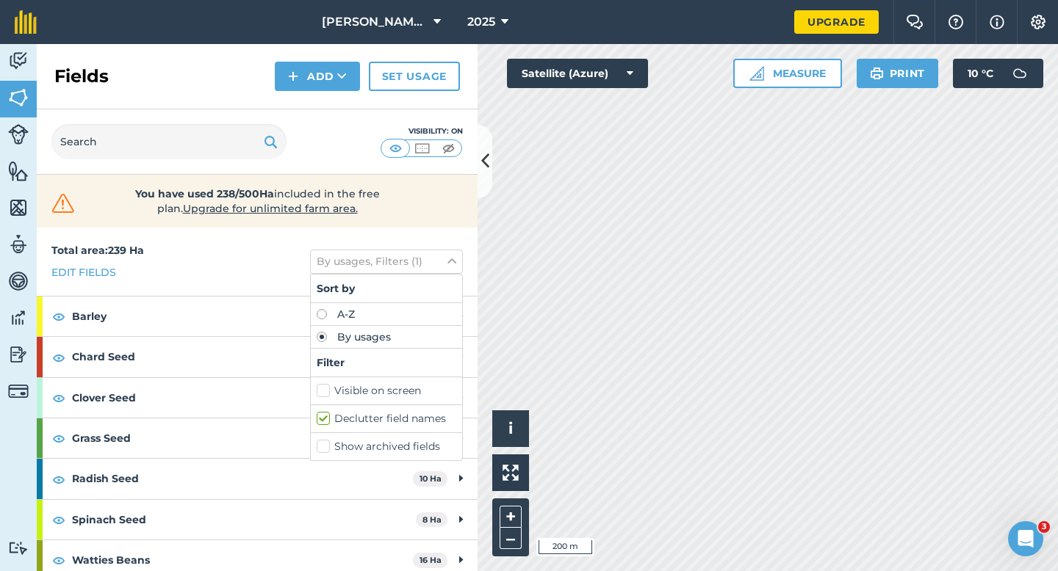
click at [315, 417] on div "Declutter field names" at bounding box center [386, 419] width 151 height 28
click at [324, 417] on label "Declutter field names" at bounding box center [387, 418] width 140 height 15
click at [324, 417] on input "Declutter field names" at bounding box center [322, 416] width 10 height 10
checkbox input "false"
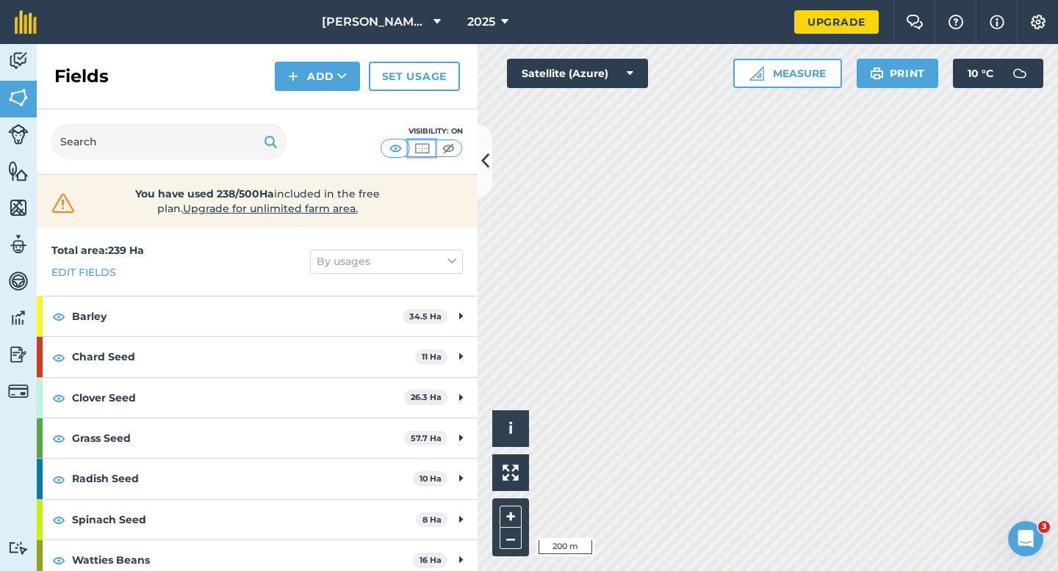
click at [422, 145] on img at bounding box center [422, 148] width 18 height 15
click at [448, 148] on img at bounding box center [448, 148] width 18 height 15
click at [404, 148] on button at bounding box center [395, 148] width 26 height 16
click at [422, 148] on img at bounding box center [422, 148] width 18 height 15
click at [393, 145] on img at bounding box center [395, 148] width 18 height 15
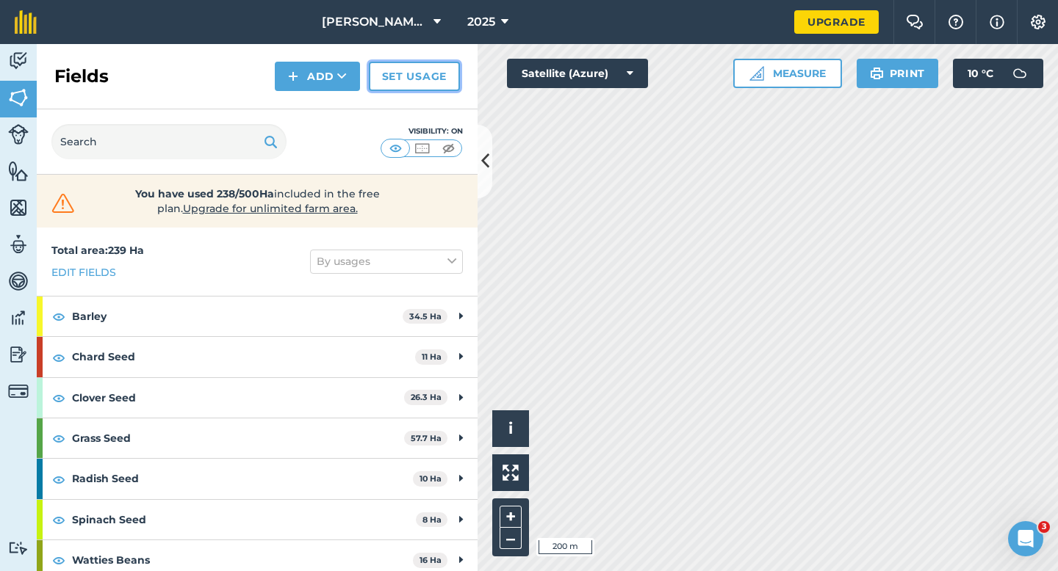
click at [401, 74] on link "Set usage" at bounding box center [414, 76] width 91 height 29
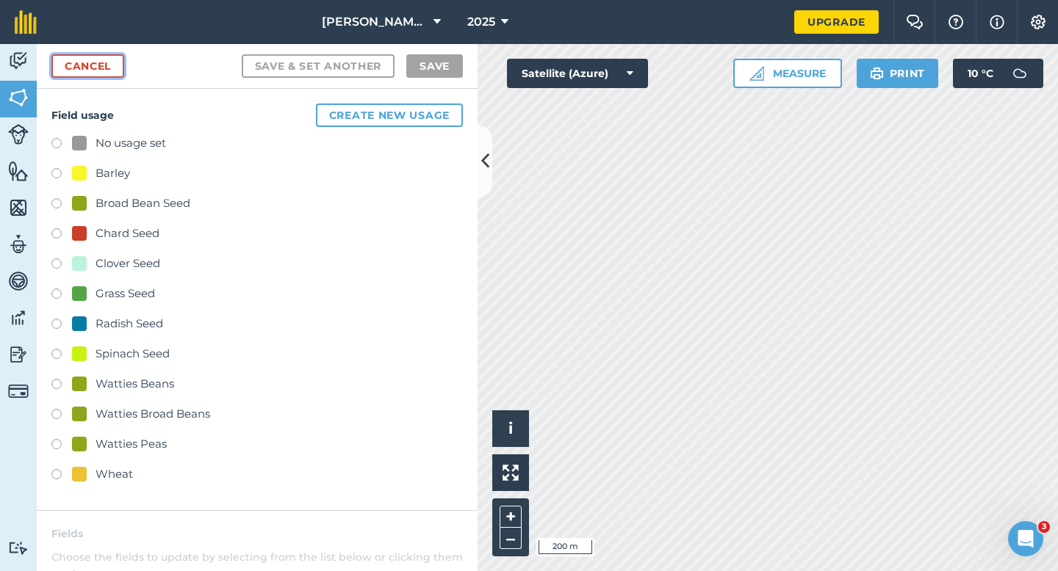
click at [113, 56] on link "Cancel" at bounding box center [87, 66] width 73 height 24
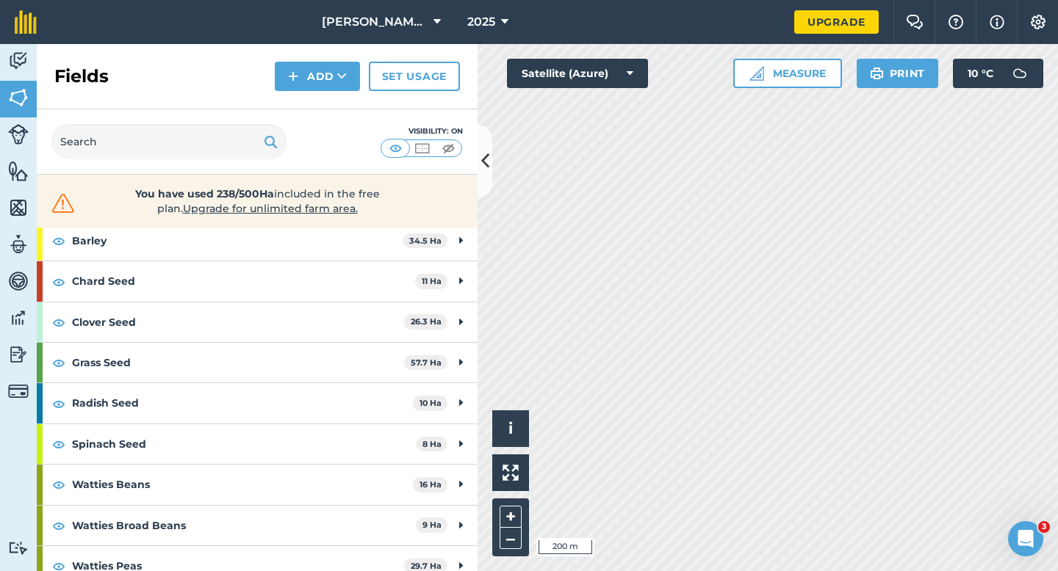
scroll to position [5, 0]
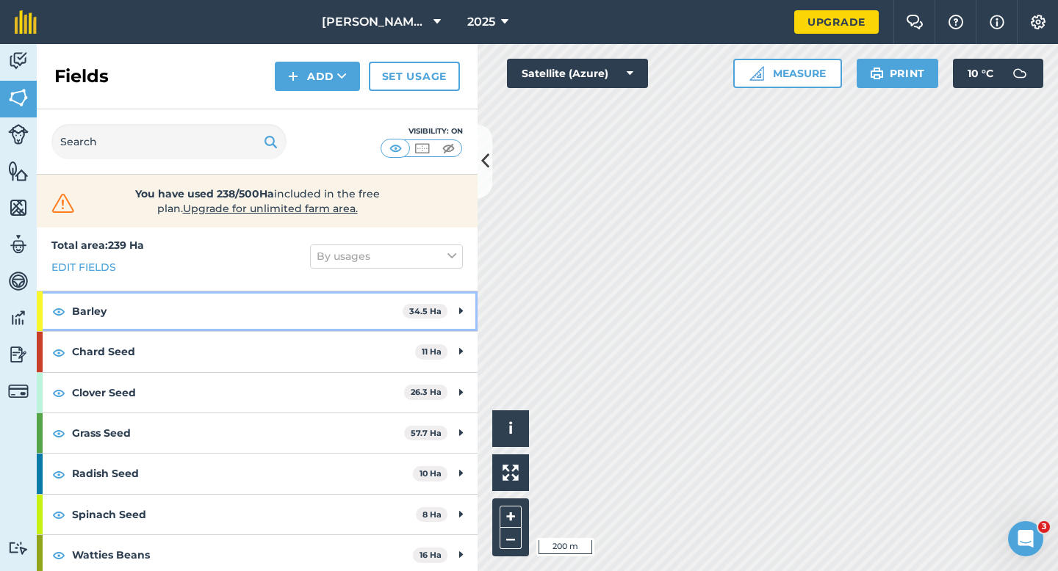
click at [210, 315] on strong "Barley" at bounding box center [237, 312] width 330 height 40
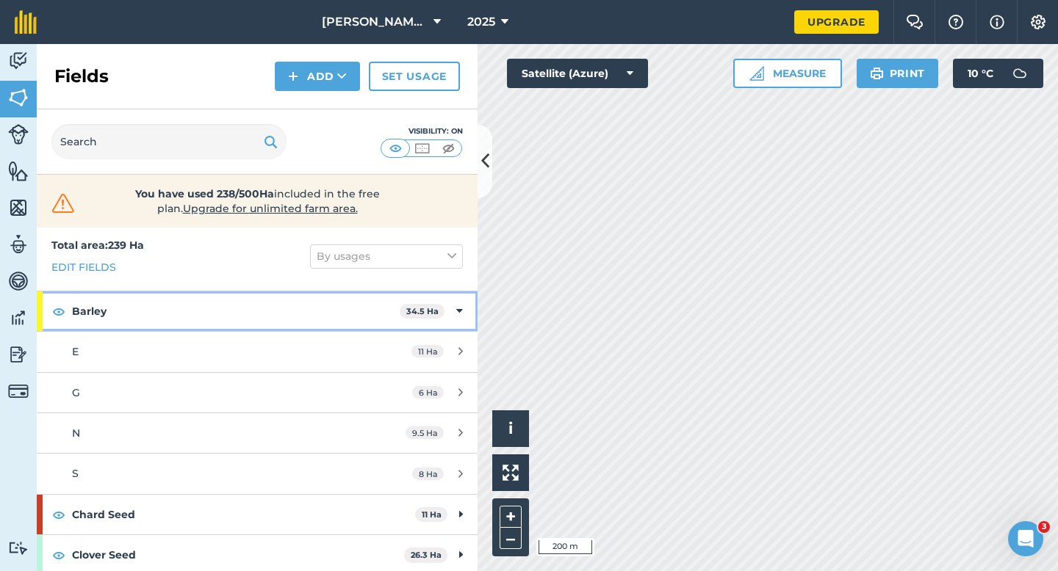
click at [238, 315] on strong "Barley" at bounding box center [236, 312] width 328 height 40
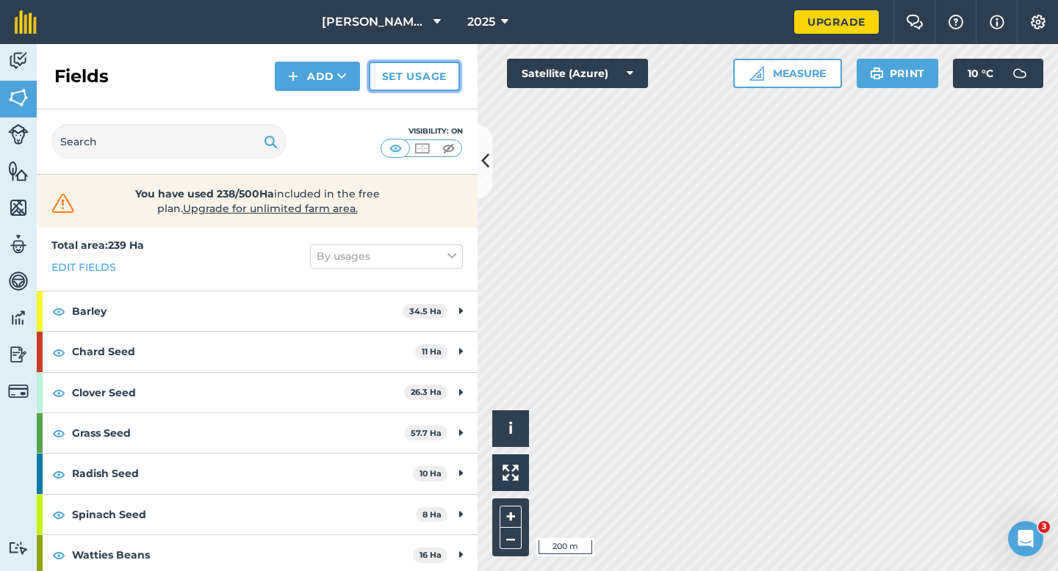
click at [440, 79] on link "Set usage" at bounding box center [414, 76] width 91 height 29
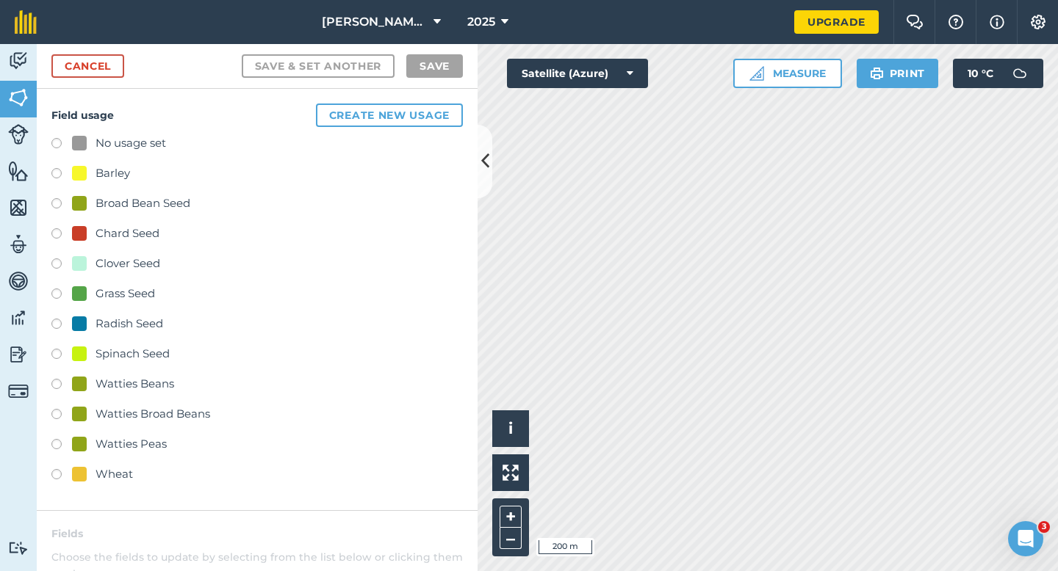
click at [77, 140] on div at bounding box center [79, 143] width 15 height 15
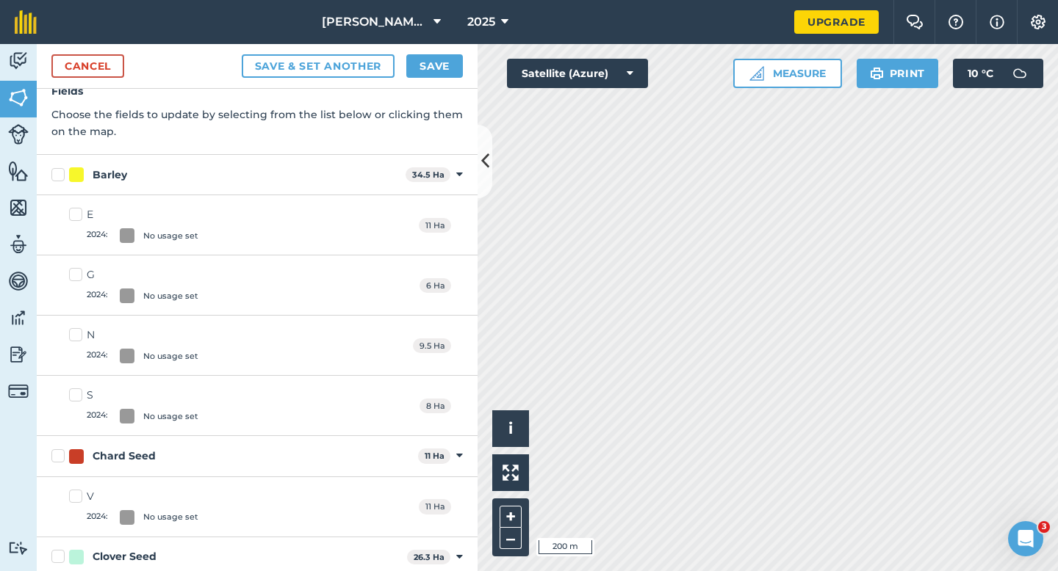
scroll to position [99, 0]
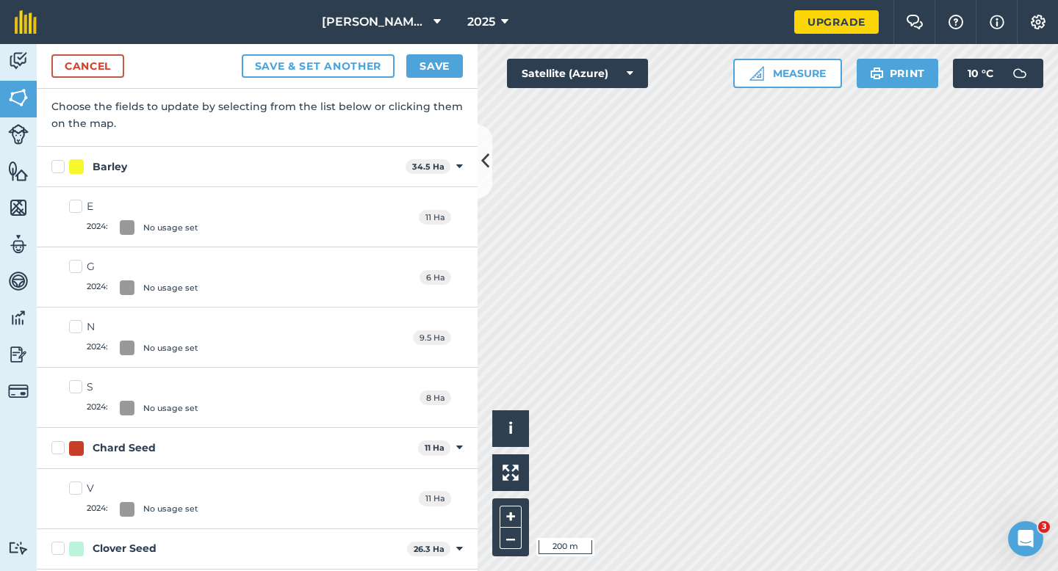
click at [61, 163] on label "Barley" at bounding box center [225, 166] width 348 height 15
click at [61, 163] on input "Barley" at bounding box center [56, 164] width 10 height 10
checkbox input "true"
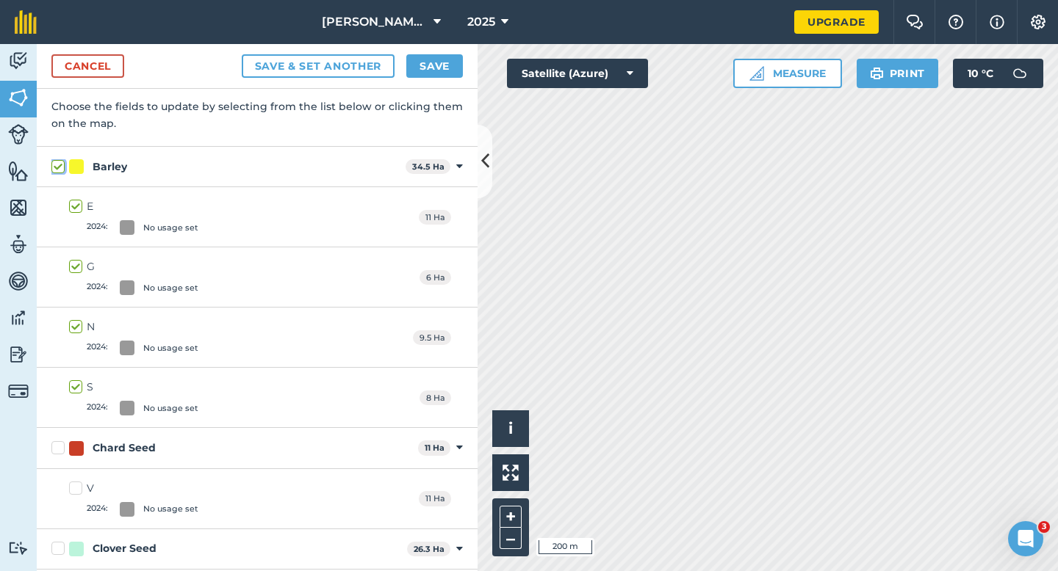
checkbox input "true"
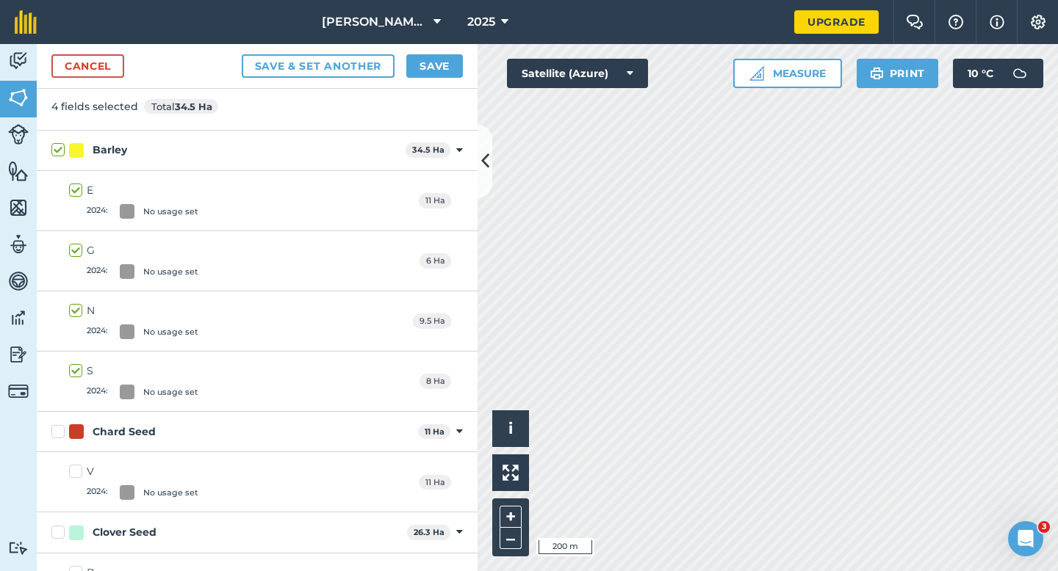
click at [58, 153] on label "Barley" at bounding box center [225, 149] width 348 height 15
click at [58, 152] on input "Barley" at bounding box center [56, 147] width 10 height 10
checkbox input "false"
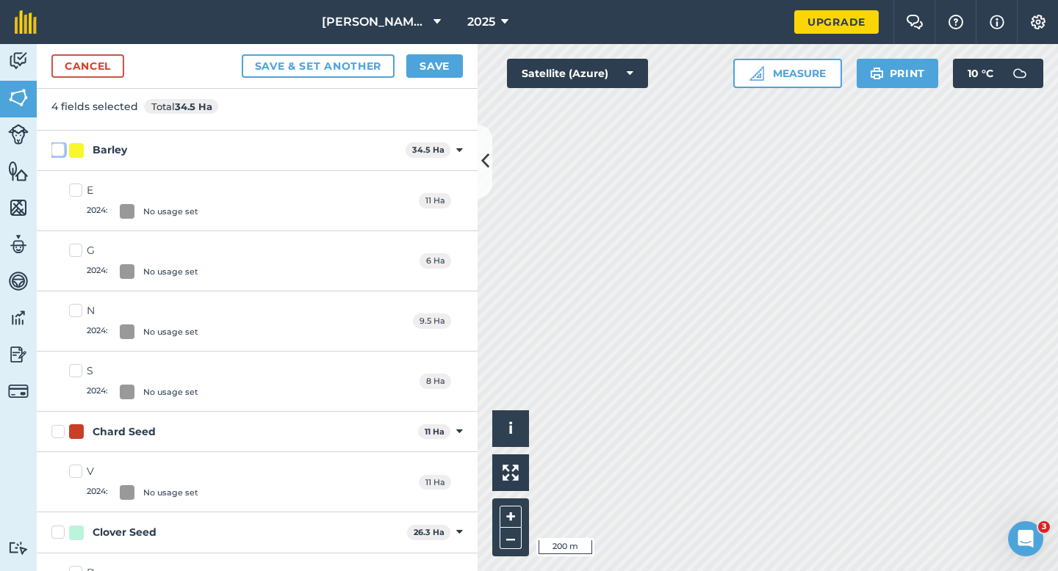
checkbox input "false"
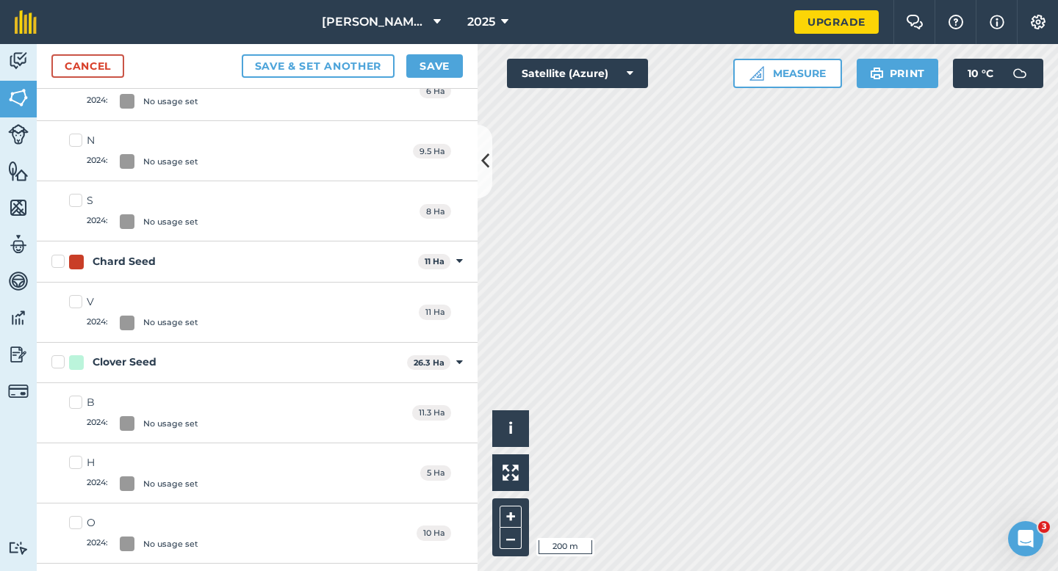
scroll to position [110, 0]
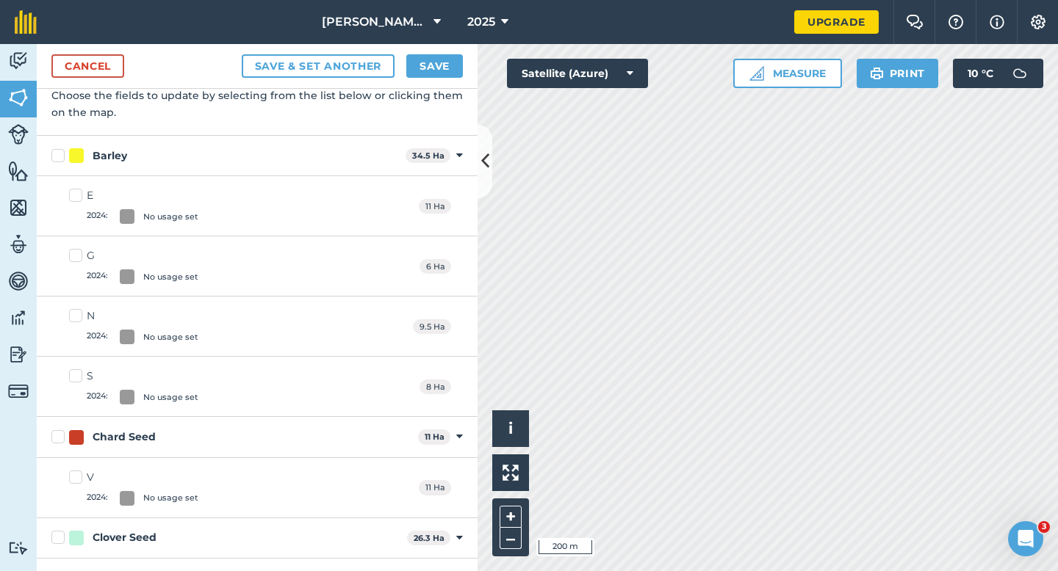
click at [62, 157] on label "Barley" at bounding box center [225, 155] width 348 height 15
click at [61, 157] on input "Barley" at bounding box center [56, 153] width 10 height 10
checkbox input "true"
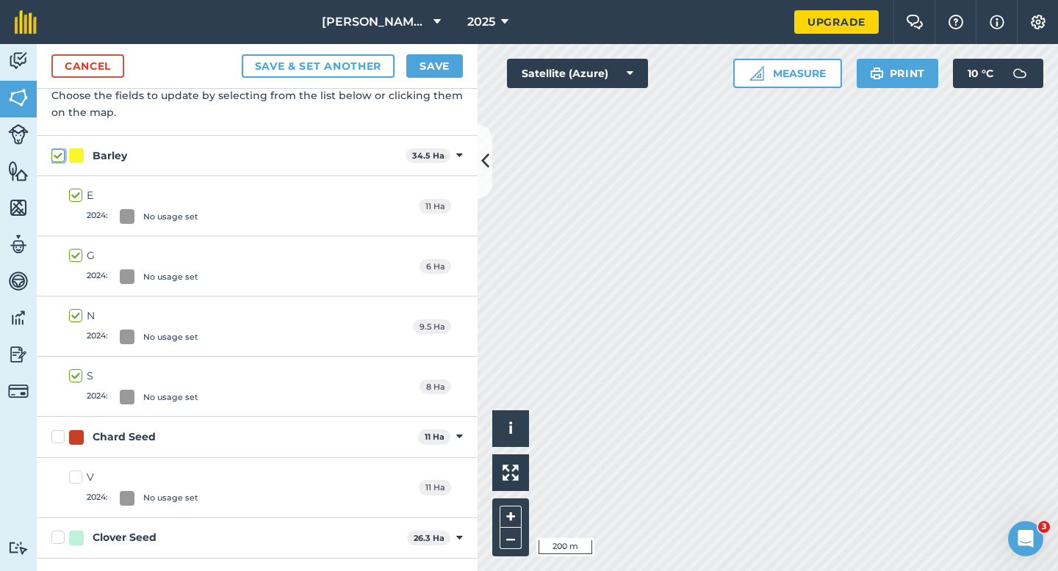
checkbox input "true"
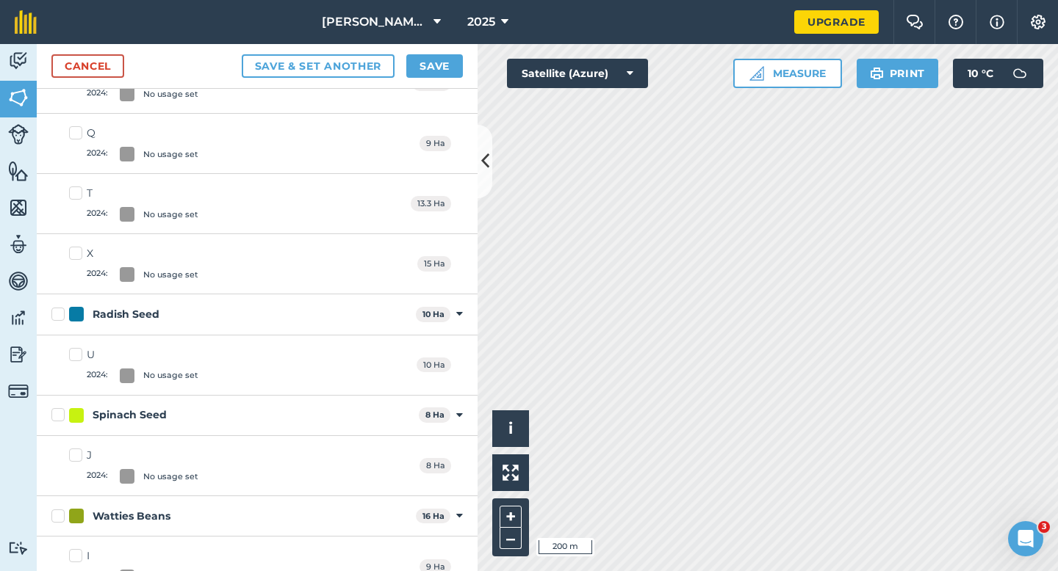
scroll to position [899, 0]
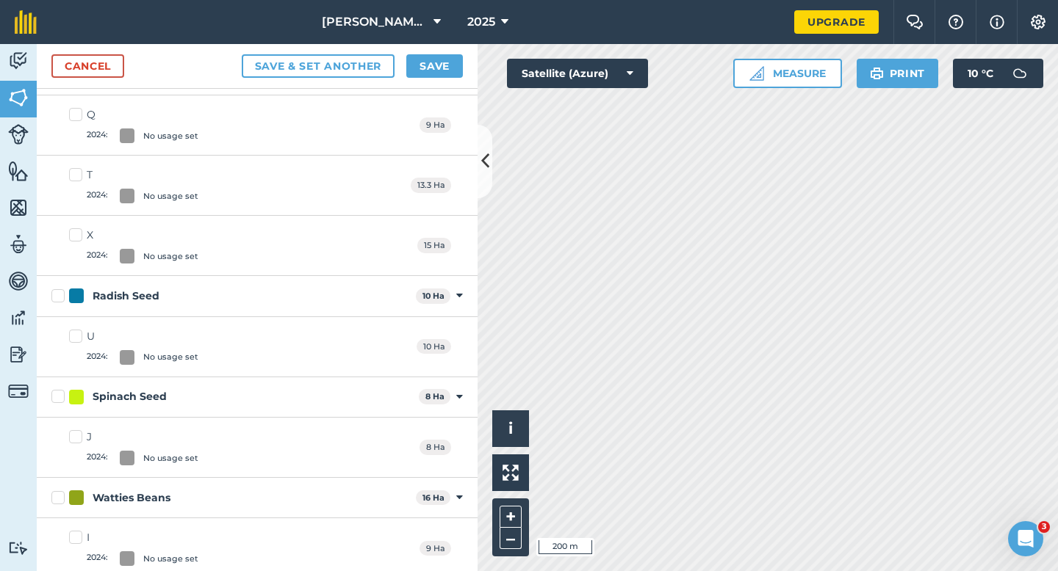
click at [61, 304] on div "Radish Seed 10 Ha Toggle showing Radish Seed fields" at bounding box center [257, 296] width 441 height 40
click at [61, 303] on label "Radish Seed" at bounding box center [230, 296] width 358 height 15
click at [61, 298] on input "Radish Seed" at bounding box center [56, 294] width 10 height 10
checkbox input "true"
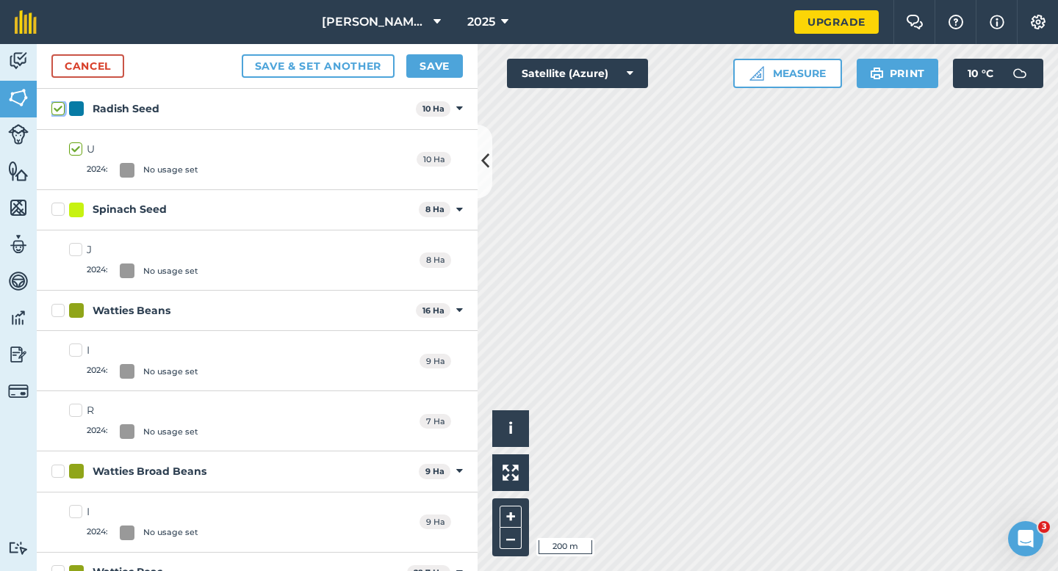
scroll to position [1187, 0]
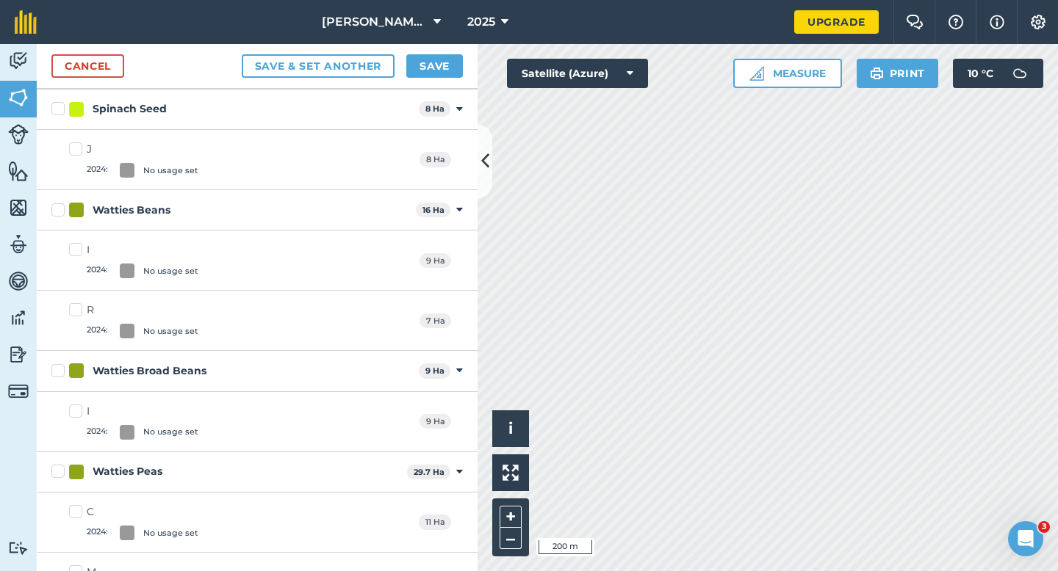
click at [58, 206] on label "Watties Beans" at bounding box center [230, 210] width 358 height 15
click at [58, 206] on input "Watties Beans" at bounding box center [56, 208] width 10 height 10
checkbox input "true"
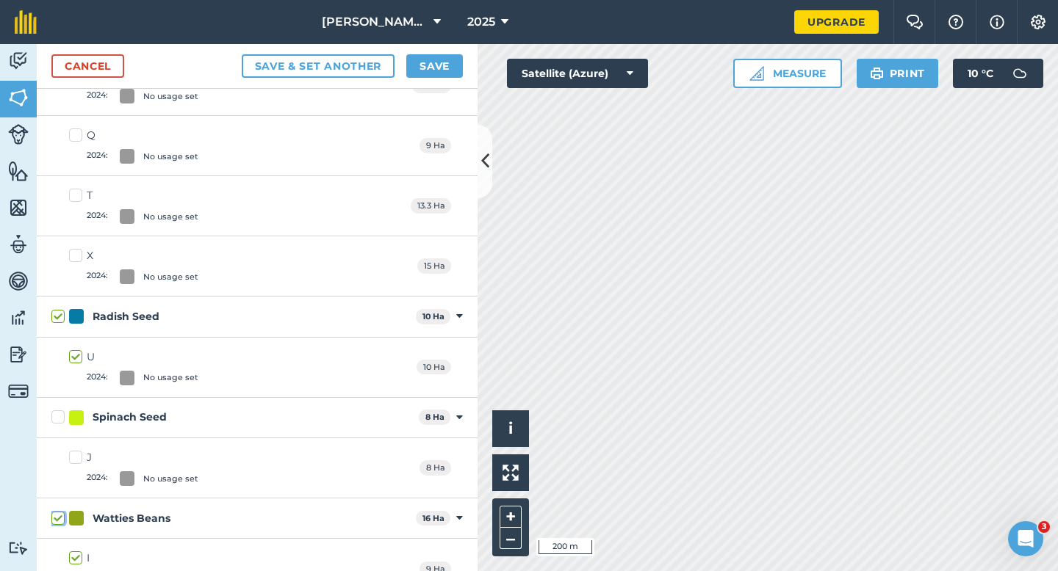
scroll to position [808, 0]
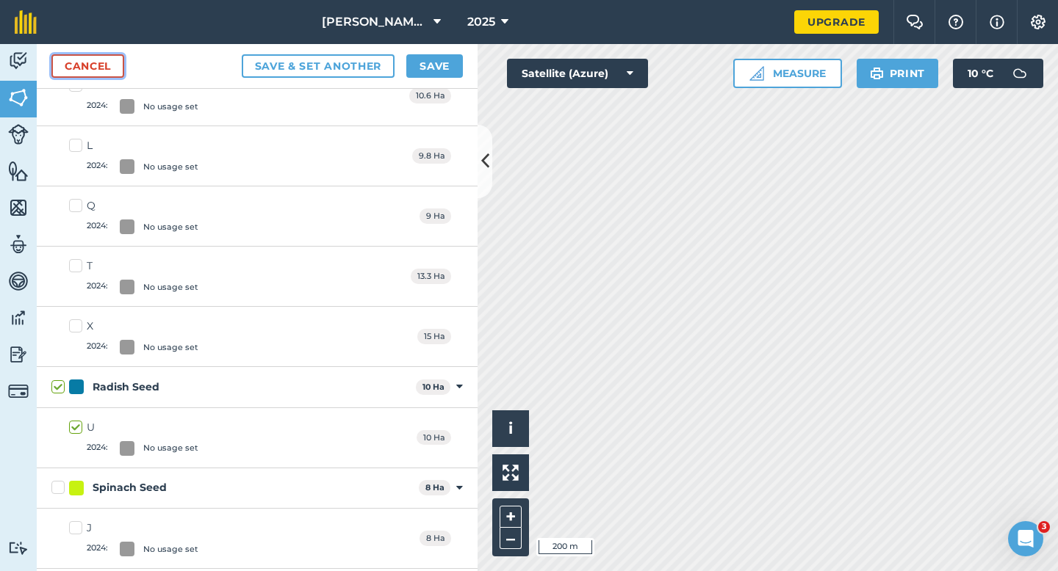
click at [89, 68] on link "Cancel" at bounding box center [87, 66] width 73 height 24
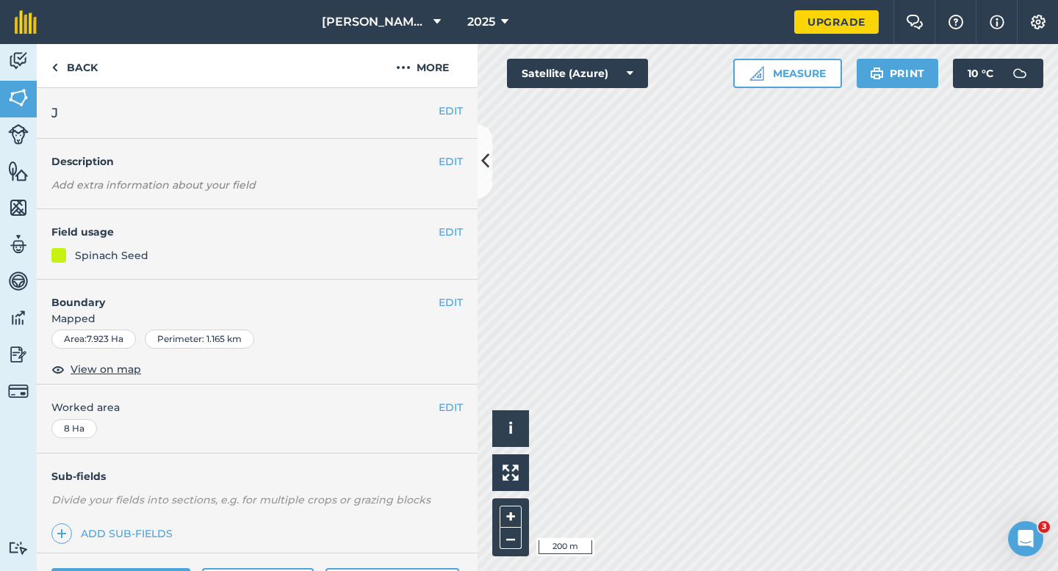
click at [434, 229] on h4 "Field usage" at bounding box center [244, 232] width 387 height 16
click at [453, 229] on button "EDIT" at bounding box center [450, 232] width 24 height 16
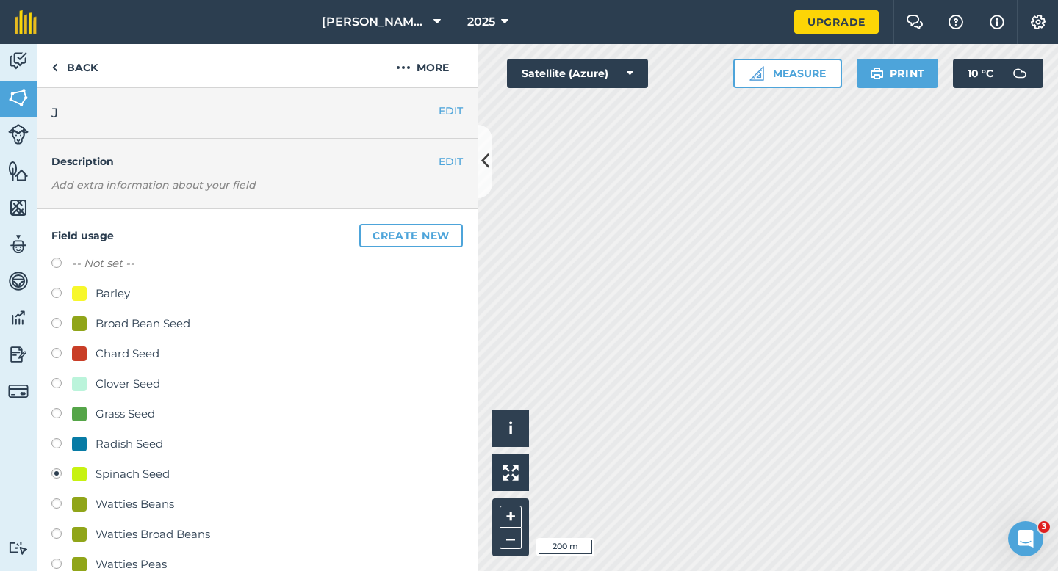
click at [121, 322] on div "Broad Bean Seed" at bounding box center [142, 324] width 95 height 18
radio input "true"
radio input "false"
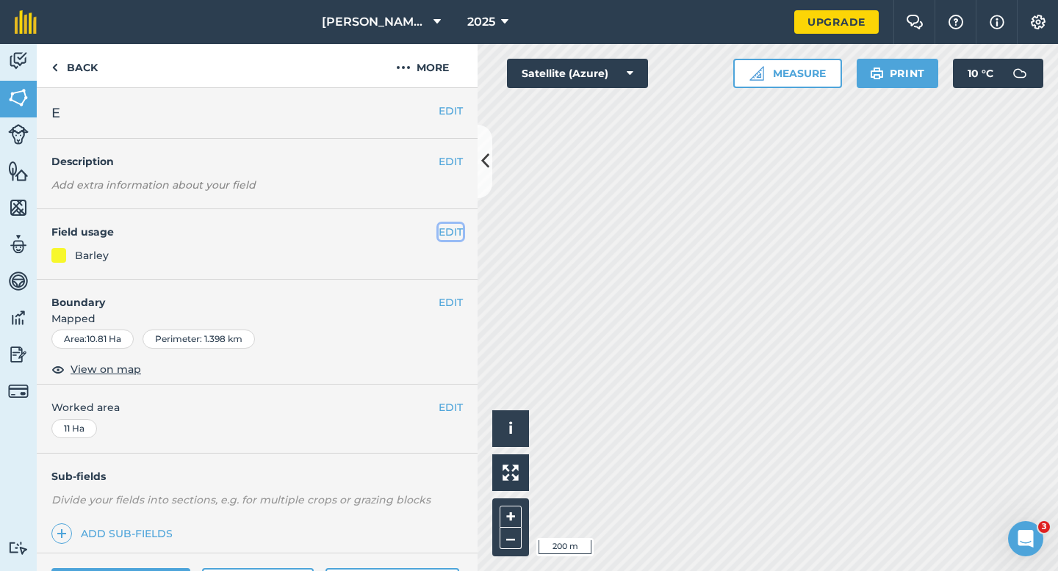
click at [448, 231] on button "EDIT" at bounding box center [450, 232] width 24 height 16
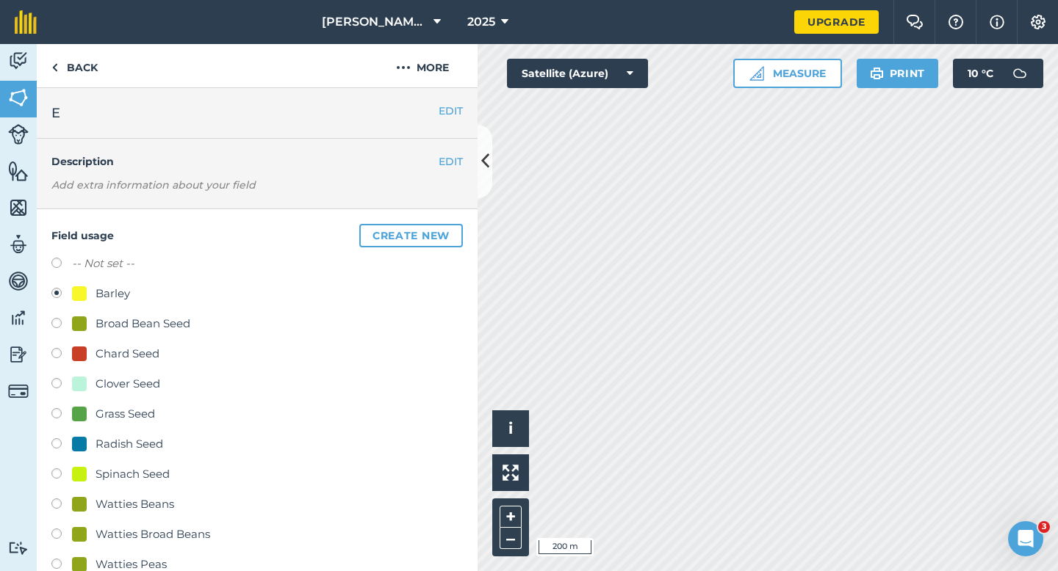
click at [121, 330] on div "Broad Bean Seed" at bounding box center [142, 324] width 95 height 18
radio input "true"
radio input "false"
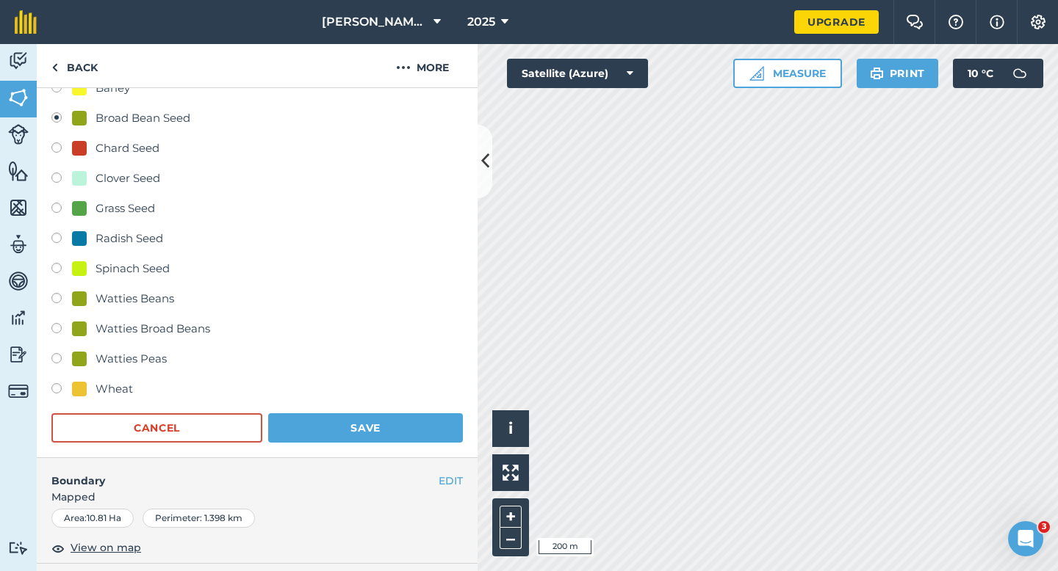
click at [370, 452] on div "Field usage Create new -- Not set -- Barley Broad Bean Seed Chard Seed Clover S…" at bounding box center [257, 231] width 441 height 455
click at [370, 450] on div "Field usage Create new -- Not set -- Barley Broad Bean Seed Chard Seed Clover S…" at bounding box center [257, 231] width 441 height 455
click at [380, 424] on button "Save" at bounding box center [365, 427] width 195 height 29
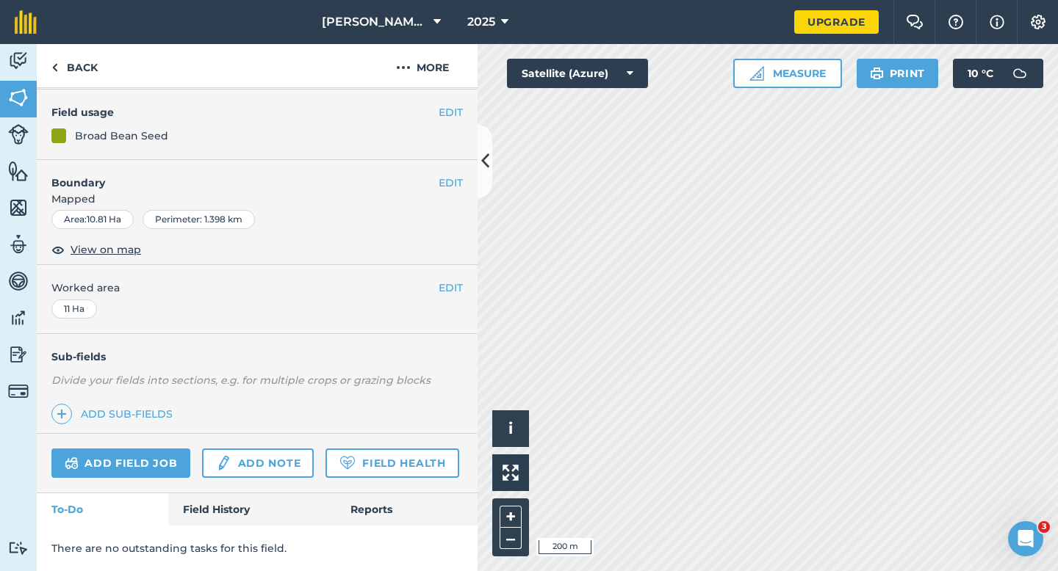
scroll to position [120, 0]
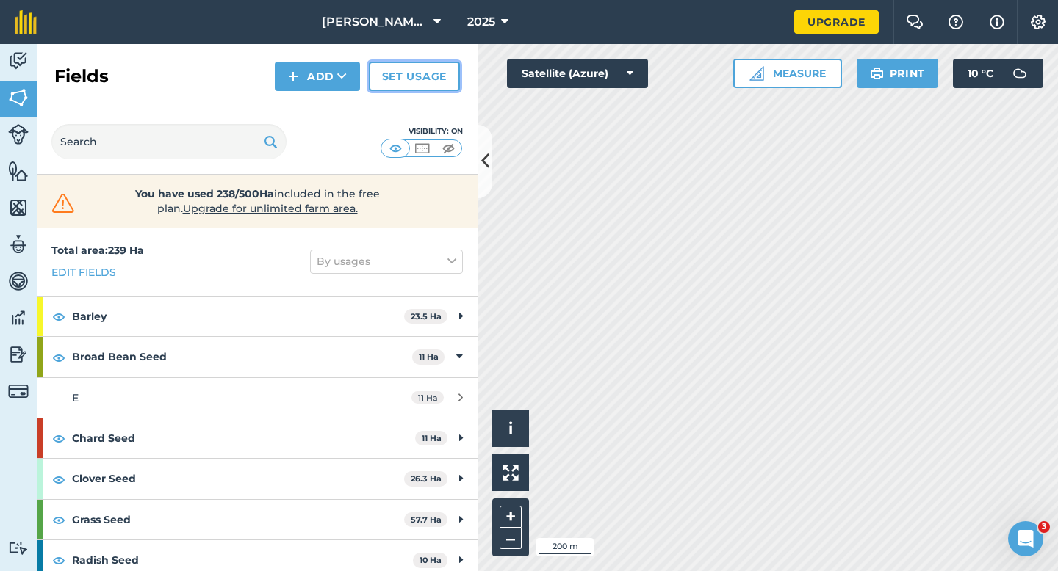
click at [391, 87] on link "Set usage" at bounding box center [414, 76] width 91 height 29
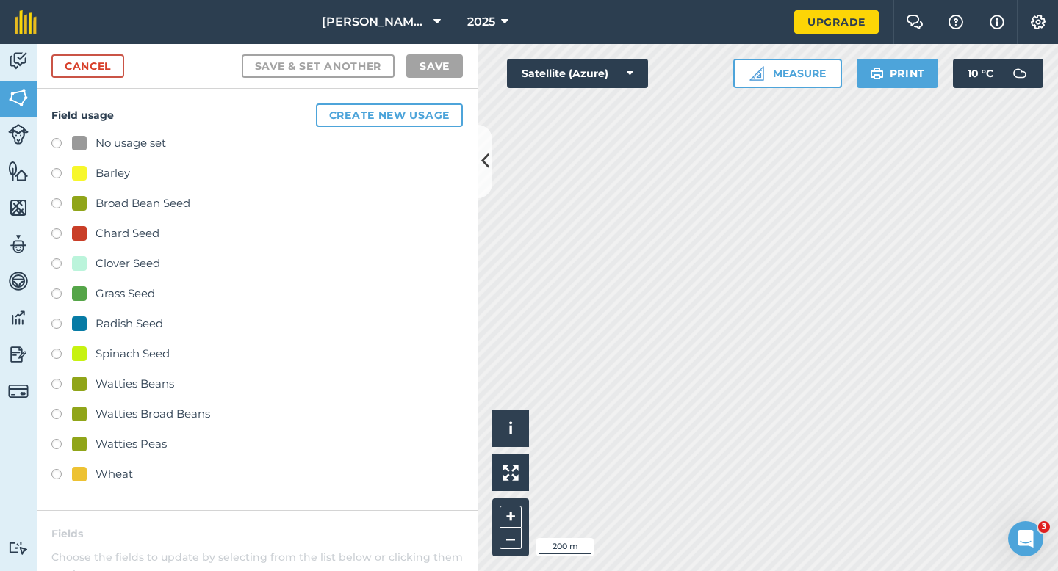
click at [104, 141] on div "No usage set" at bounding box center [130, 143] width 71 height 18
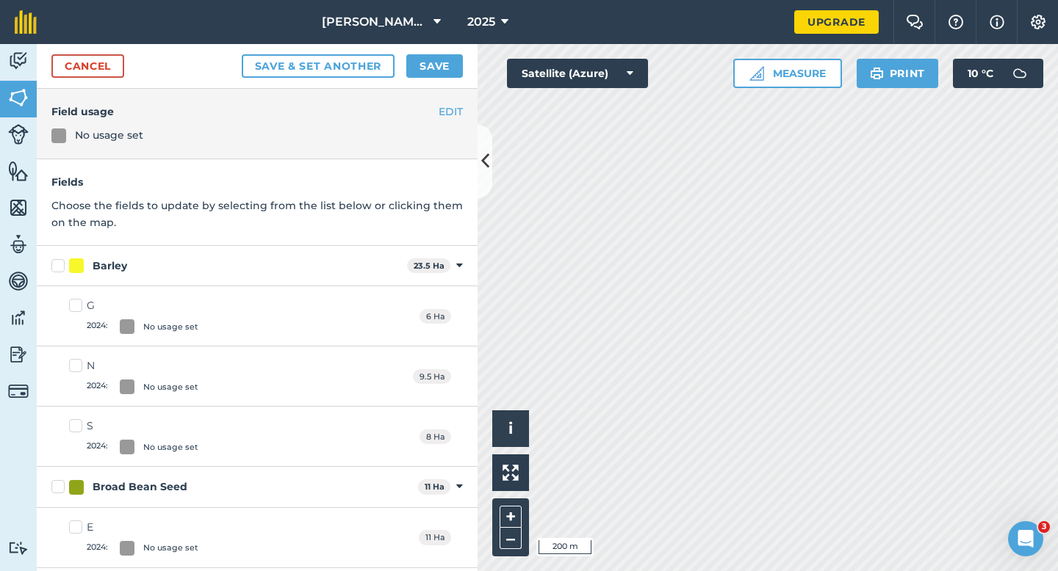
scroll to position [154, 0]
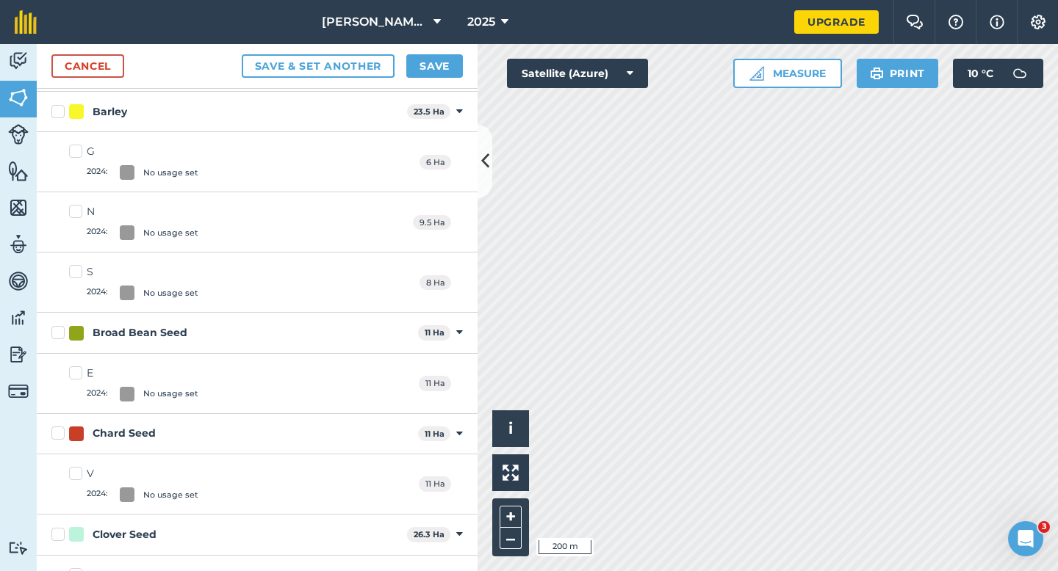
click at [57, 109] on label "Barley" at bounding box center [226, 111] width 350 height 15
click at [57, 109] on input "Barley" at bounding box center [56, 109] width 10 height 10
checkbox input "true"
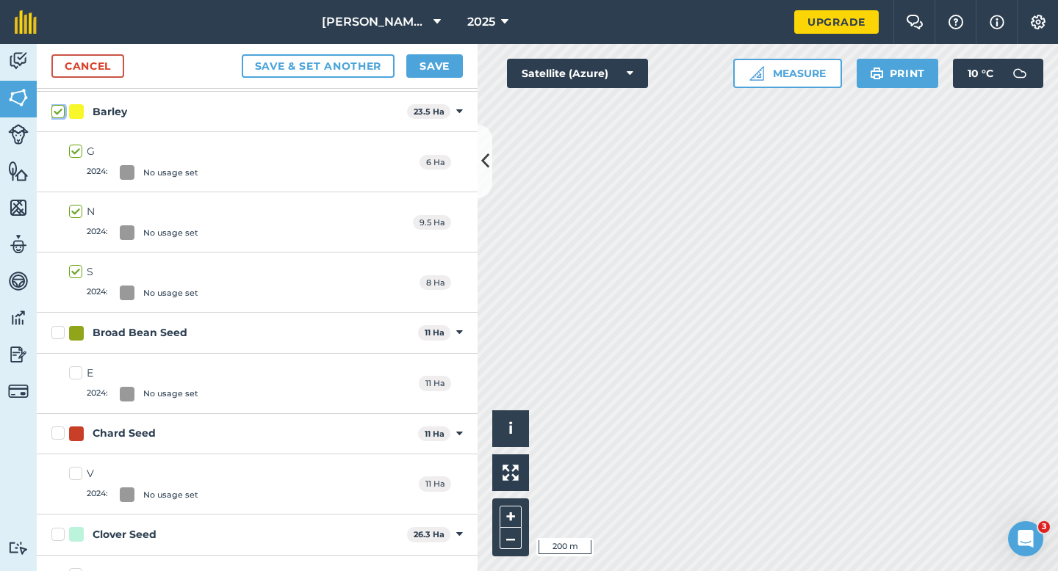
checkbox input "true"
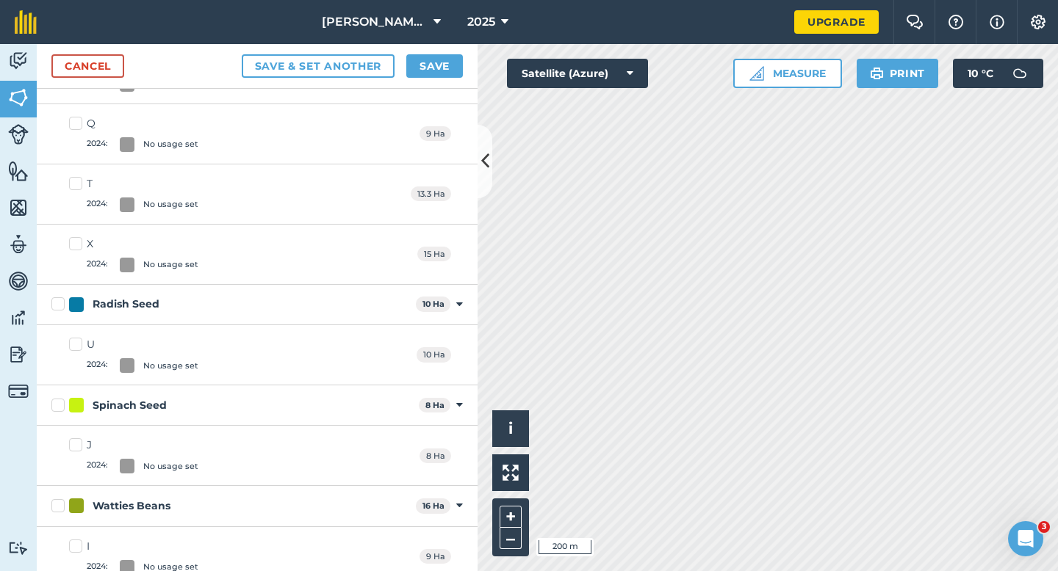
scroll to position [968, 0]
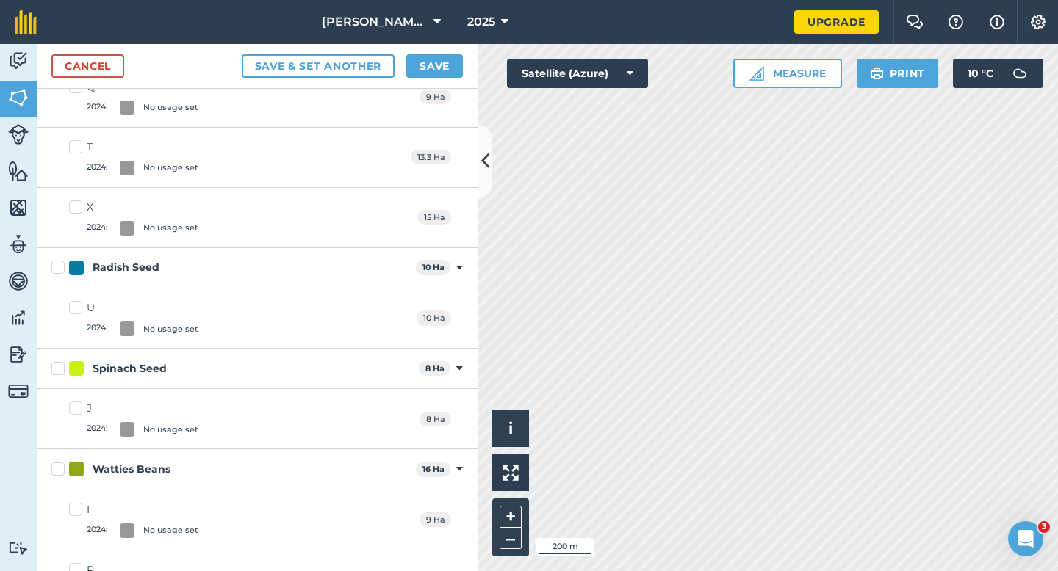
click at [58, 264] on label "Radish Seed" at bounding box center [230, 267] width 358 height 15
click at [58, 264] on input "Radish Seed" at bounding box center [56, 265] width 10 height 10
checkbox input "true"
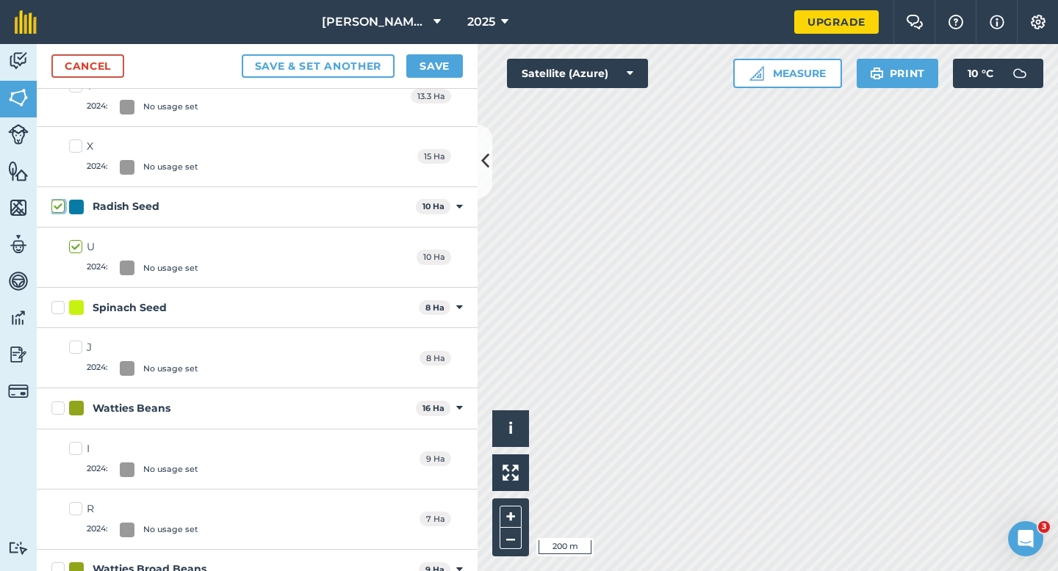
scroll to position [1065, 0]
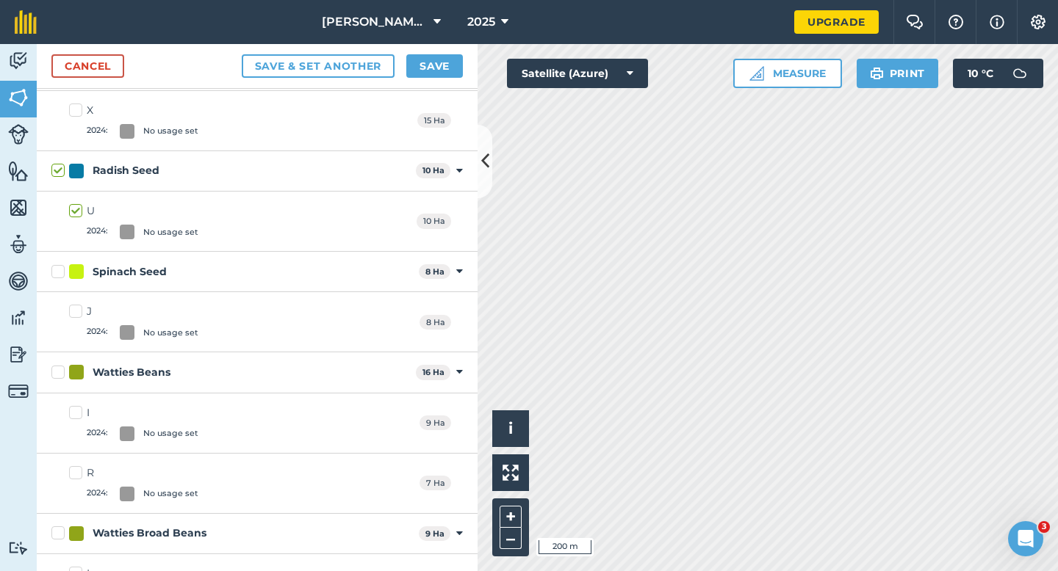
click at [57, 274] on label "Spinach Seed" at bounding box center [231, 271] width 361 height 15
click at [57, 274] on input "Spinach Seed" at bounding box center [56, 269] width 10 height 10
checkbox input "true"
click at [57, 375] on label "Watties Beans" at bounding box center [230, 372] width 358 height 15
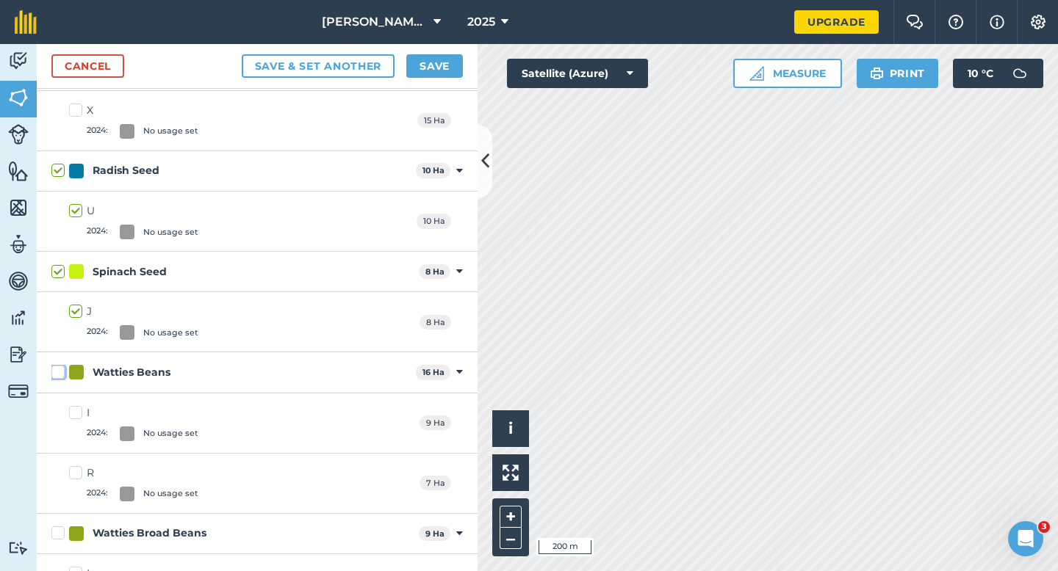
click at [57, 375] on input "Watties Beans" at bounding box center [56, 370] width 10 height 10
checkbox input "true"
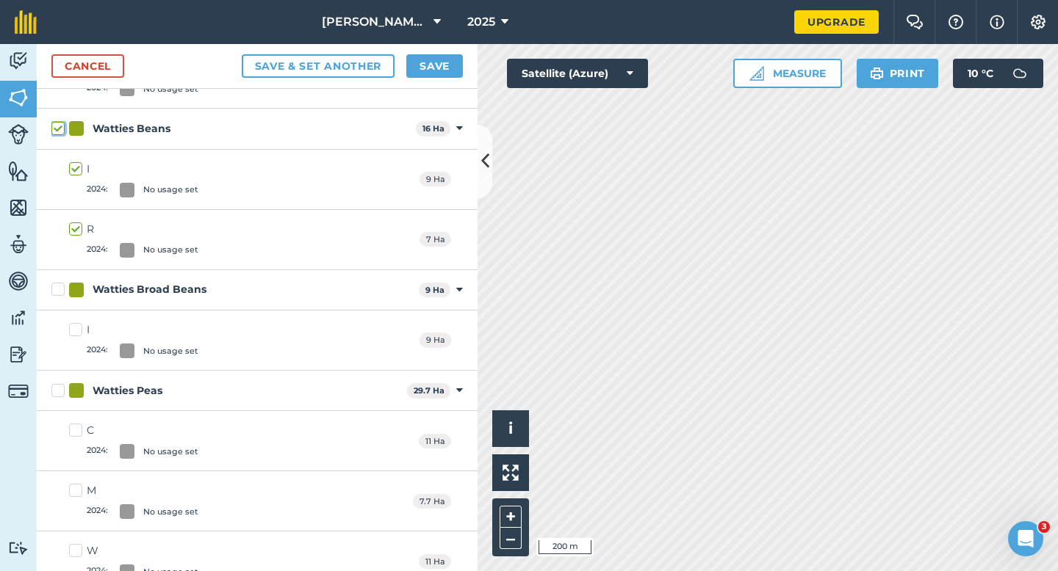
scroll to position [1330, 0]
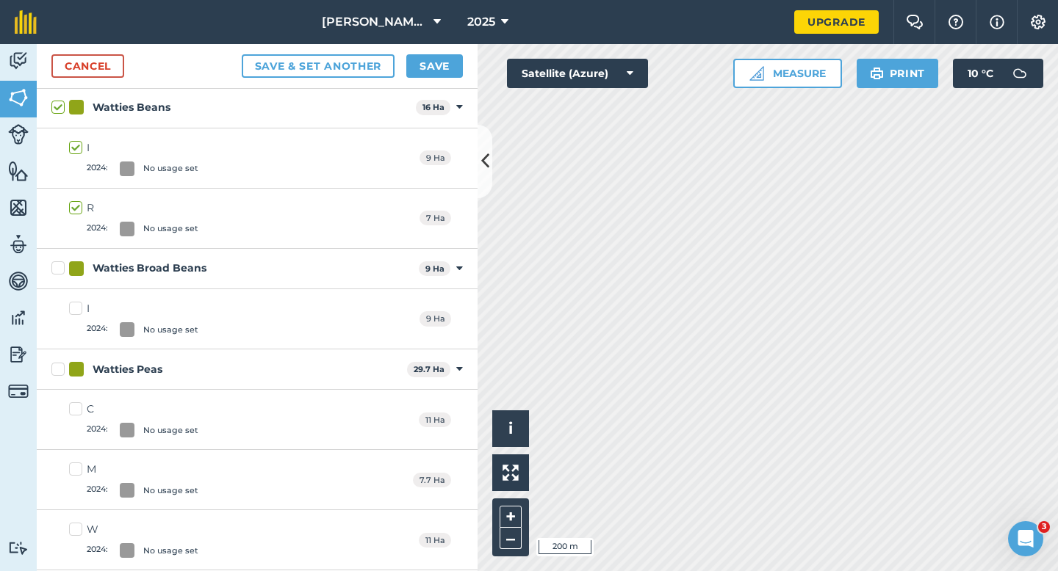
click at [60, 370] on label "Watties Peas" at bounding box center [226, 369] width 350 height 15
click at [60, 370] on input "Watties Peas" at bounding box center [56, 367] width 10 height 10
checkbox input "true"
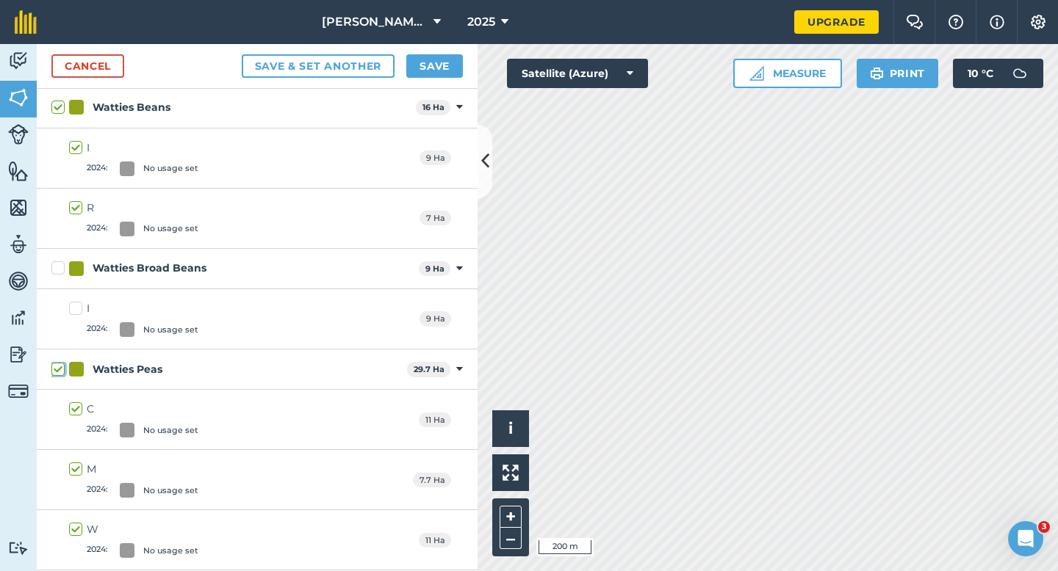
checkbox input "true"
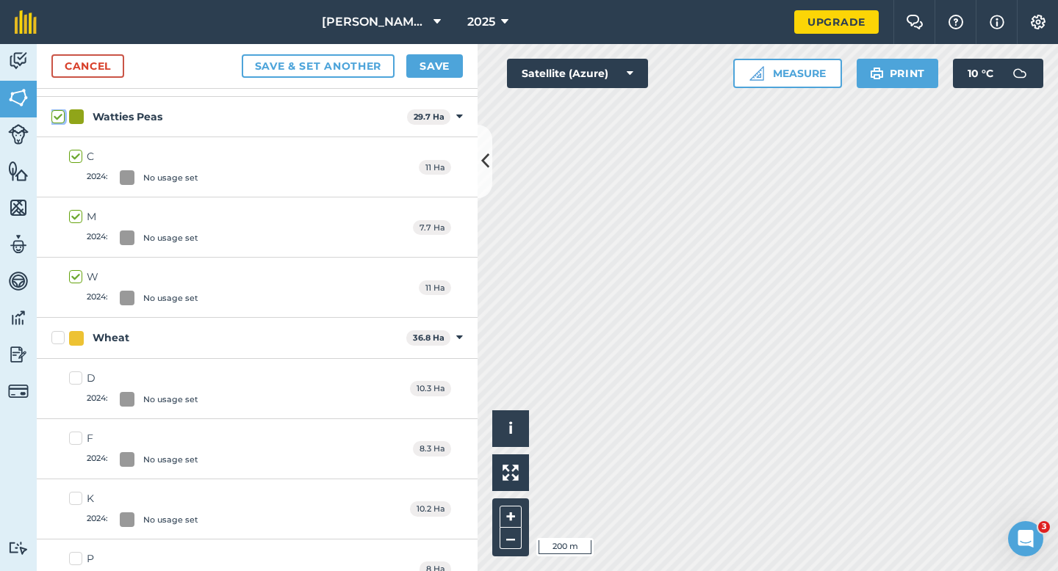
scroll to position [1611, 0]
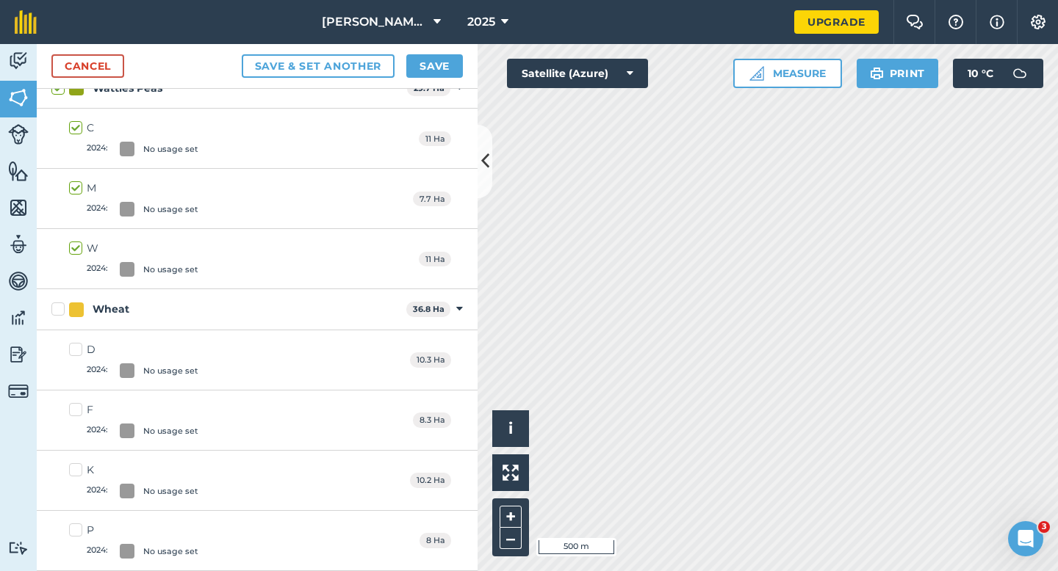
click at [76, 536] on label "P 2024 : No usage set" at bounding box center [133, 541] width 129 height 36
click at [76, 532] on input "P 2024 : No usage set" at bounding box center [74, 528] width 10 height 10
checkbox input "true"
click at [77, 59] on link "Cancel" at bounding box center [87, 66] width 73 height 24
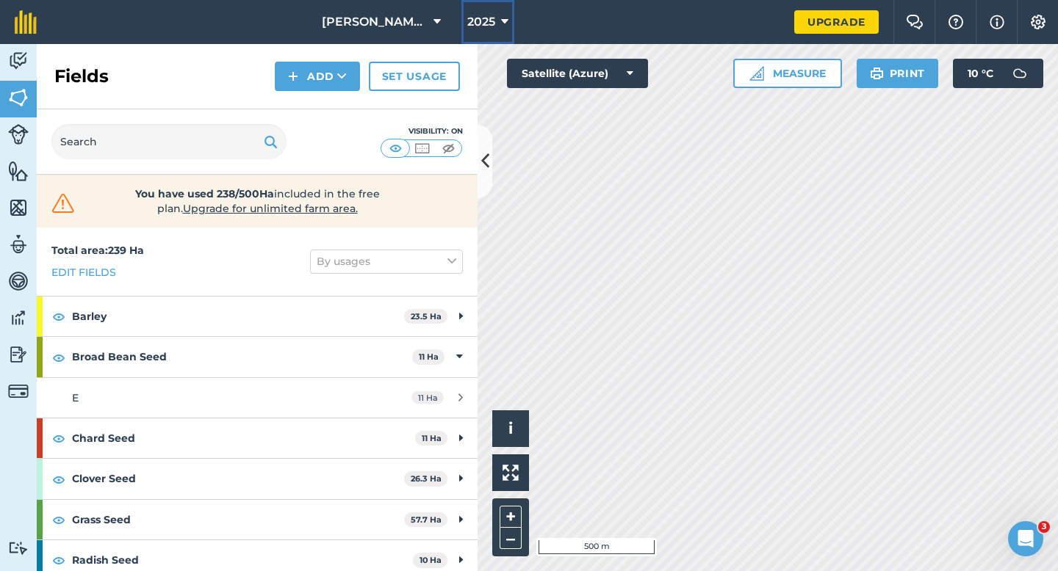
click at [467, 29] on span "2025" at bounding box center [481, 22] width 28 height 18
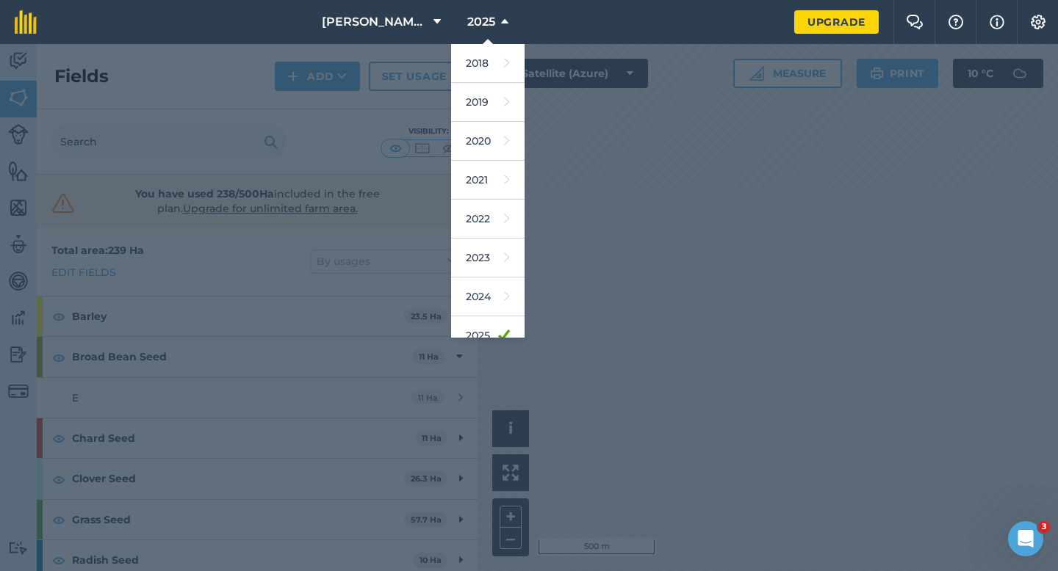
click at [635, 239] on div at bounding box center [529, 307] width 1058 height 527
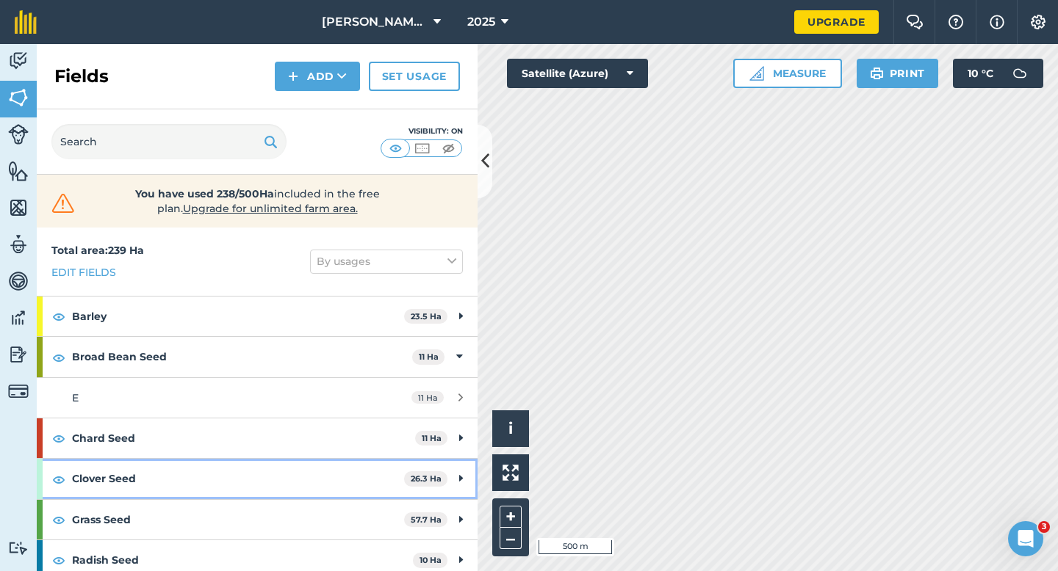
click at [414, 478] on strong "26.3 Ha" at bounding box center [426, 479] width 31 height 10
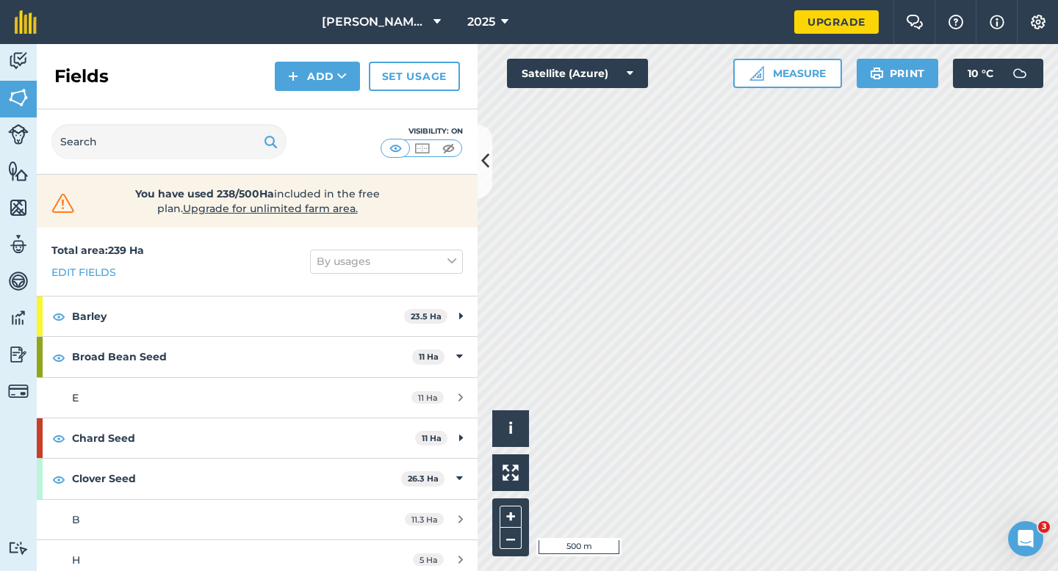
scroll to position [212, 0]
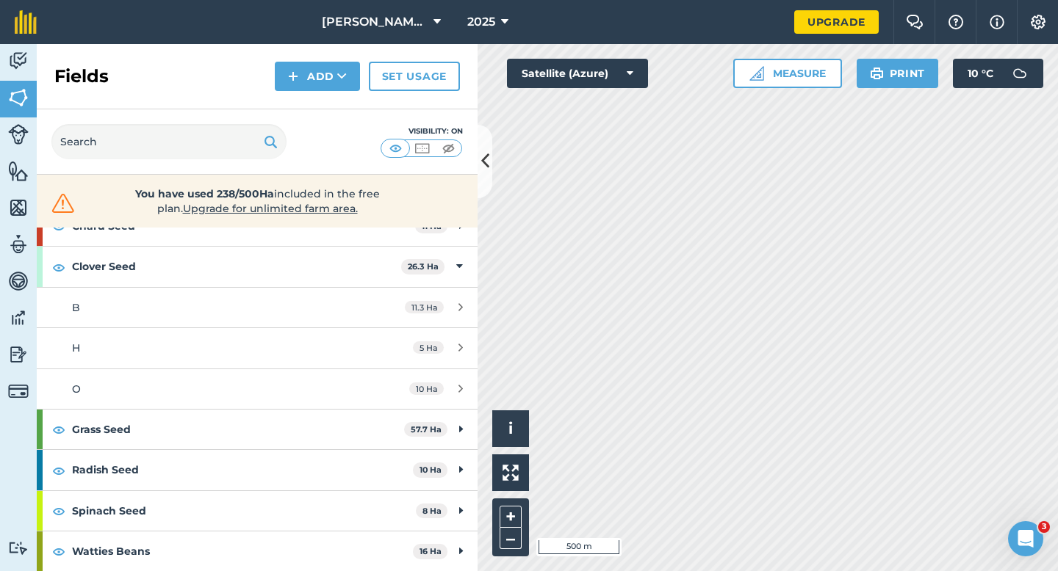
click at [359, 409] on div "Grass Seed 57.7 Ha A 10.6 Ha L 9.8 Ha Q 9 Ha T 13.3 Ha X 15 Ha" at bounding box center [257, 429] width 441 height 40
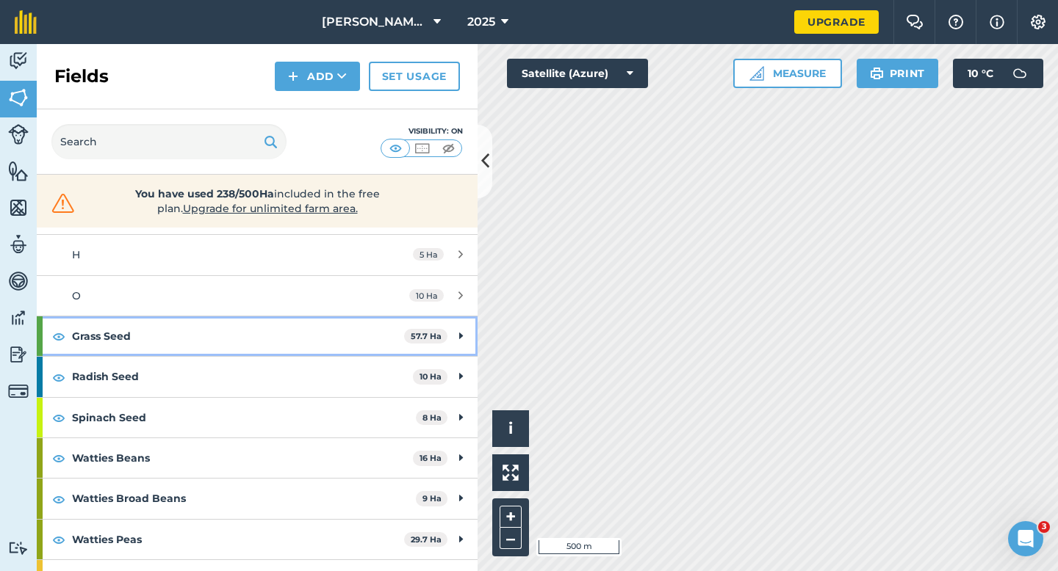
click at [365, 336] on strong "Grass Seed" at bounding box center [238, 337] width 332 height 40
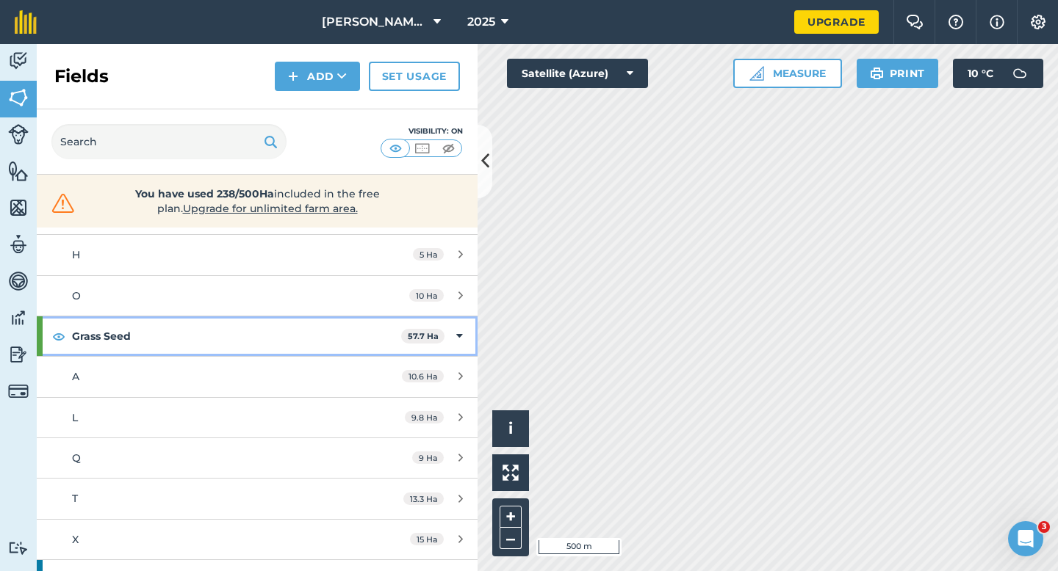
scroll to position [380, 0]
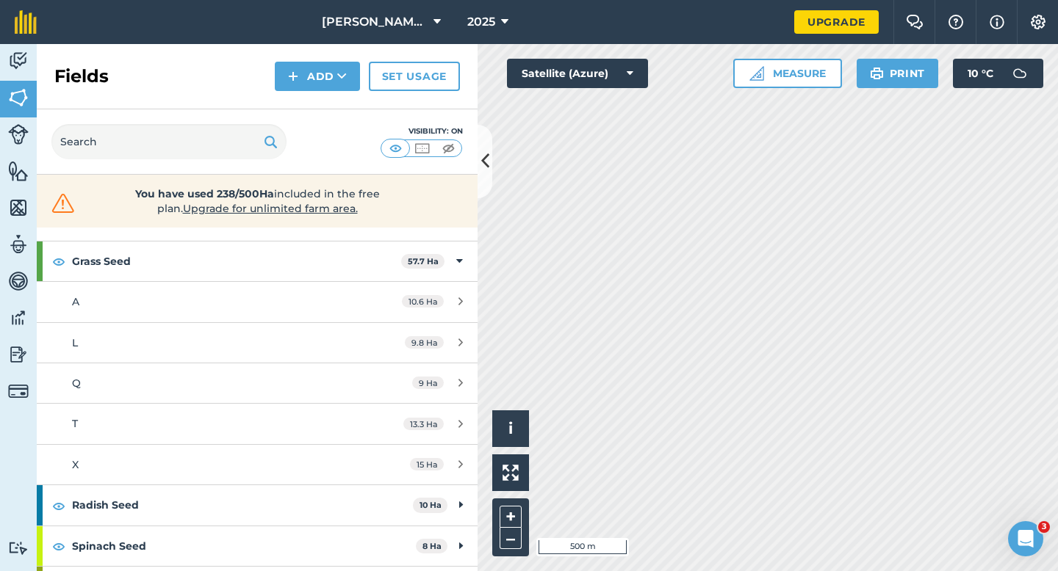
click at [626, 76] on div "Click to start drawing i © 2025 TomTom, Microsoft 500 m + – Satellite (Azure) M…" at bounding box center [767, 307] width 580 height 527
click at [612, 79] on div "Click to start drawing i © 2025 TomTom, Microsoft 500 m + – Satellite (Azure) M…" at bounding box center [767, 307] width 580 height 527
